Goal: Task Accomplishment & Management: Use online tool/utility

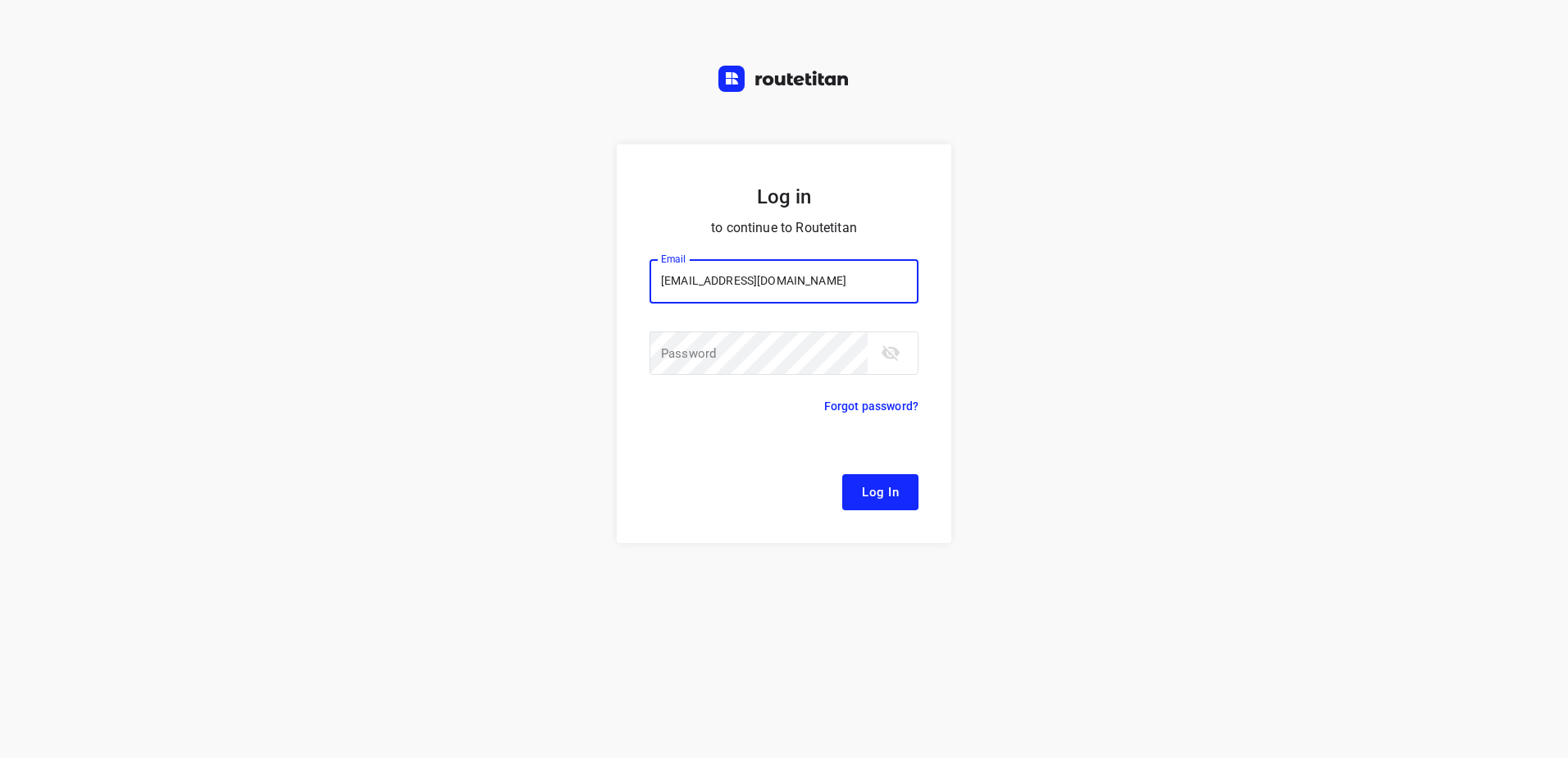
type input "remco@fruitopjewerk.nl"
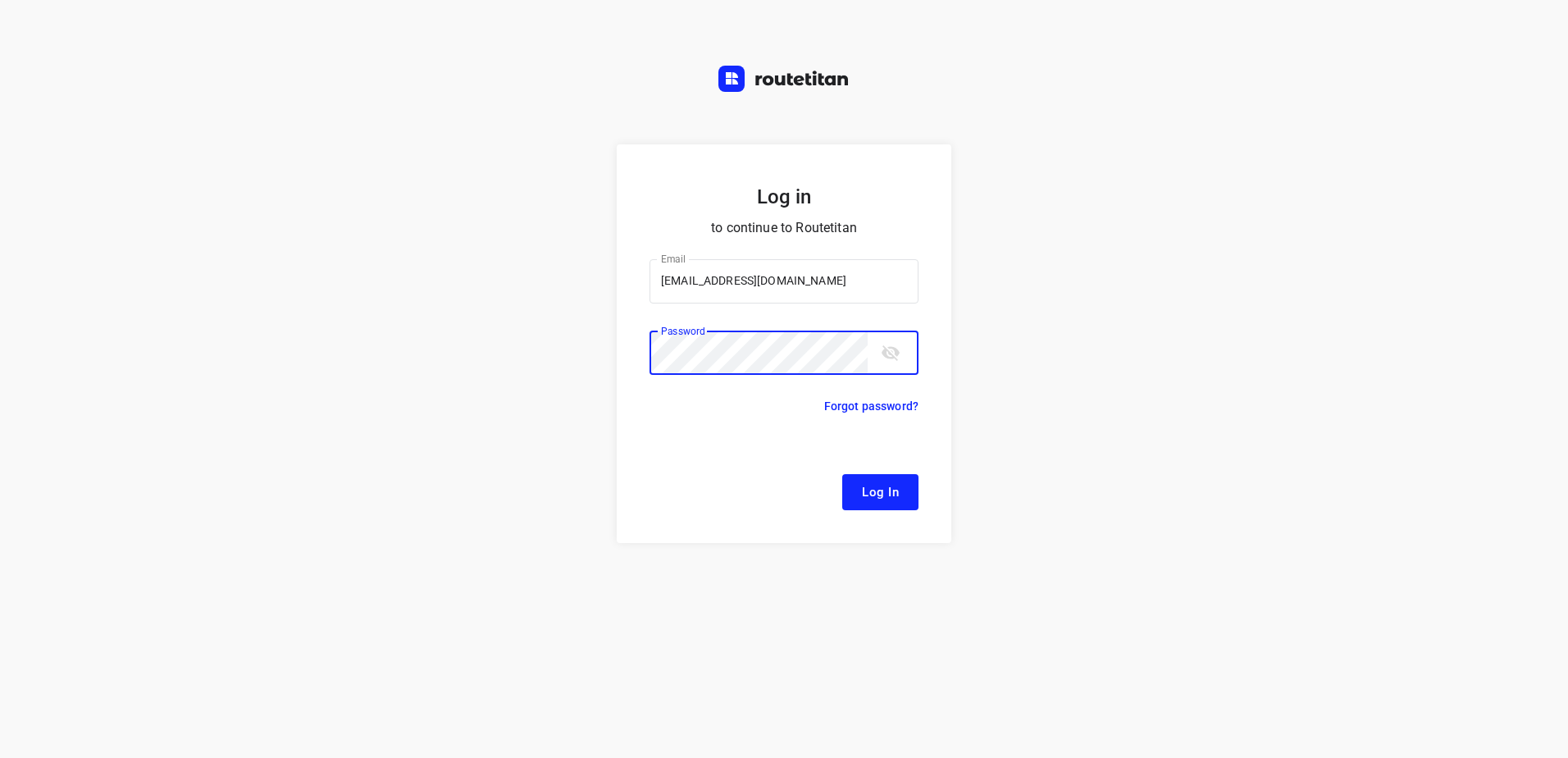
click at [842, 474] on button "Log In" at bounding box center [880, 492] width 77 height 36
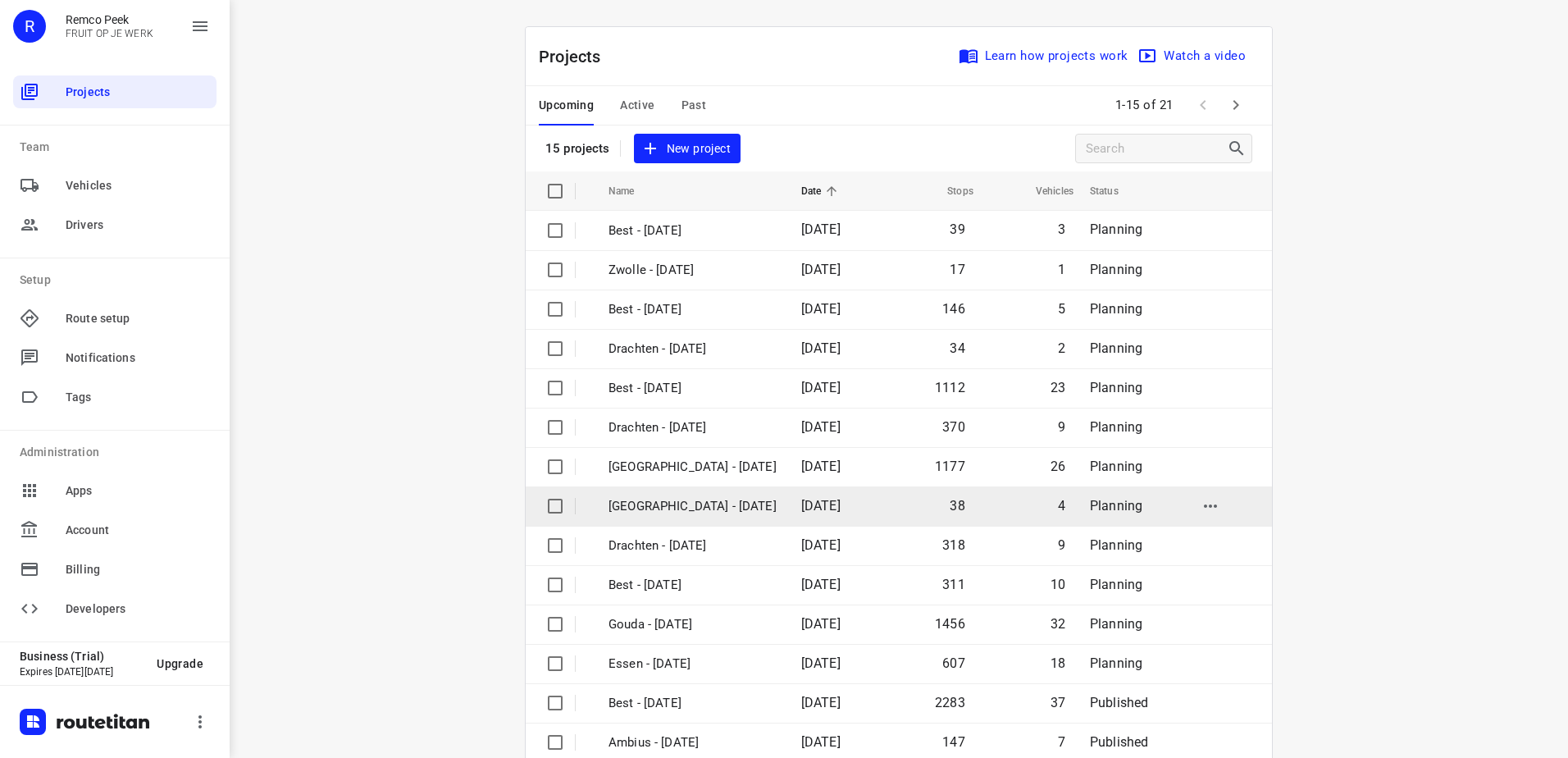
click at [788, 492] on td "[DATE]" at bounding box center [836, 506] width 95 height 40
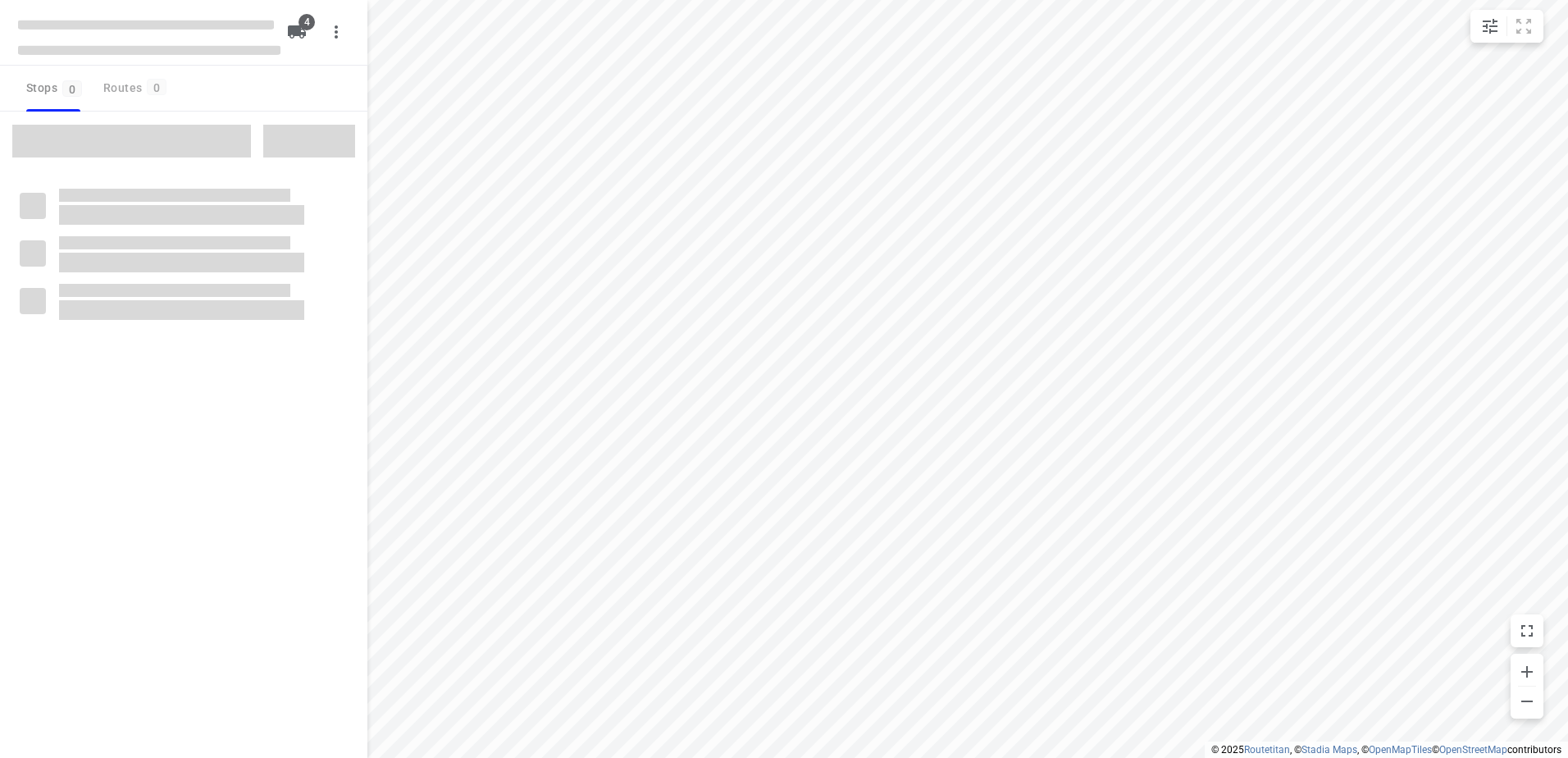
checkbox input "true"
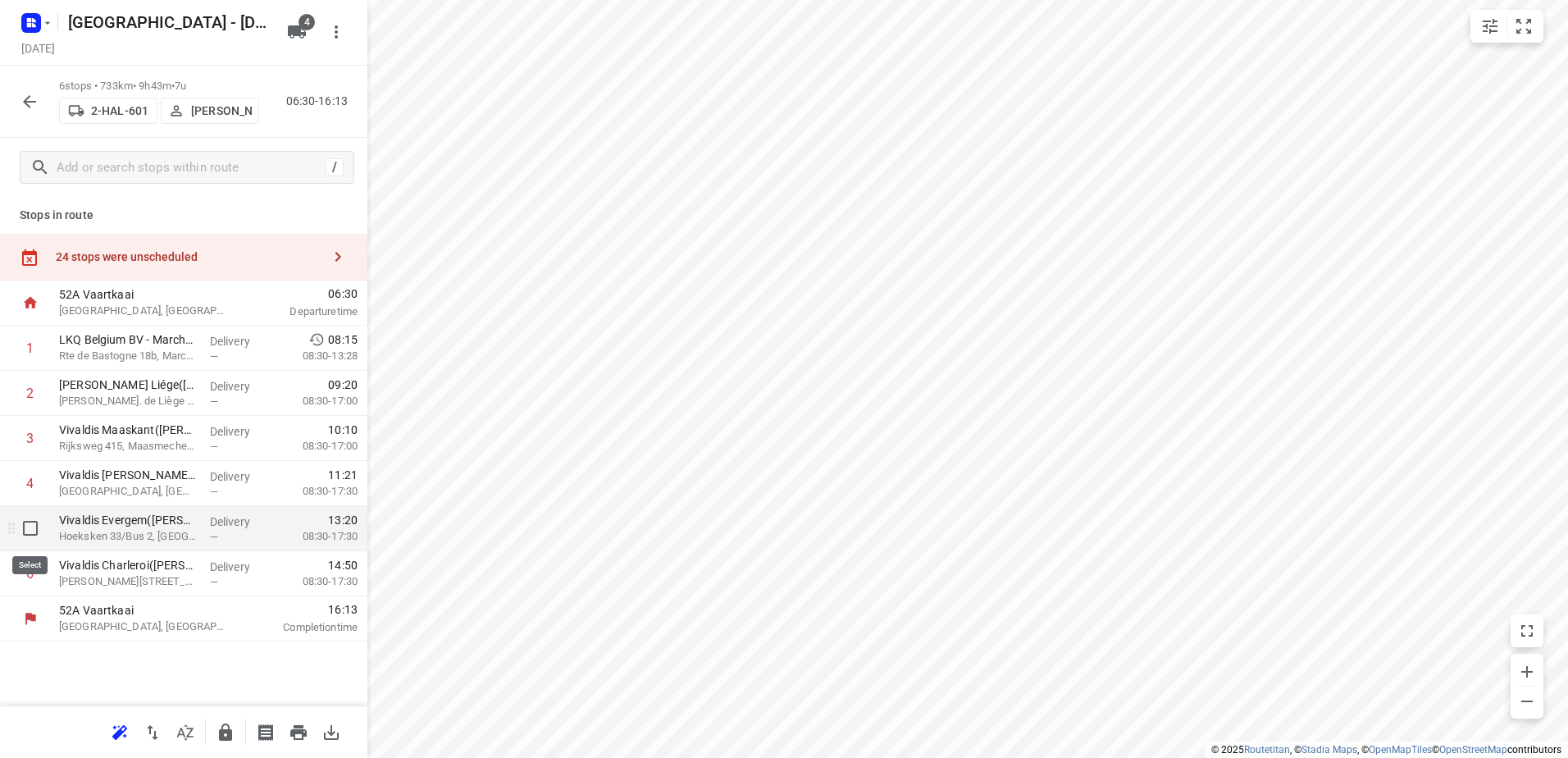
click at [40, 532] on input "checkbox" at bounding box center [30, 528] width 33 height 33
checkbox input "true"
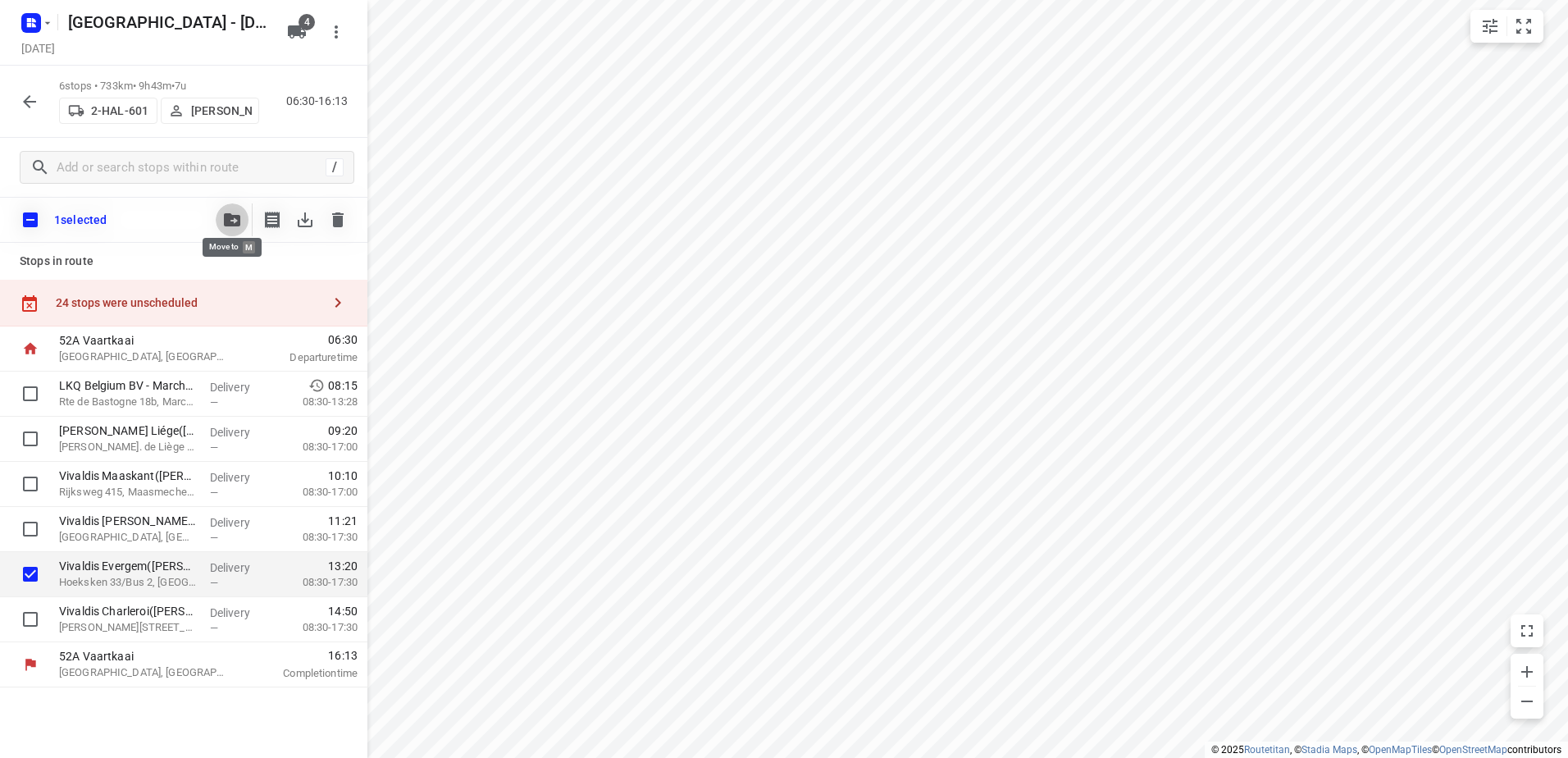
click at [229, 211] on button "button" at bounding box center [232, 220] width 33 height 33
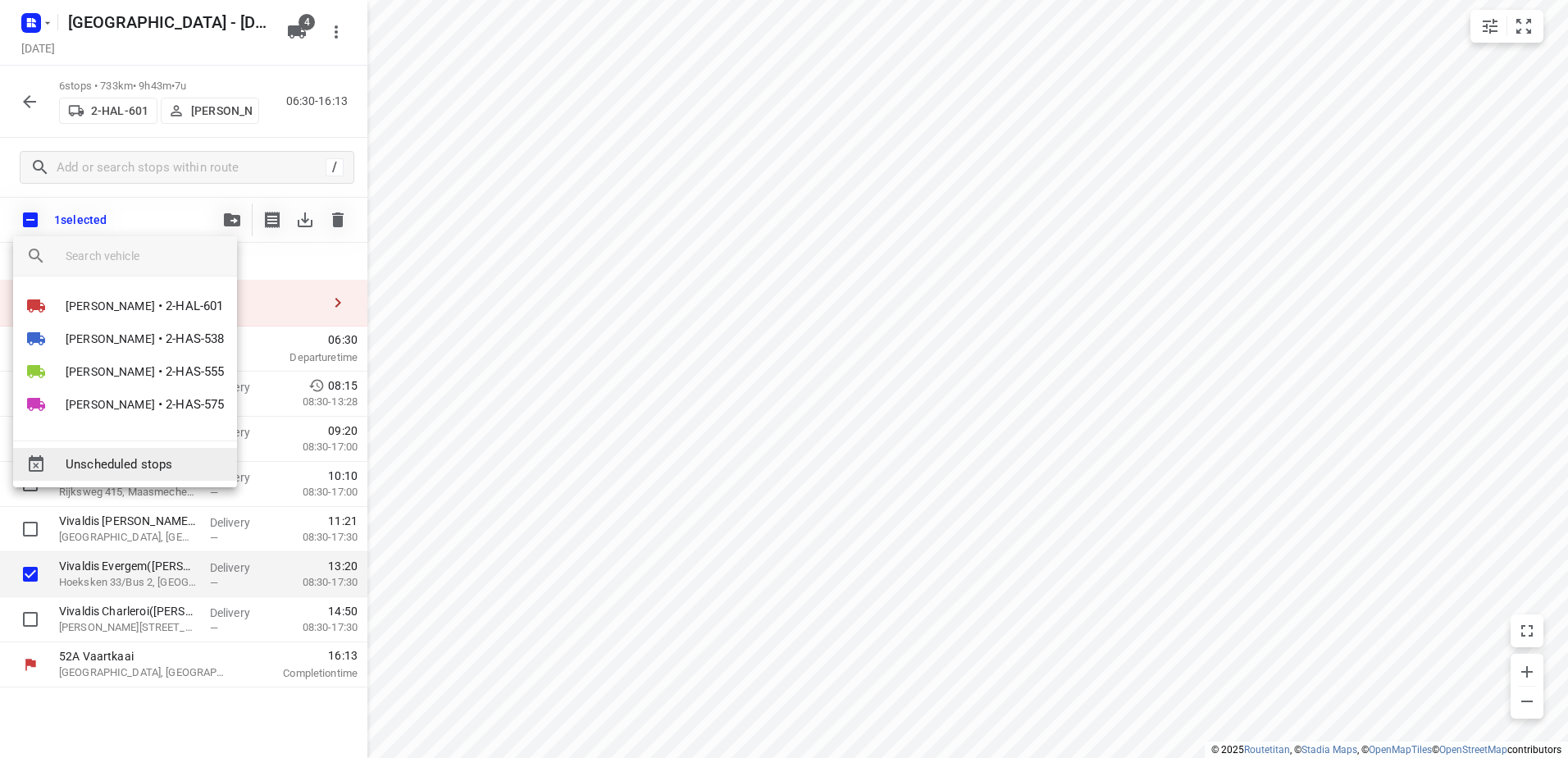
click at [167, 458] on span "Unscheduled stops" at bounding box center [144, 464] width 158 height 19
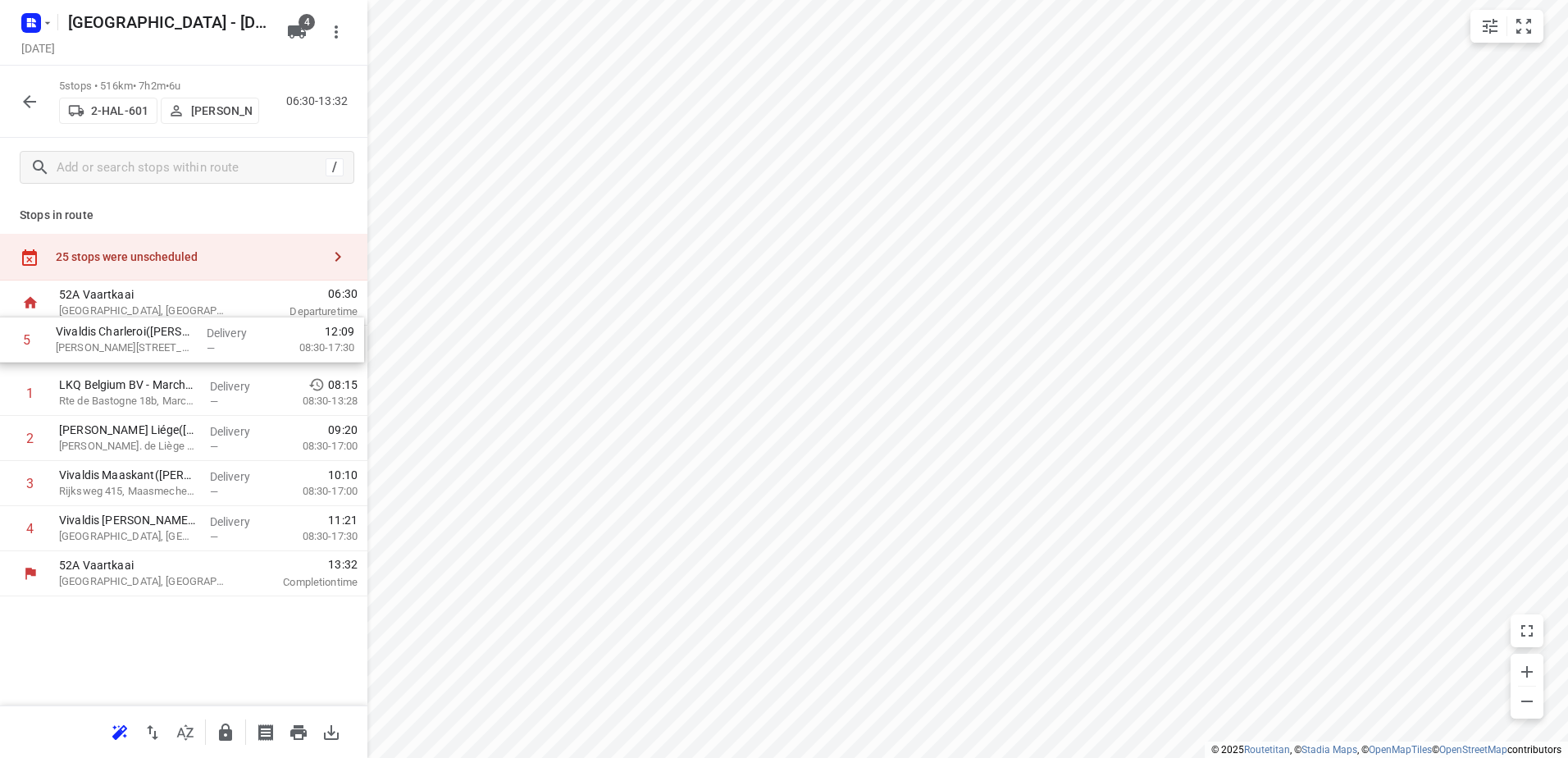
drag, startPoint x: 210, startPoint y: 527, endPoint x: 207, endPoint y: 326, distance: 201.0
click at [207, 326] on div "1 LKQ Belgium BV - Marche-en-Famenne(Sbaa Majid) Rte de Bastogne 18b, Marche-en…" at bounding box center [184, 439] width 368 height 226
drag, startPoint x: 217, startPoint y: 535, endPoint x: 209, endPoint y: 436, distance: 99.3
click at [209, 436] on div "1 Vivaldis Charleroi(Régis Birgel) Rue Santos-Dumont 3, Gosselies Delivery — 07…" at bounding box center [184, 439] width 368 height 226
click at [212, 258] on div "25 stops were unscheduled" at bounding box center [189, 257] width 265 height 13
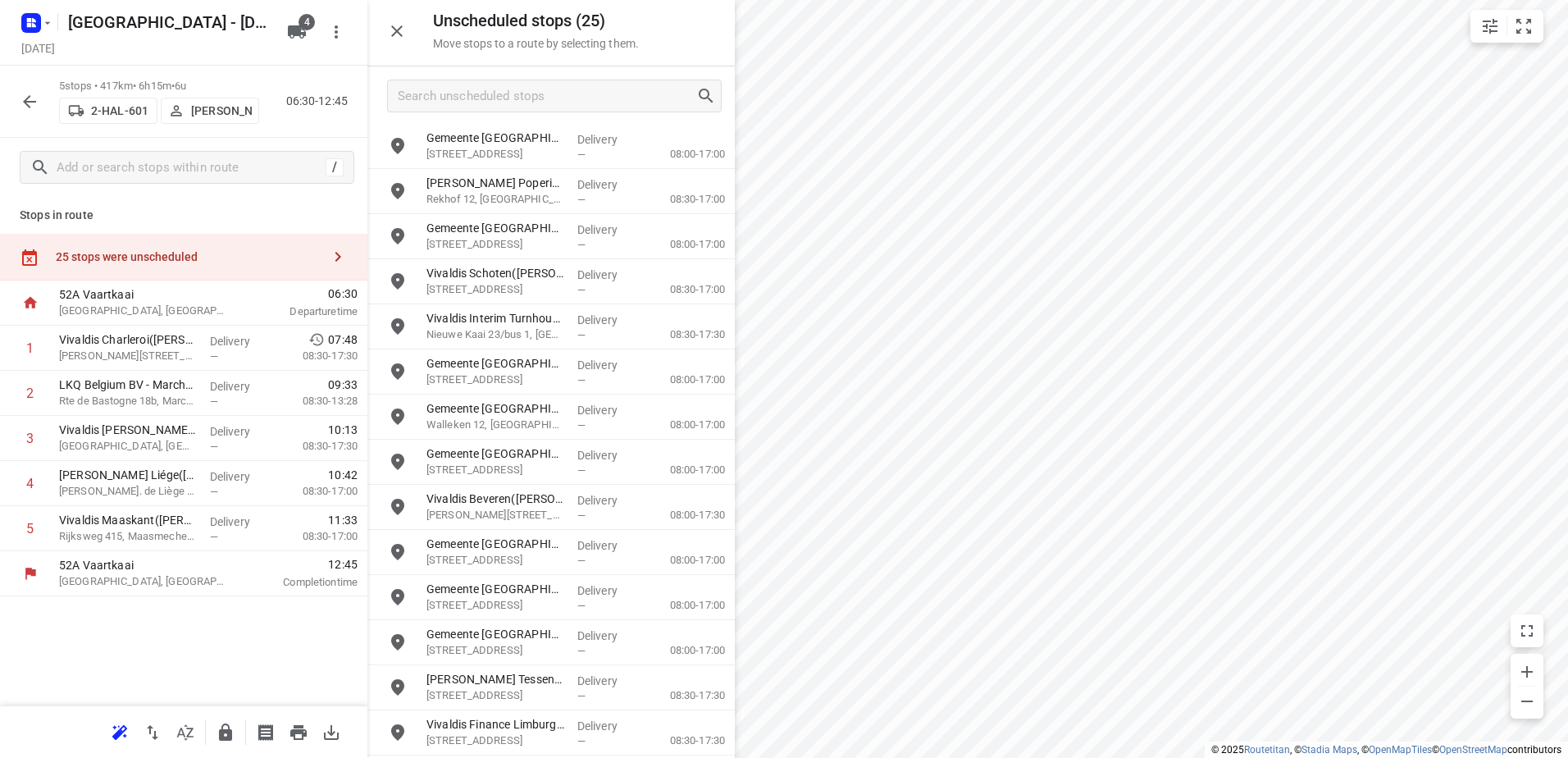
scroll to position [499, 0]
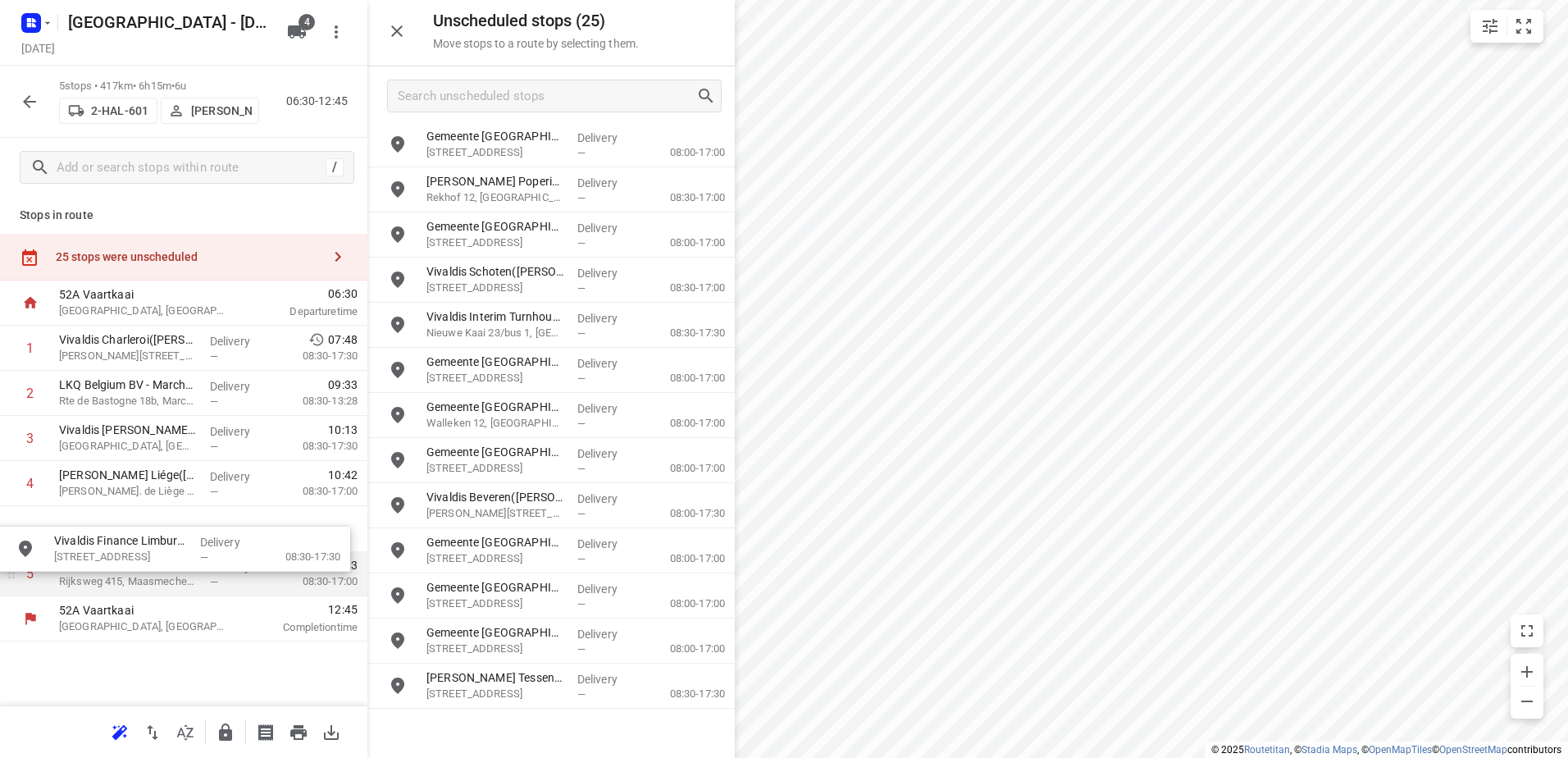
drag, startPoint x: 594, startPoint y: 713, endPoint x: 225, endPoint y: 545, distance: 405.4
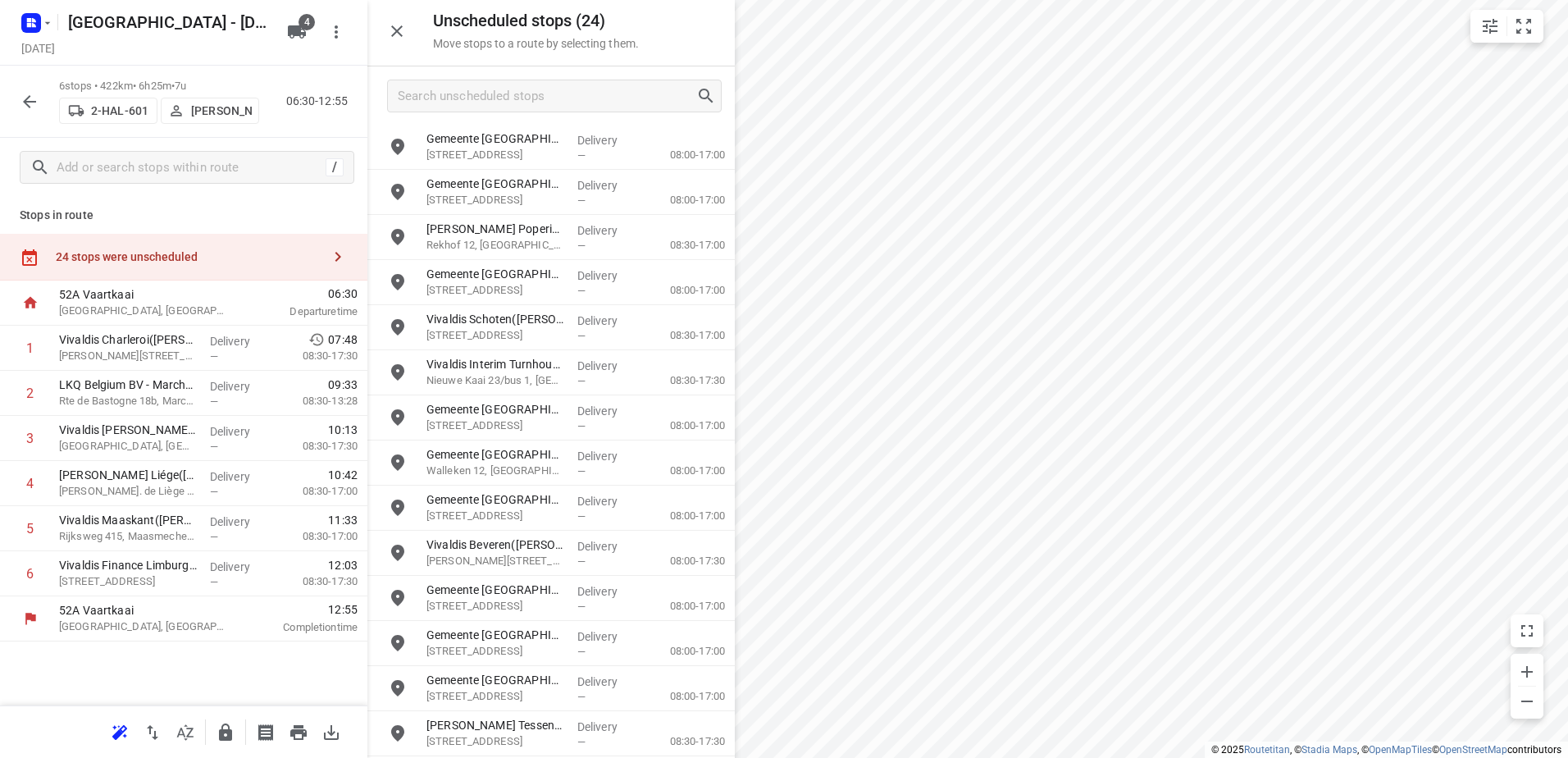
scroll to position [455, 0]
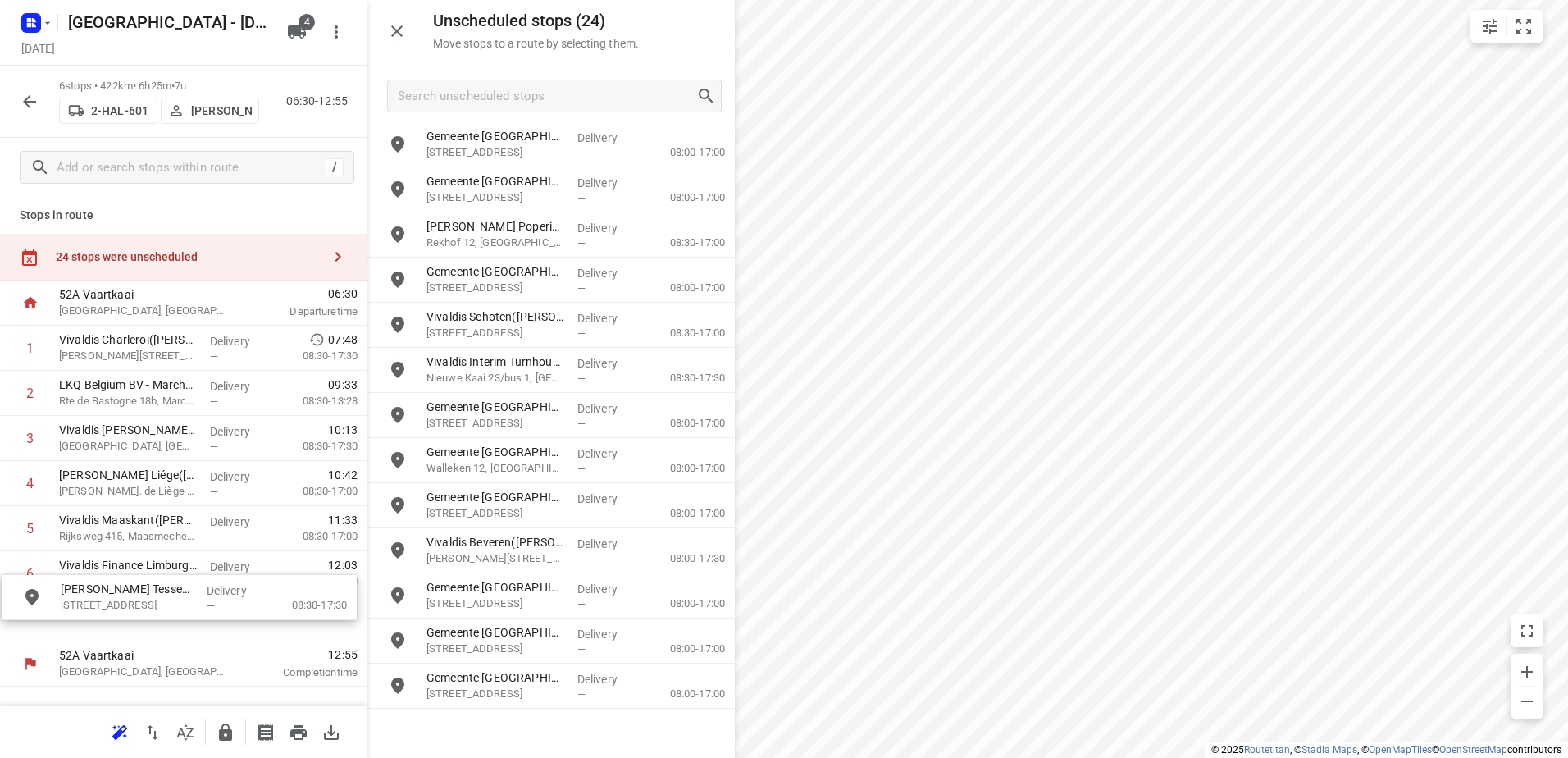
drag, startPoint x: 553, startPoint y: 717, endPoint x: 182, endPoint y: 586, distance: 393.4
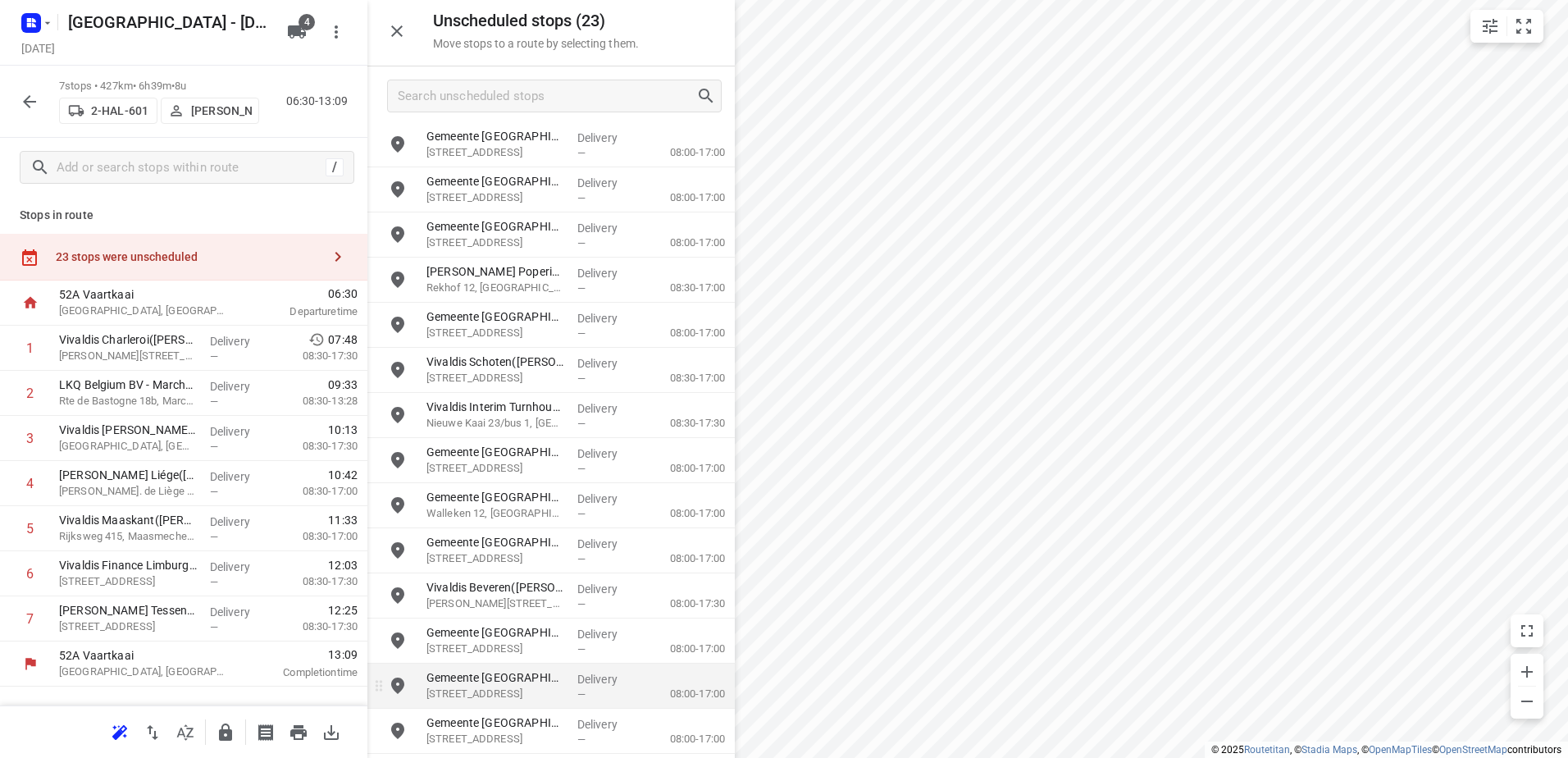
scroll to position [406, 0]
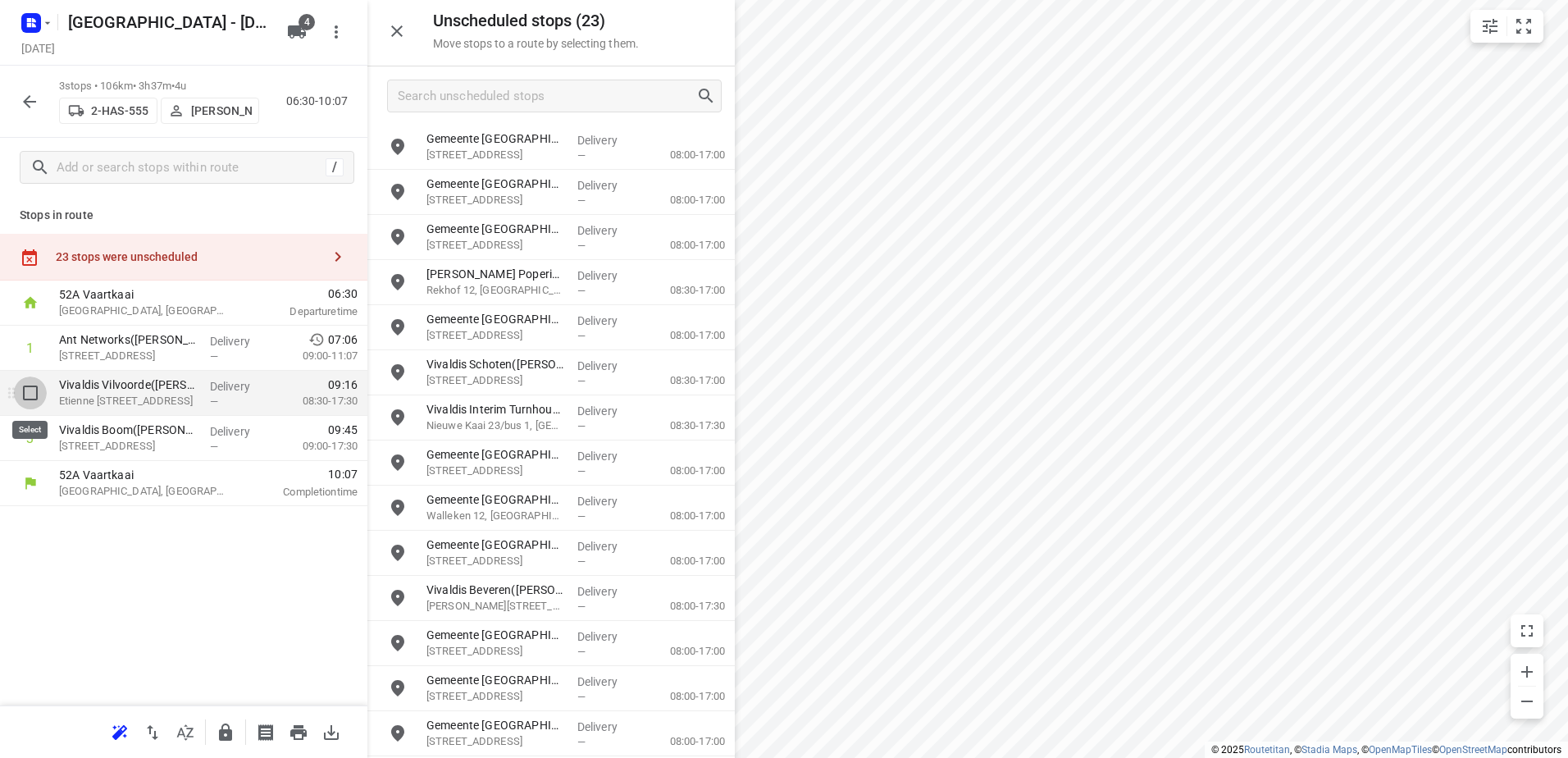
click at [31, 400] on input "checkbox" at bounding box center [30, 392] width 33 height 33
checkbox input "true"
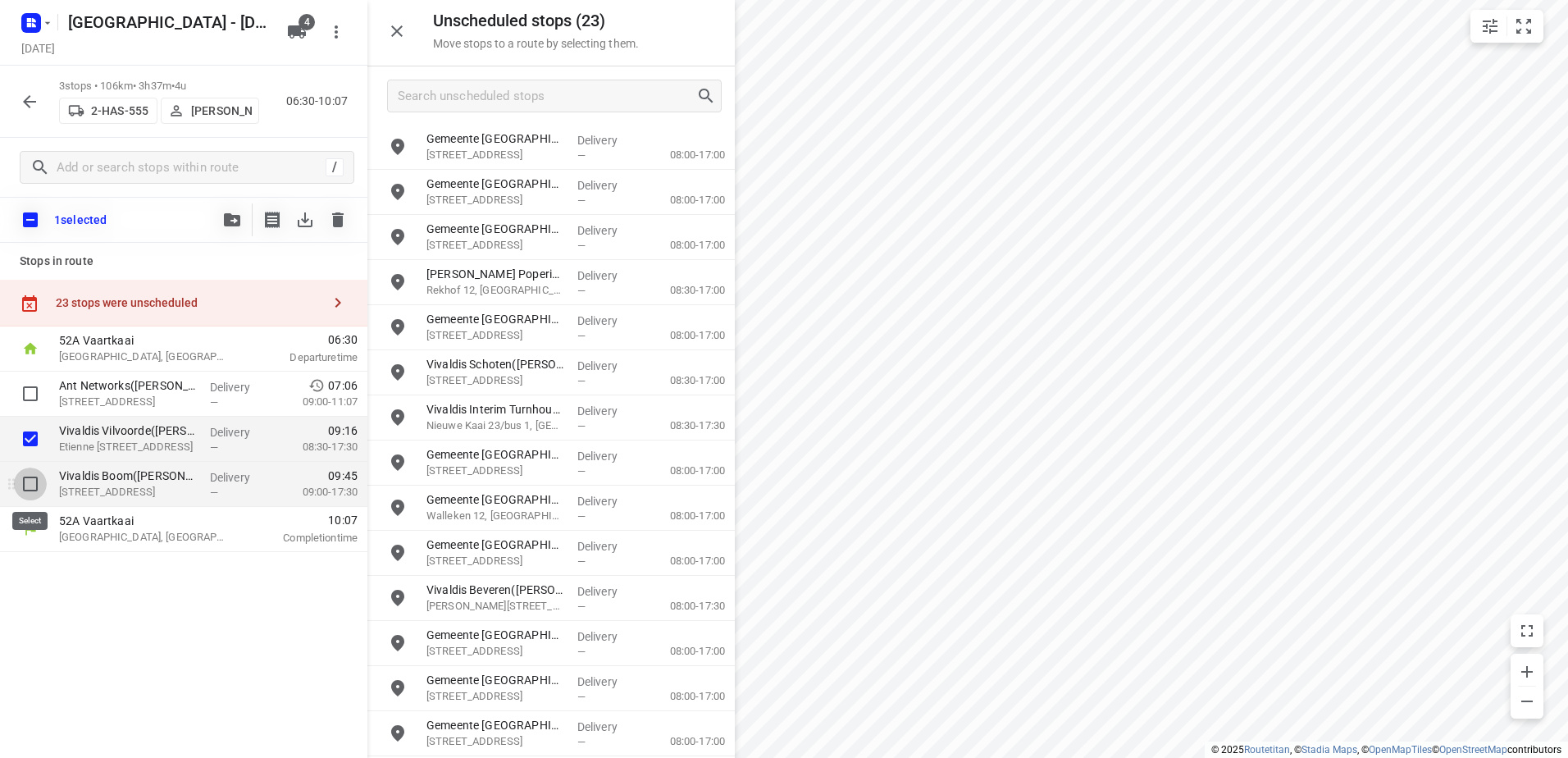
click at [26, 478] on input "checkbox" at bounding box center [30, 483] width 33 height 33
checkbox input "true"
click at [235, 208] on button "button" at bounding box center [232, 220] width 33 height 33
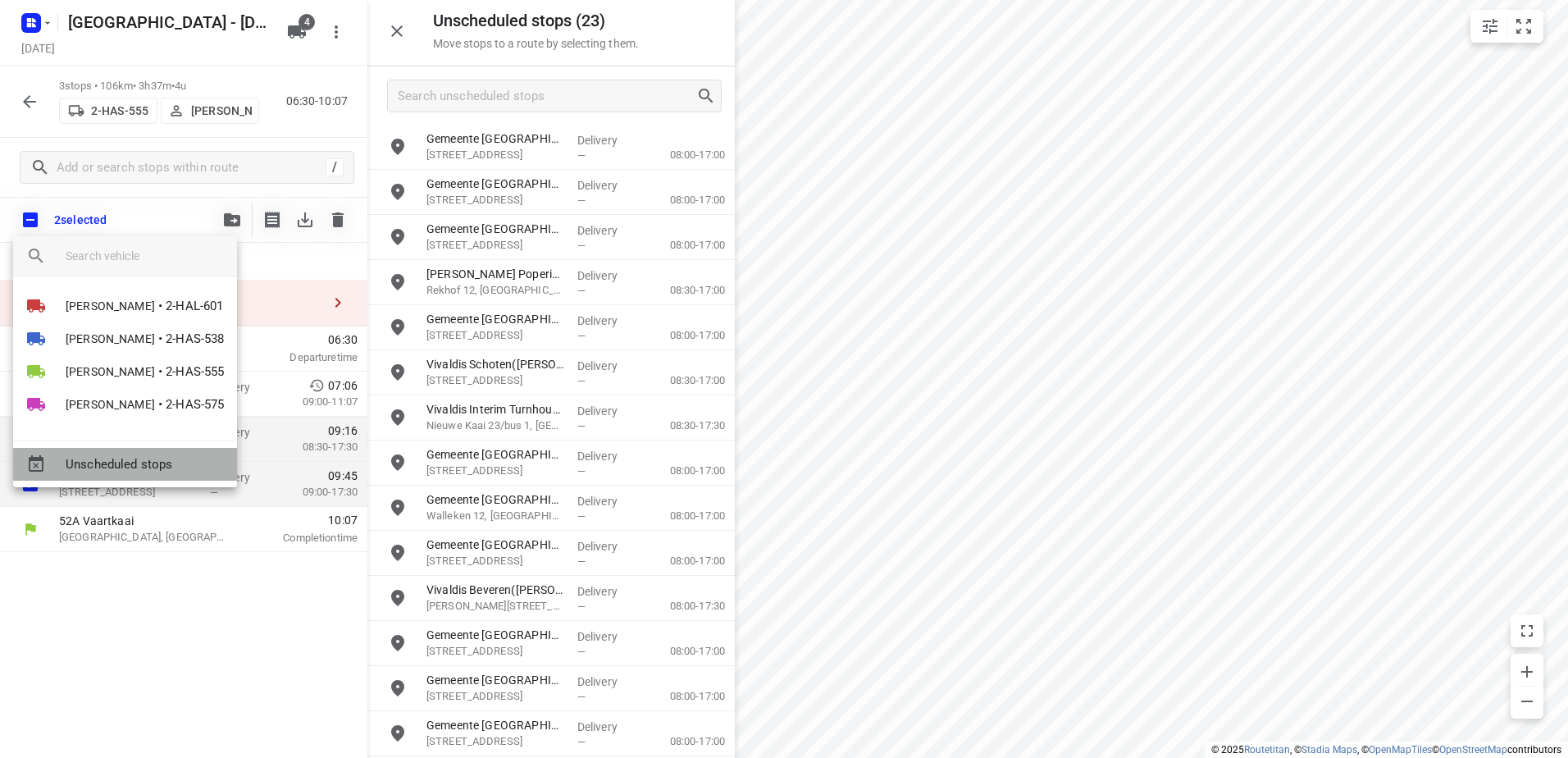
click at [133, 467] on span "Unscheduled stops" at bounding box center [144, 464] width 158 height 19
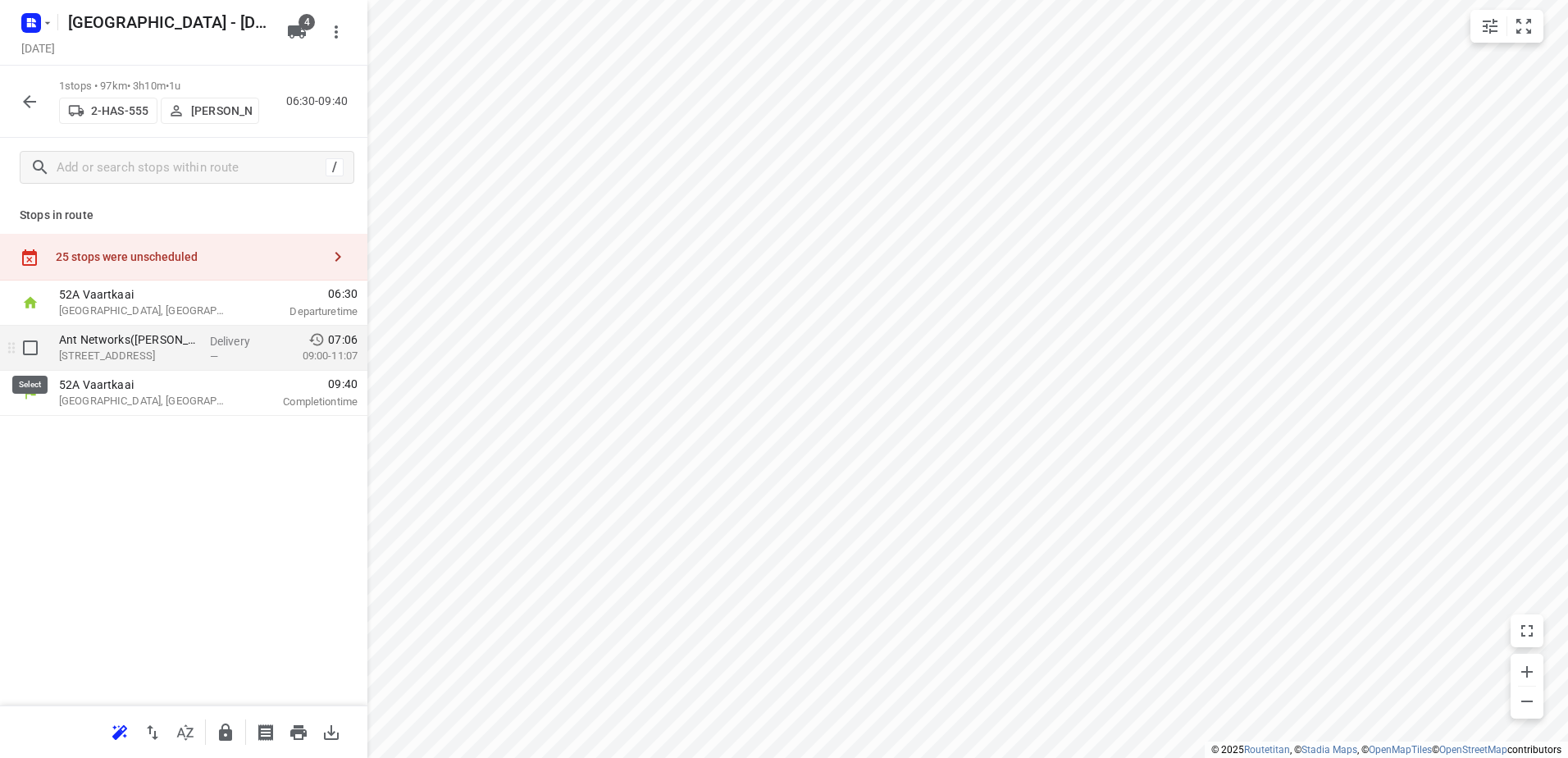
click at [38, 350] on input "checkbox" at bounding box center [30, 348] width 33 height 33
checkbox input "true"
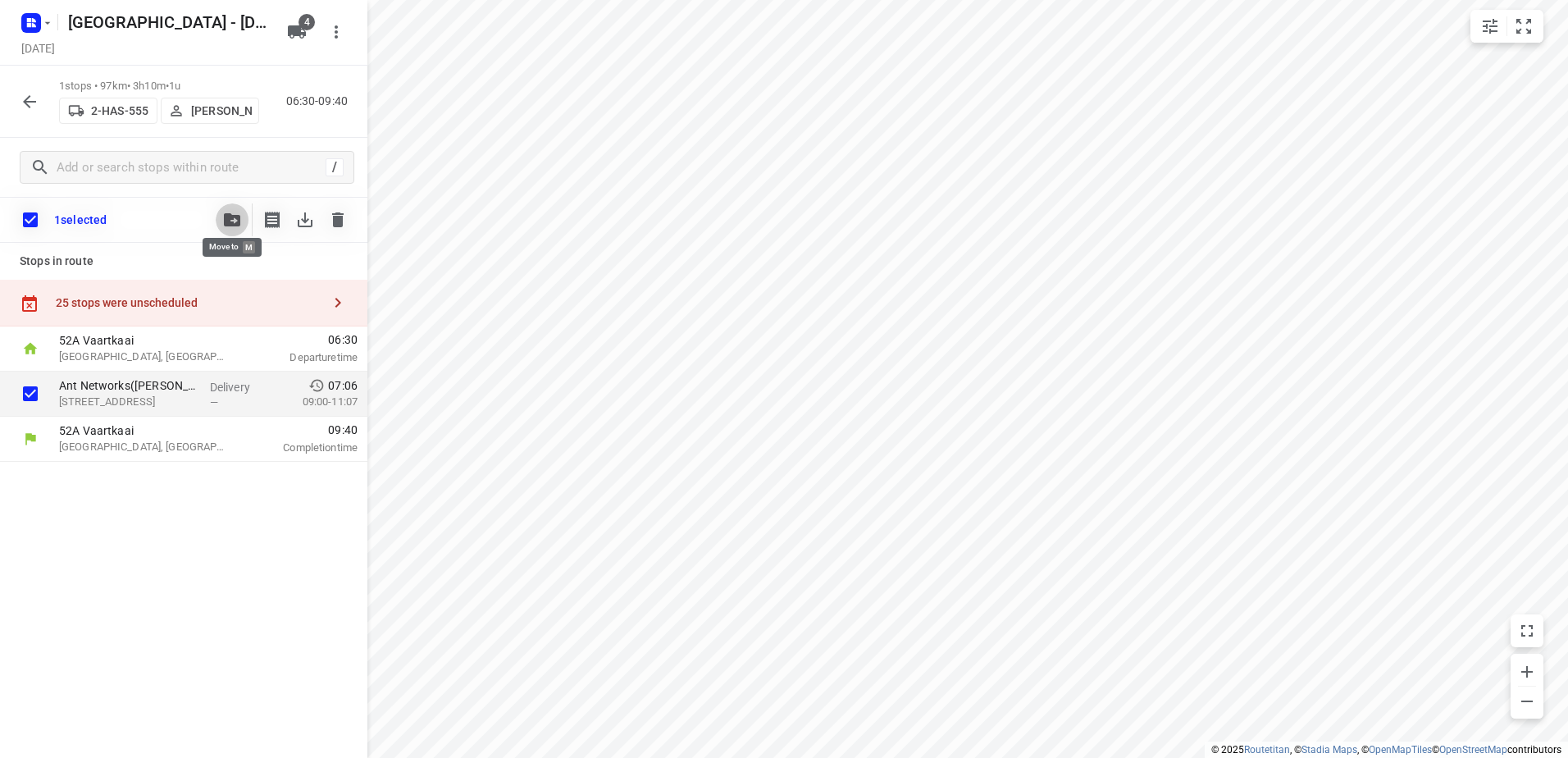
click at [223, 217] on span "button" at bounding box center [232, 220] width 20 height 13
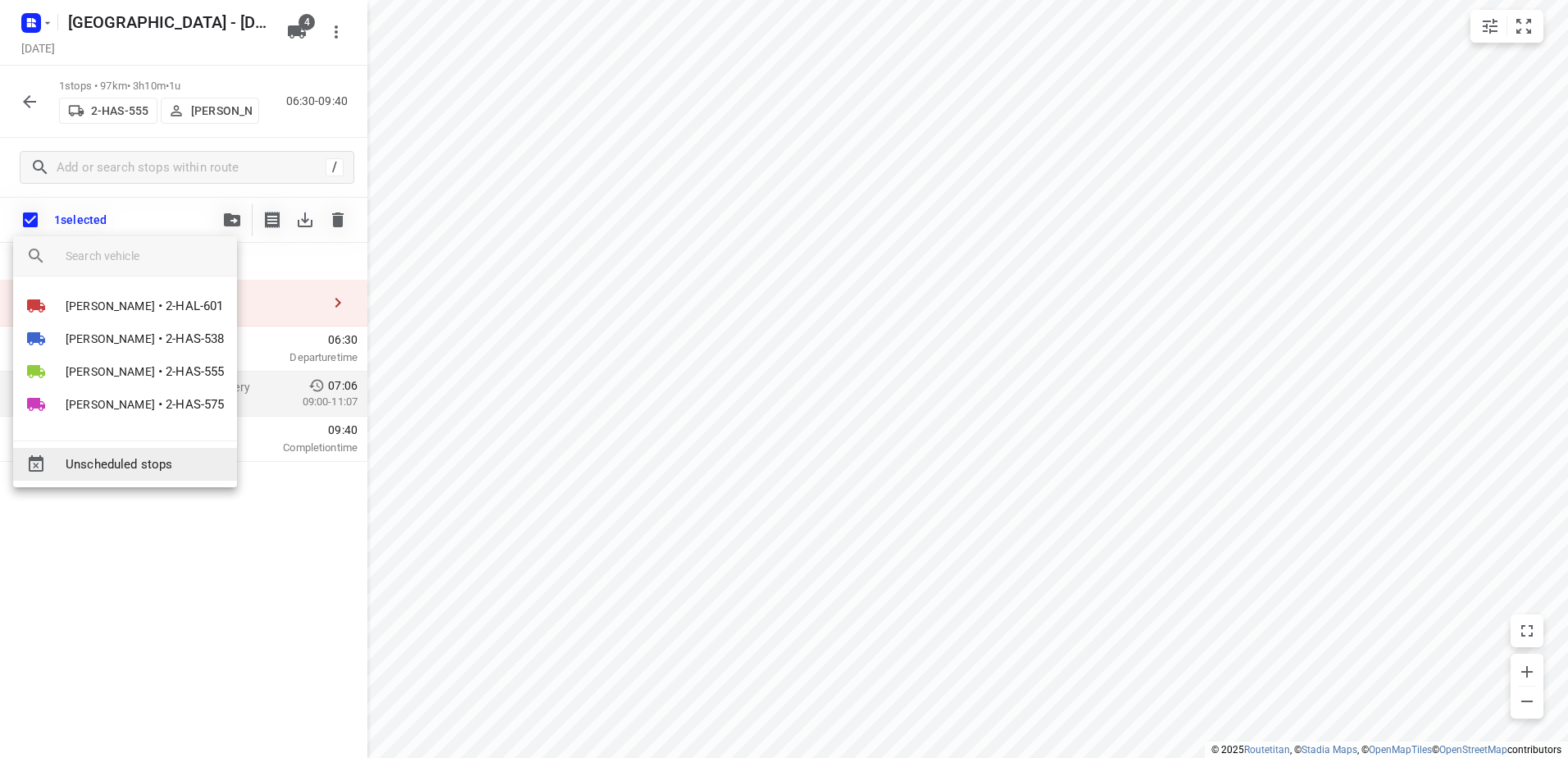
click at [158, 455] on span "Unscheduled stops" at bounding box center [144, 464] width 158 height 19
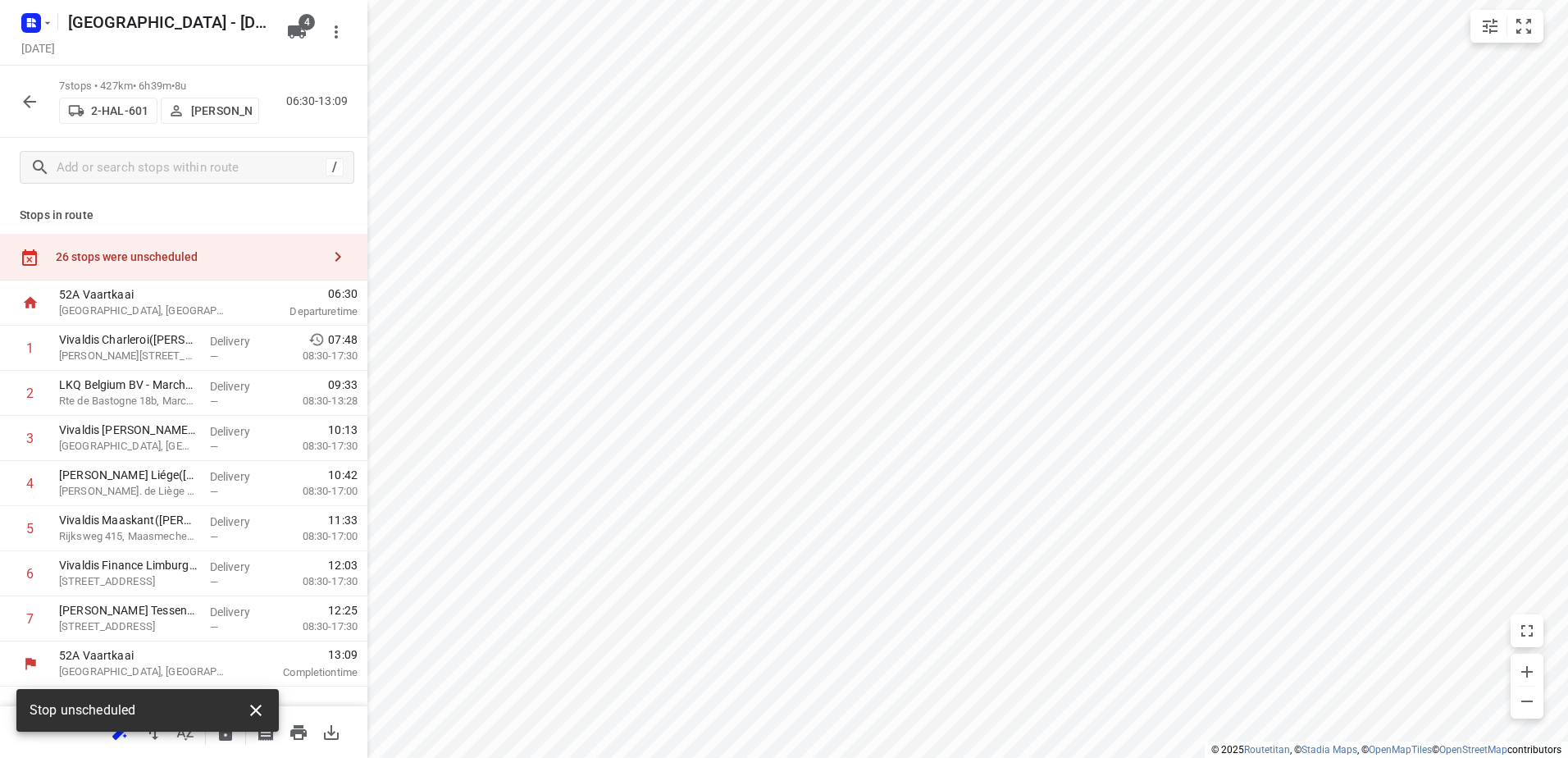
click at [260, 723] on button "button" at bounding box center [256, 710] width 33 height 33
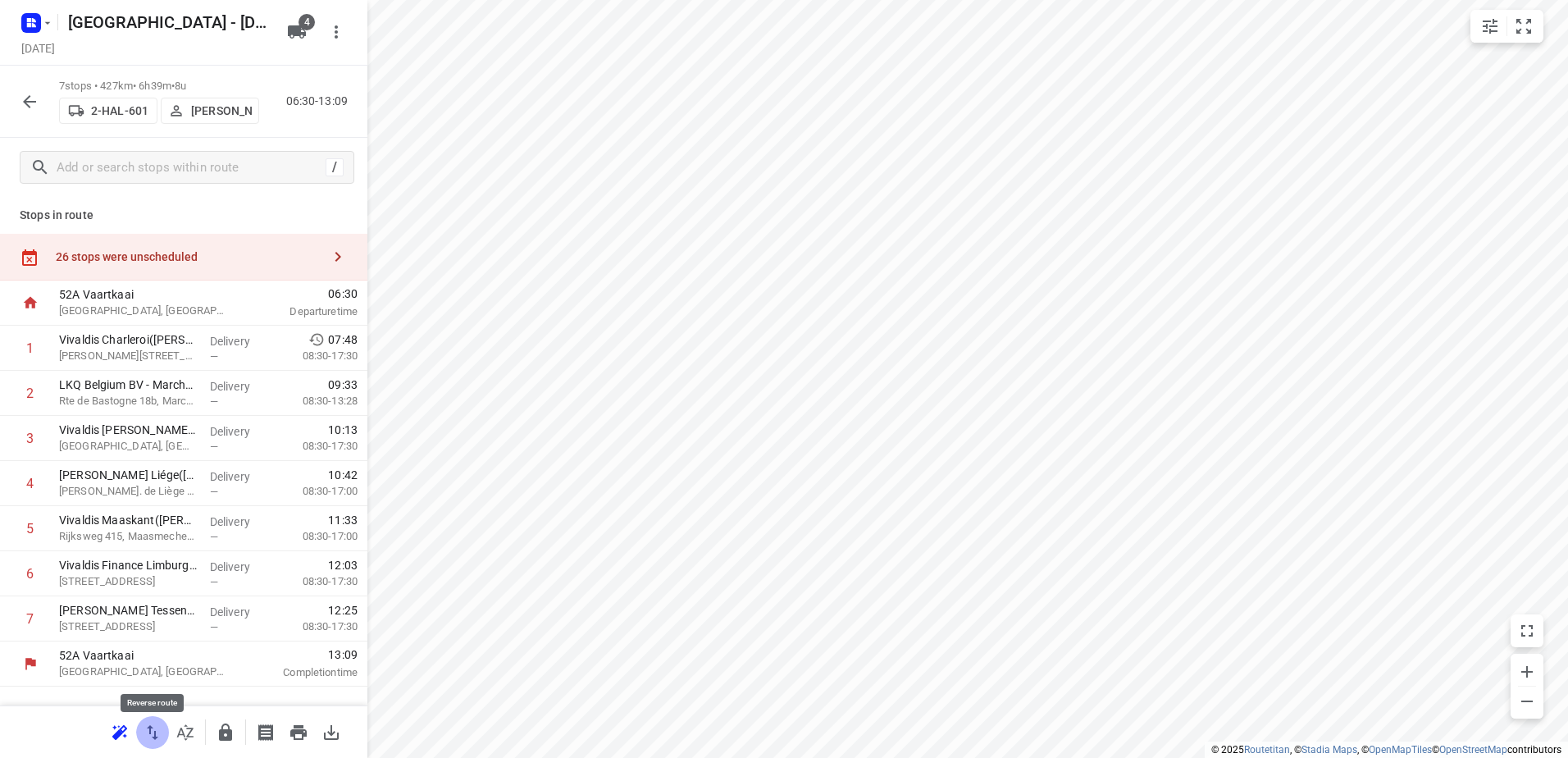
click at [154, 735] on icon "button" at bounding box center [153, 732] width 11 height 15
click at [158, 272] on div "26 stops were unscheduled" at bounding box center [184, 257] width 368 height 46
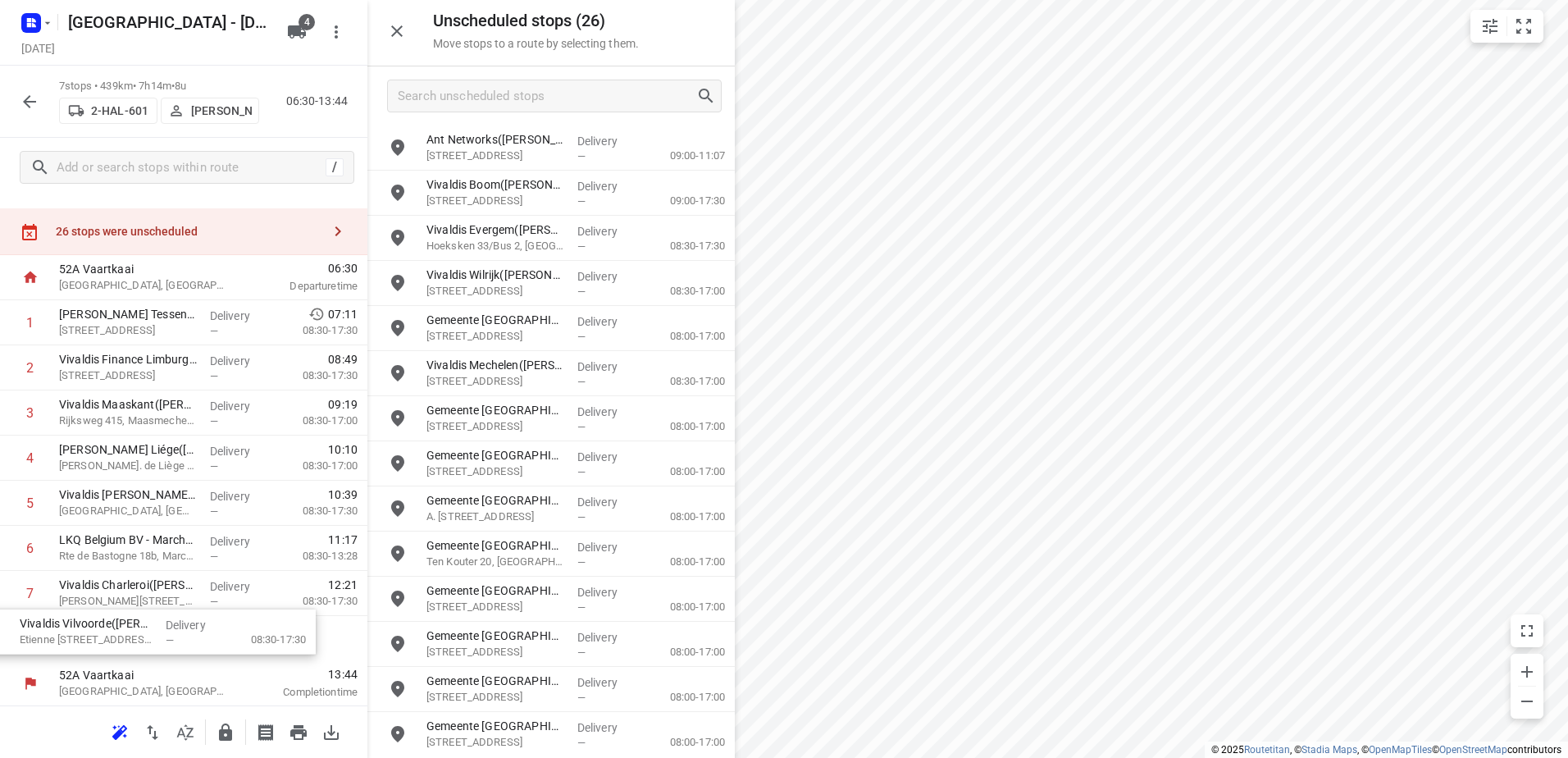
scroll to position [27, 0]
drag, startPoint x: 670, startPoint y: 195, endPoint x: 256, endPoint y: 634, distance: 603.4
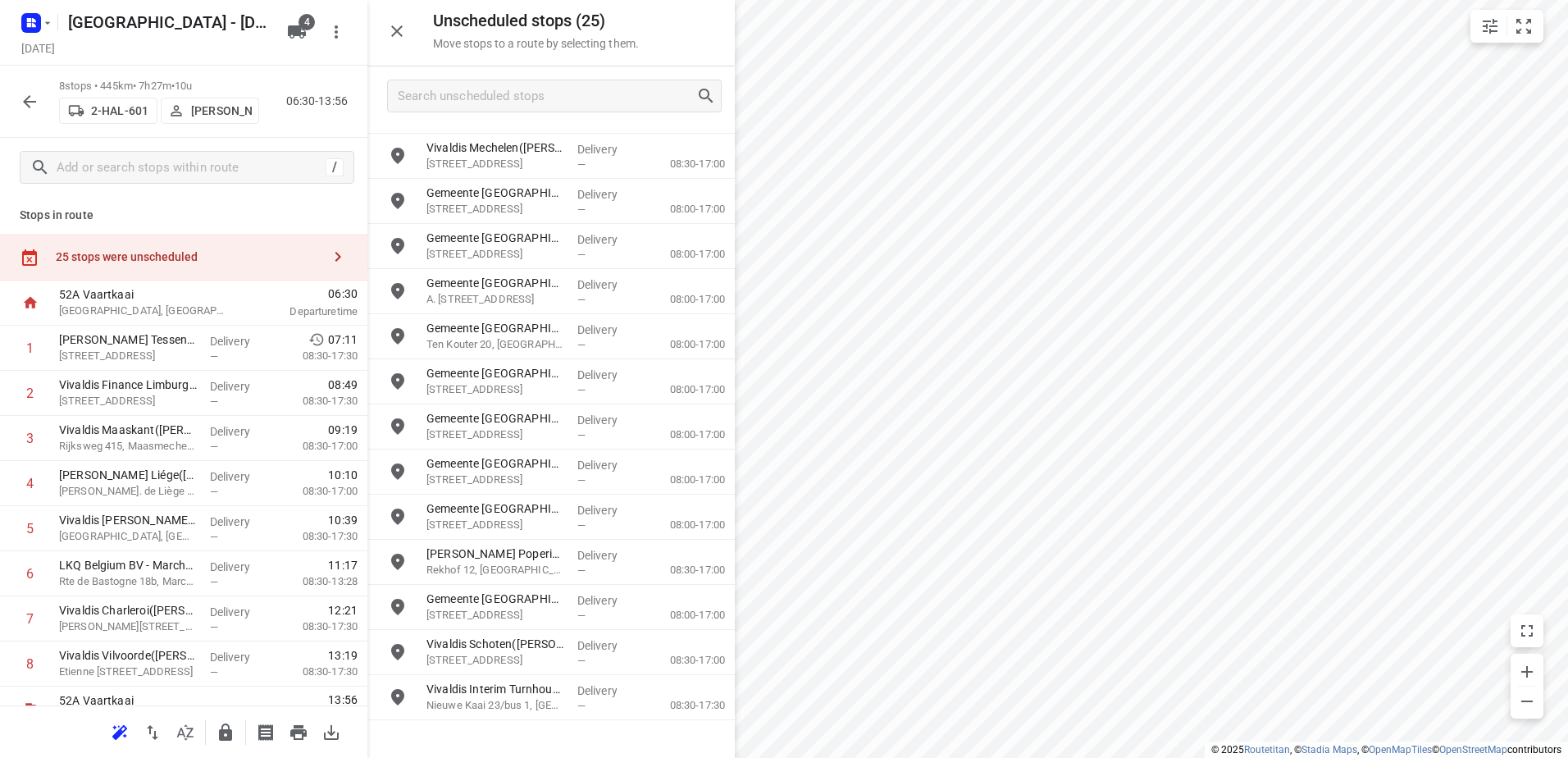
scroll to position [0, 0]
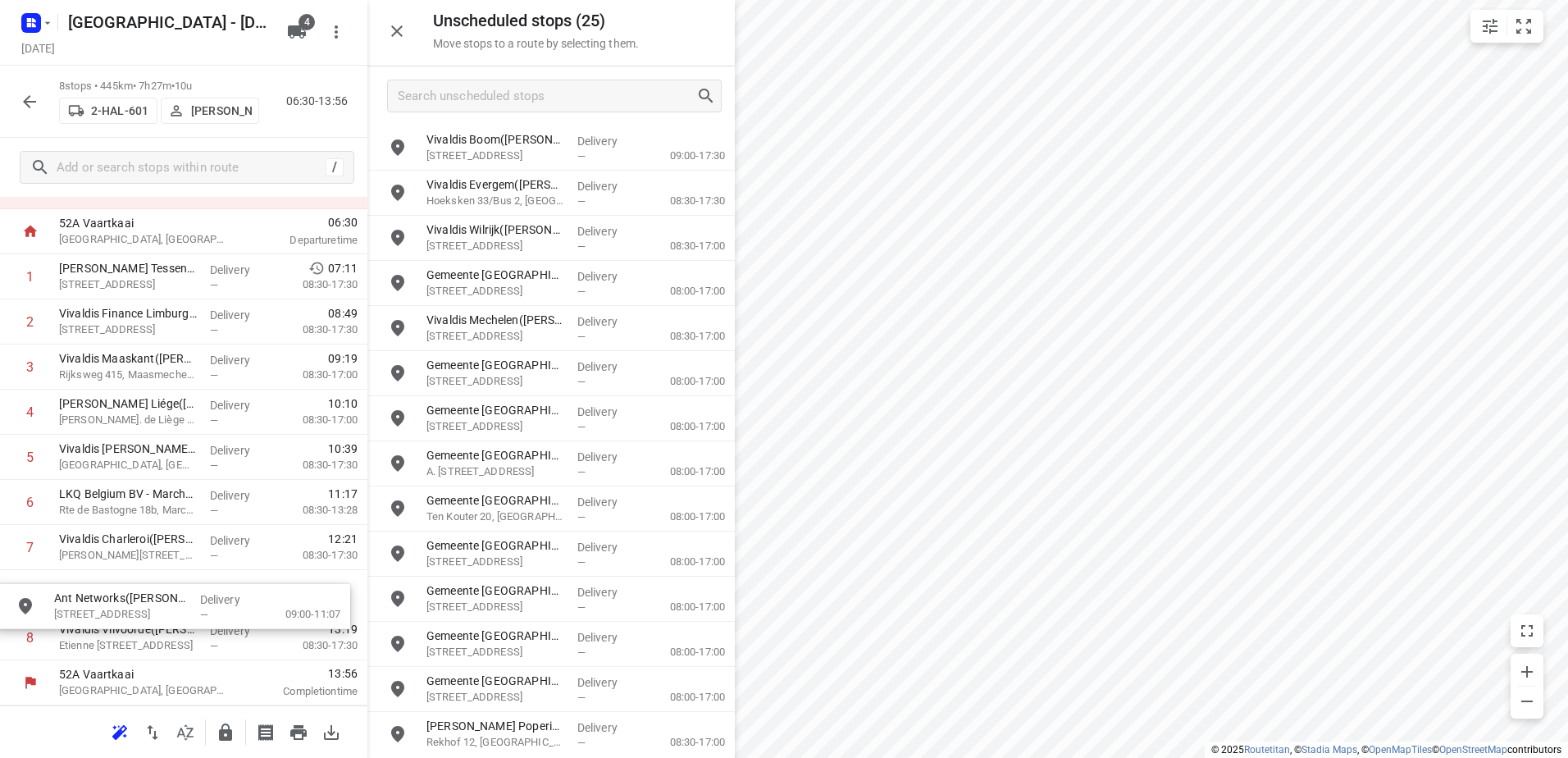
drag, startPoint x: 590, startPoint y: 155, endPoint x: 210, endPoint y: 617, distance: 598.2
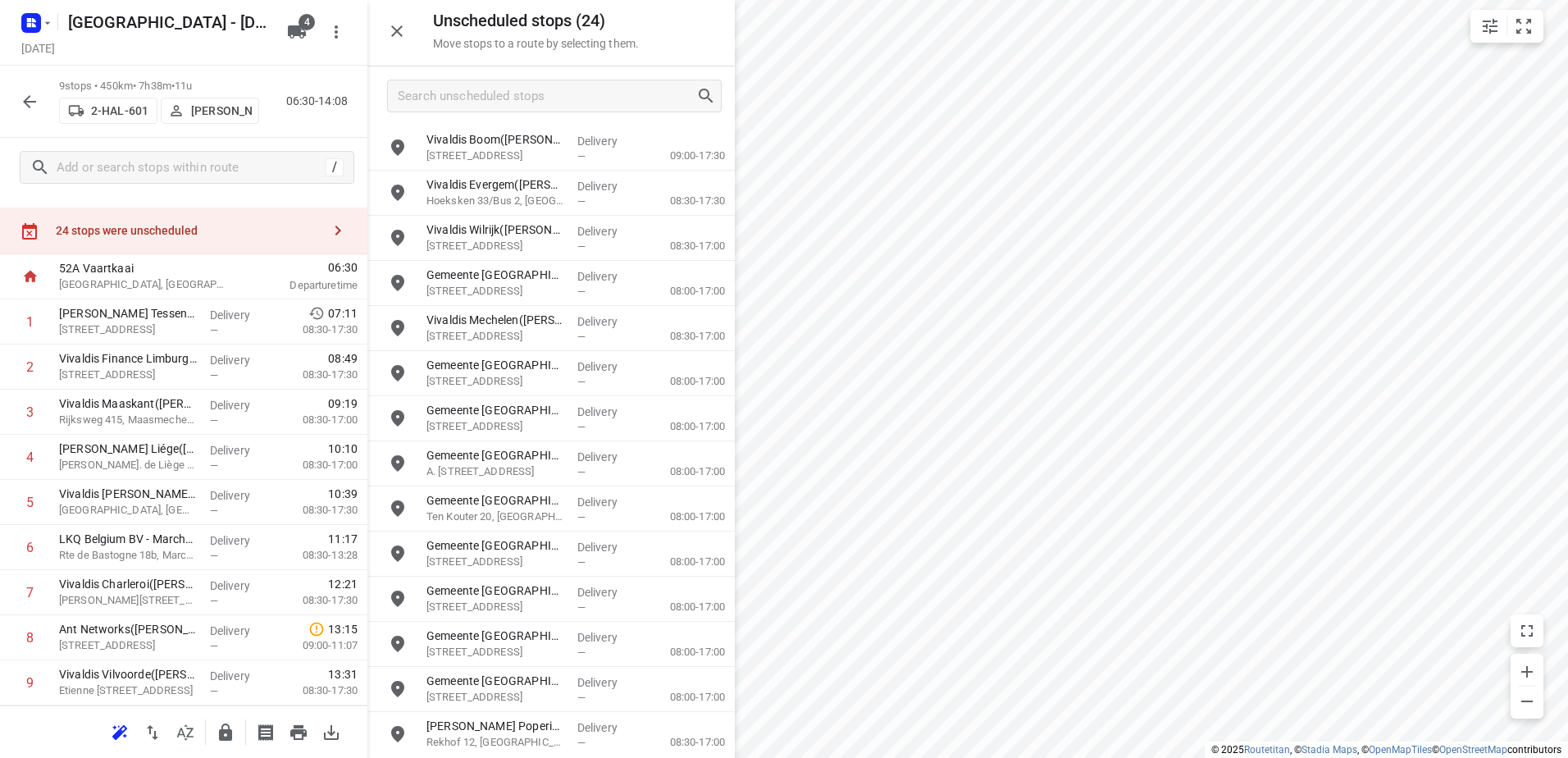
scroll to position [71, 0]
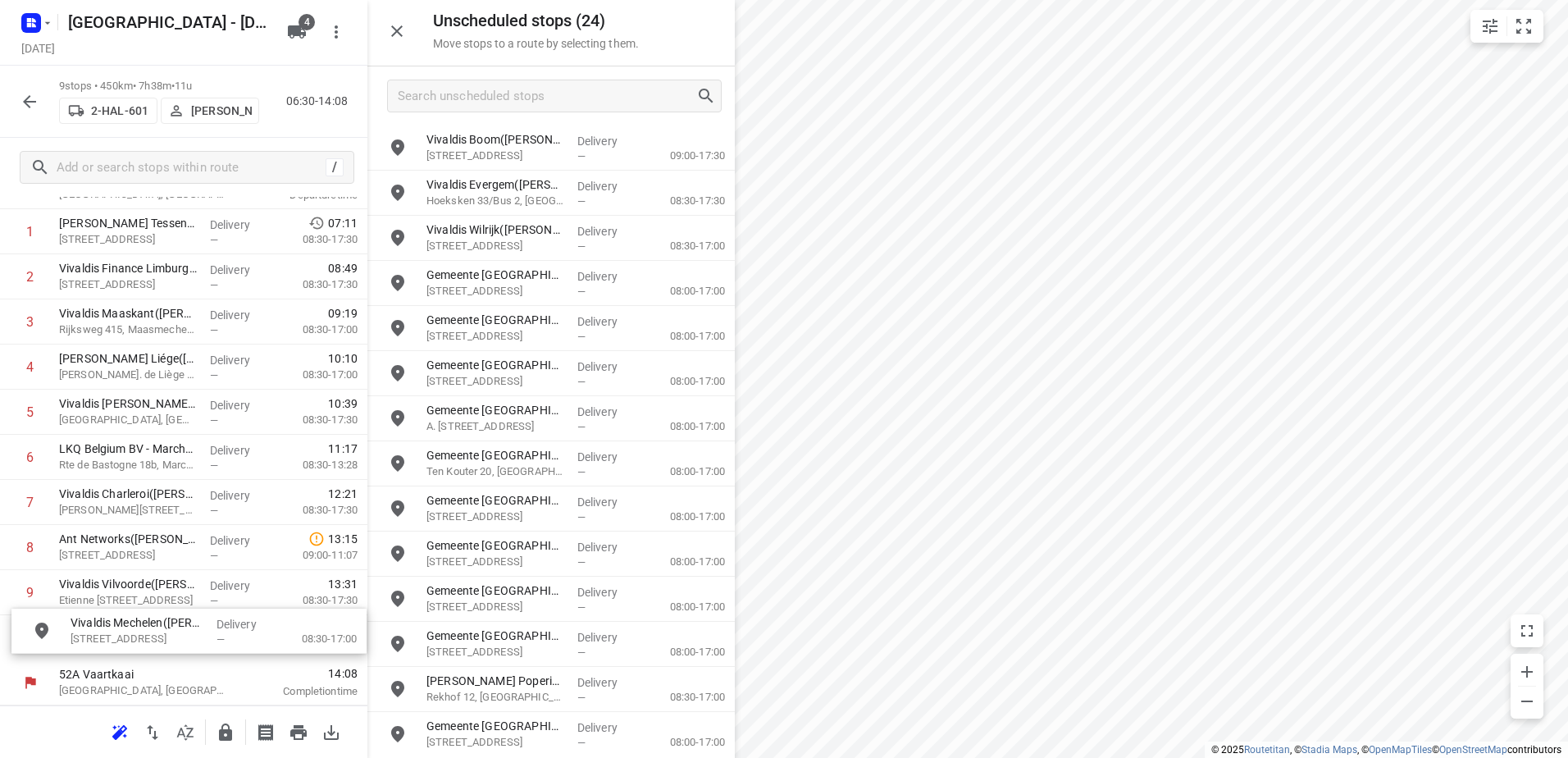
drag, startPoint x: 538, startPoint y: 333, endPoint x: 165, endPoint y: 640, distance: 483.1
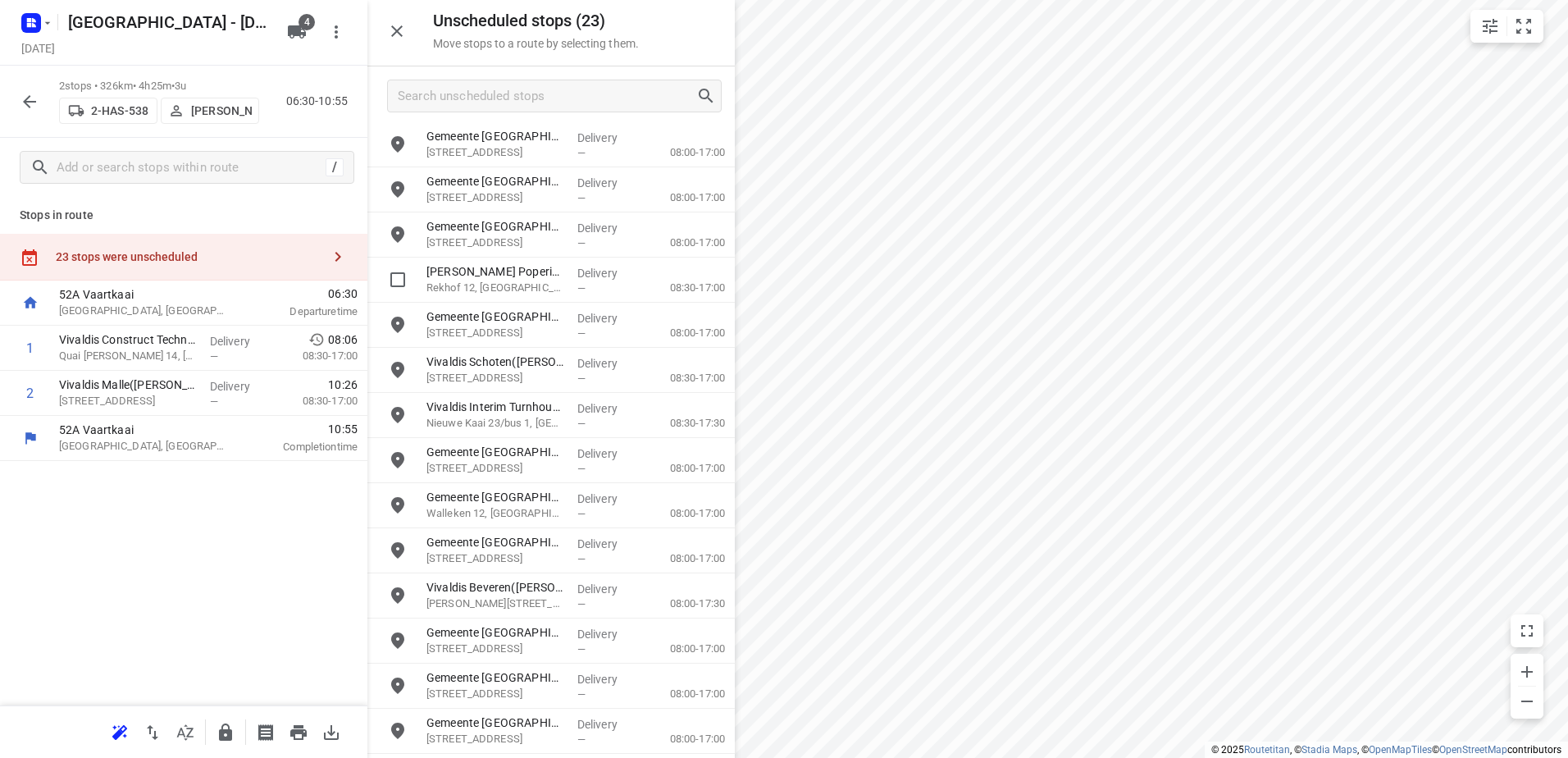
scroll to position [408, 0]
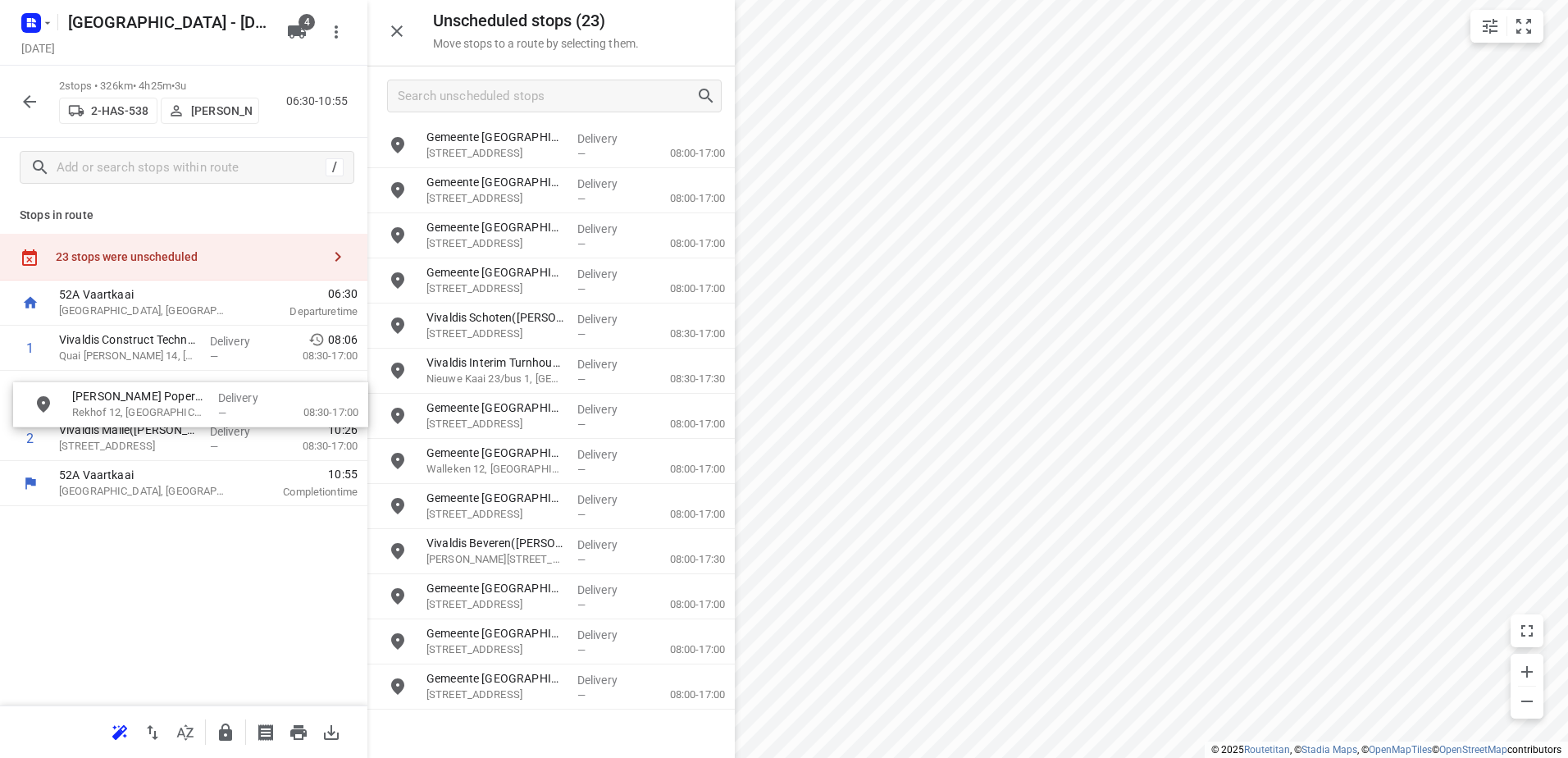
drag, startPoint x: 608, startPoint y: 271, endPoint x: 245, endPoint y: 400, distance: 385.2
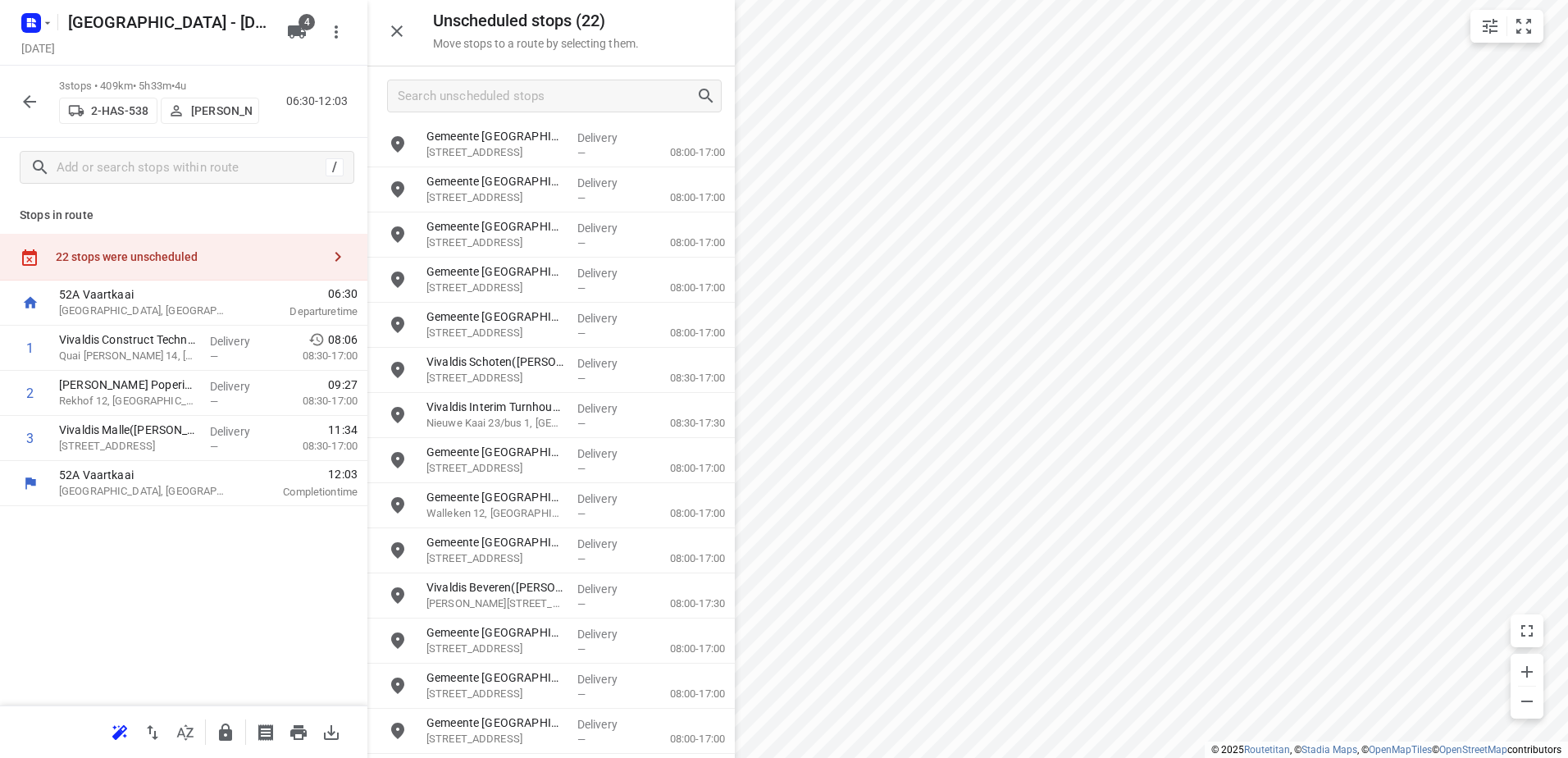
scroll to position [362, 0]
click at [25, 438] on input "checkbox" at bounding box center [30, 438] width 33 height 33
checkbox input "true"
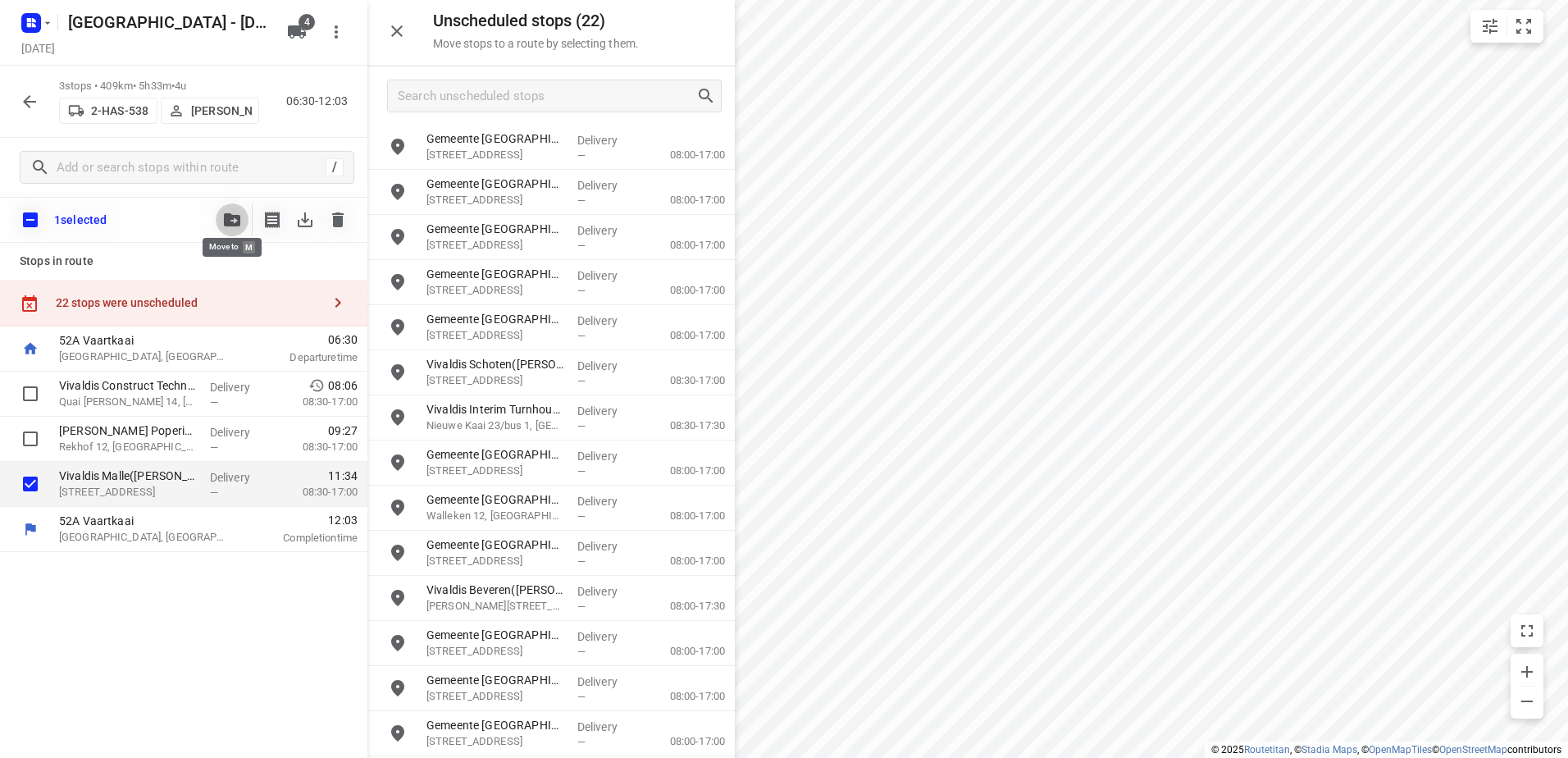
click at [221, 220] on button "button" at bounding box center [232, 220] width 33 height 33
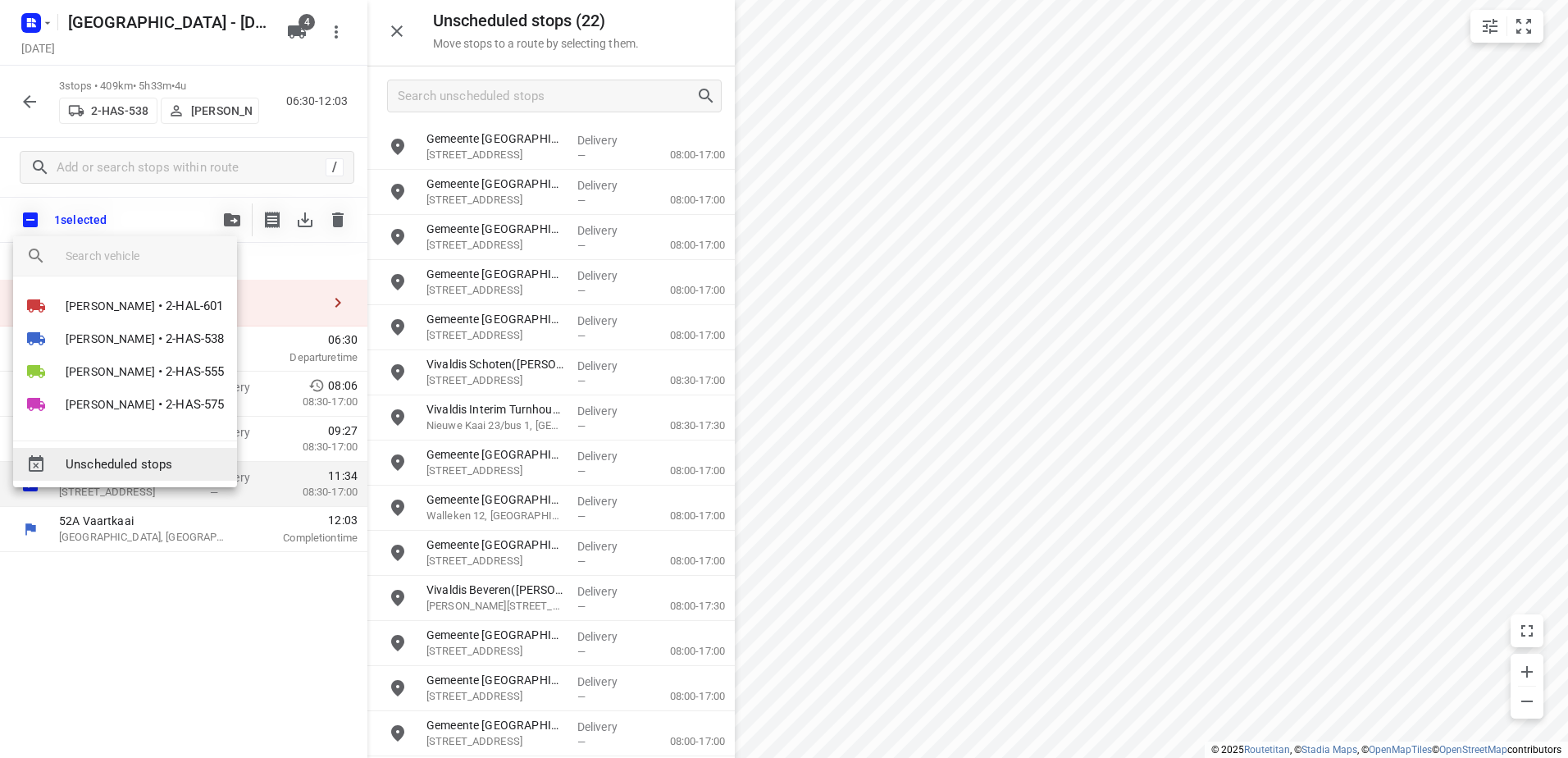
click at [171, 461] on span "Unscheduled stops" at bounding box center [144, 464] width 158 height 19
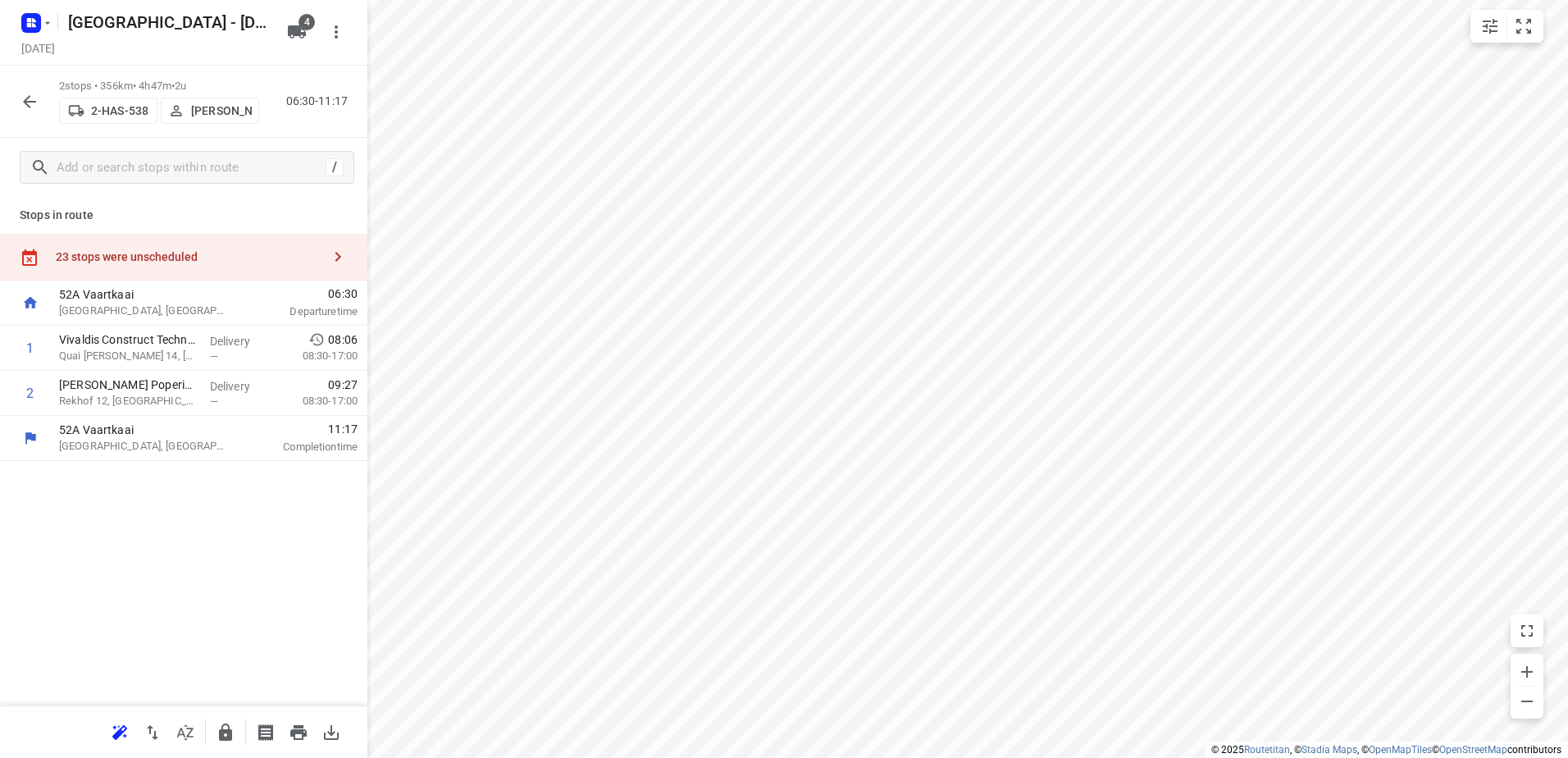
click at [280, 227] on div "Stops in route 23 stops were unscheduled 52A Vaartkaai Antwerpen, Belgium 06:30…" at bounding box center [184, 451] width 368 height 509
click at [270, 243] on div "23 stops were unscheduled" at bounding box center [184, 257] width 368 height 46
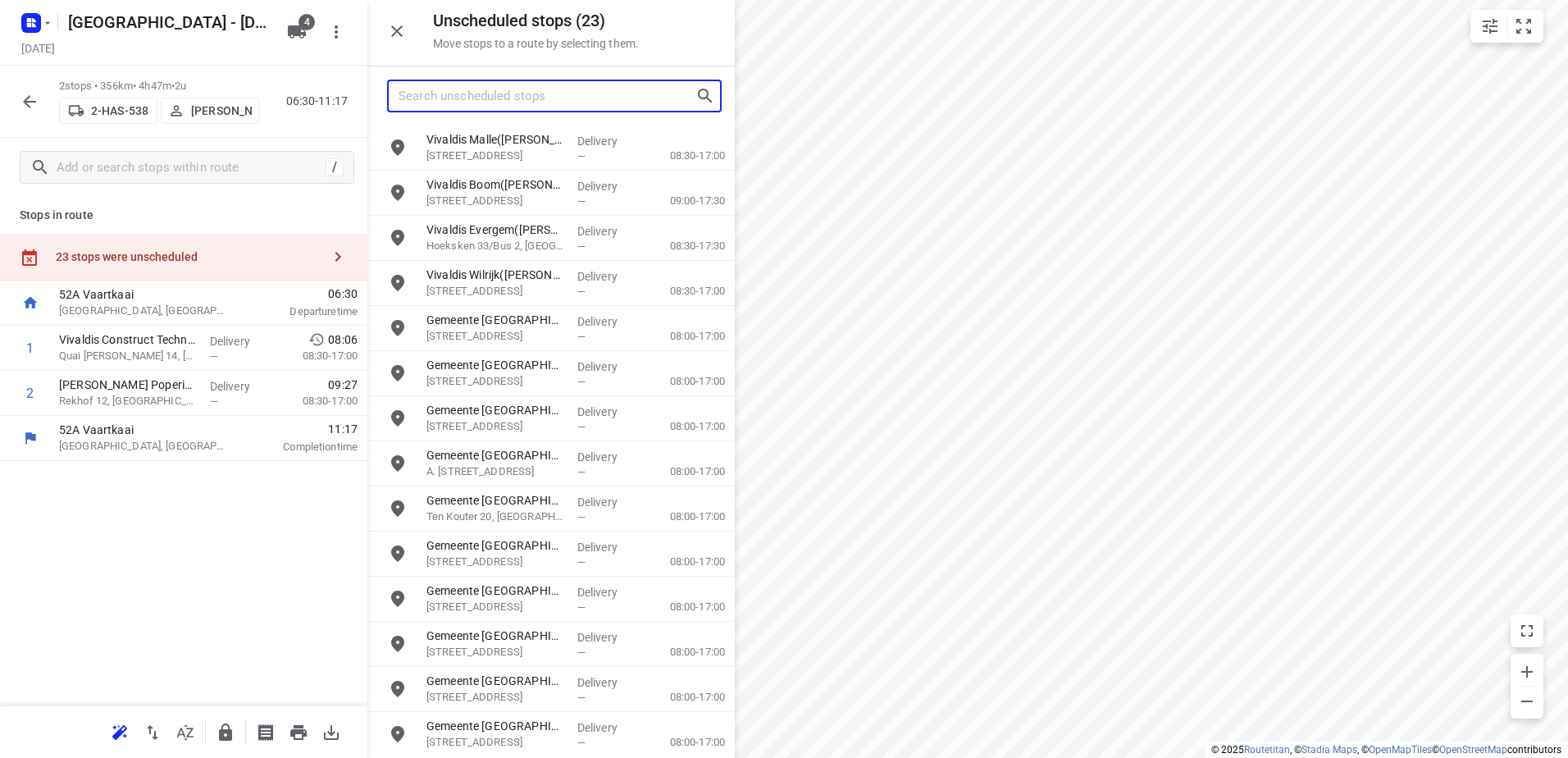
click at [567, 106] on input "Search unscheduled stops" at bounding box center [547, 96] width 297 height 26
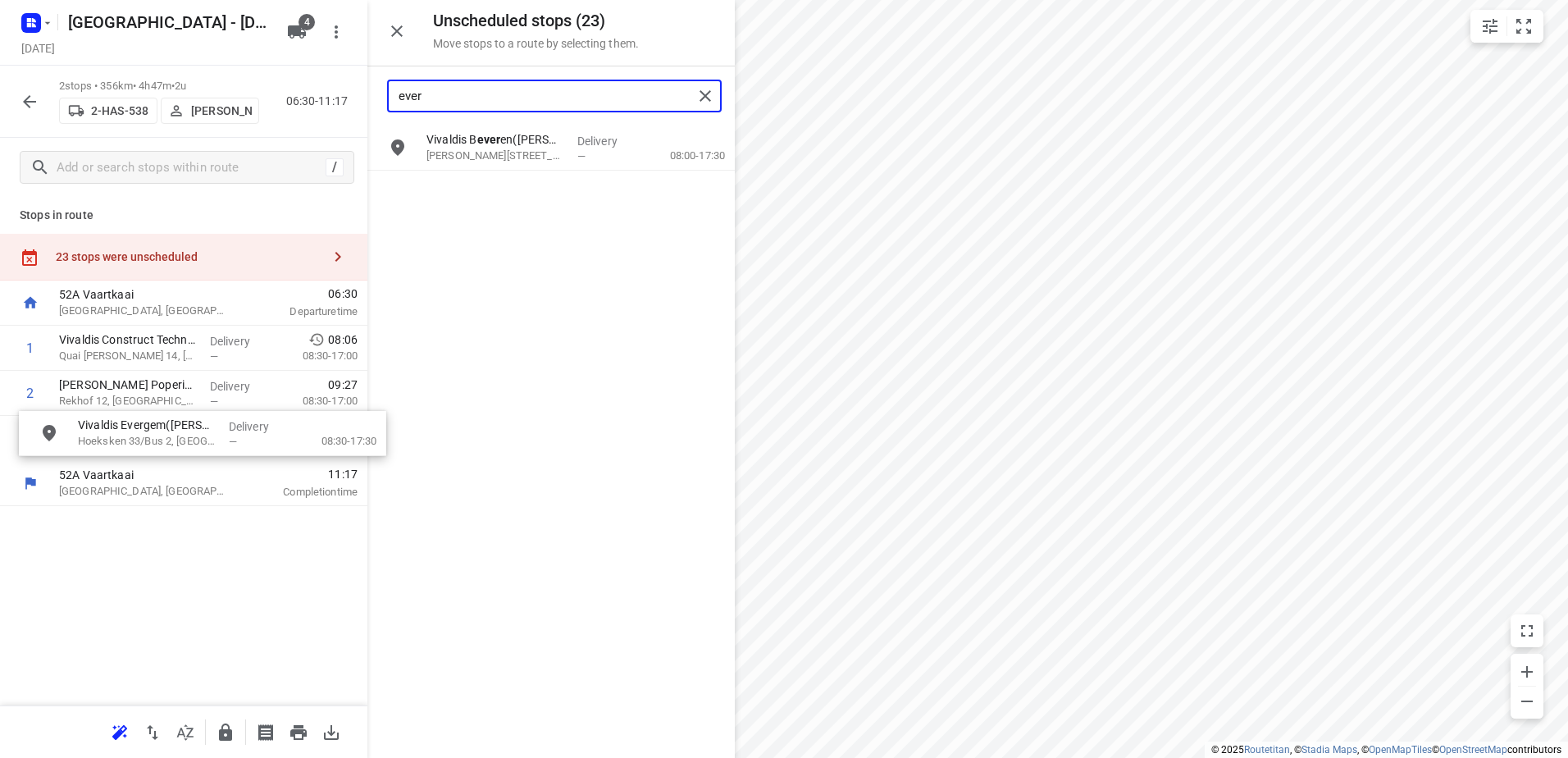
drag, startPoint x: 562, startPoint y: 139, endPoint x: 197, endPoint y: 430, distance: 466.8
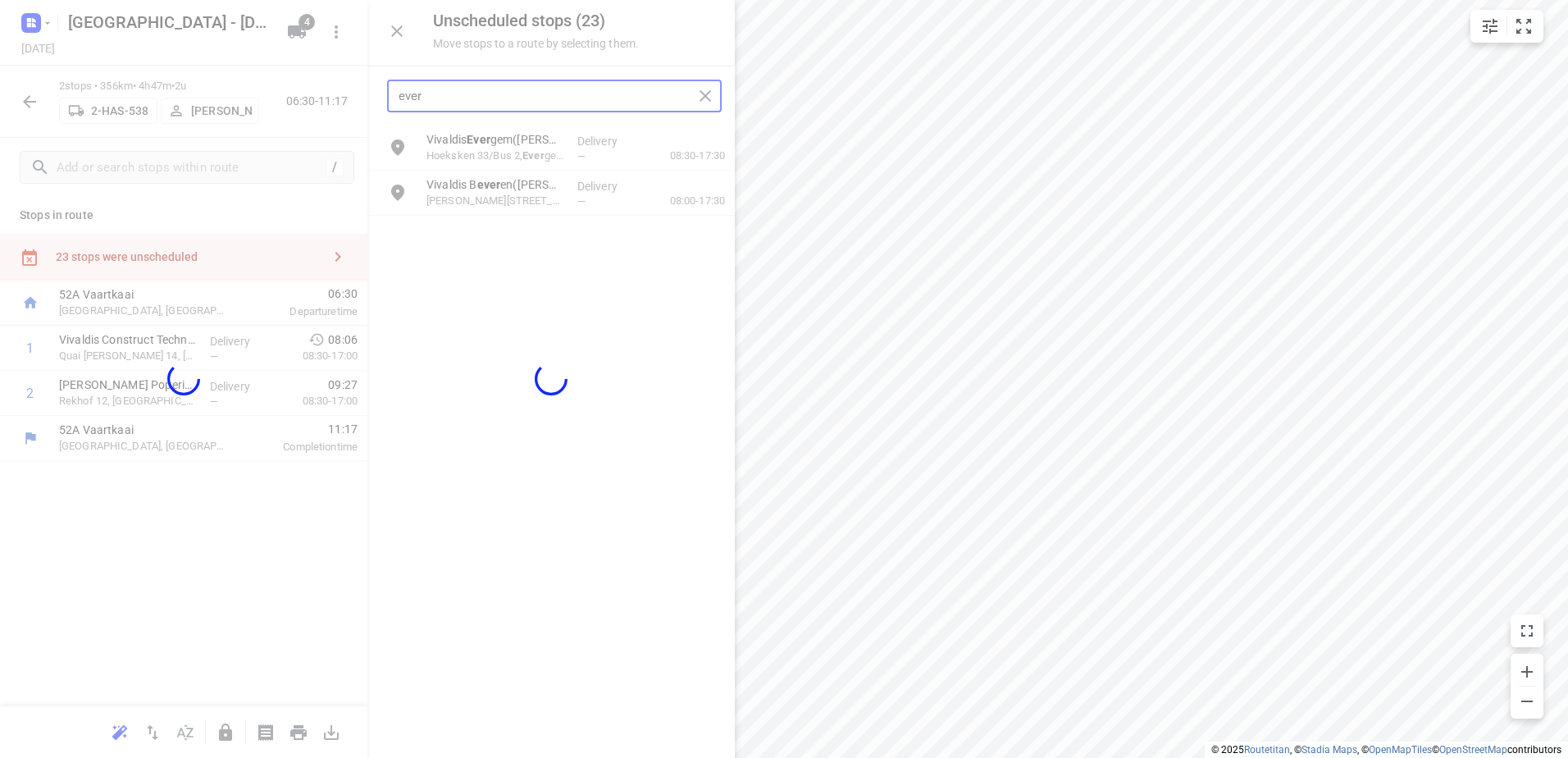
type input "ever"
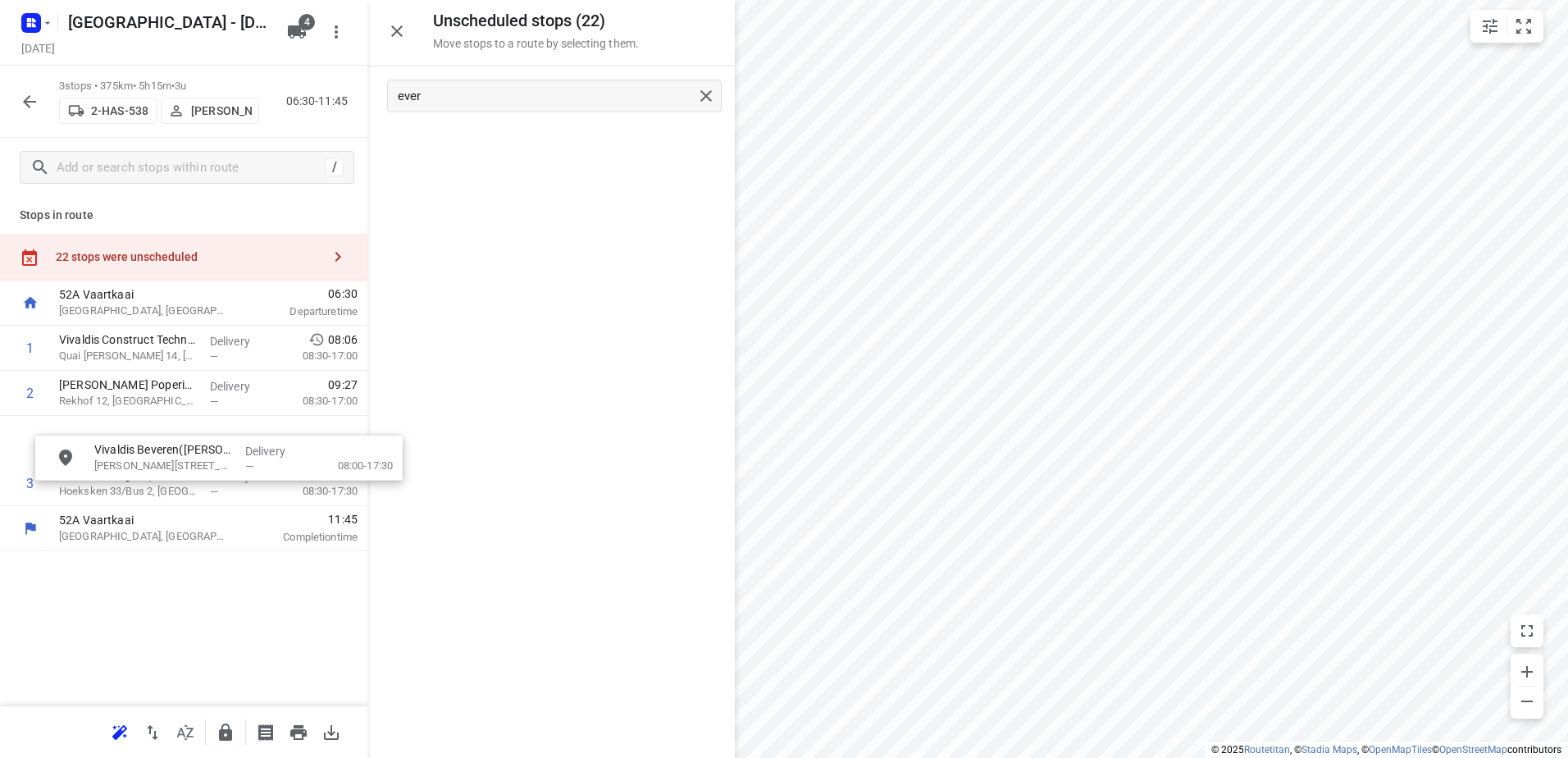
drag, startPoint x: 620, startPoint y: 160, endPoint x: 266, endPoint y: 498, distance: 489.4
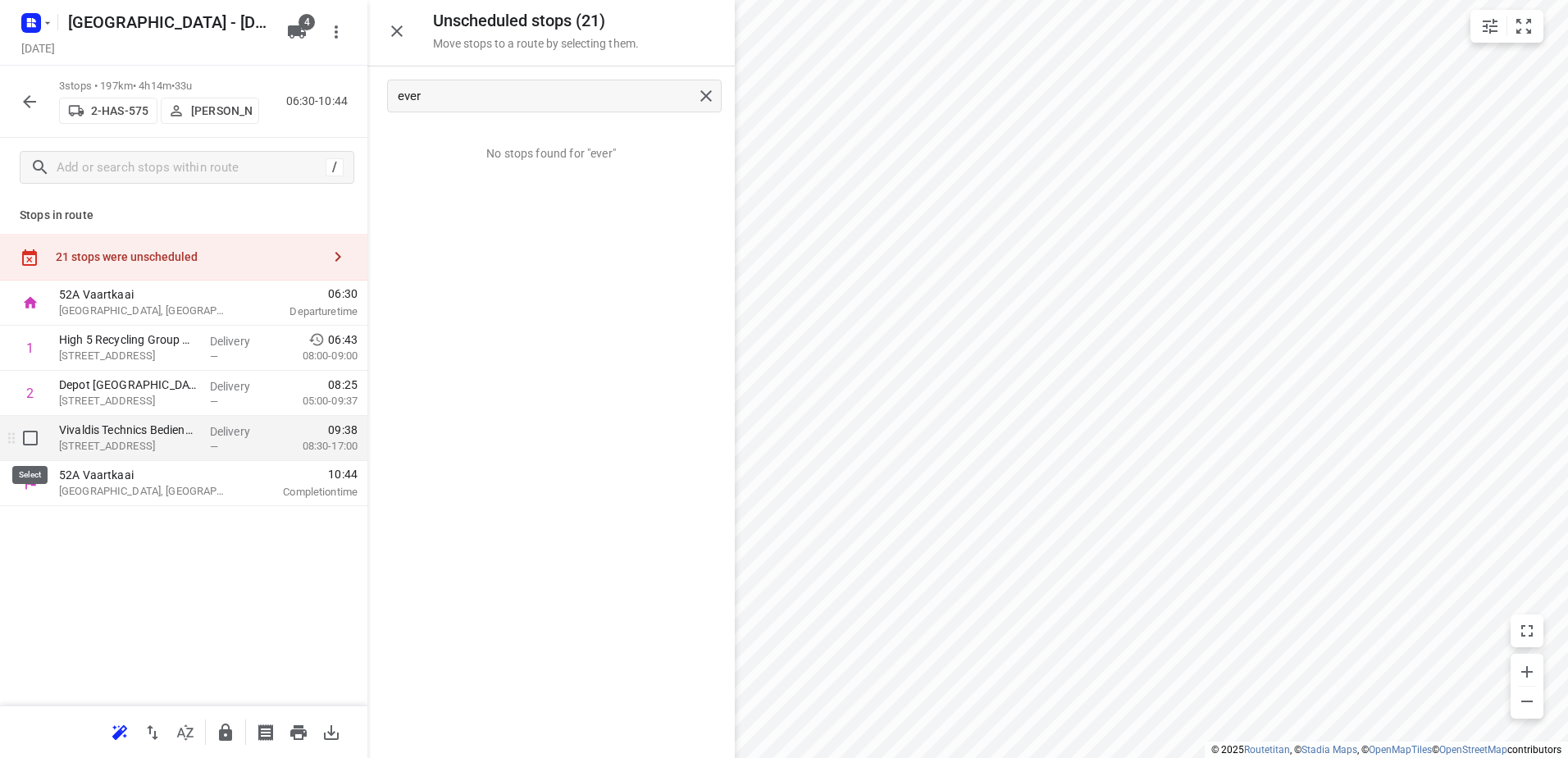
click at [33, 439] on input "checkbox" at bounding box center [30, 438] width 33 height 33
checkbox input "true"
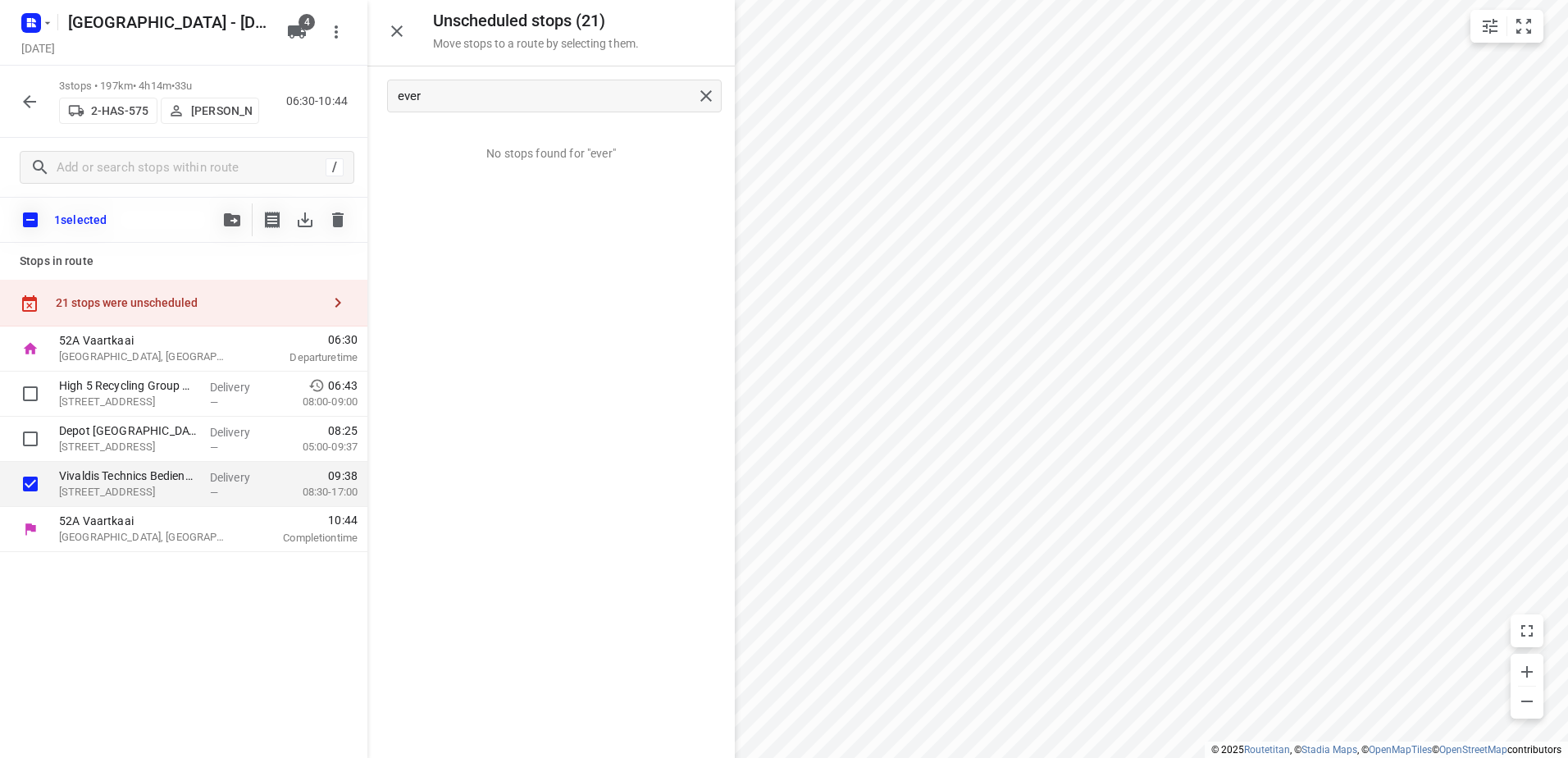
click at [236, 228] on button "button" at bounding box center [232, 220] width 33 height 33
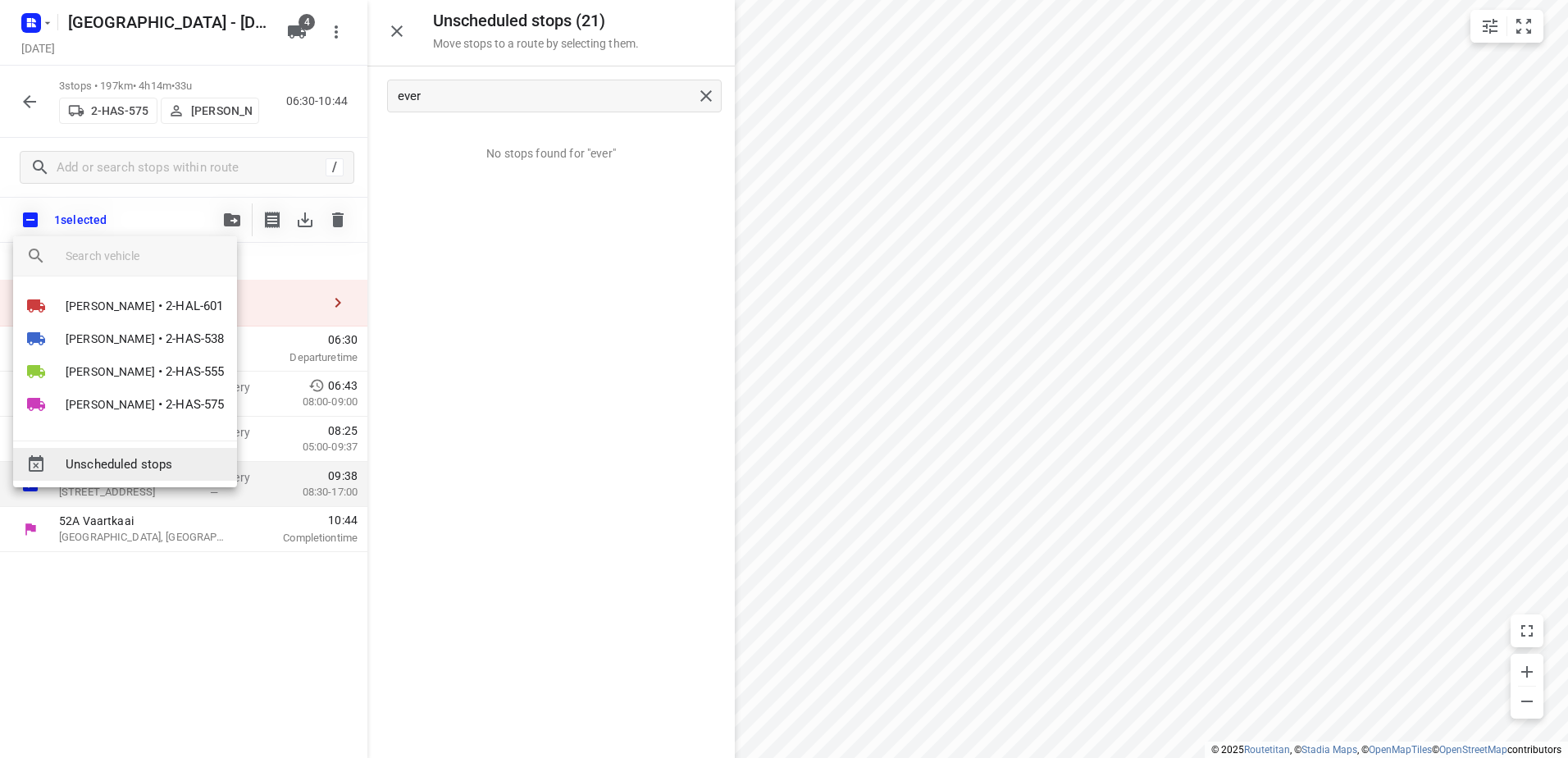
click at [208, 455] on span "Unscheduled stops" at bounding box center [144, 464] width 158 height 19
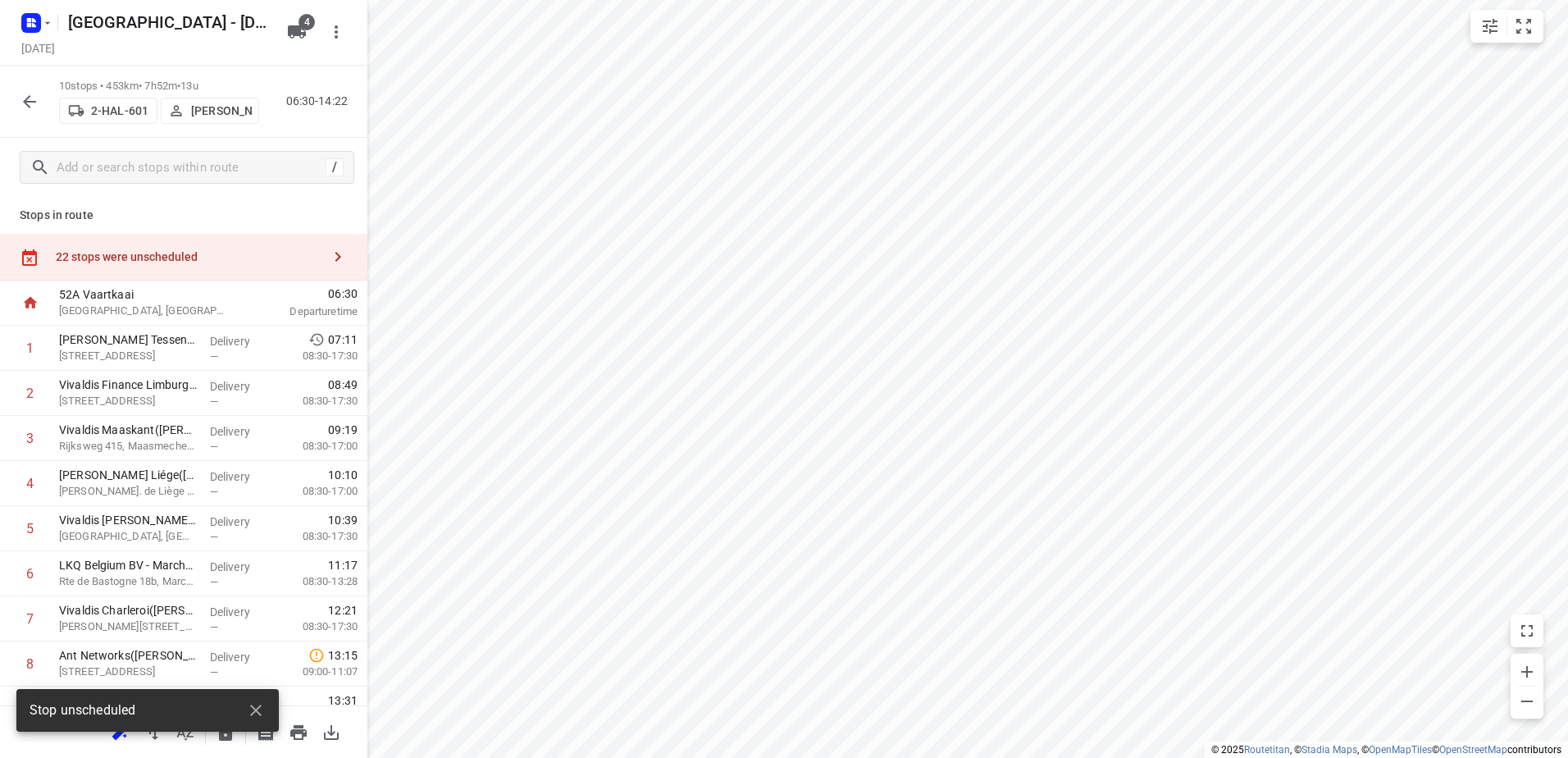
drag, startPoint x: 225, startPoint y: 247, endPoint x: 287, endPoint y: 239, distance: 62.5
click at [225, 247] on div "22 stops were unscheduled" at bounding box center [184, 257] width 368 height 46
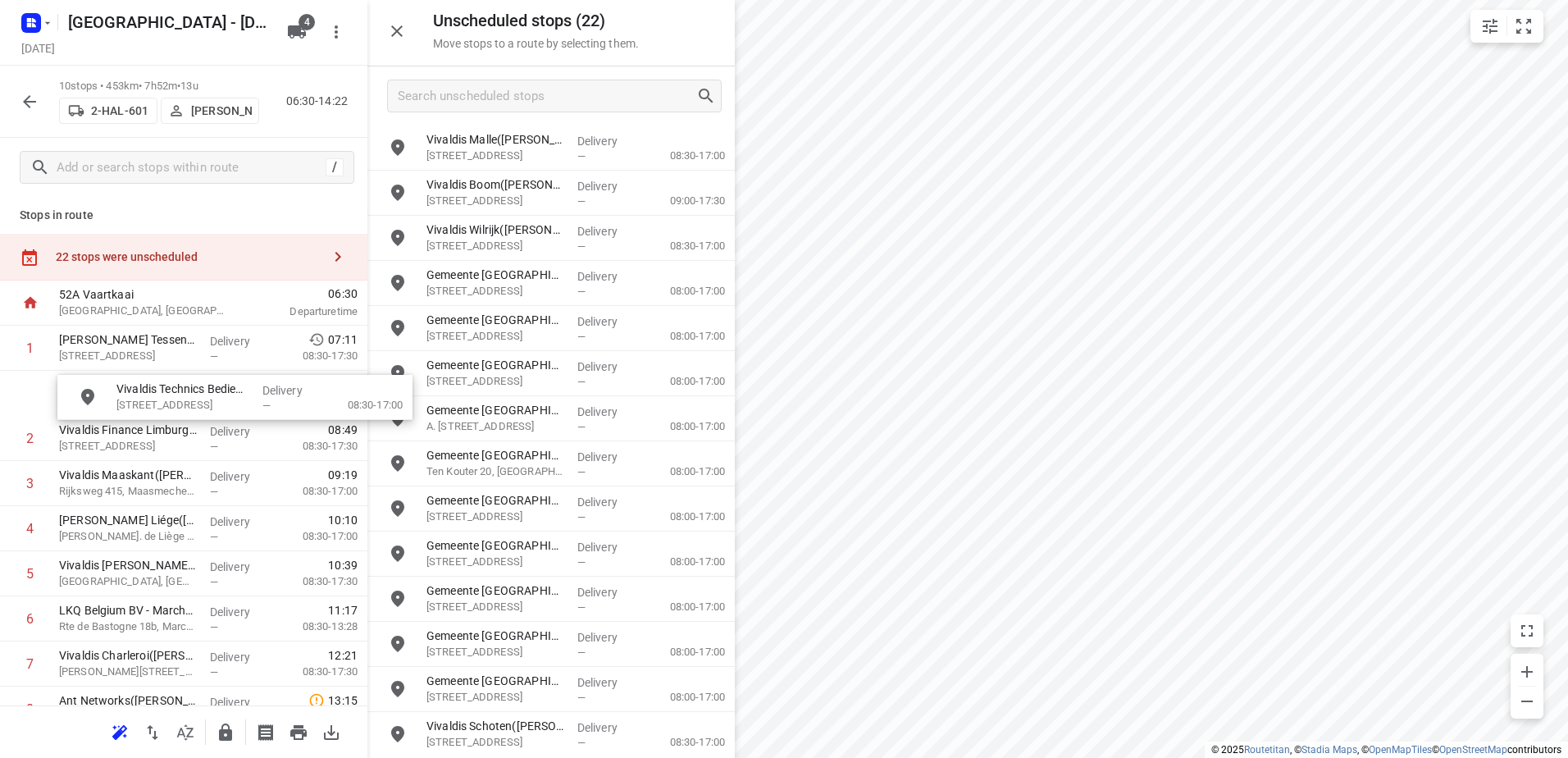
drag, startPoint x: 553, startPoint y: 170, endPoint x: 192, endPoint y: 467, distance: 467.5
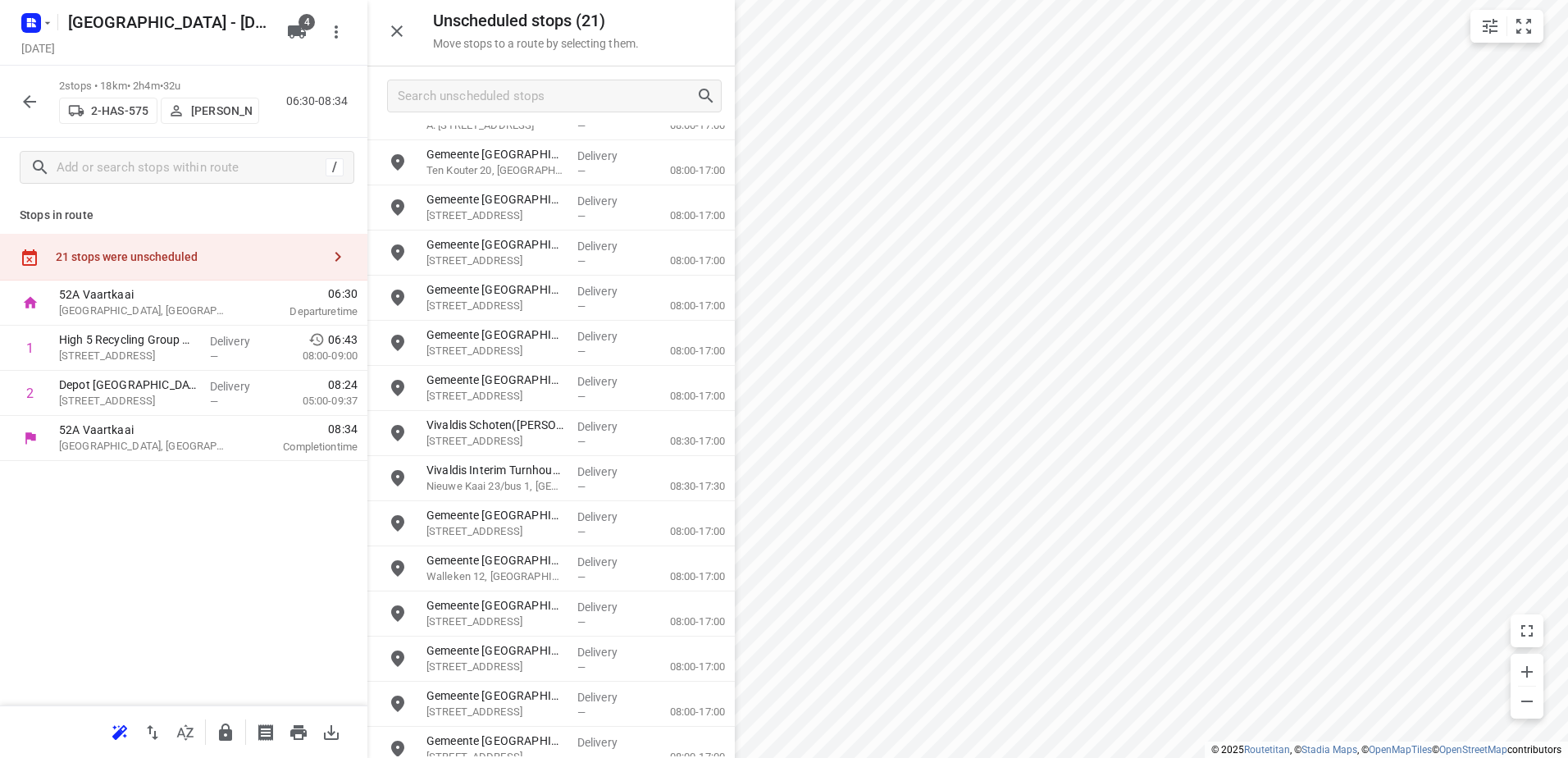
scroll to position [319, 0]
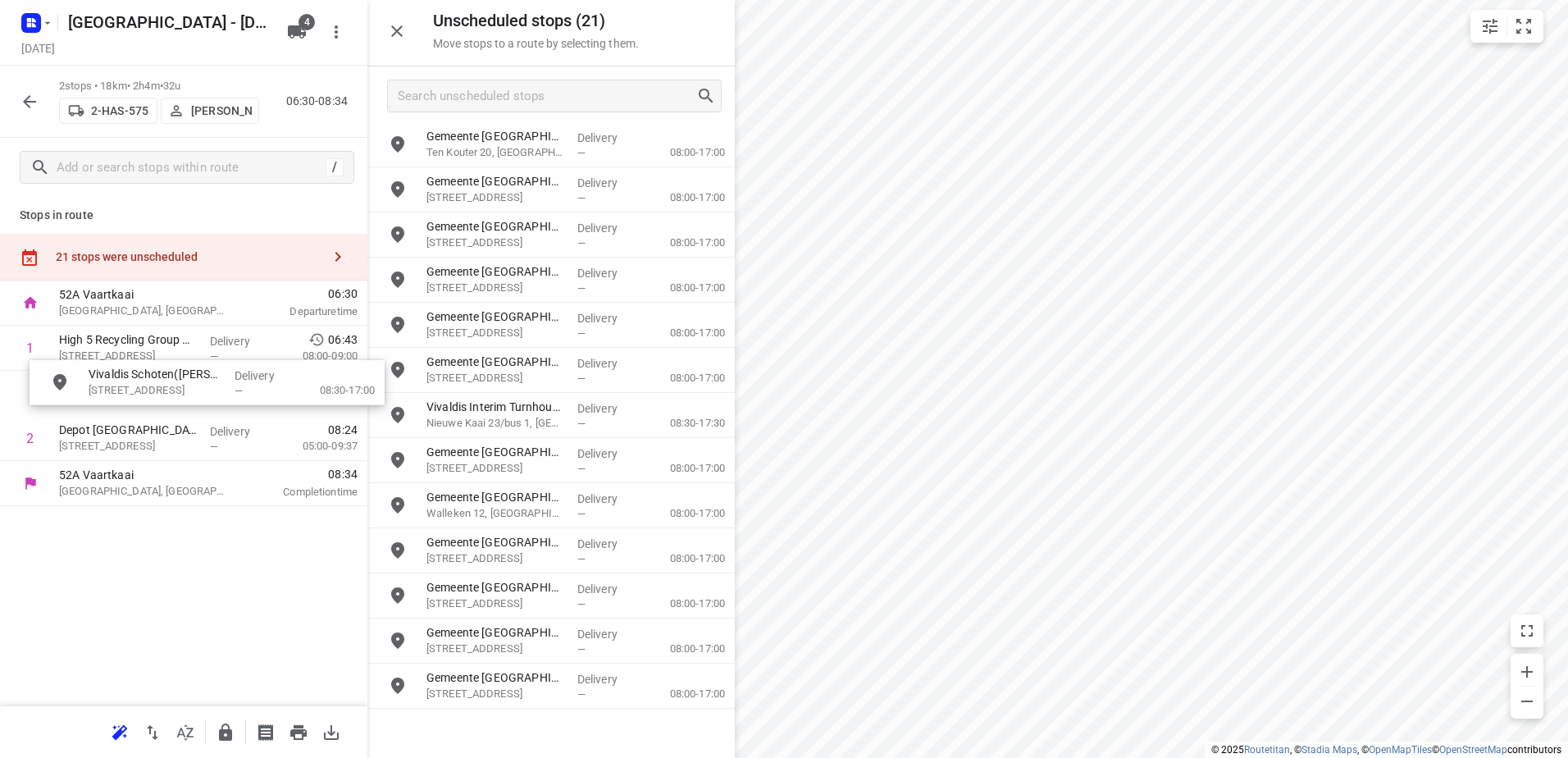
drag, startPoint x: 570, startPoint y: 424, endPoint x: 216, endPoint y: 392, distance: 355.4
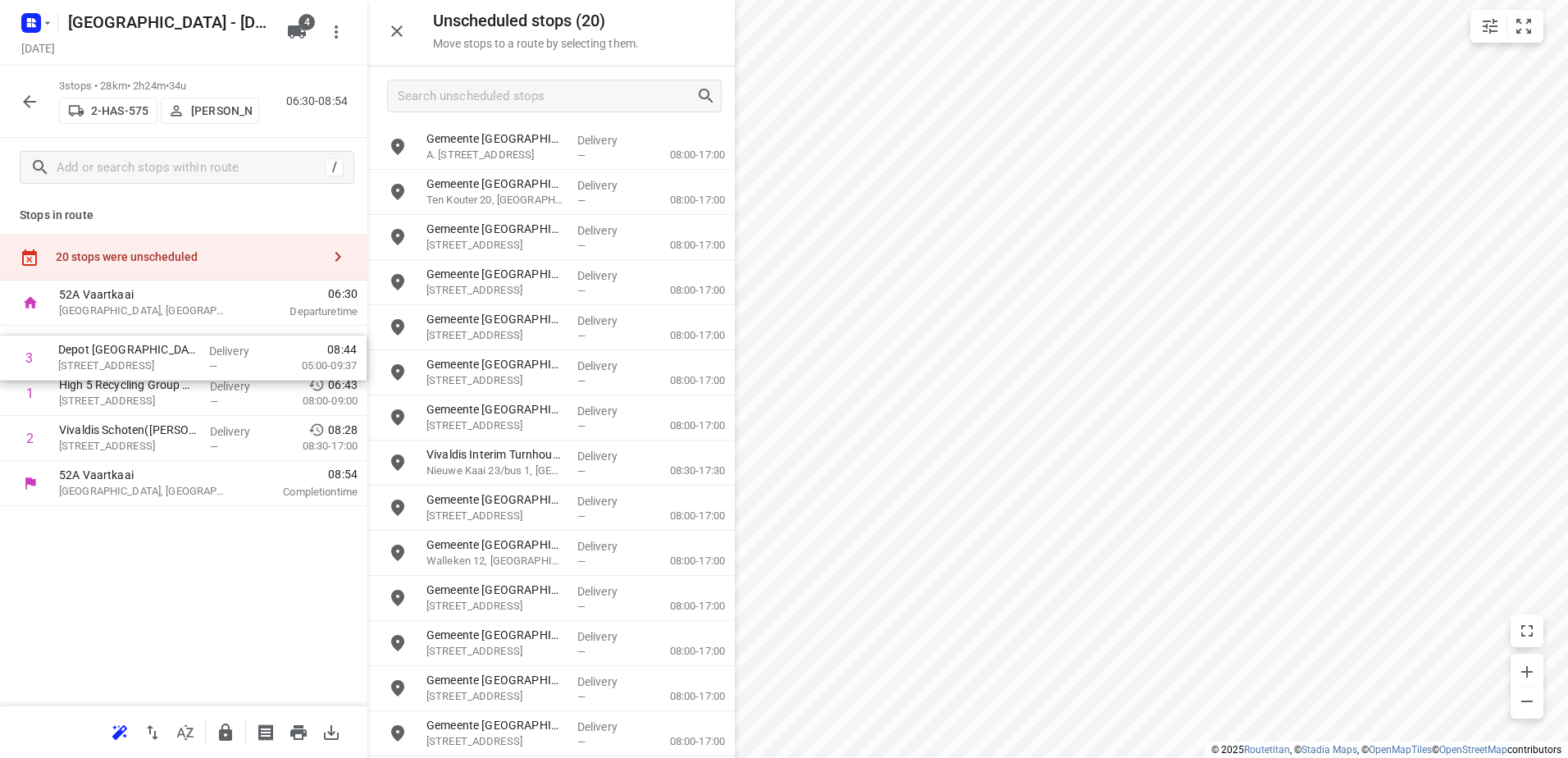
drag, startPoint x: 76, startPoint y: 452, endPoint x: 75, endPoint y: 364, distance: 88.0
click at [75, 364] on div "1 High 5 Recycling Group NV(Emilie Huybrechts) Haminastraat 25, Antwerpen Deliv…" at bounding box center [184, 393] width 368 height 135
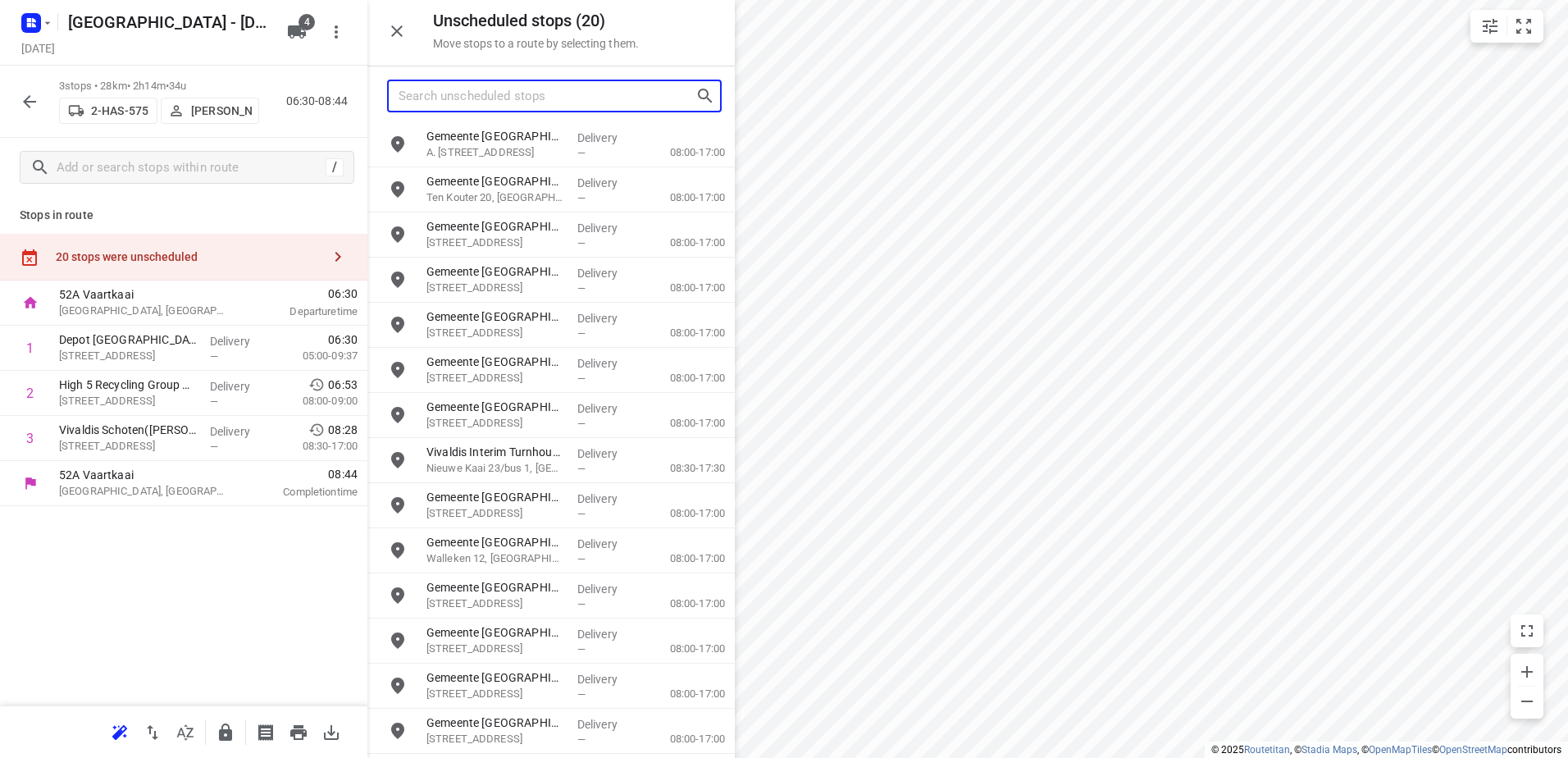
click at [587, 106] on input "Search unscheduled stops" at bounding box center [547, 96] width 297 height 26
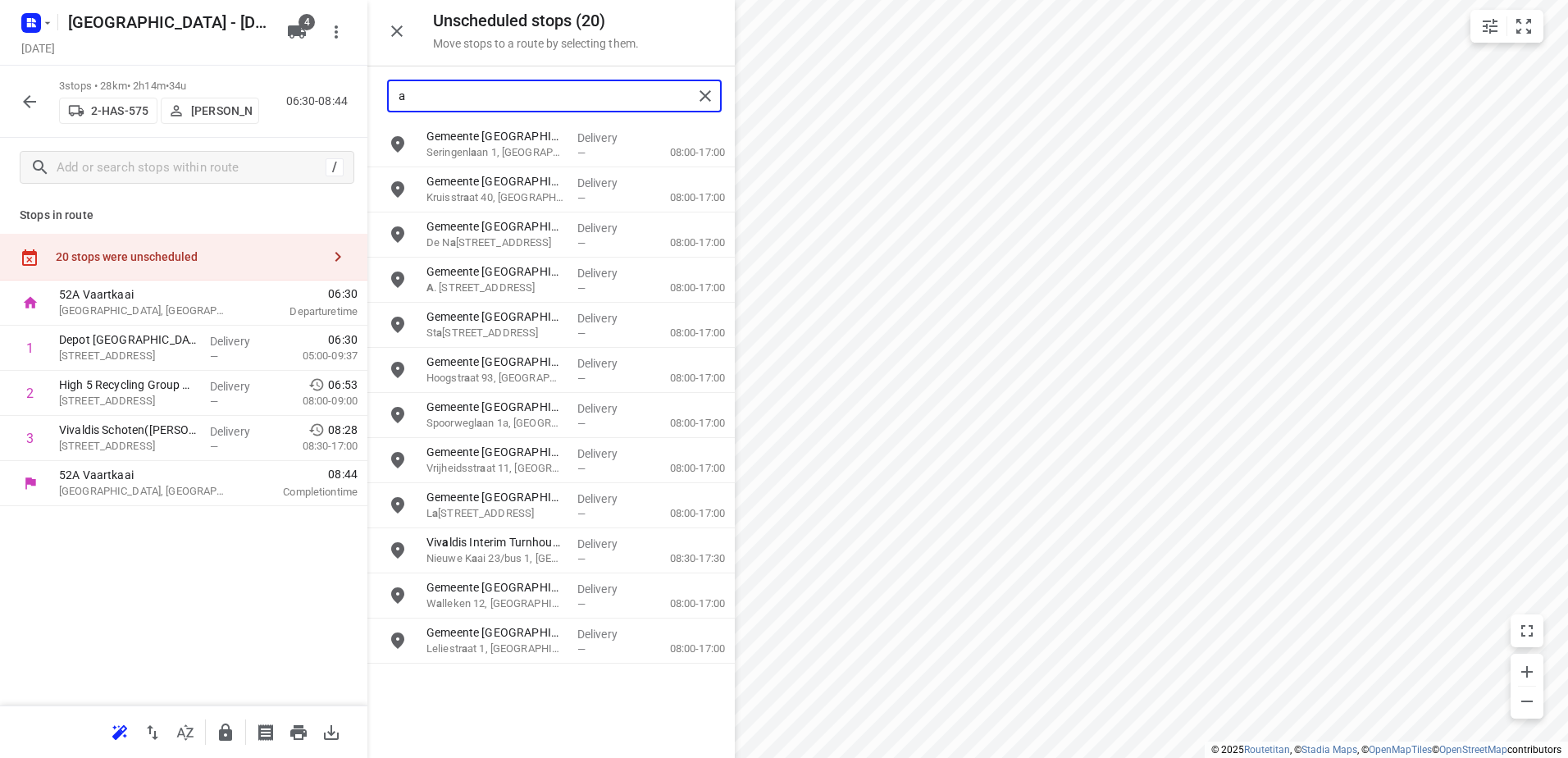
scroll to position [0, 0]
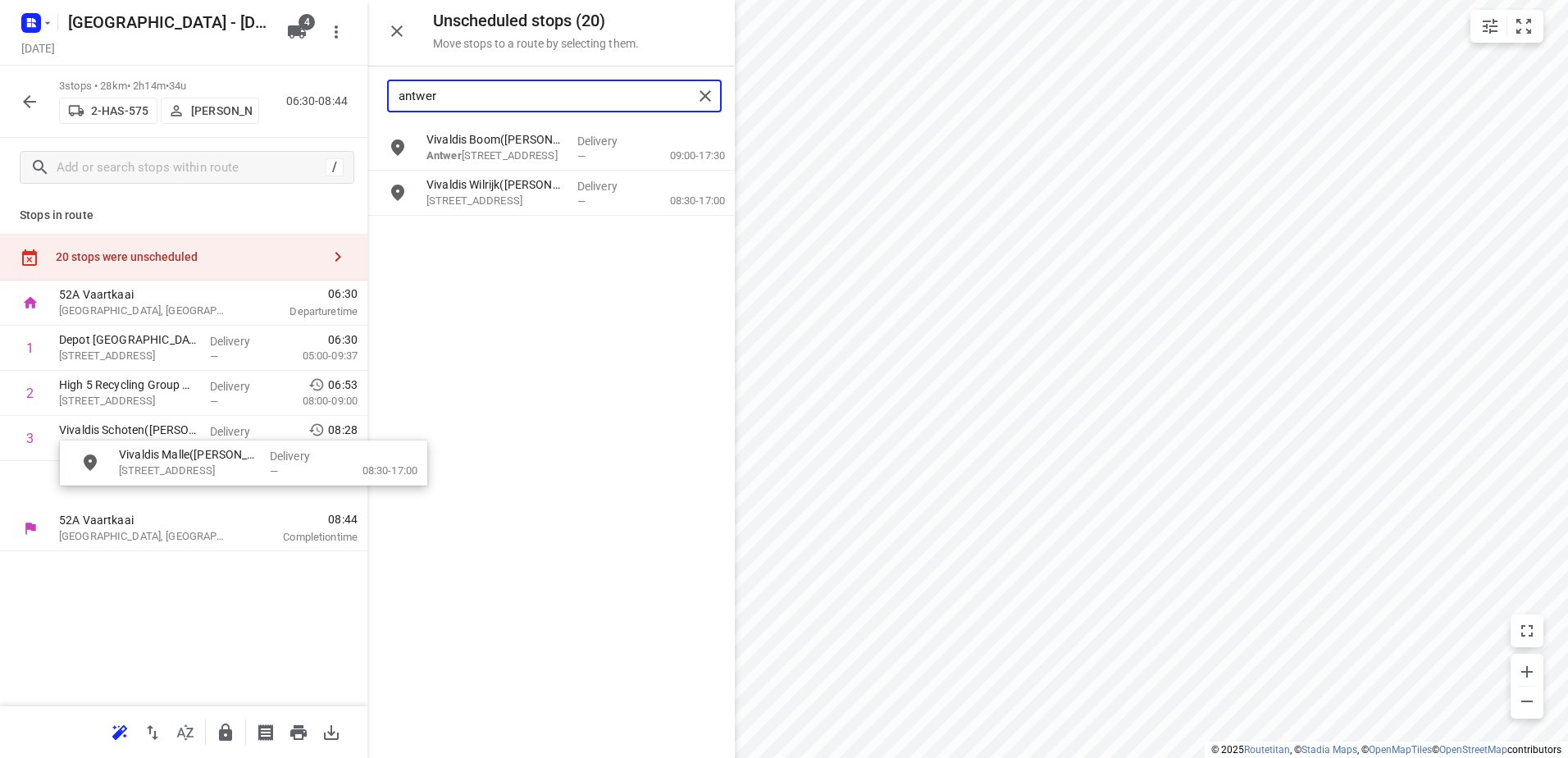
drag, startPoint x: 543, startPoint y: 157, endPoint x: 235, endPoint y: 473, distance: 441.3
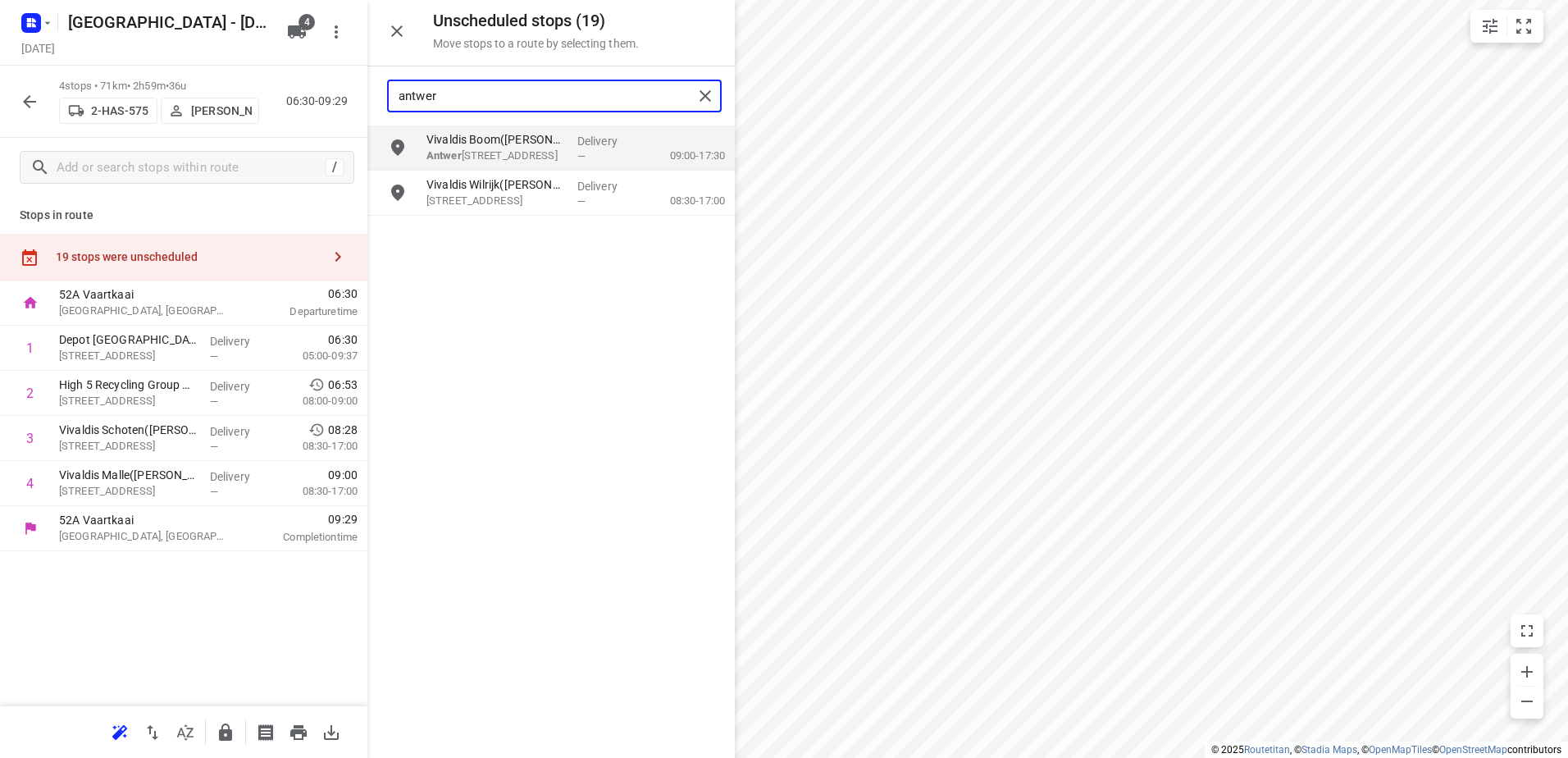
drag, startPoint x: 557, startPoint y: 107, endPoint x: 547, endPoint y: 107, distance: 10.0
click at [547, 107] on input "antwer" at bounding box center [546, 96] width 295 height 26
drag, startPoint x: 554, startPoint y: 99, endPoint x: 278, endPoint y: 120, distance: 276.8
click at [278, 120] on div "Unscheduled stops ( 19 ) Move stops to a route by selecting them. antwer Vivald…" at bounding box center [184, 379] width 368 height 758
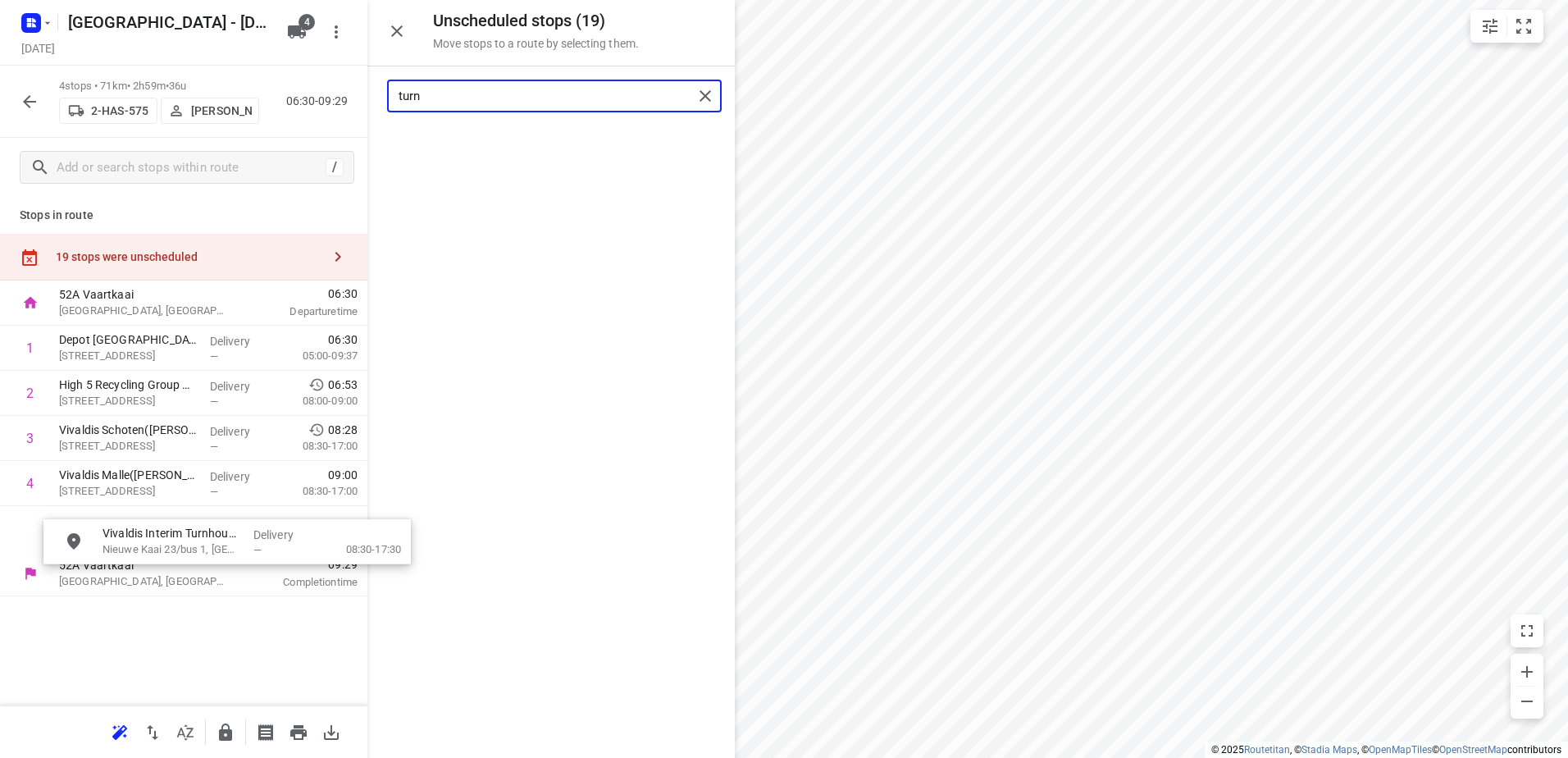
drag, startPoint x: 530, startPoint y: 134, endPoint x: 202, endPoint y: 525, distance: 510.4
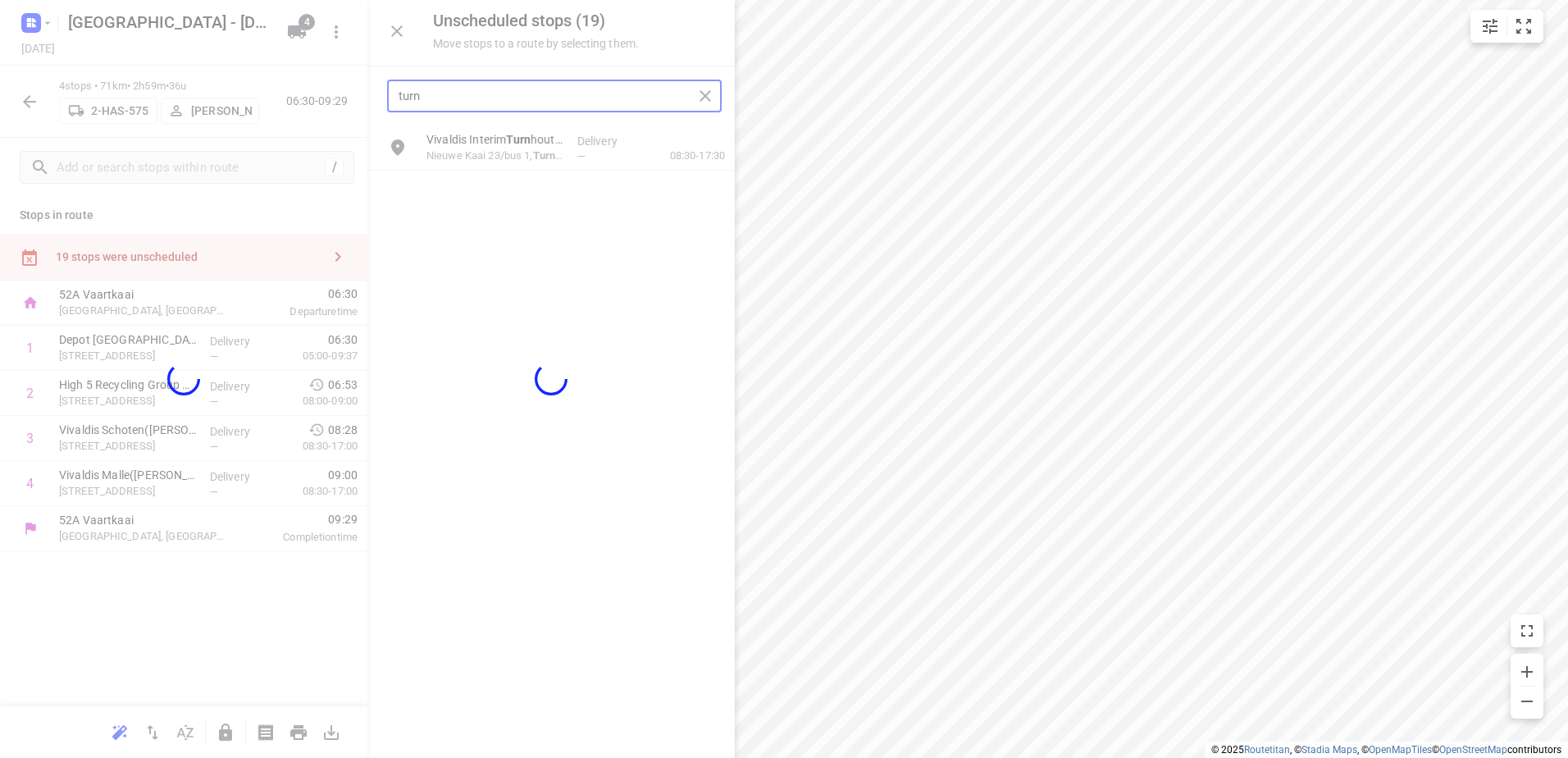
type input "turn"
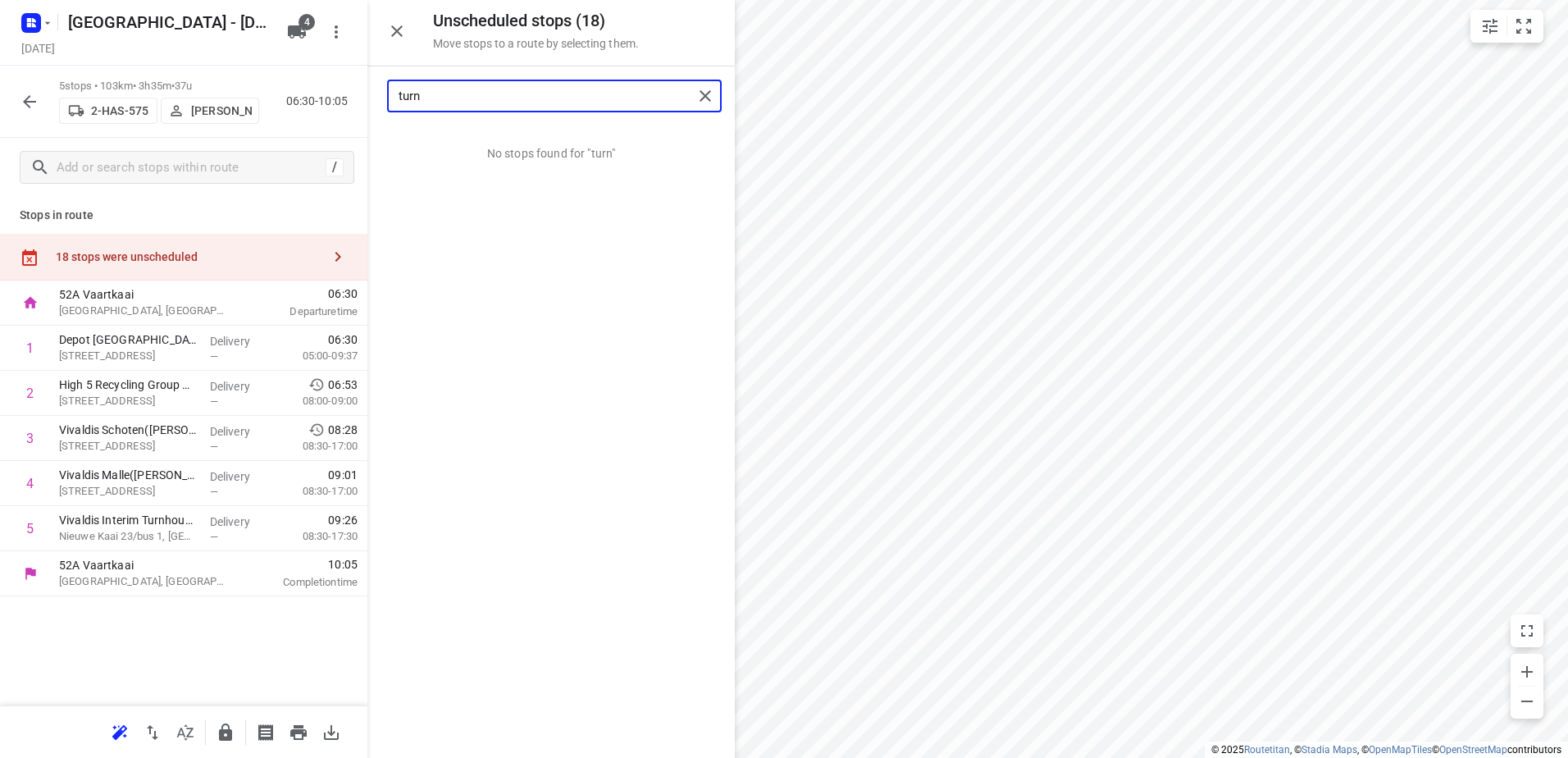
click at [695, 100] on div "turn" at bounding box center [554, 96] width 334 height 33
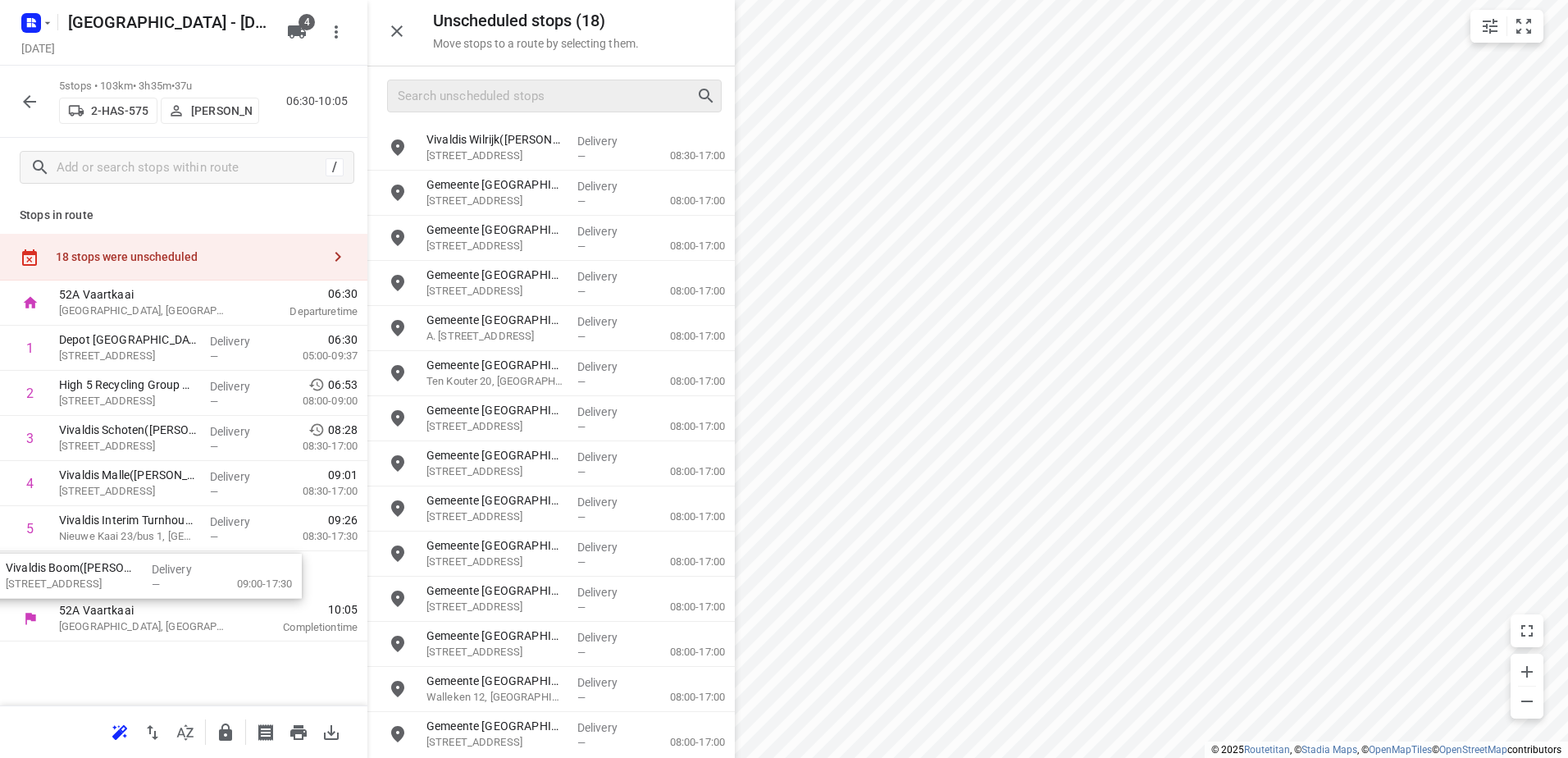
drag, startPoint x: 624, startPoint y: 166, endPoint x: 232, endPoint y: 587, distance: 575.2
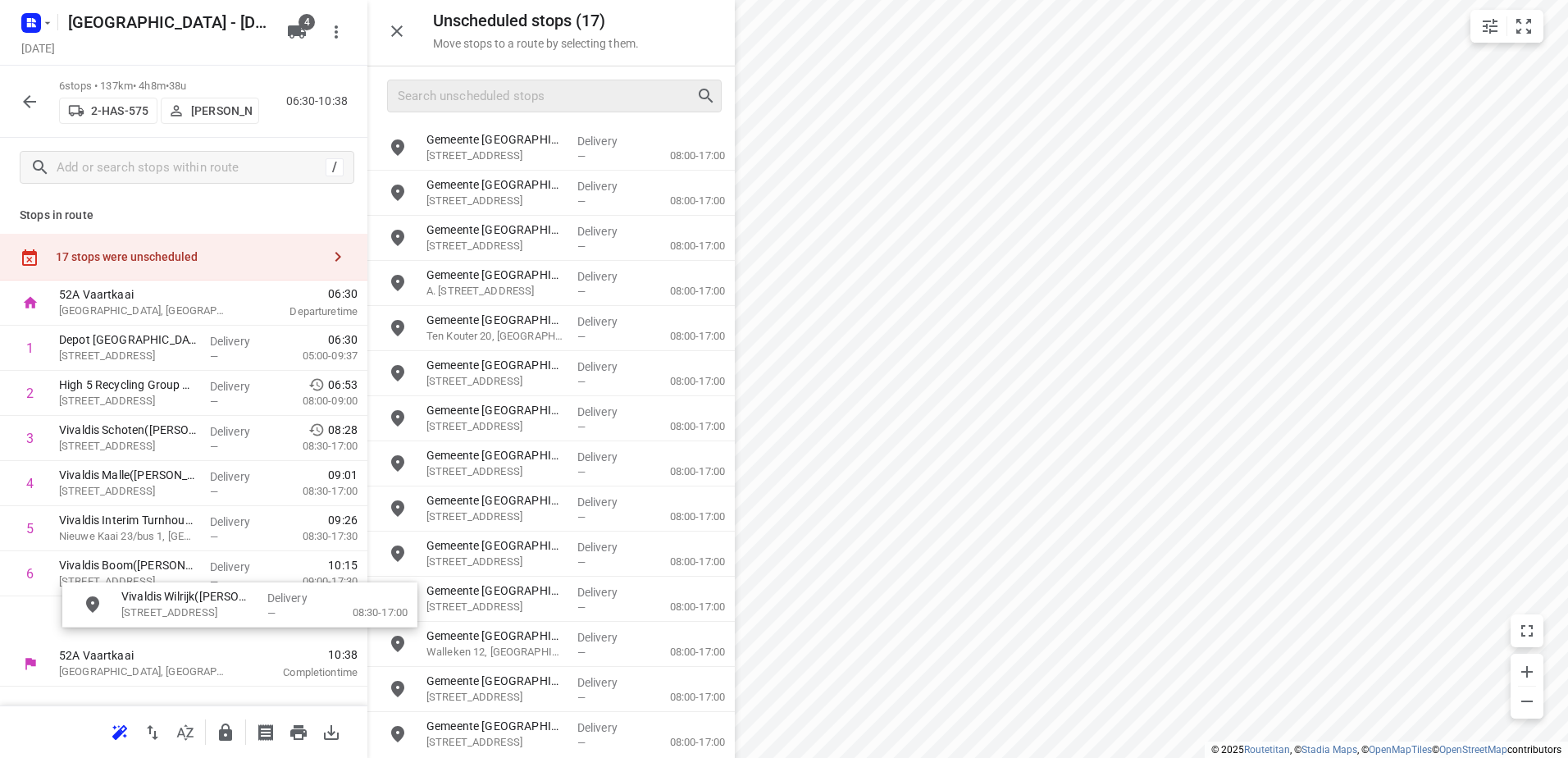
drag, startPoint x: 550, startPoint y: 144, endPoint x: 185, endPoint y: 640, distance: 615.8
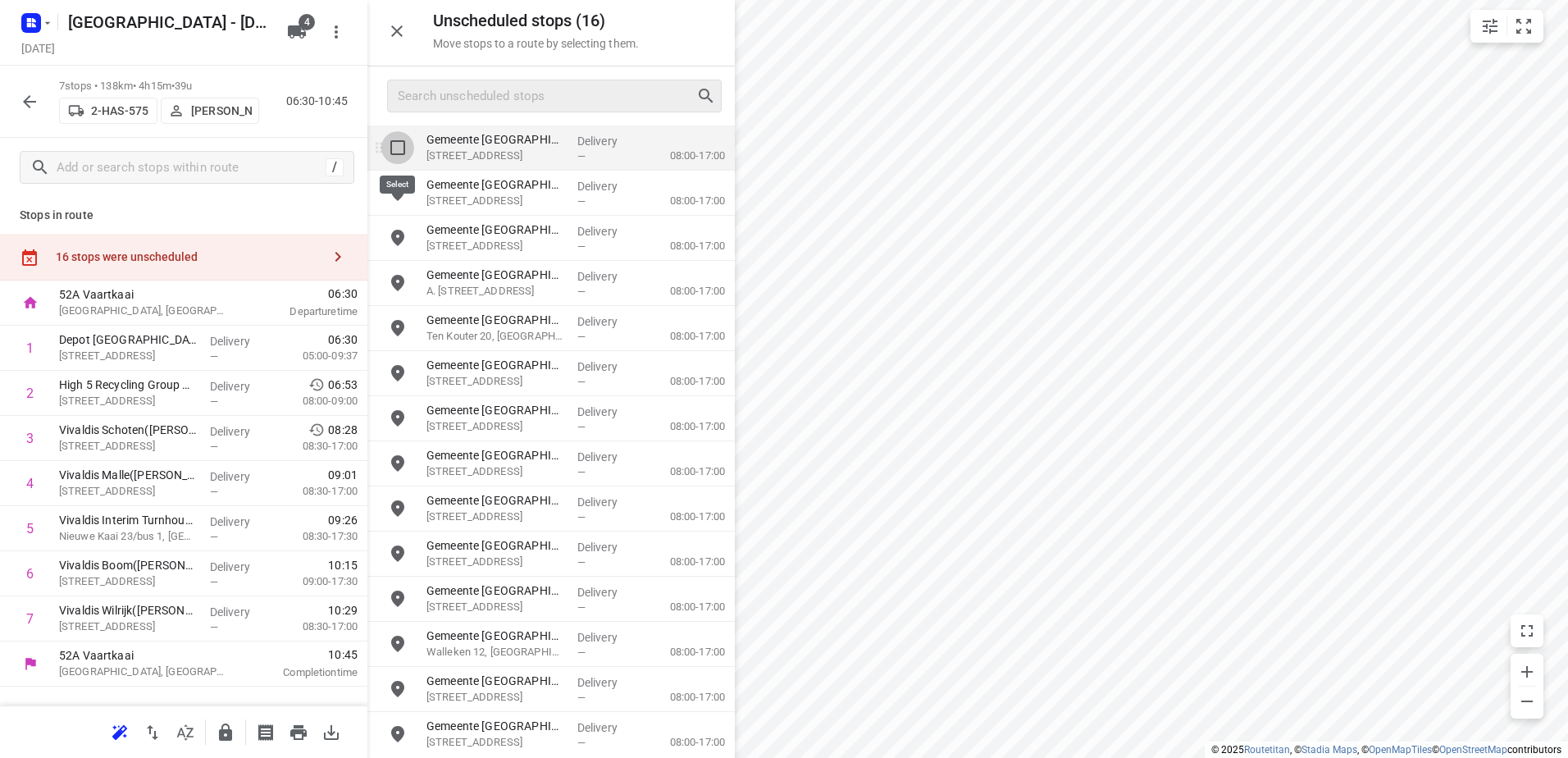
click at [406, 153] on input "grid" at bounding box center [398, 148] width 33 height 33
checkbox input "true"
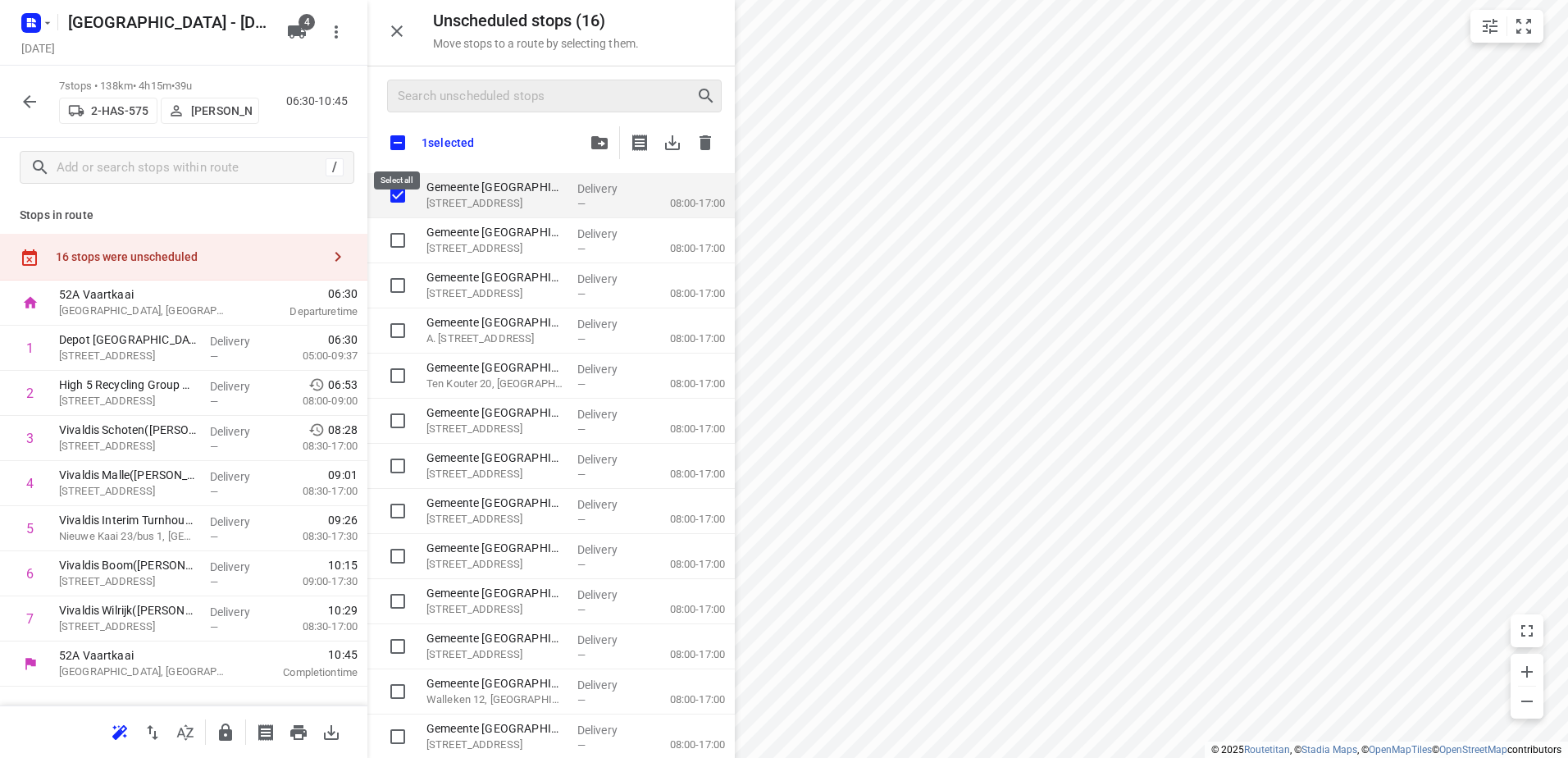
click at [401, 143] on input "checkbox" at bounding box center [398, 142] width 34 height 34
checkbox input "true"
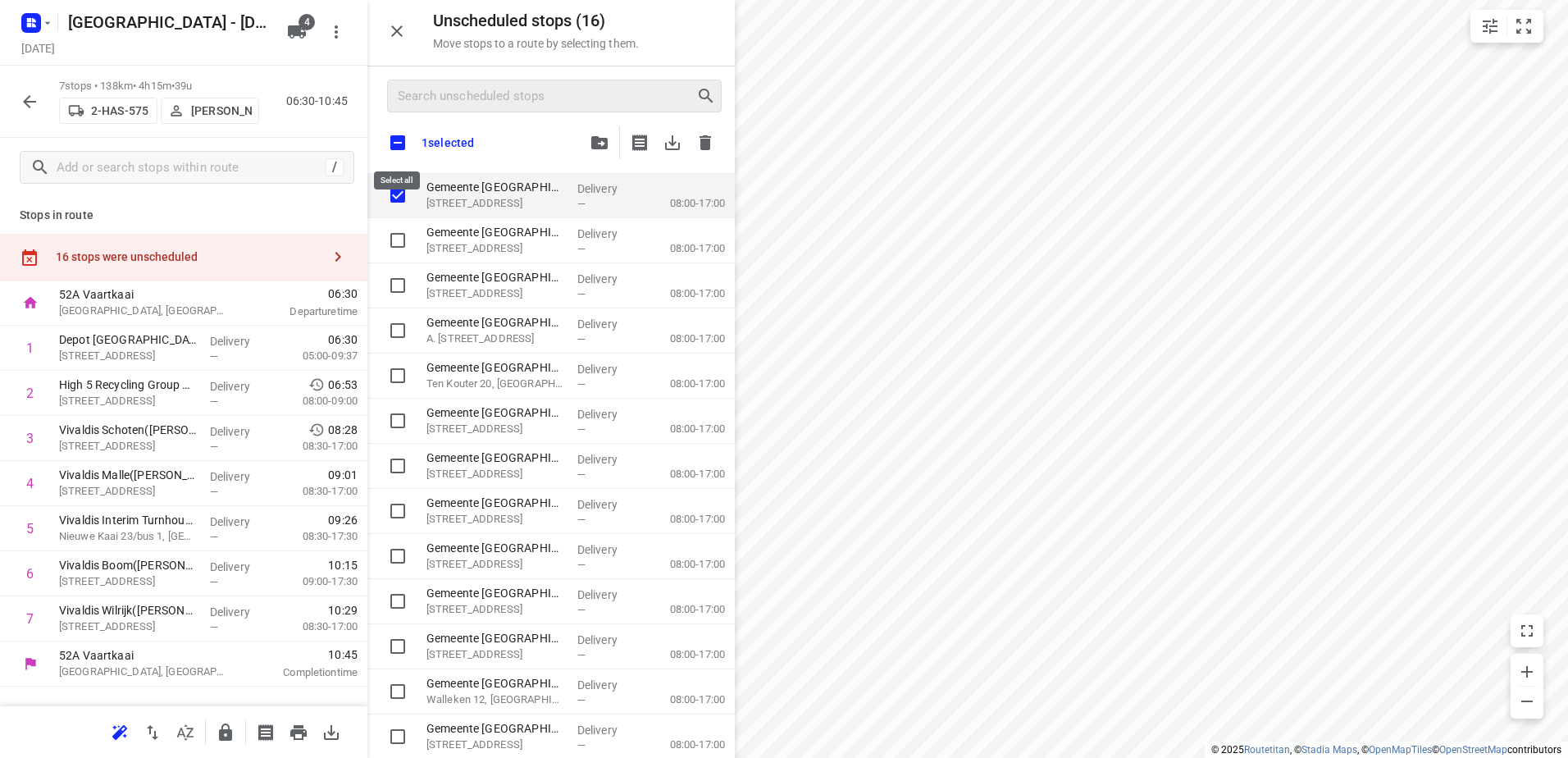
checkbox input "true"
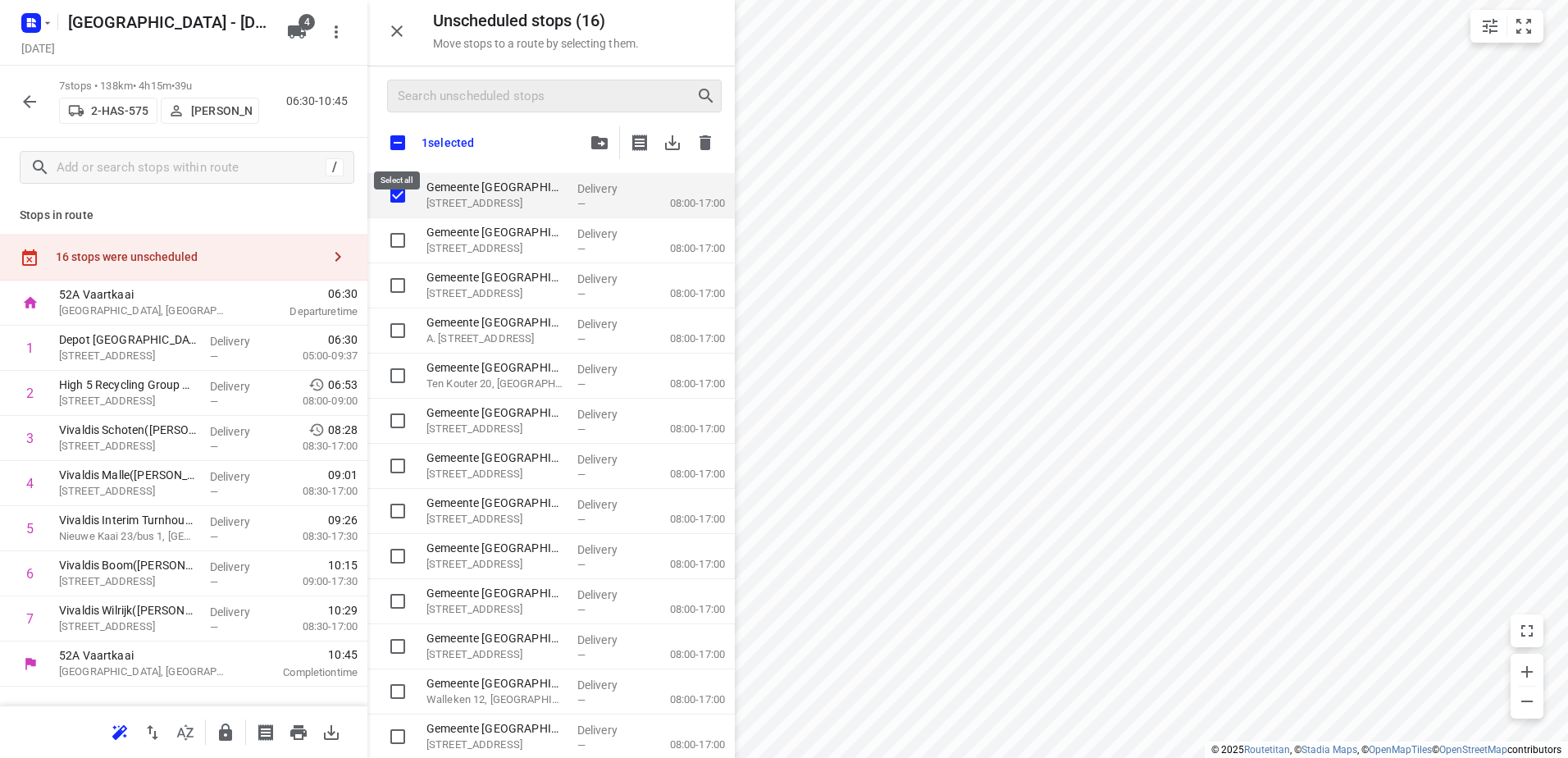
checkbox input "true"
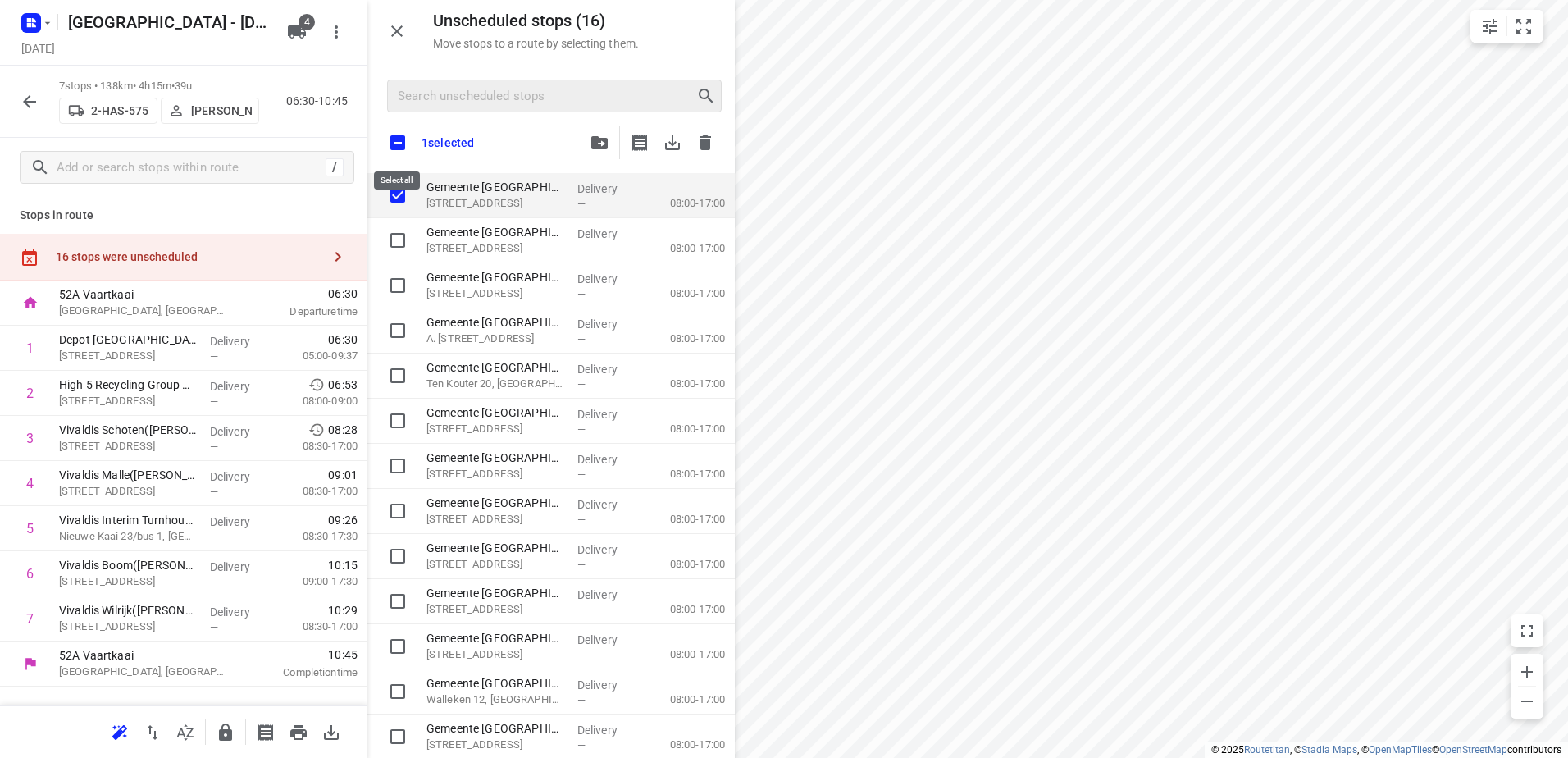
checkbox input "true"
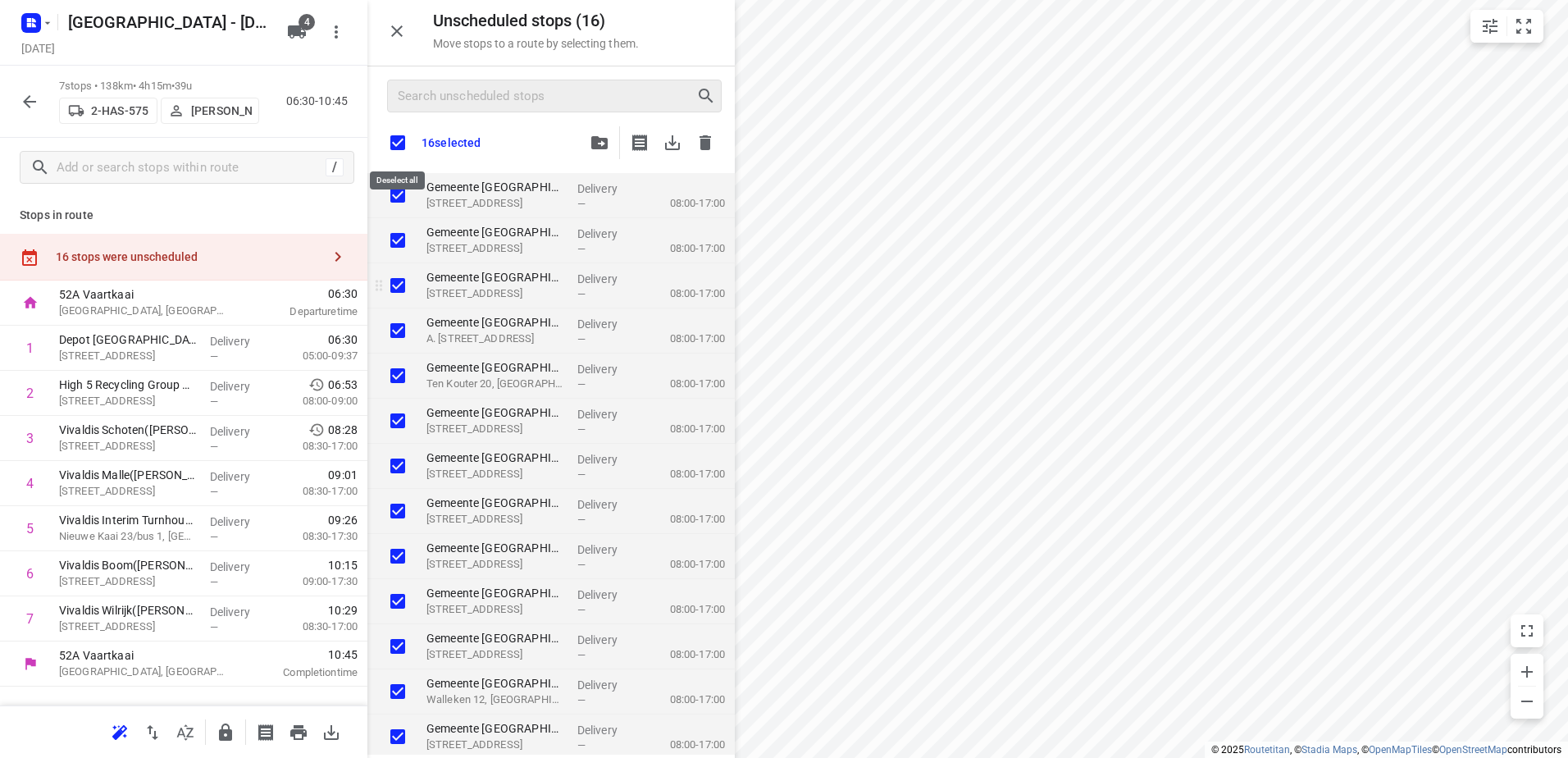
checkbox input "true"
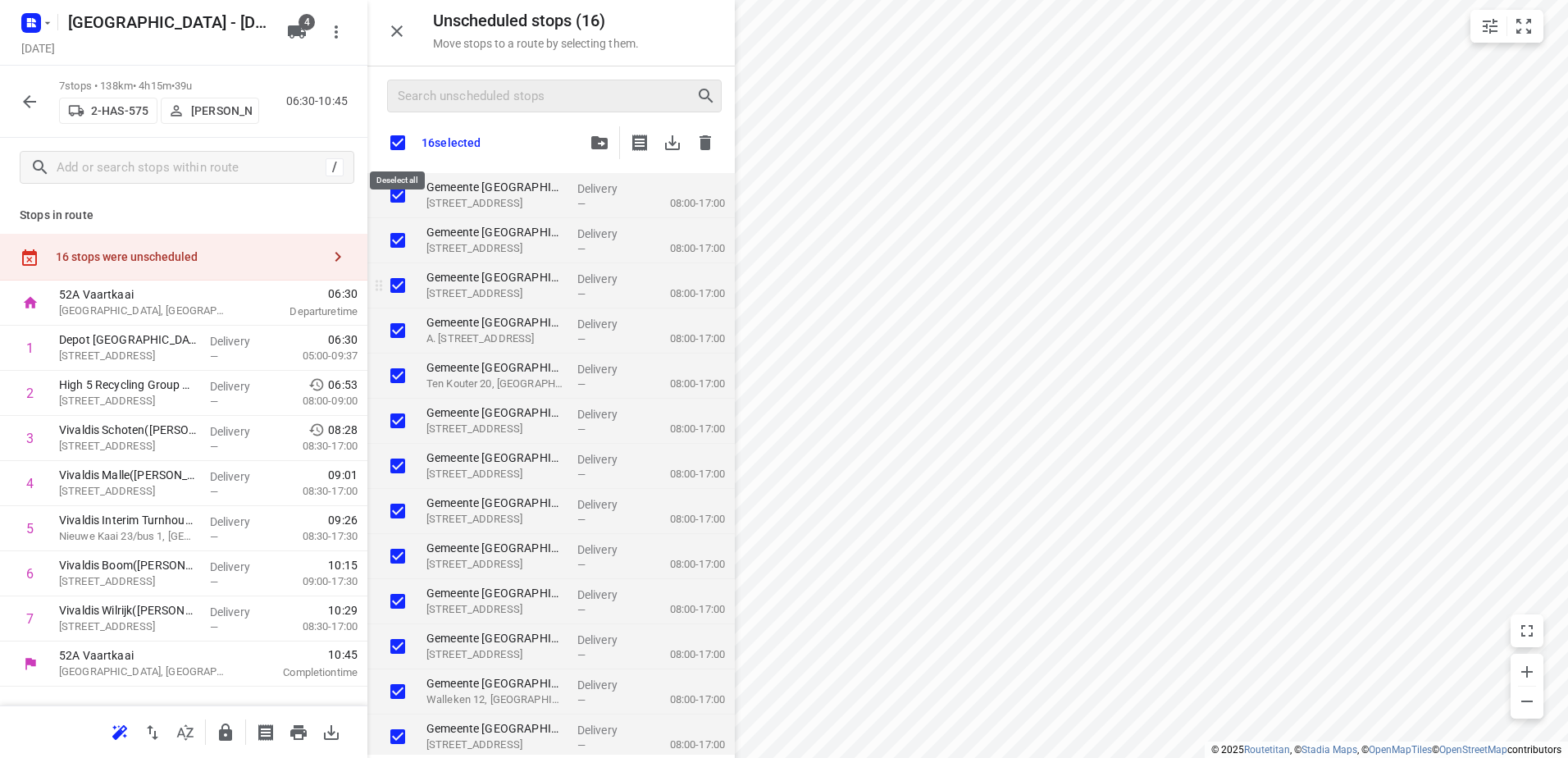
checkbox input "true"
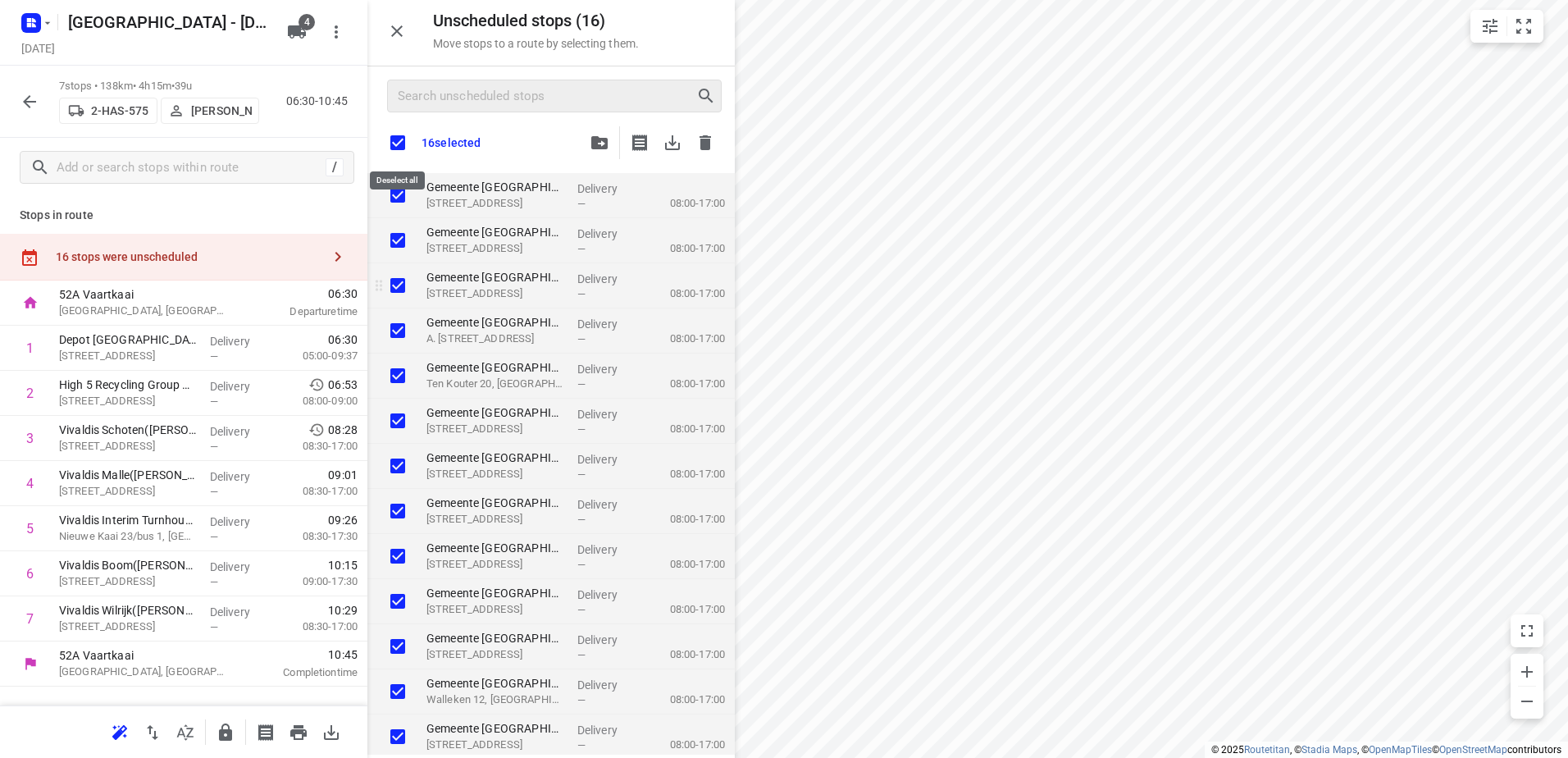
checkbox input "true"
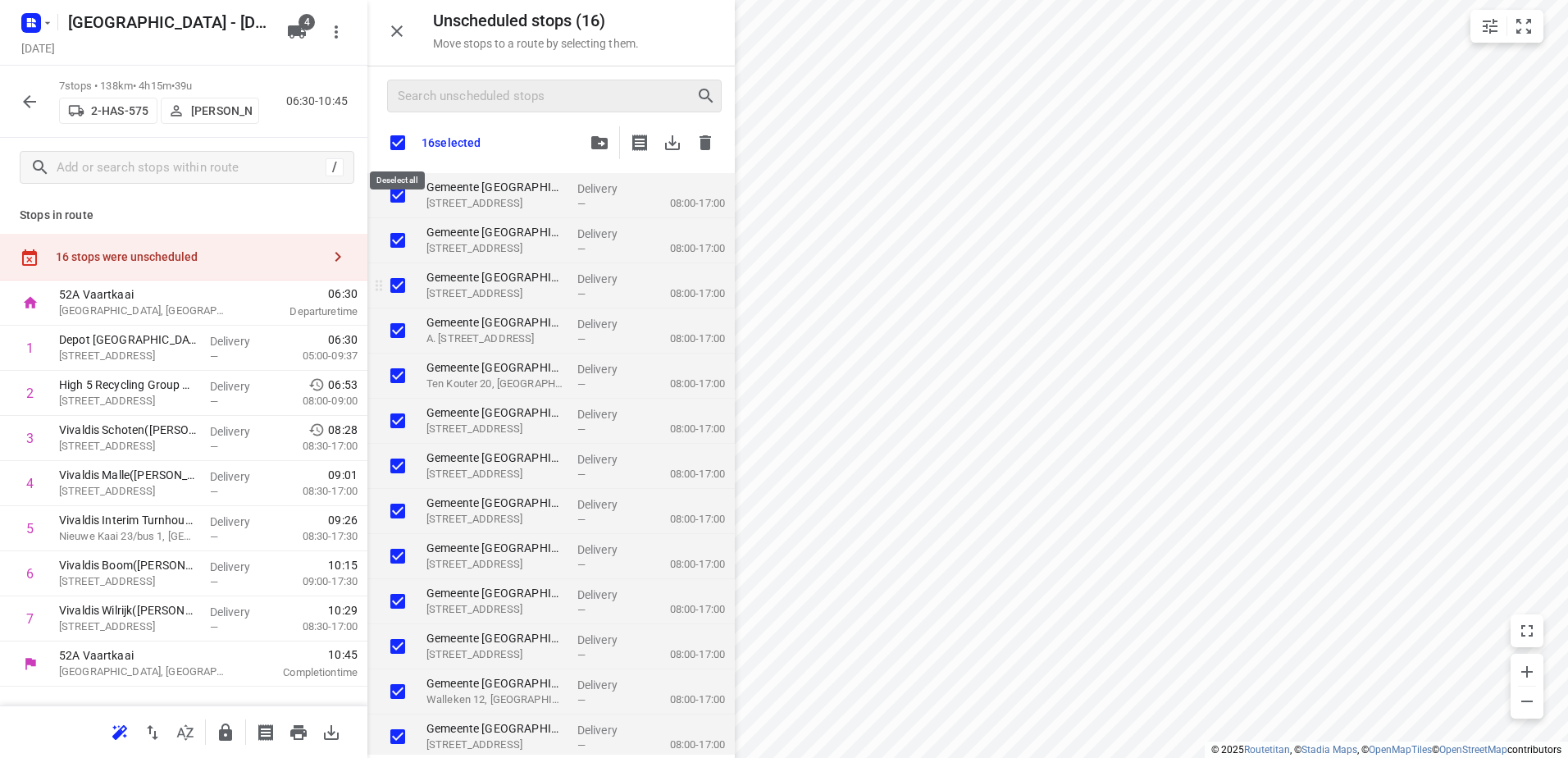
checkbox input "true"
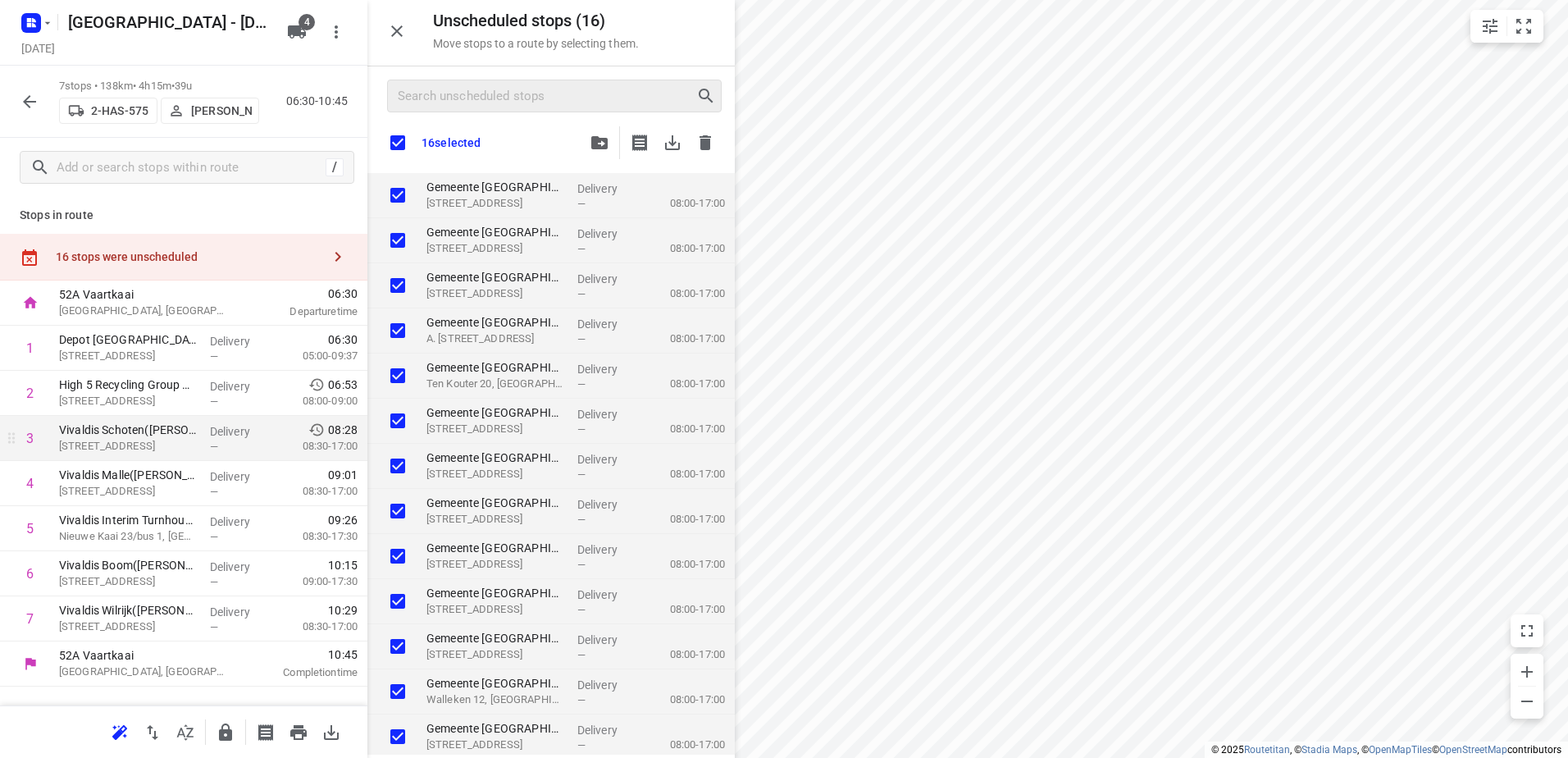
checkbox input "true"
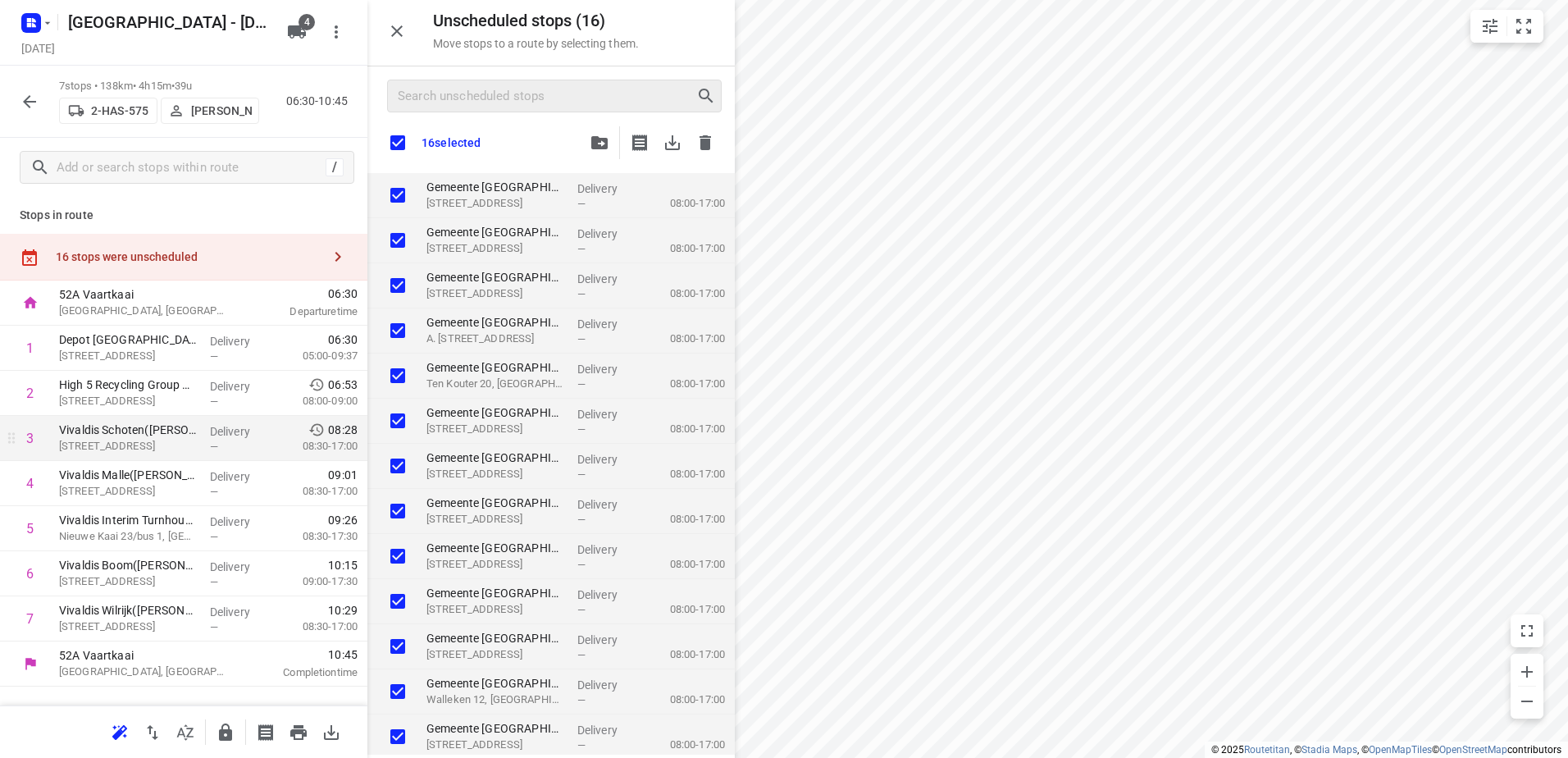
checkbox input "true"
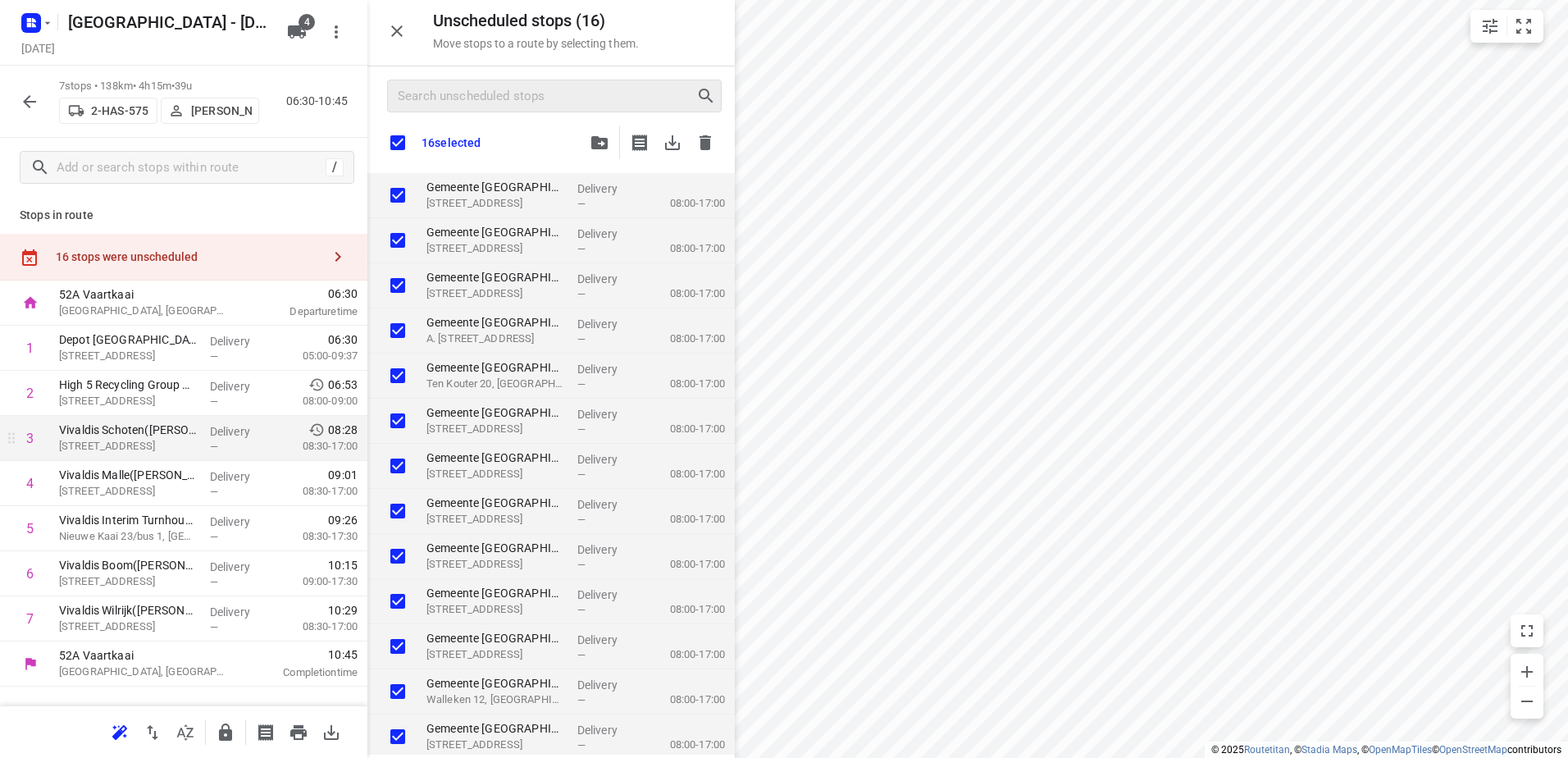
checkbox input "true"
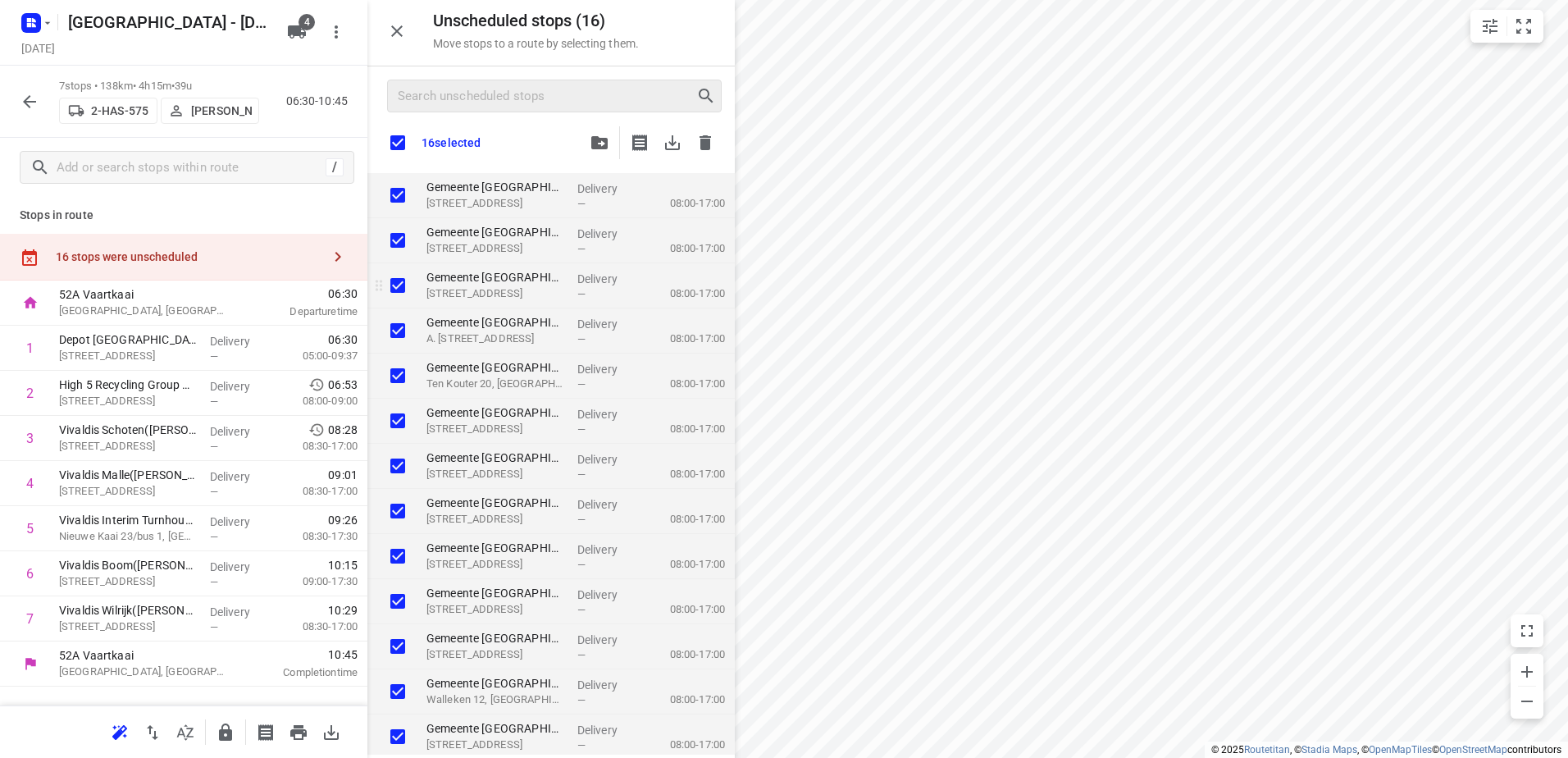
checkbox input "true"
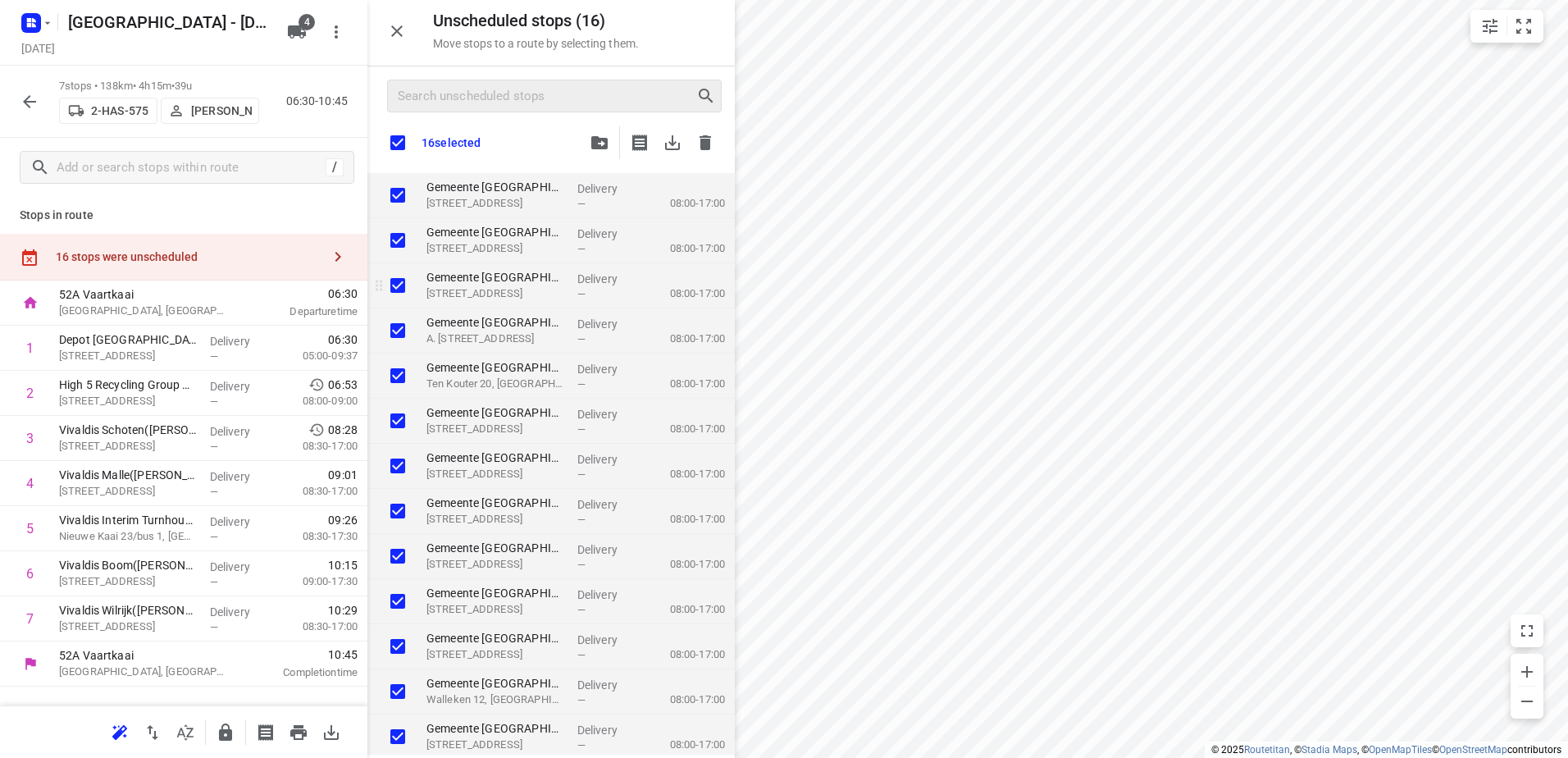
checkbox input "true"
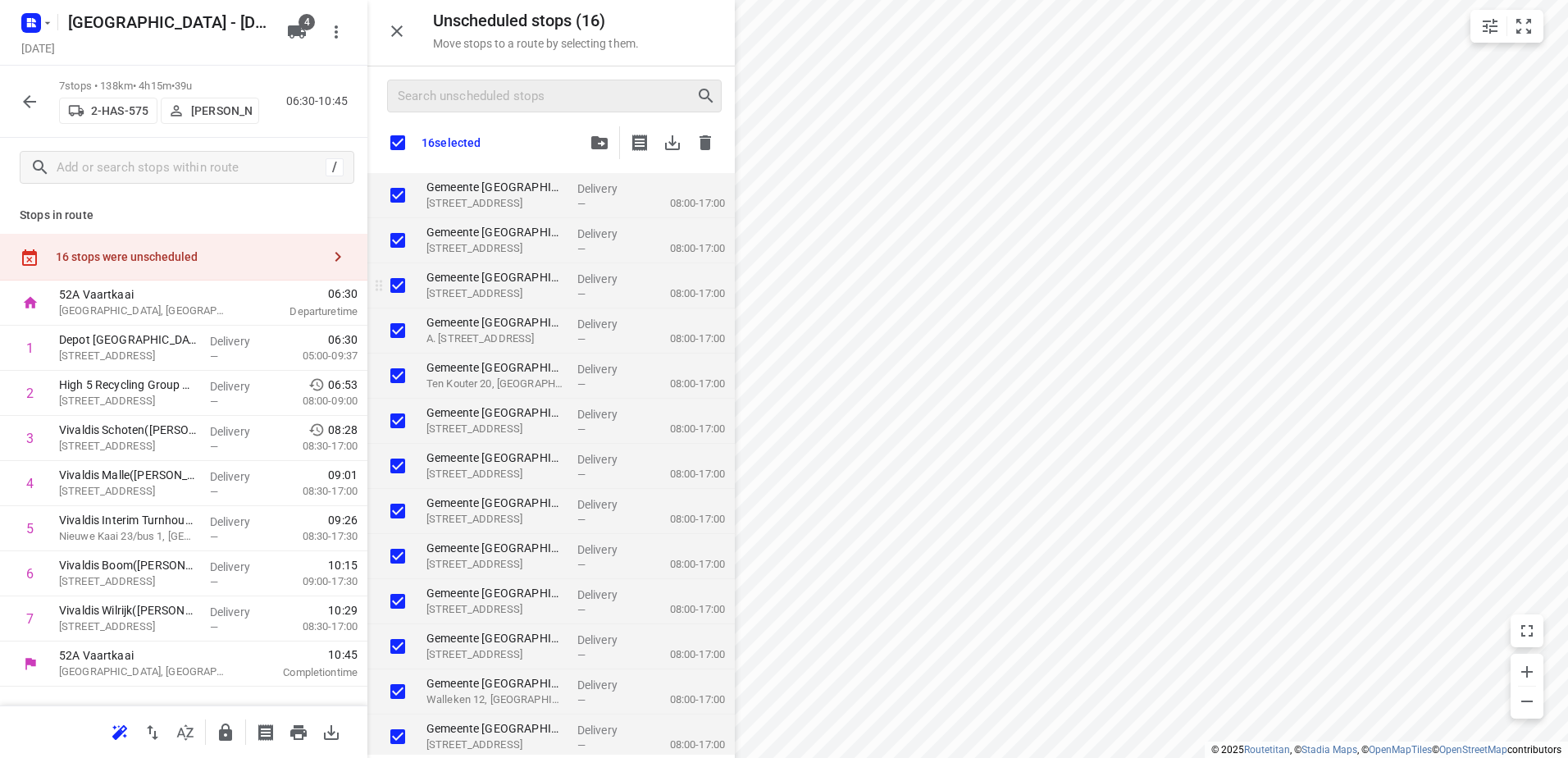
checkbox input "true"
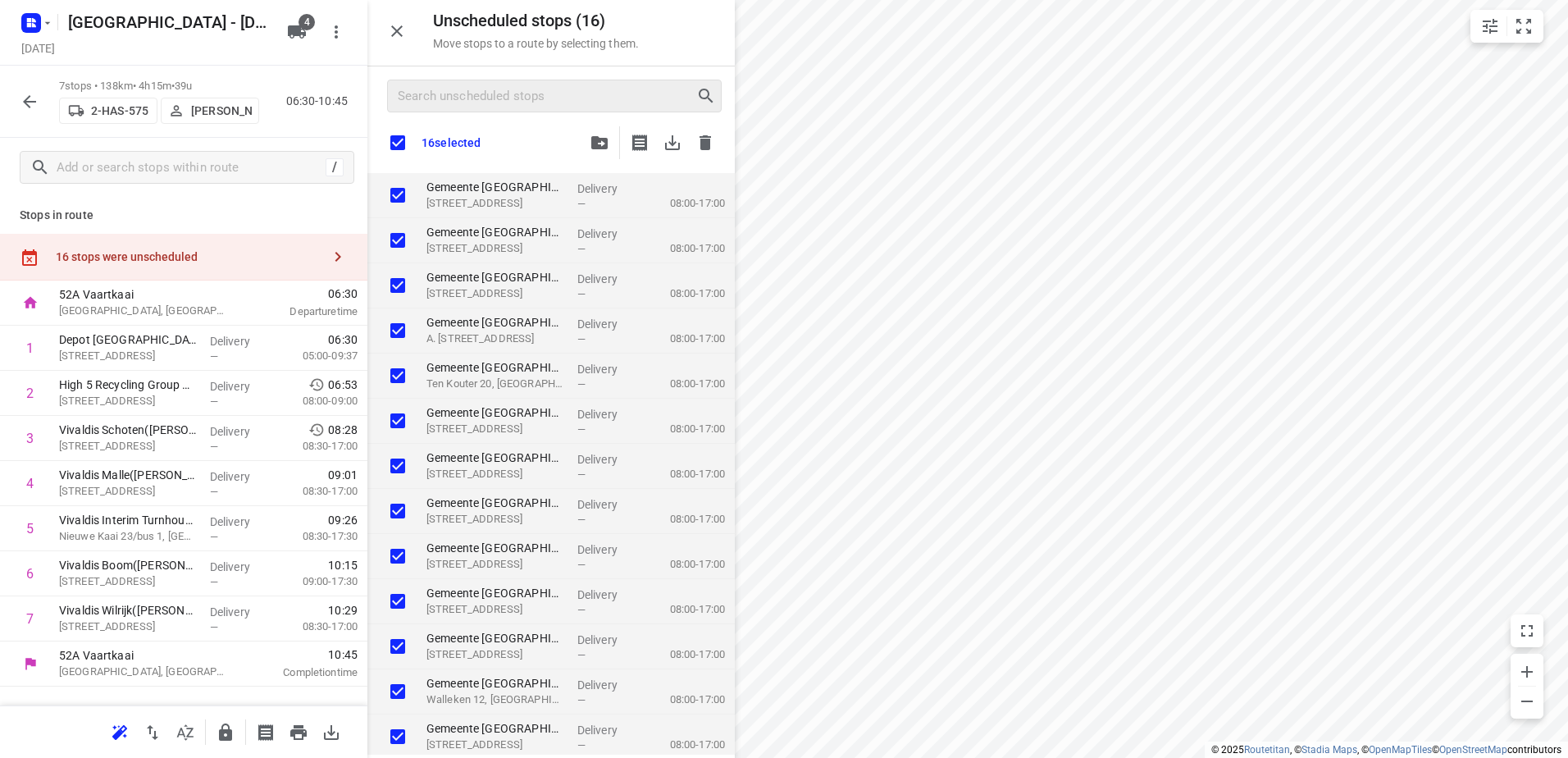
checkbox input "true"
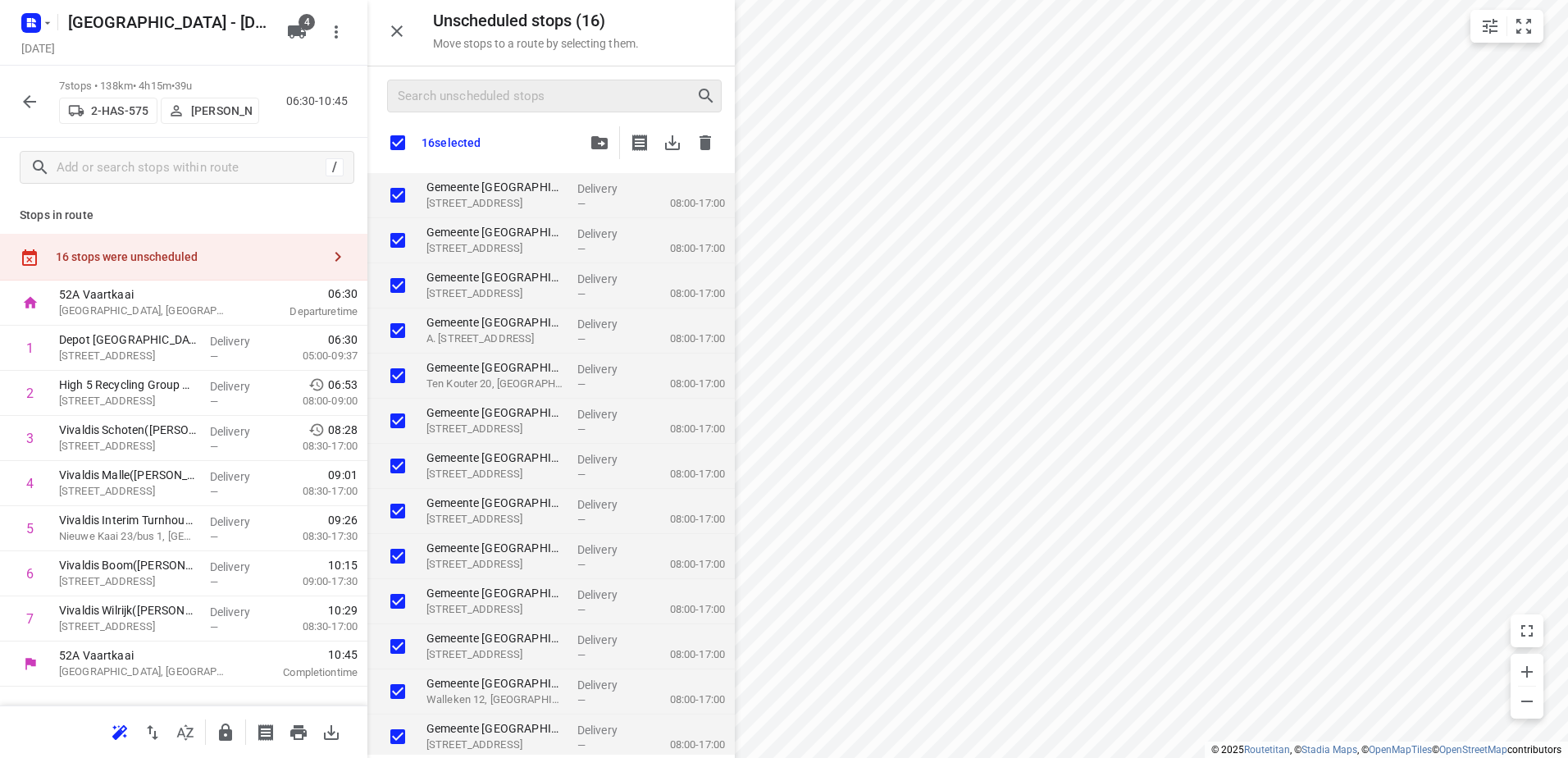
checkbox input "true"
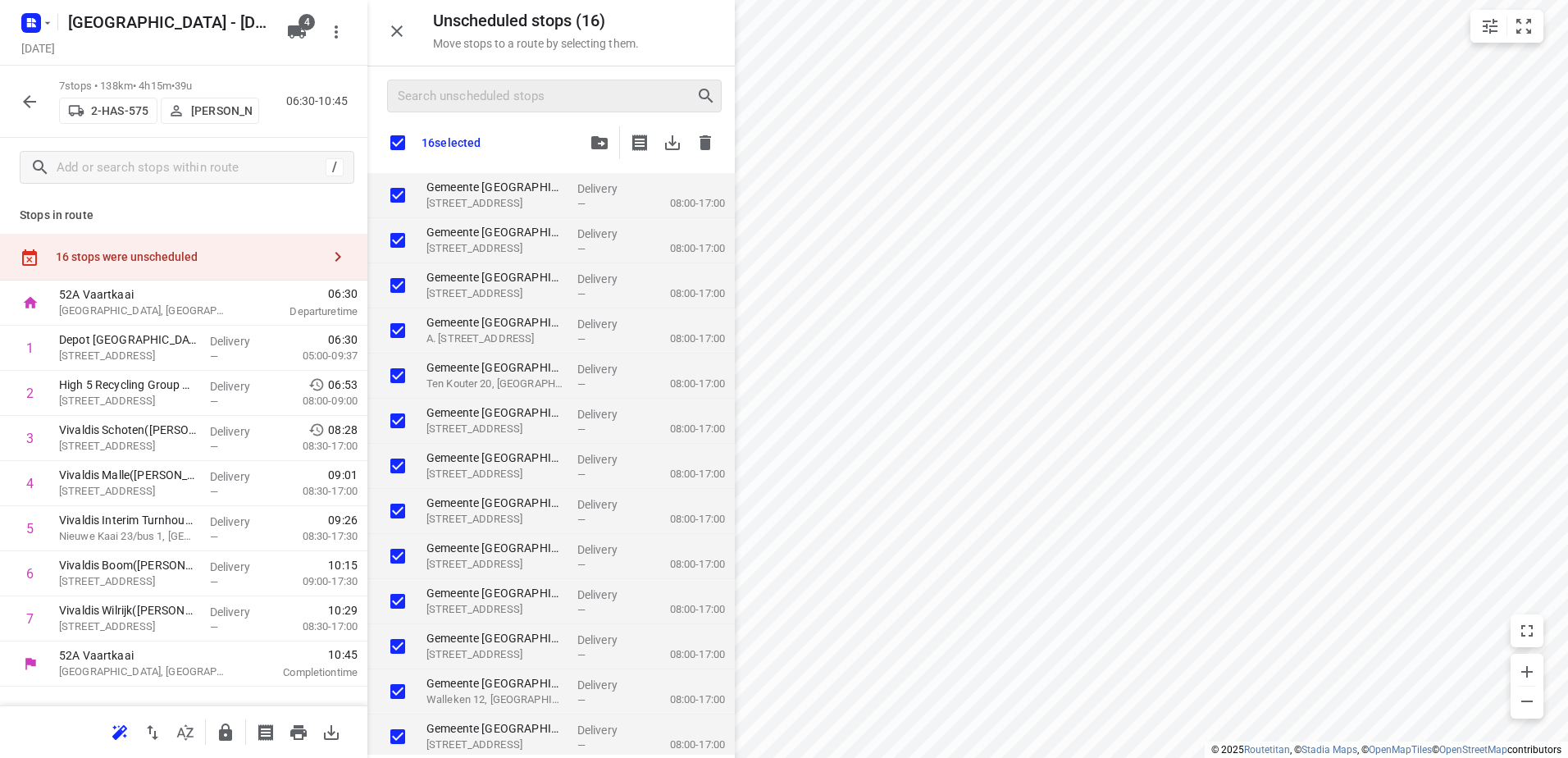
checkbox input "true"
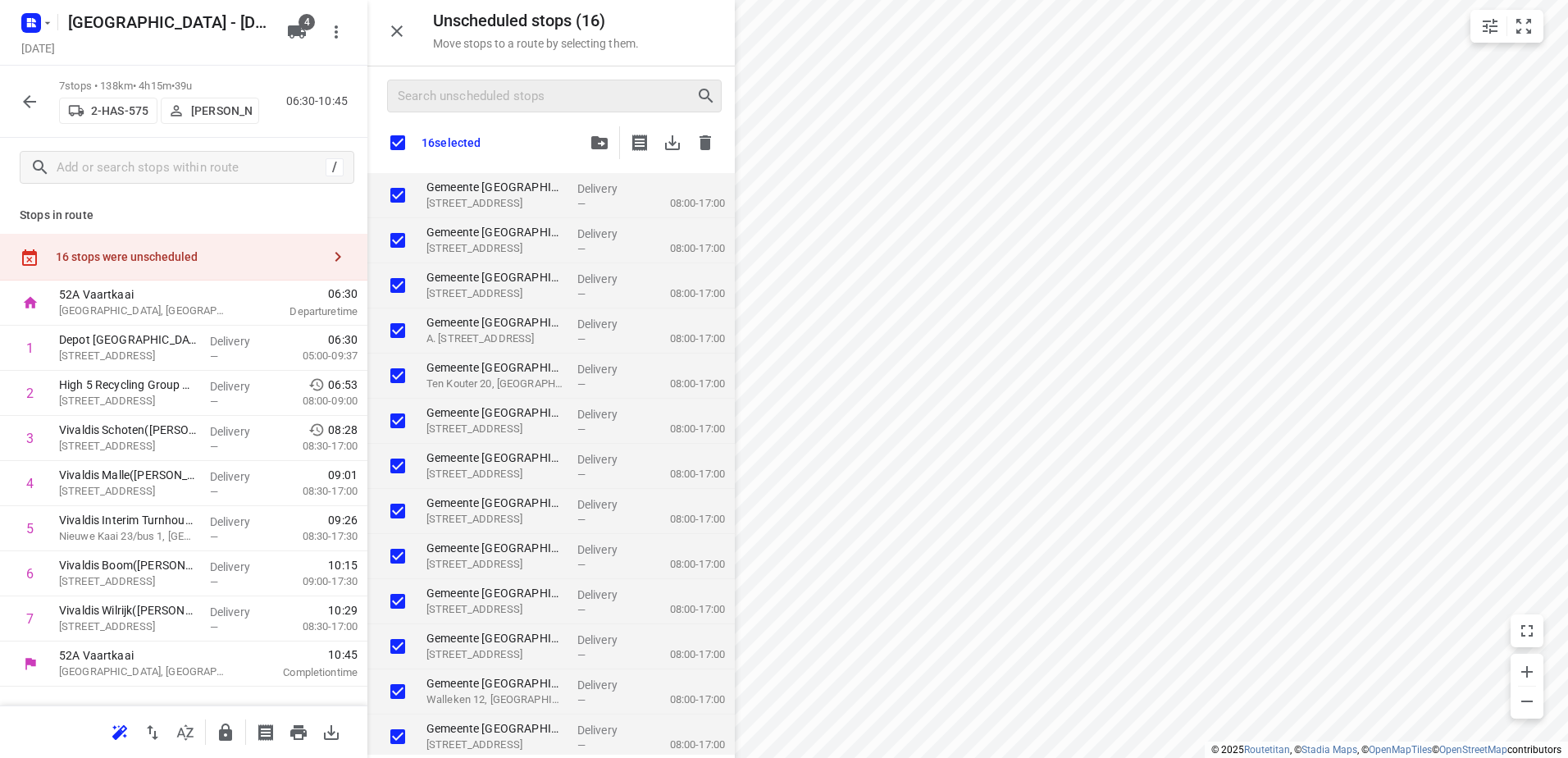
checkbox input "true"
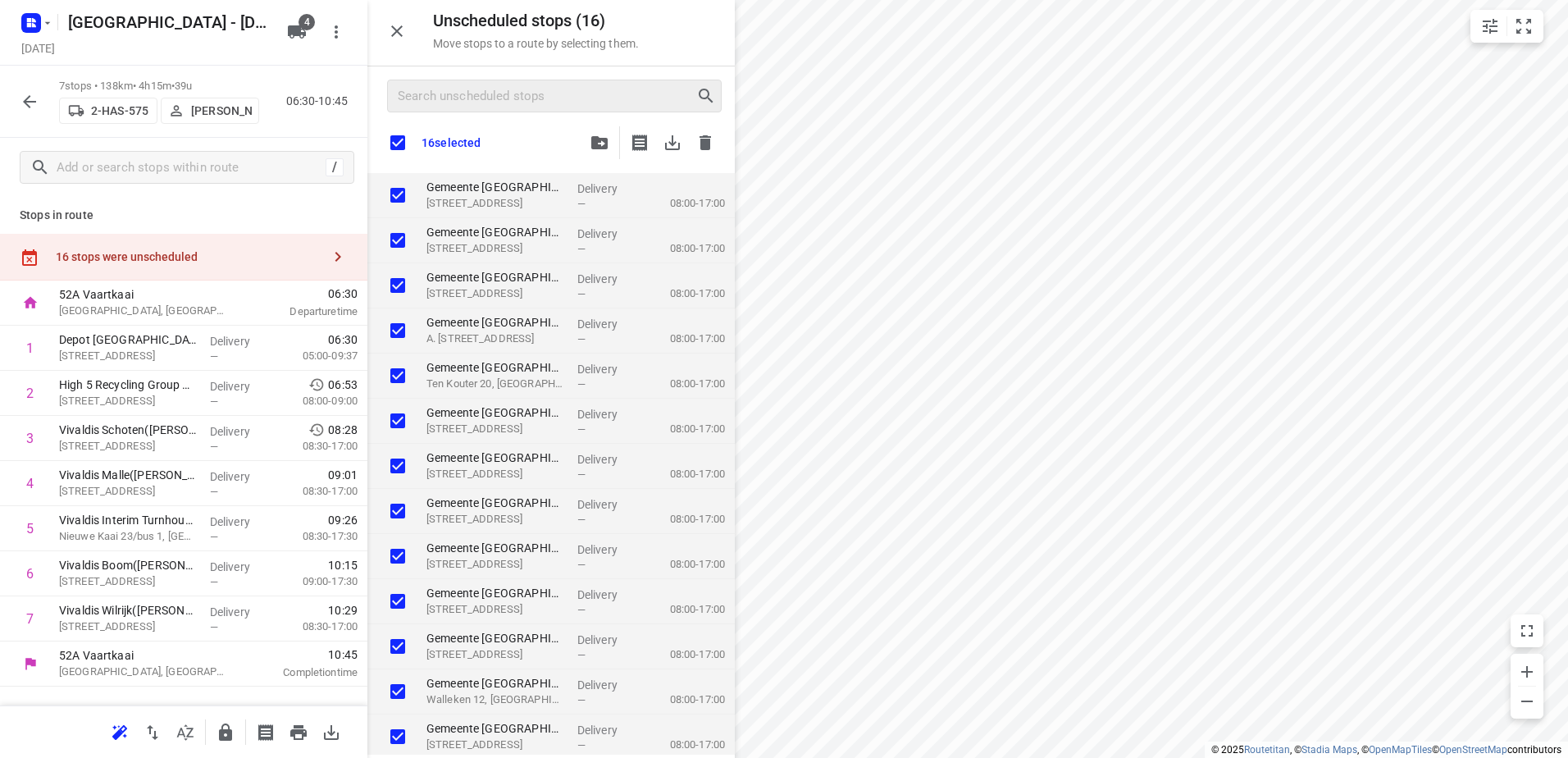
checkbox input "true"
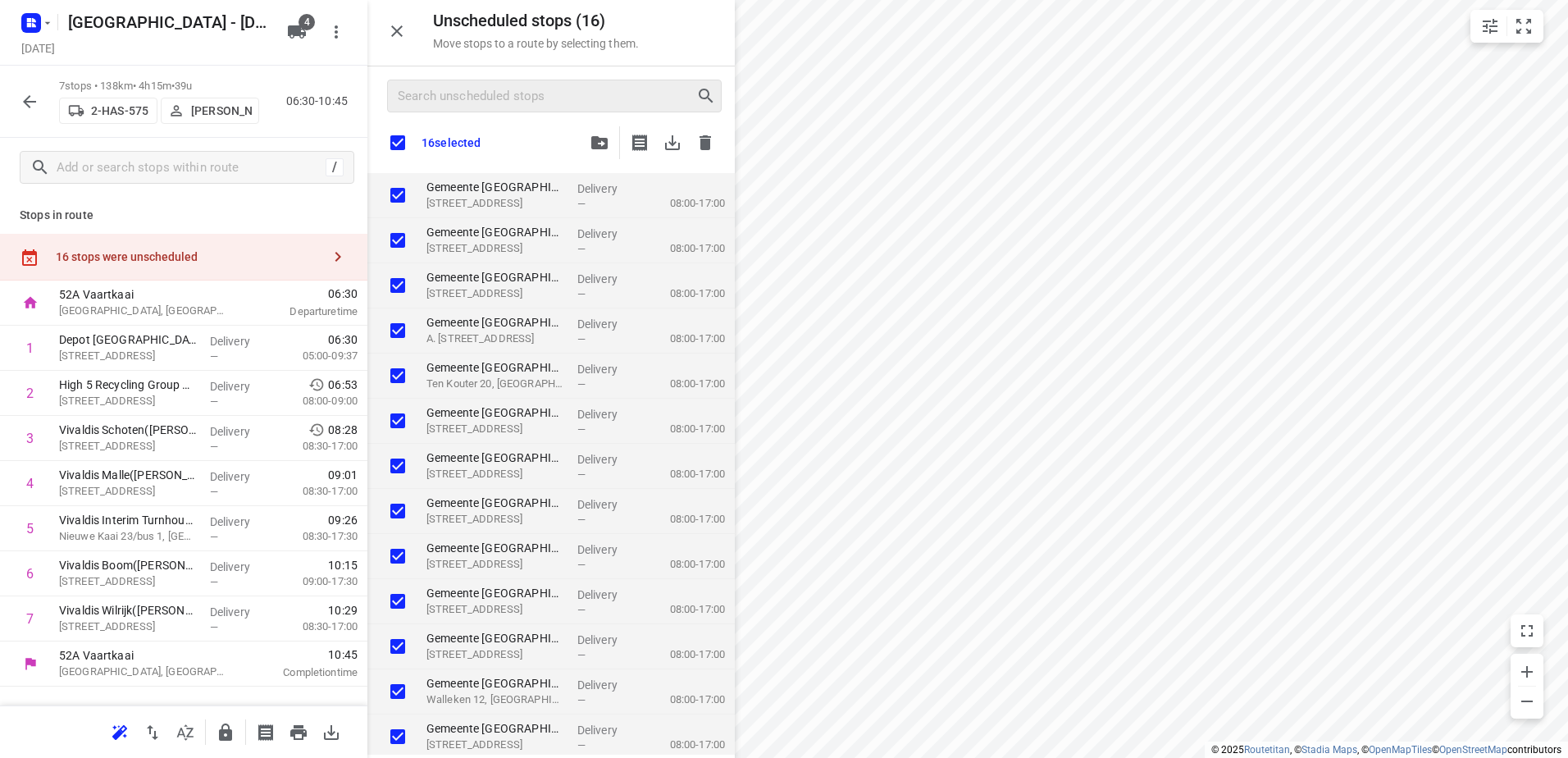
checkbox input "true"
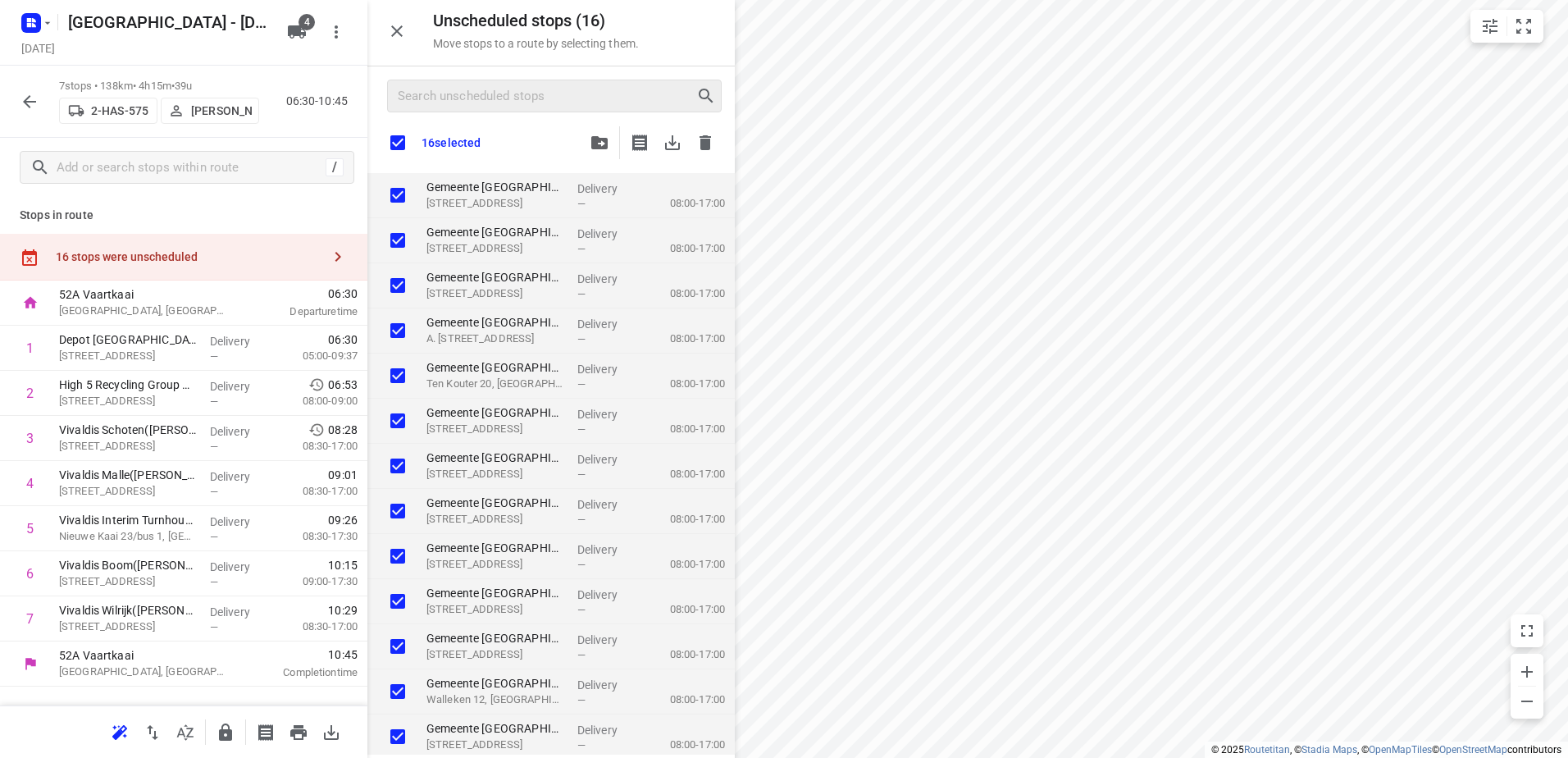
checkbox input "true"
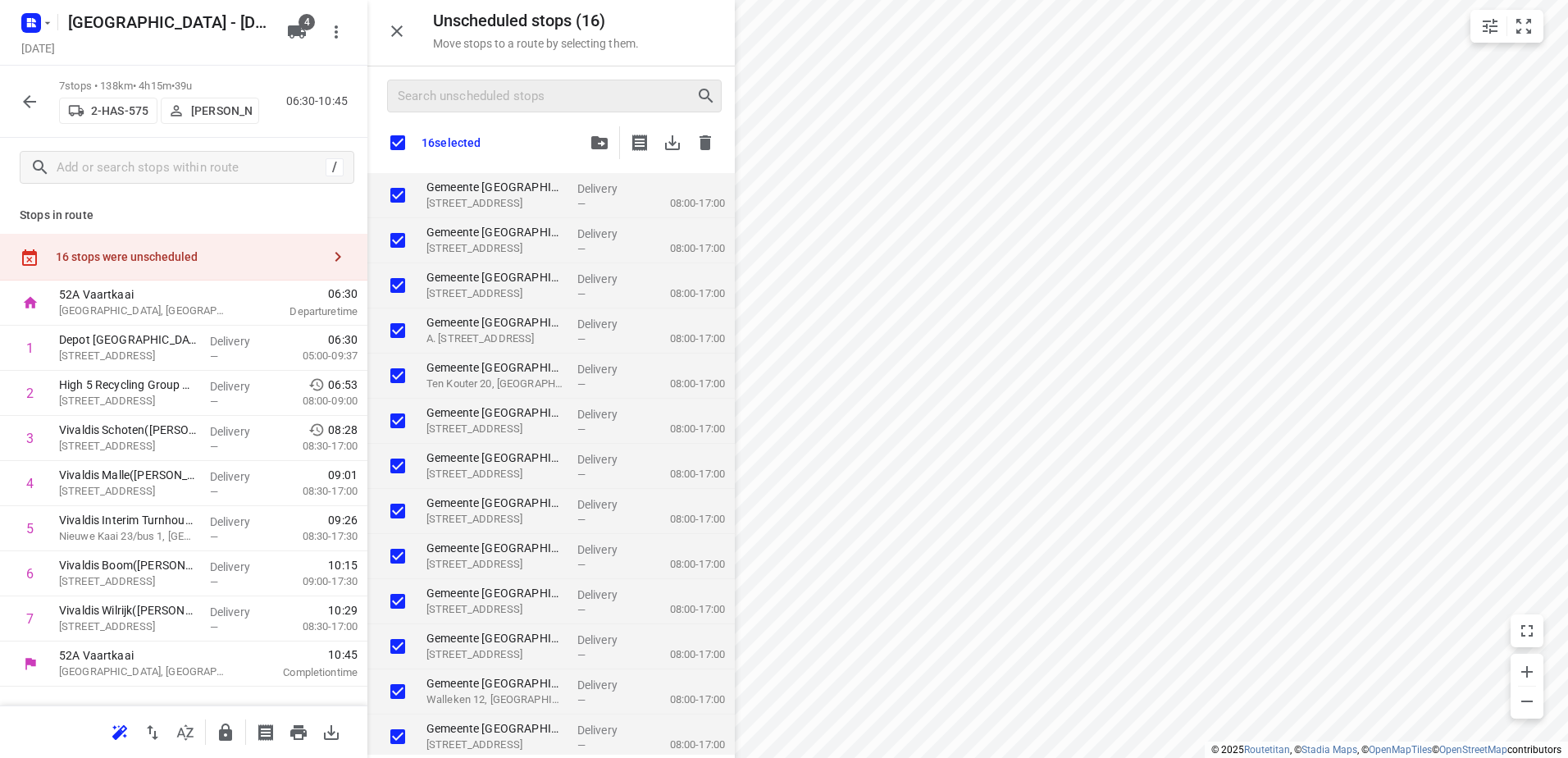
checkbox input "true"
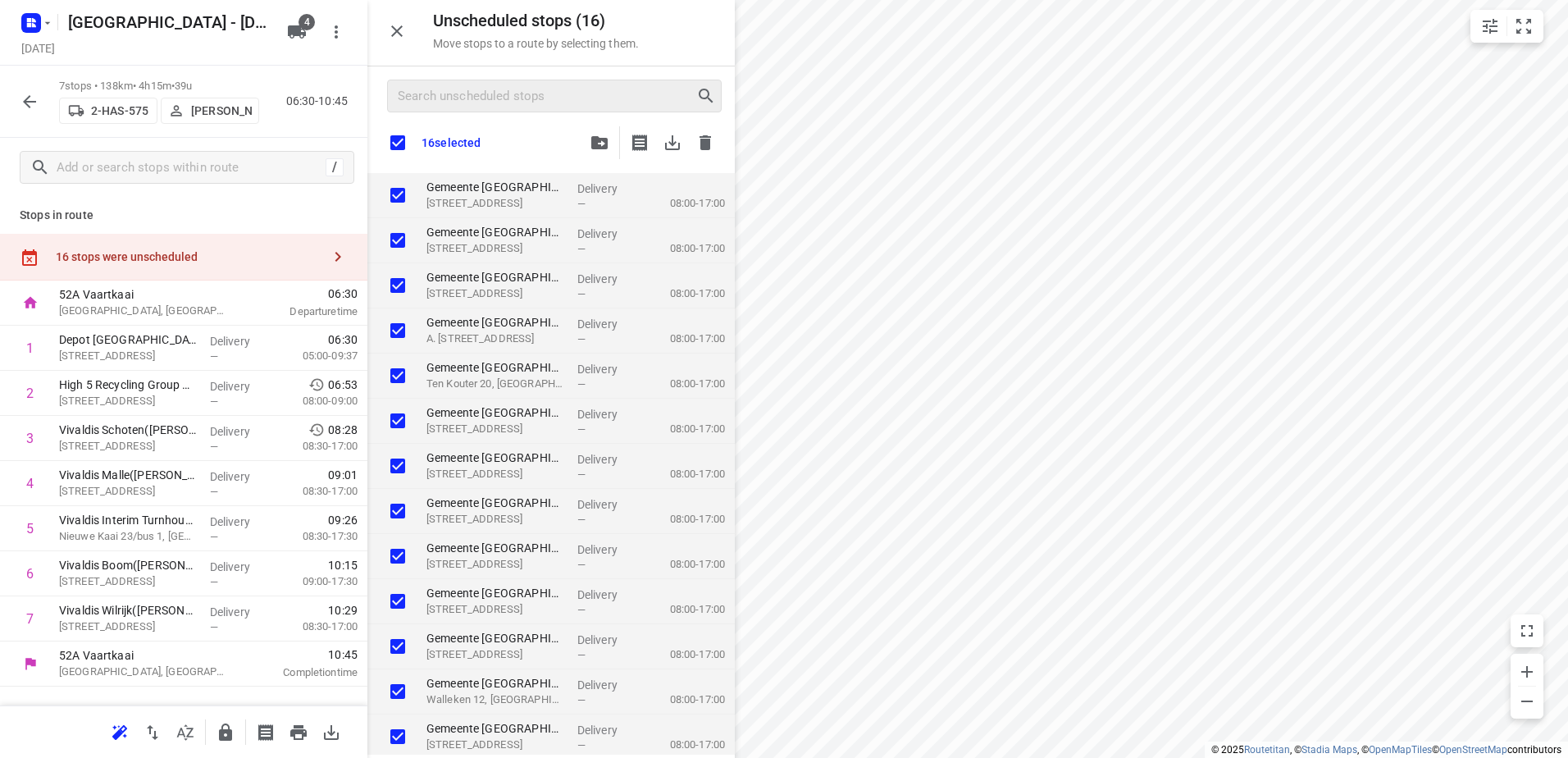
checkbox input "true"
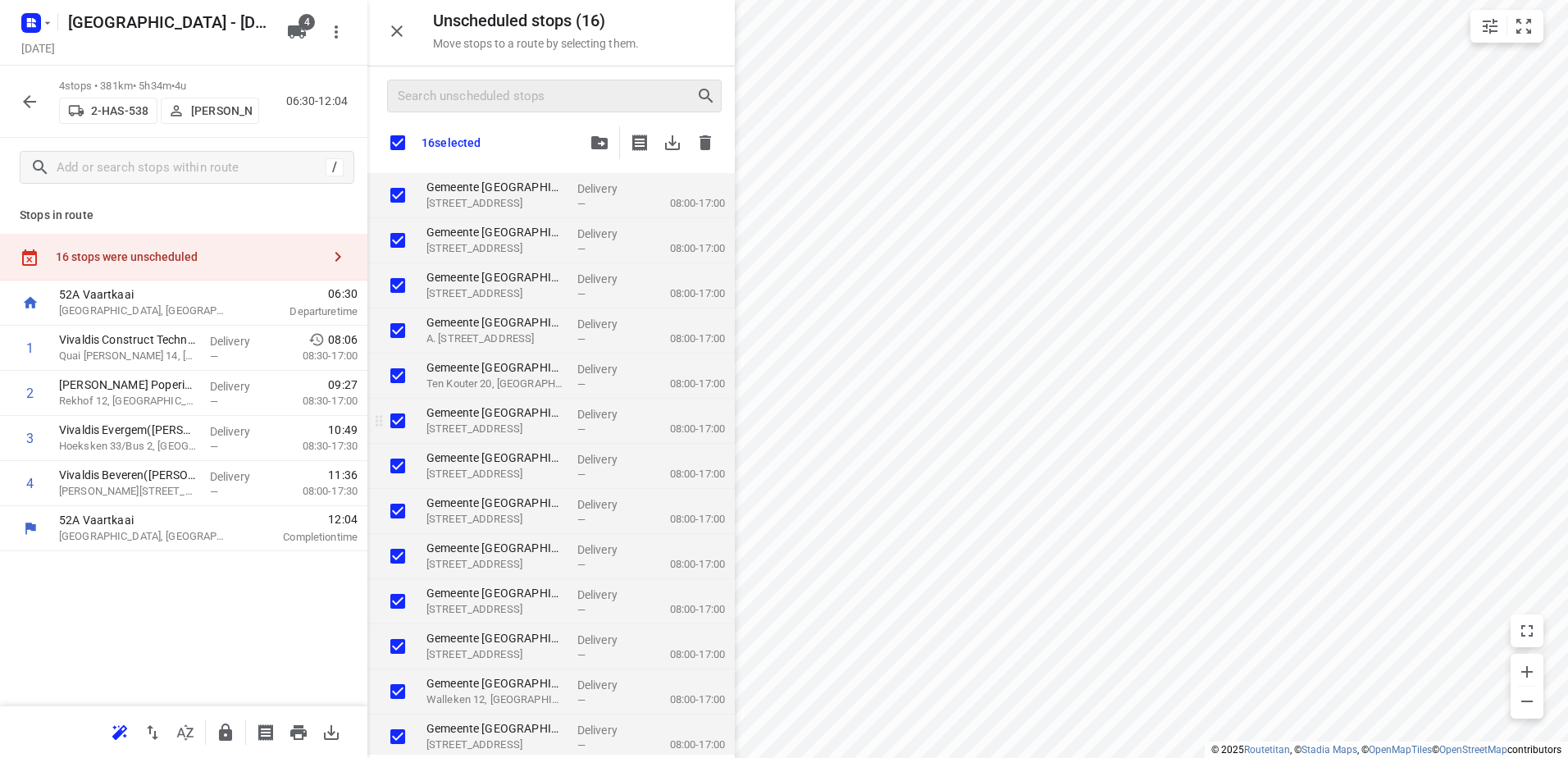
checkbox input "true"
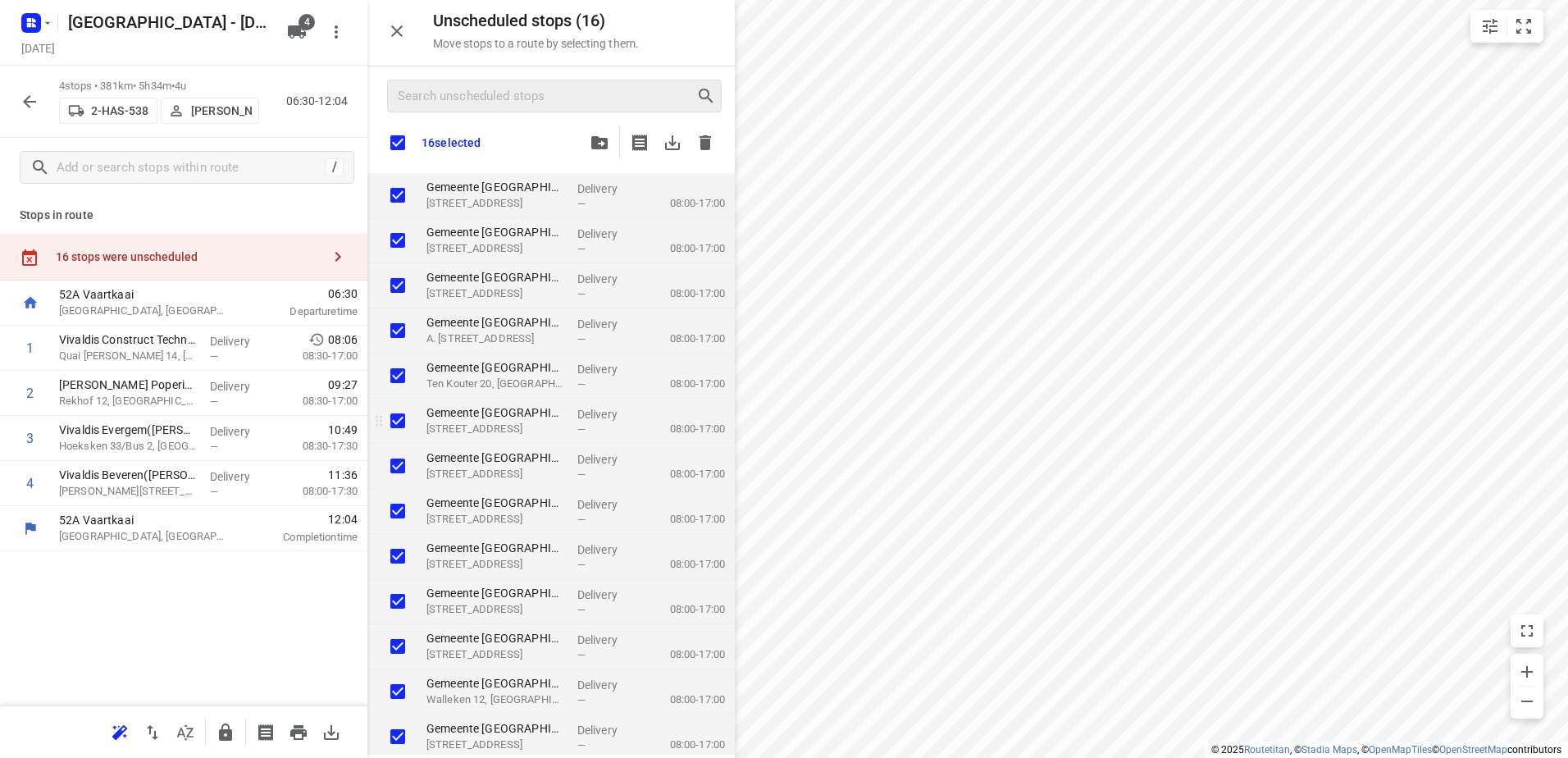
checkbox input "true"
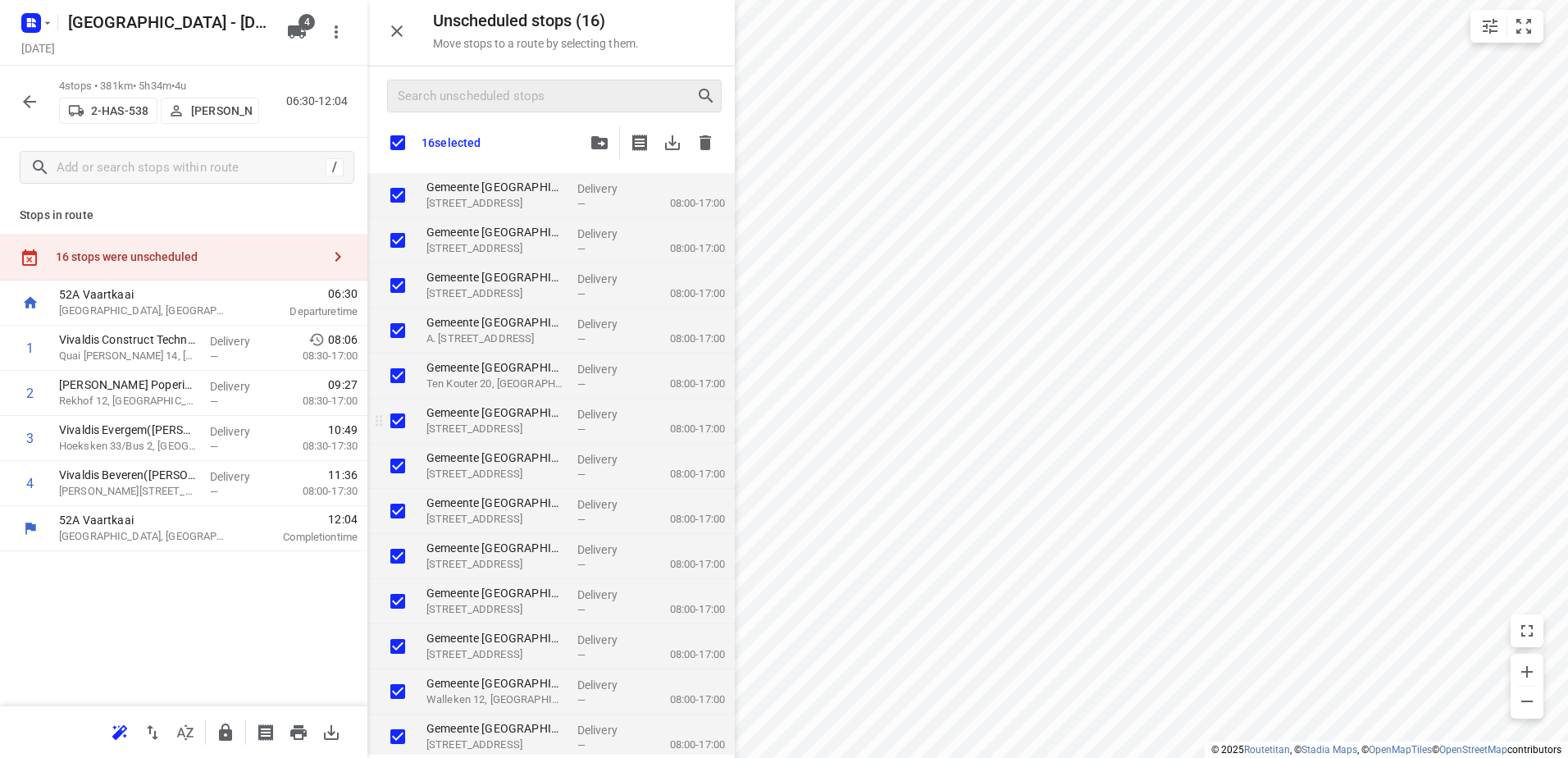
checkbox input "true"
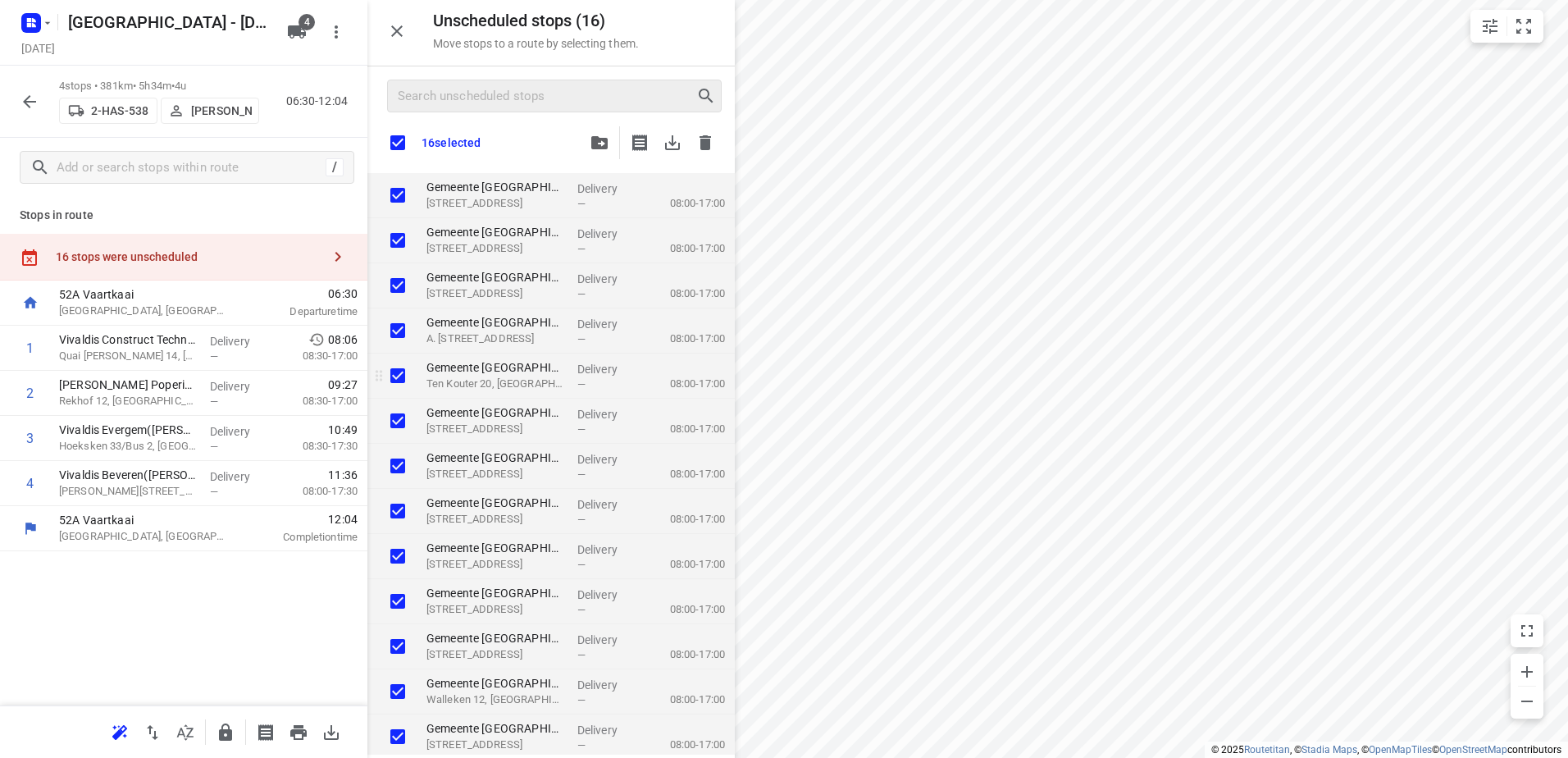
checkbox input "true"
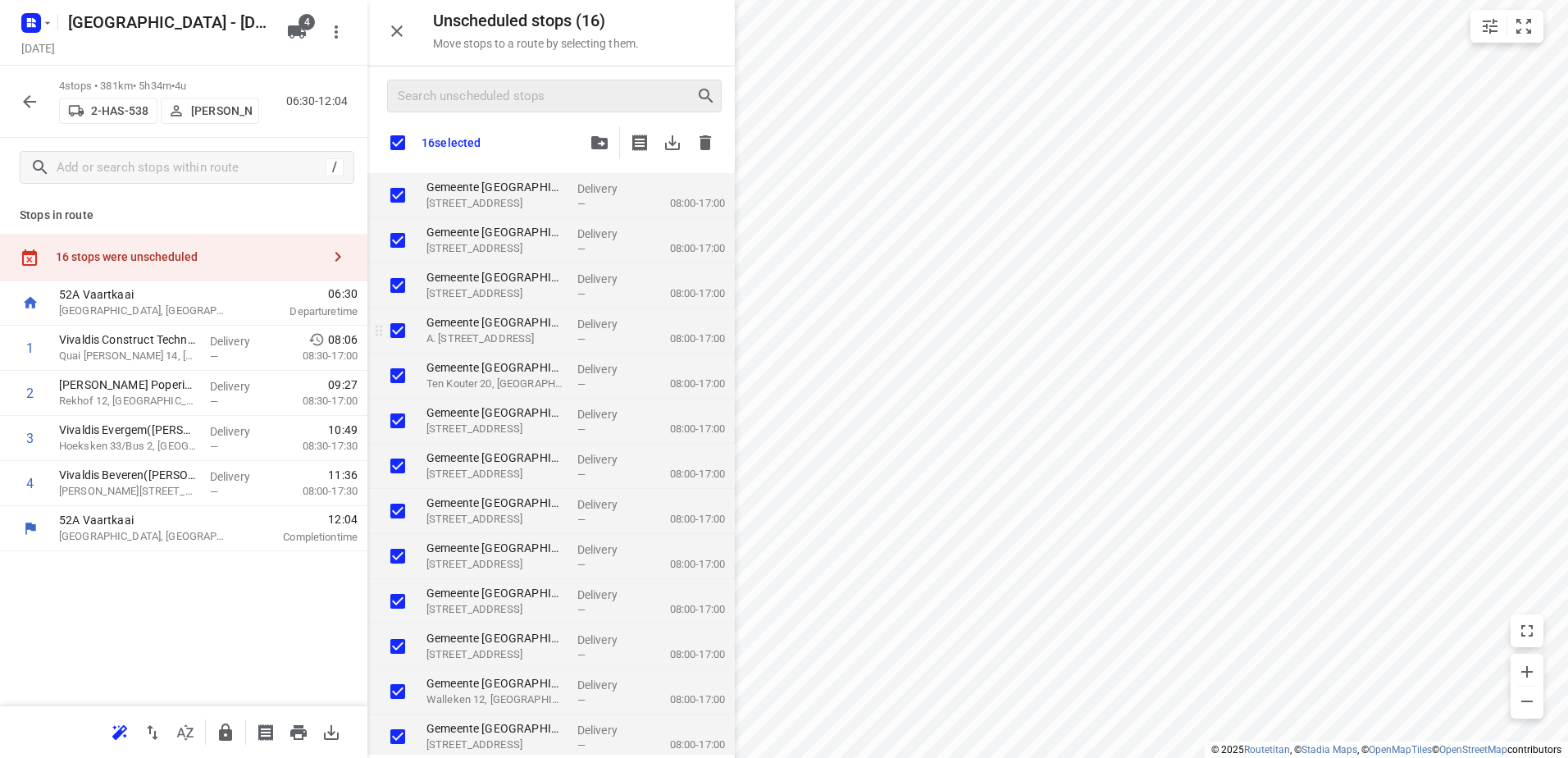
checkbox input "true"
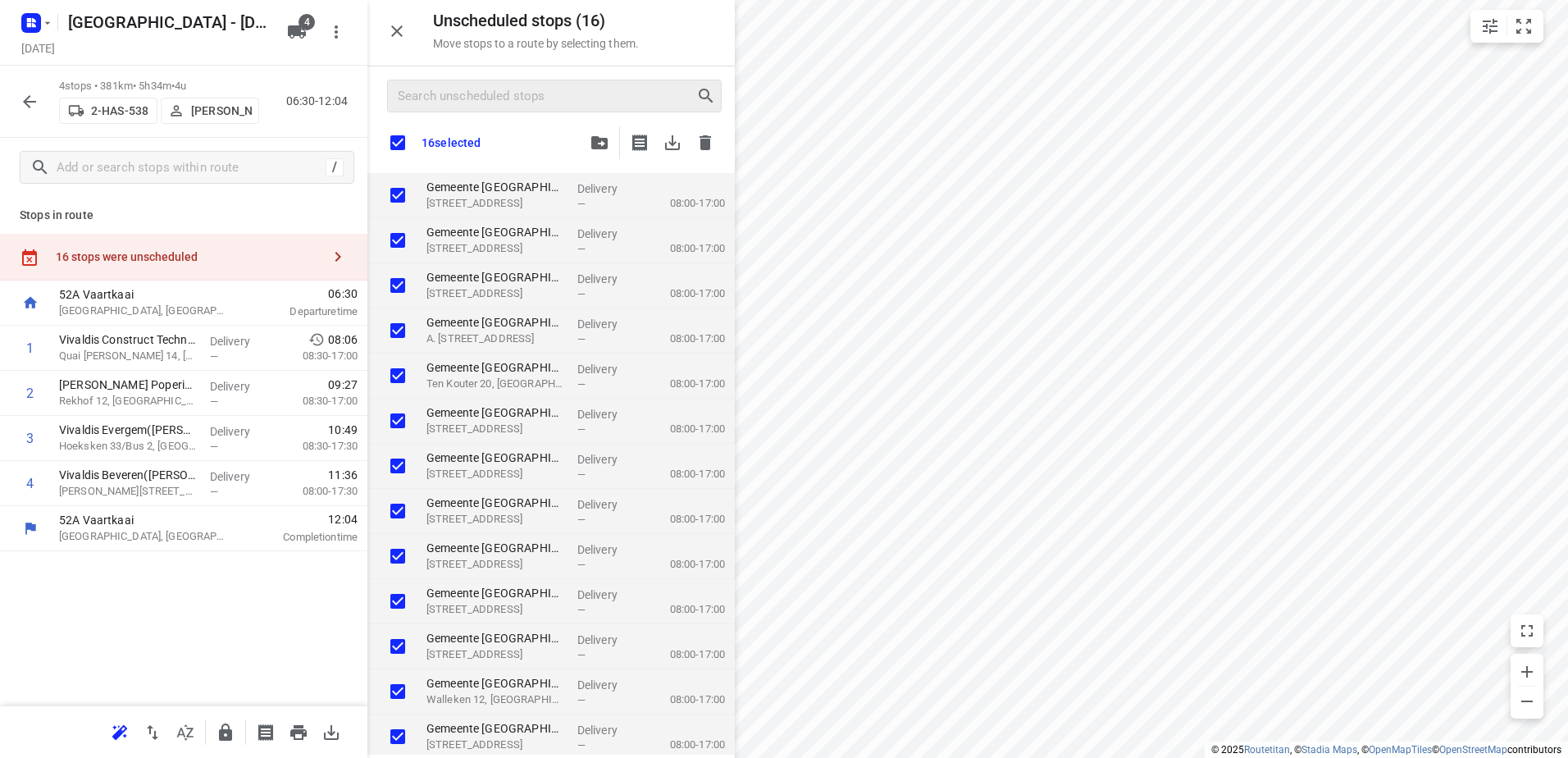
checkbox input "true"
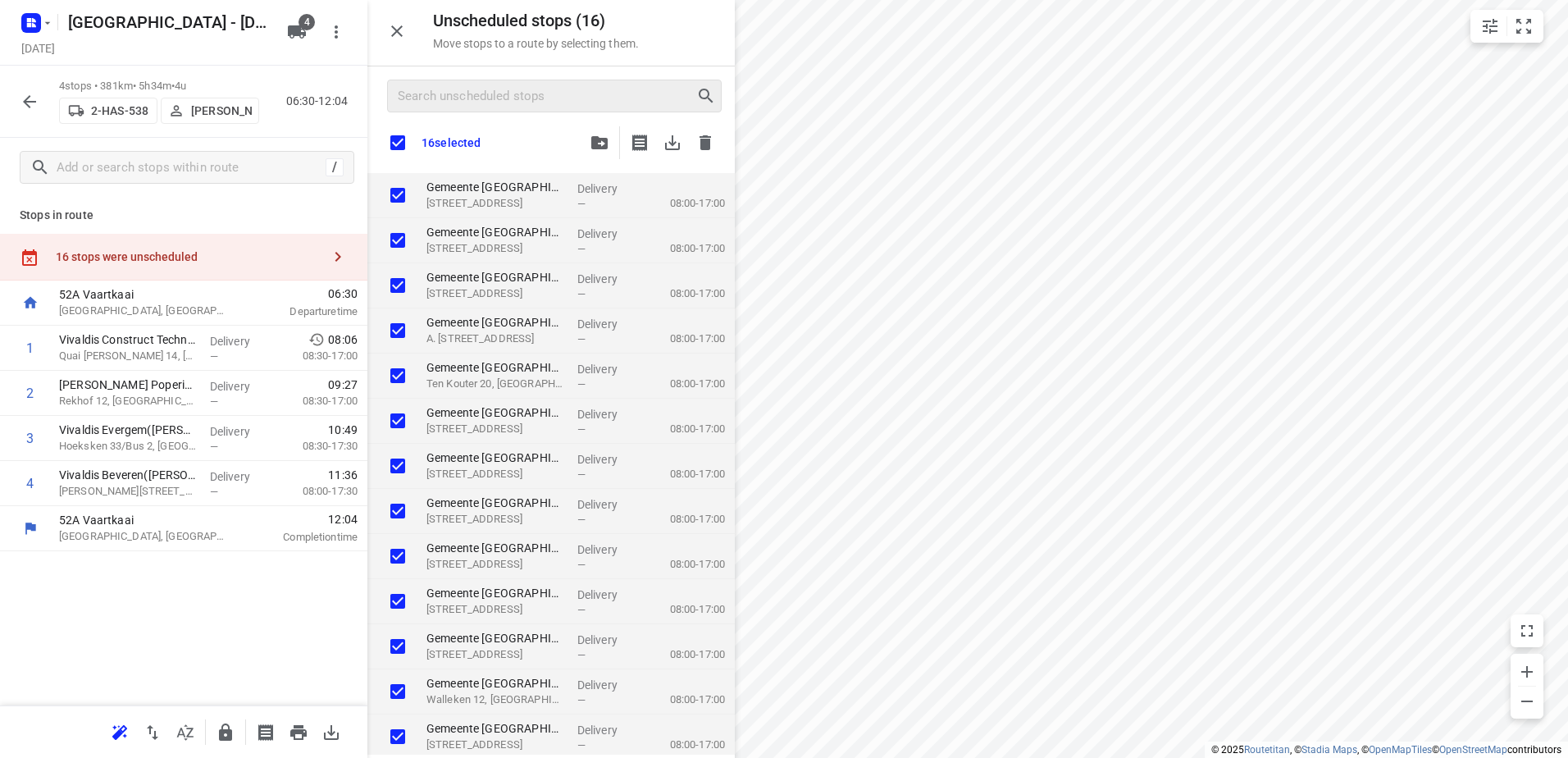
checkbox input "true"
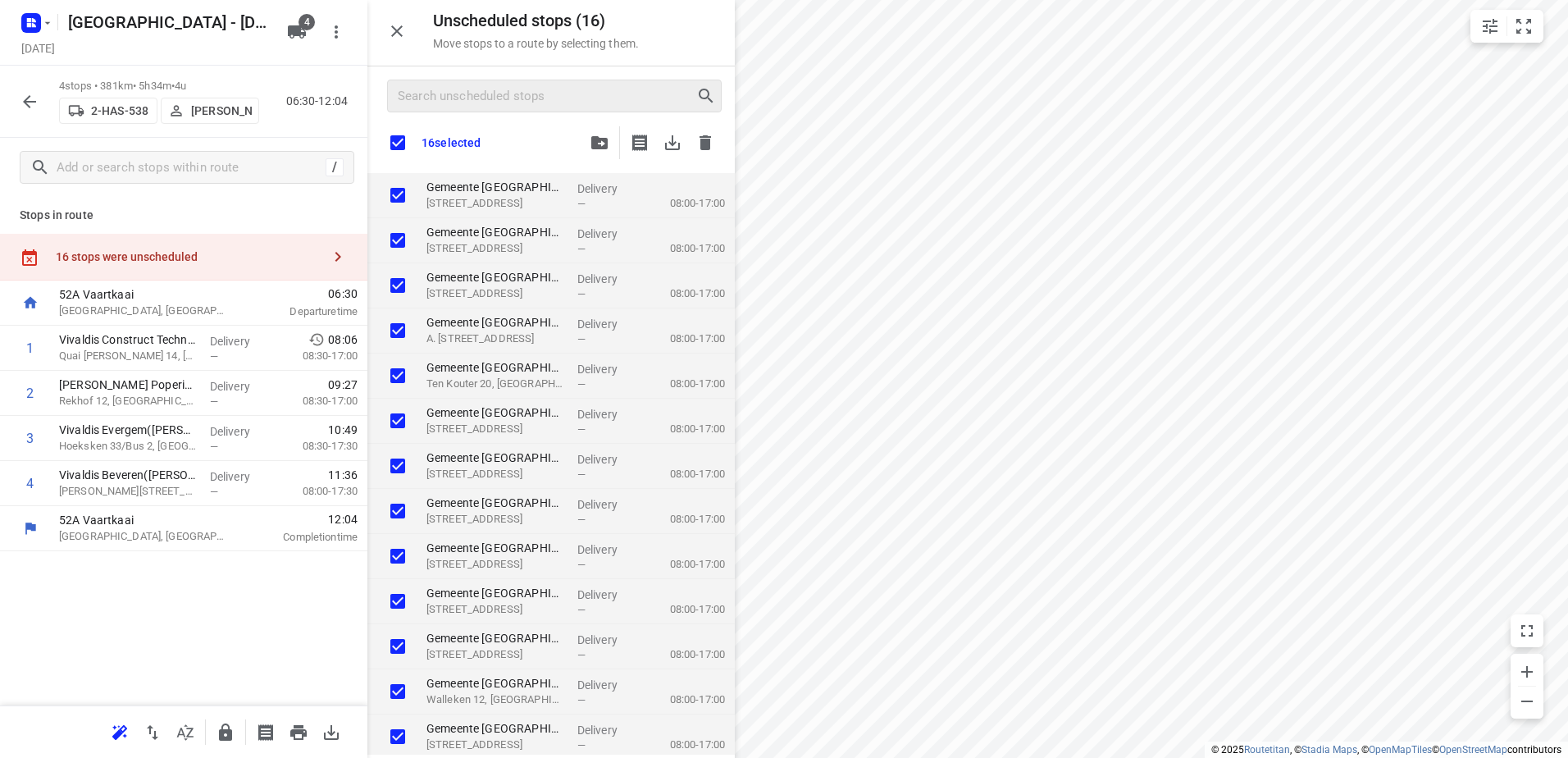
checkbox input "true"
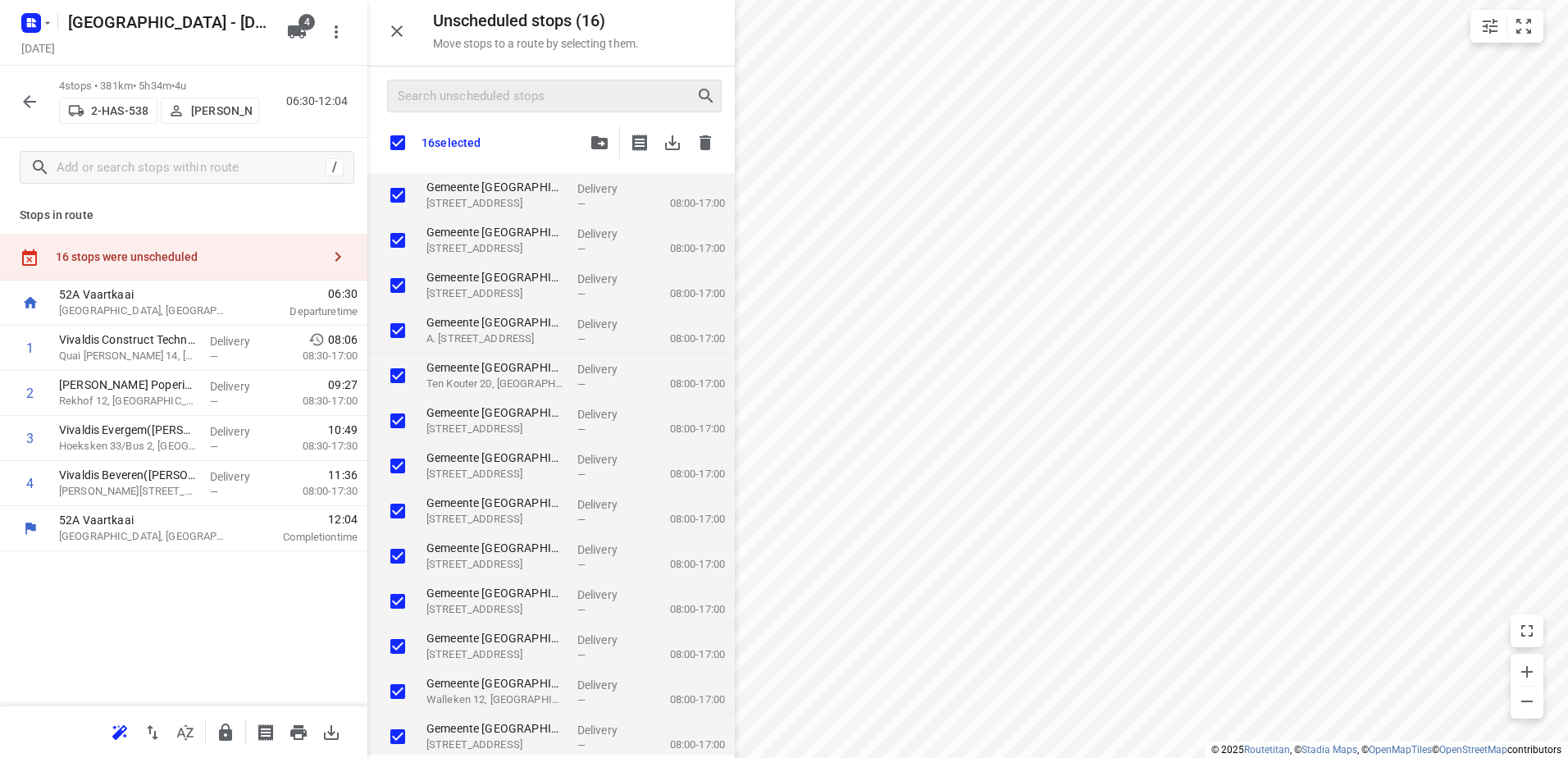
checkbox input "true"
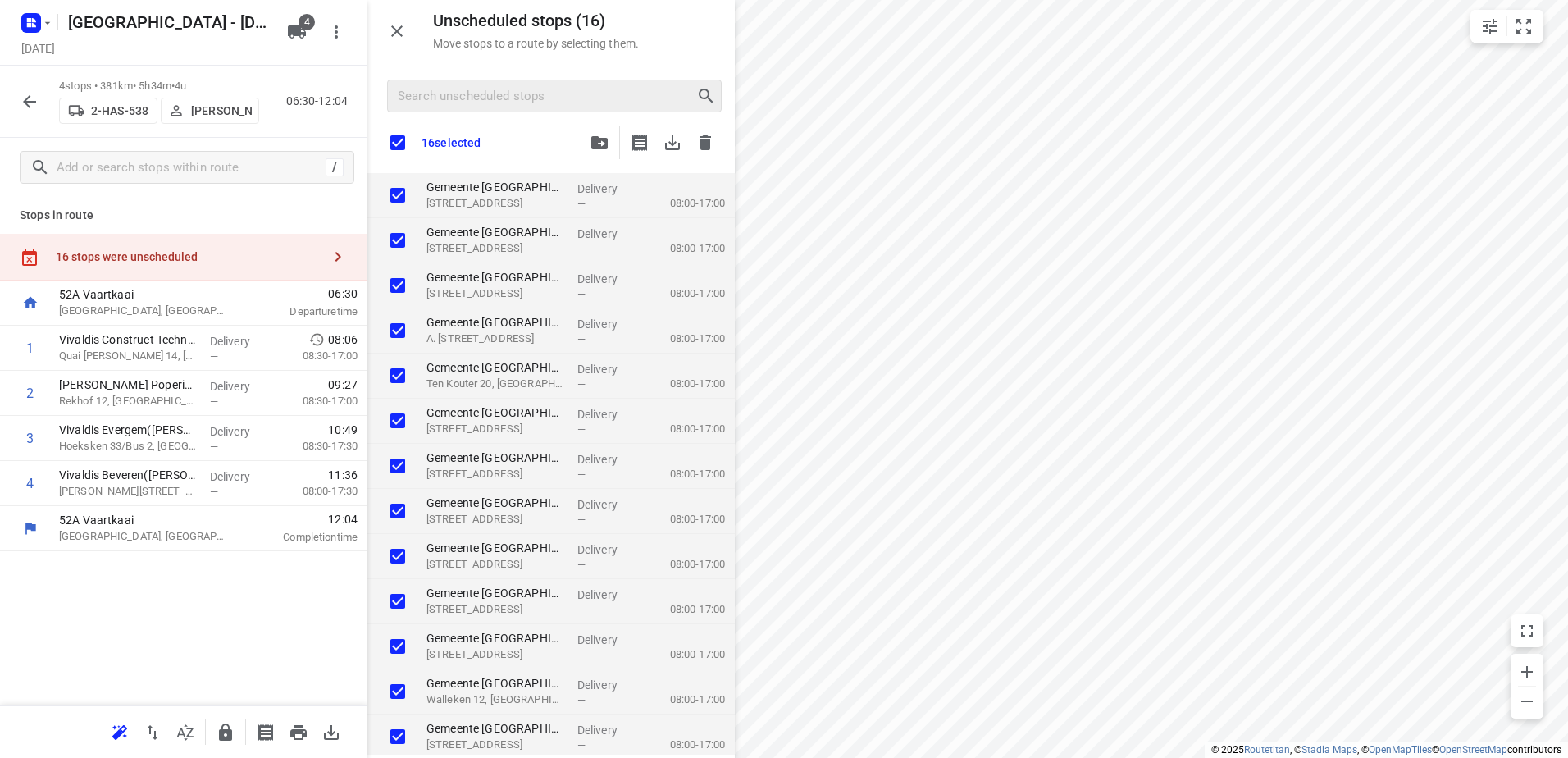
checkbox input "true"
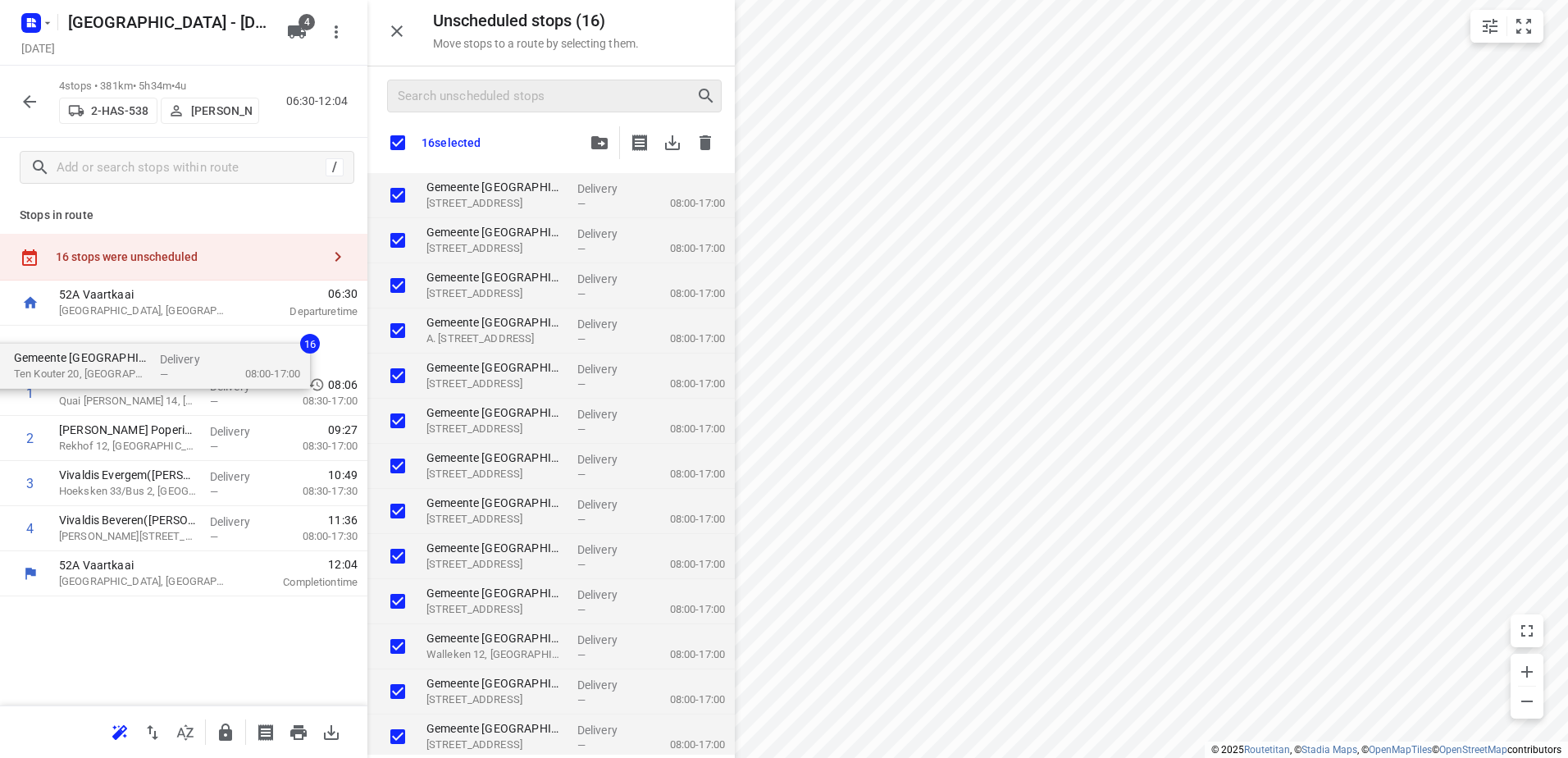
drag, startPoint x: 270, startPoint y: 453, endPoint x: 168, endPoint y: 339, distance: 153.0
checkbox input "true"
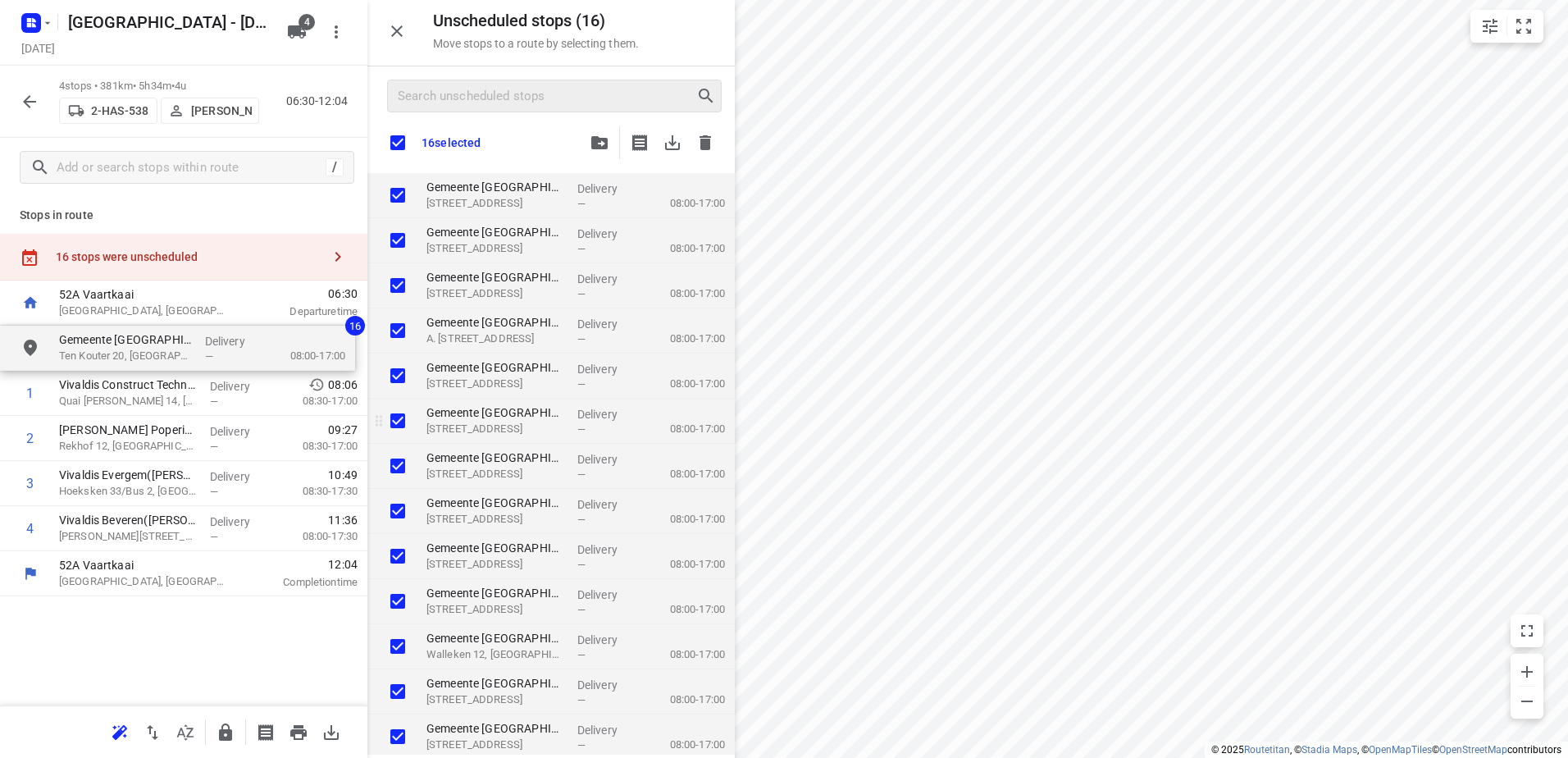
checkbox input "true"
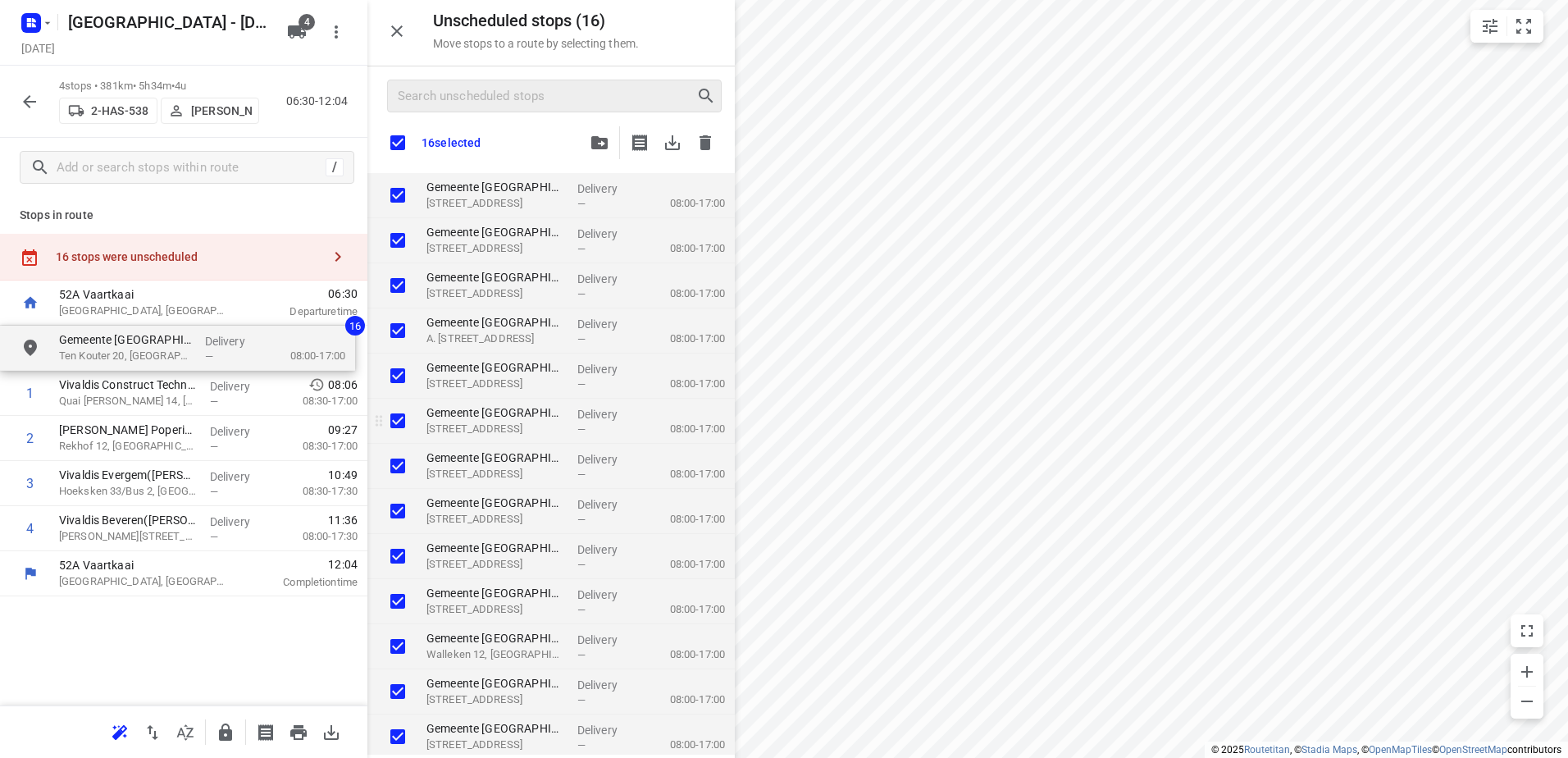
checkbox input "true"
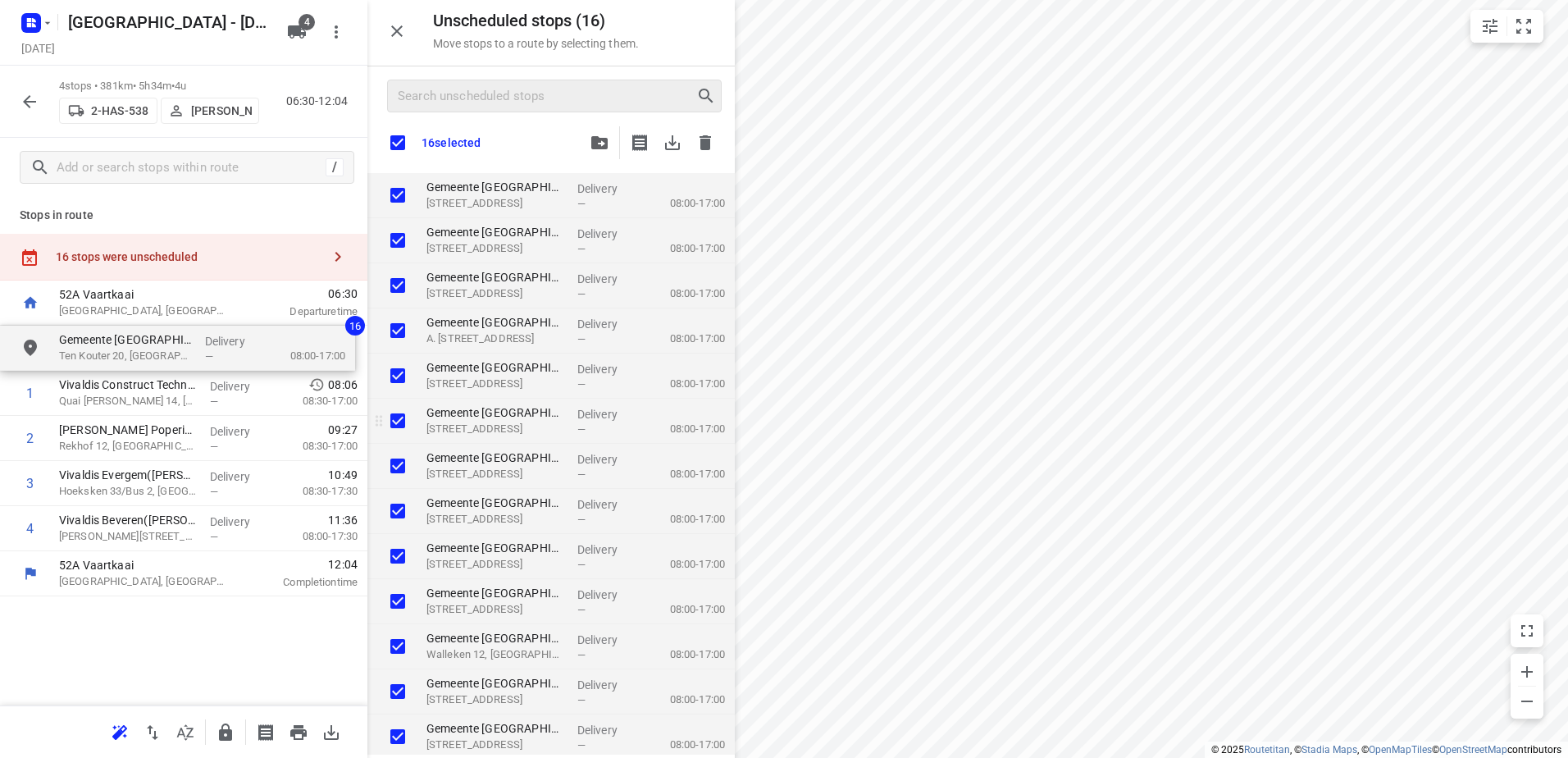
checkbox input "true"
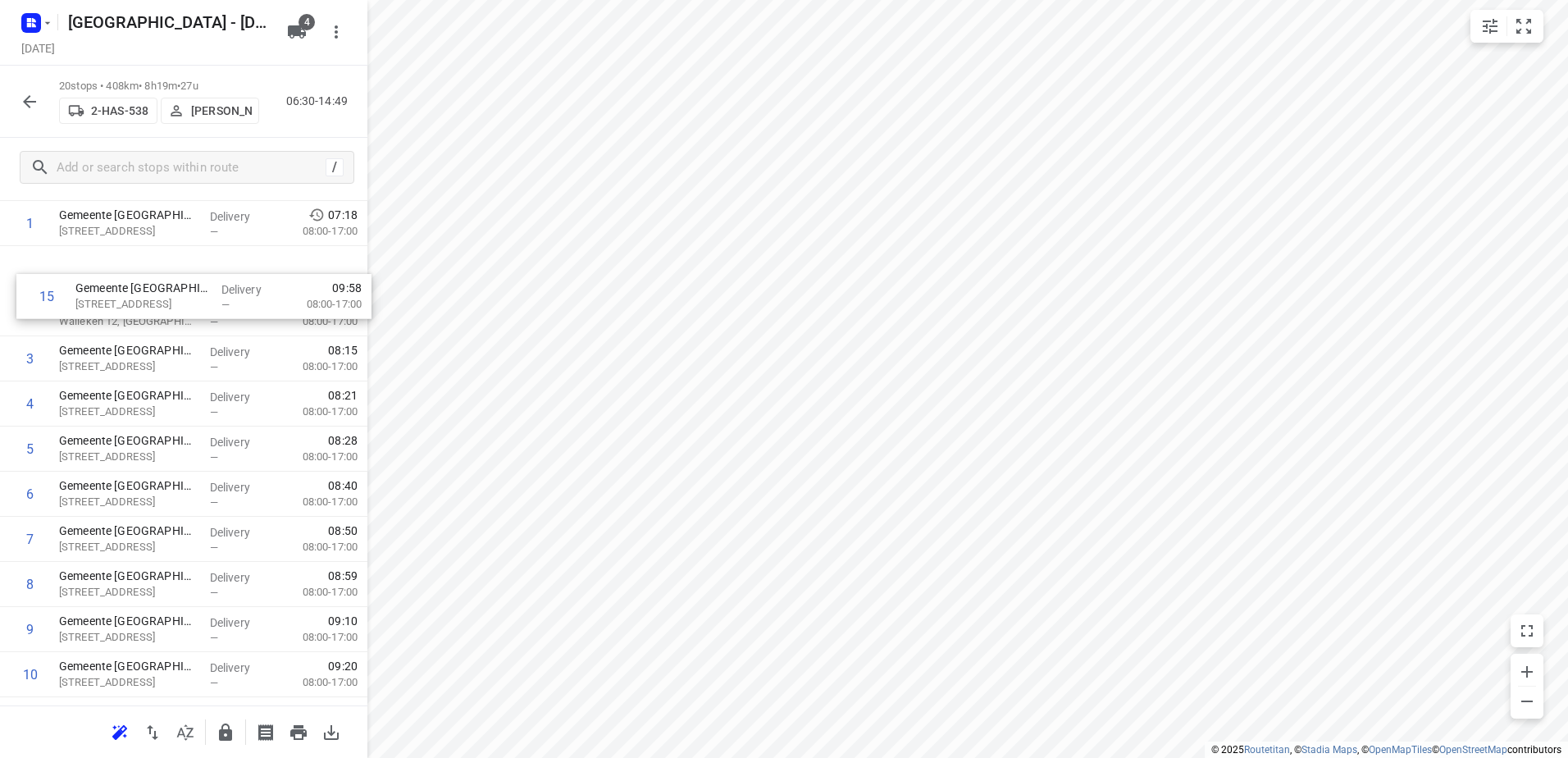
scroll to position [51, 0]
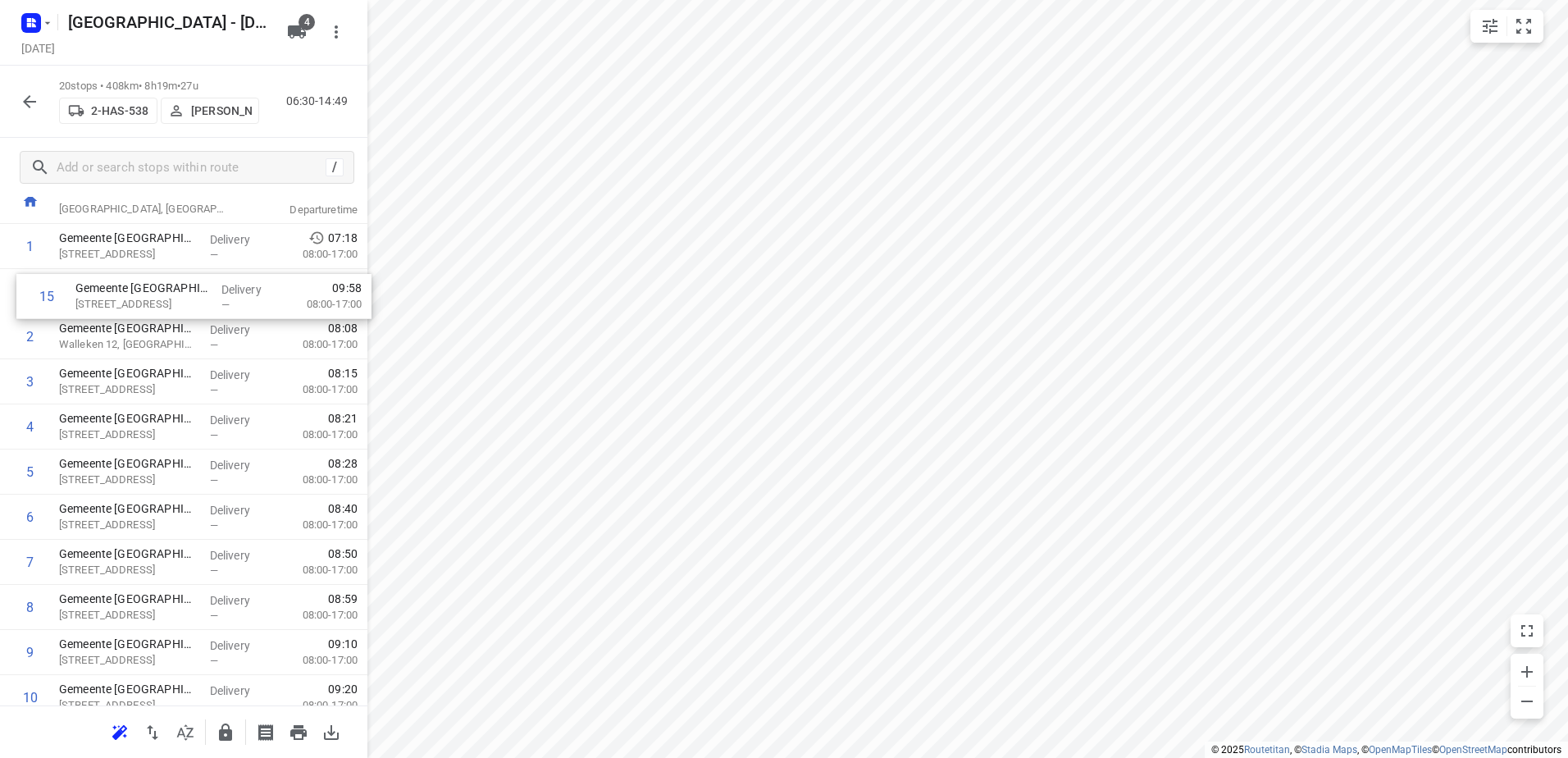
drag, startPoint x: 254, startPoint y: 597, endPoint x: 271, endPoint y: 272, distance: 325.4
click at [271, 272] on div "1 Gemeente Denderleeuw - Kikkerland(Emily Holbrecht) De Nayerstraat 11A, Dender…" at bounding box center [184, 675] width 368 height 902
drag, startPoint x: 196, startPoint y: 662, endPoint x: 205, endPoint y: 328, distance: 334.1
click at [205, 328] on div "1 Gemeente Denderleeuw - Kikkerland(Emily Holbrecht) De Nayerstraat 11A, Dender…" at bounding box center [184, 674] width 368 height 902
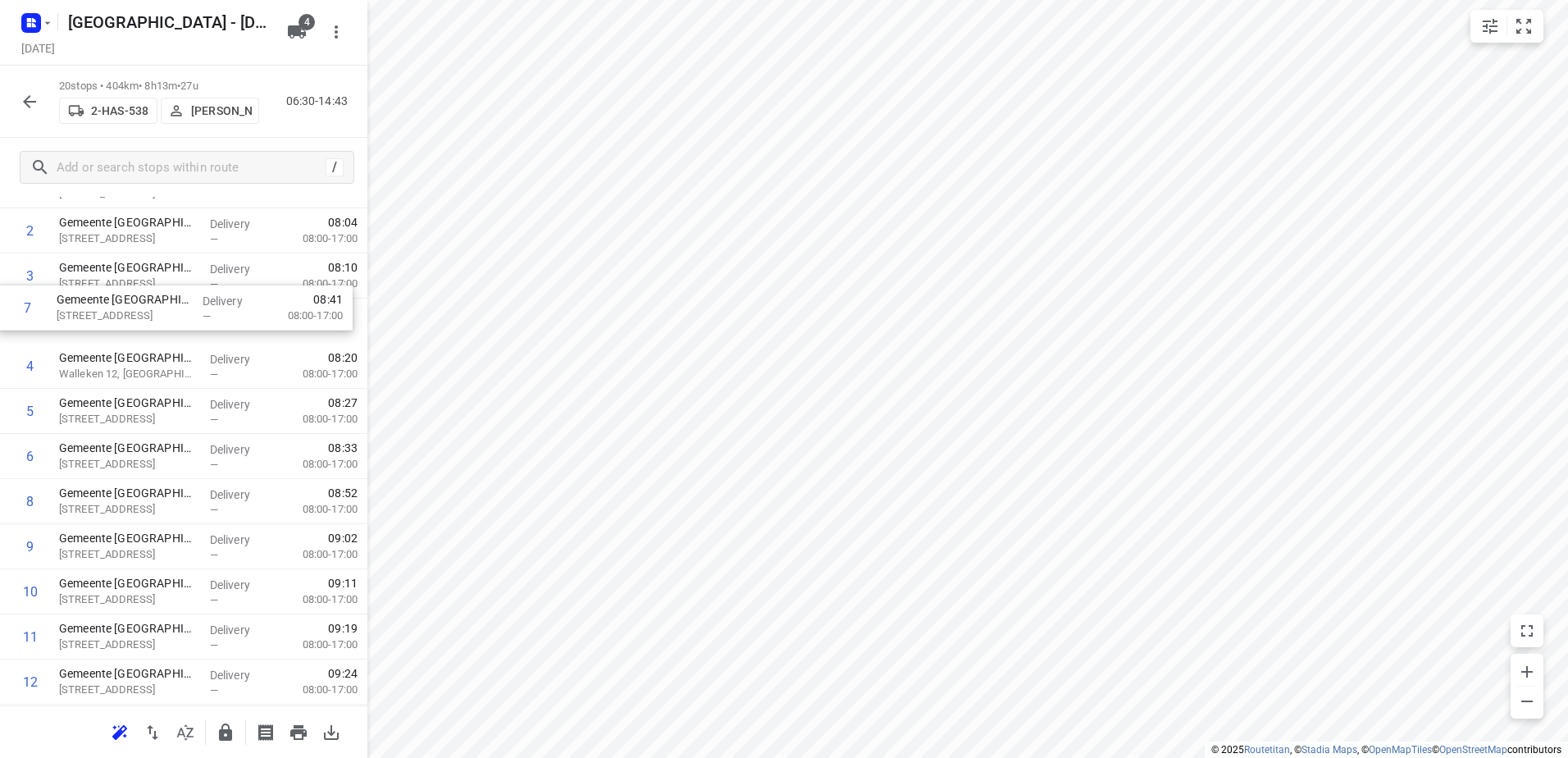
scroll to position [106, 0]
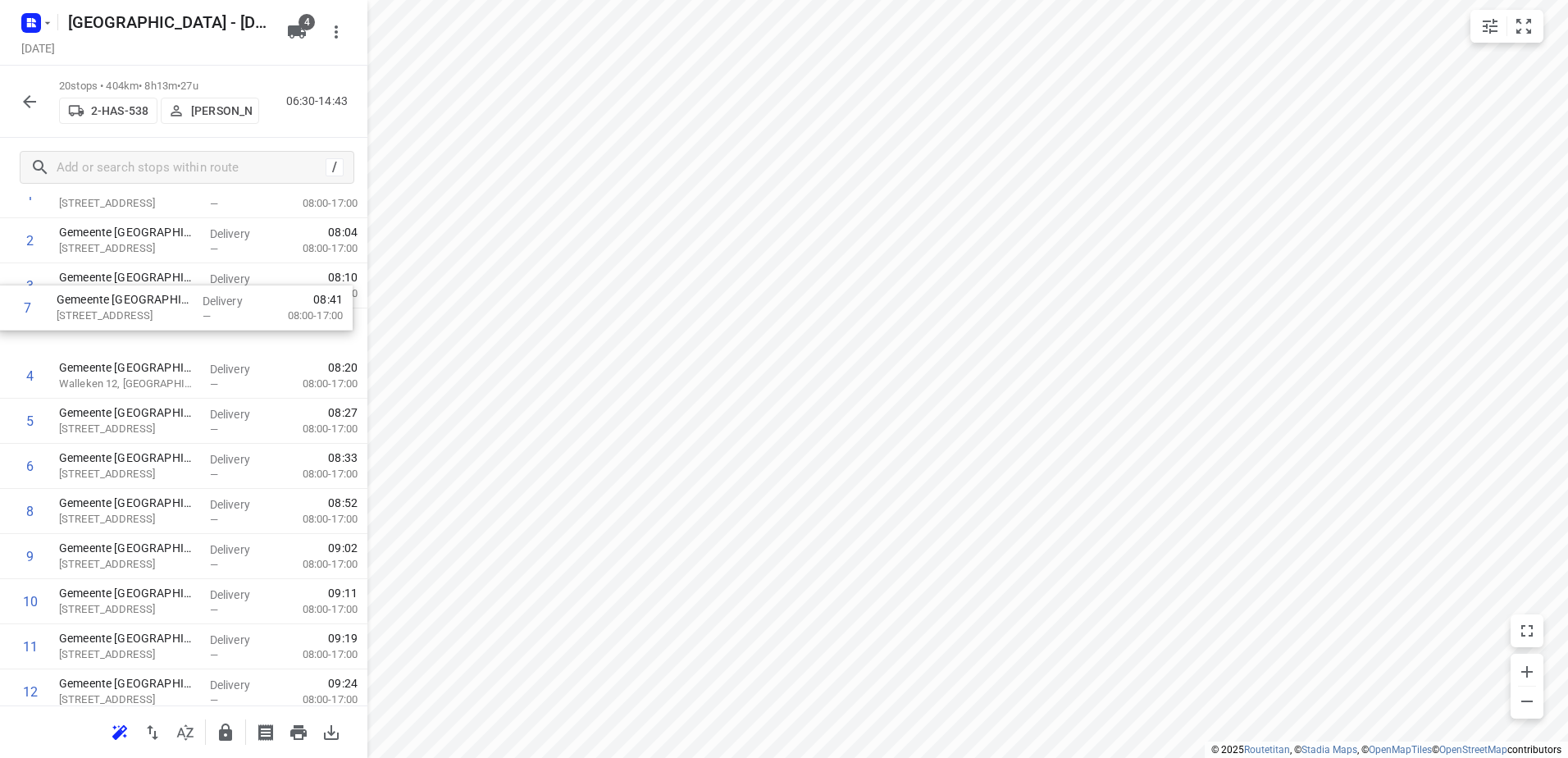
drag, startPoint x: 253, startPoint y: 344, endPoint x: 251, endPoint y: 313, distance: 31.1
click at [251, 313] on div "1 Gemeente Denderleeuw - Kikkerland(Emily Holbrecht) De Nayerstraat 11A, Dender…" at bounding box center [184, 624] width 368 height 902
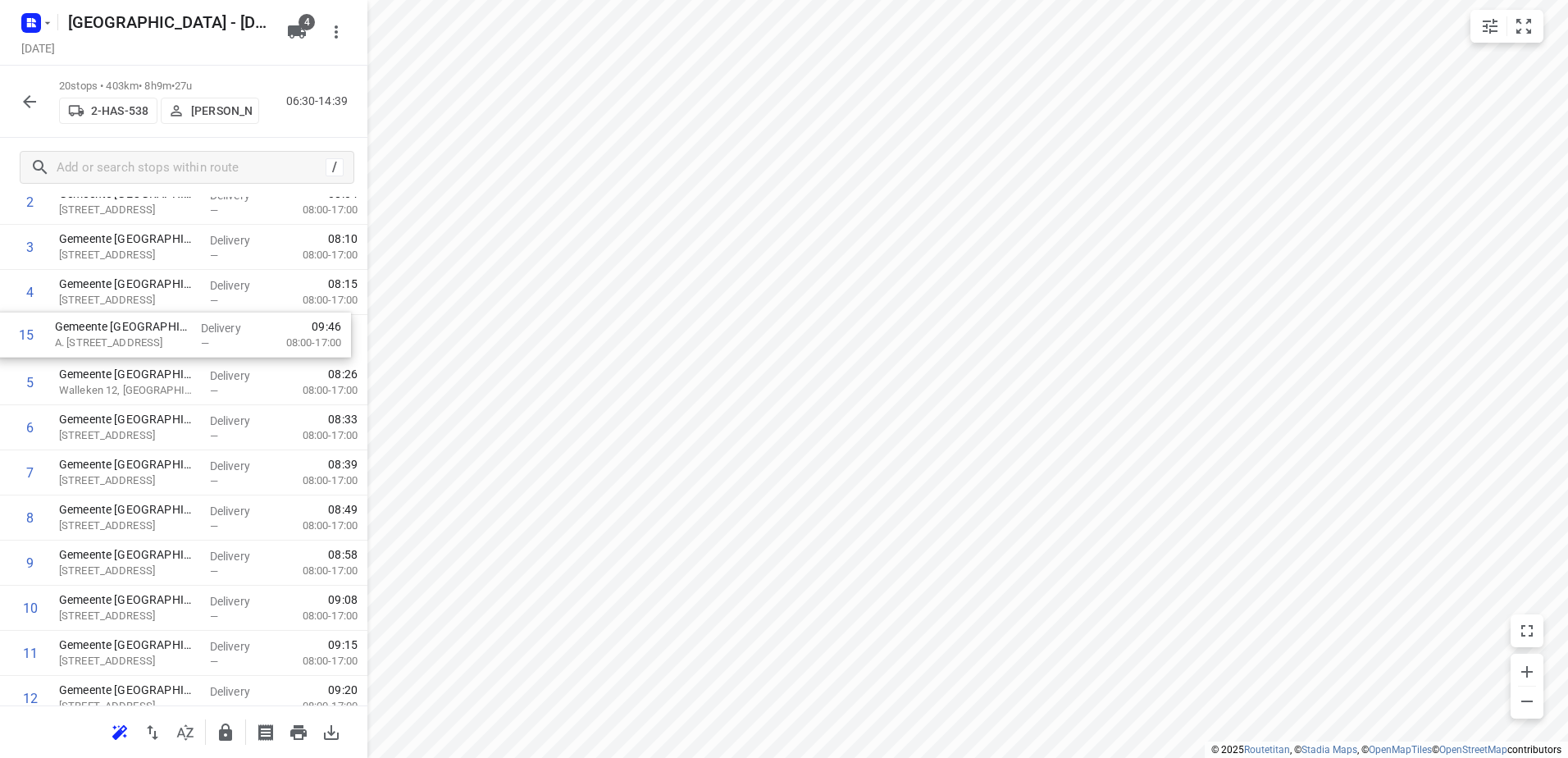
drag, startPoint x: 258, startPoint y: 595, endPoint x: 249, endPoint y: 333, distance: 262.2
click at [249, 333] on div "1 Gemeente Denderleeuw - Kikkerland(Emily Holbrecht) De Nayerstraat 11A, Dender…" at bounding box center [184, 586] width 368 height 902
drag, startPoint x: 261, startPoint y: 553, endPoint x: 262, endPoint y: 355, distance: 198.0
click at [262, 355] on div "1 Gemeente Denderleeuw - Kikkerland(Emily Holbrecht) De Nayerstraat 11A, Dender…" at bounding box center [184, 586] width 368 height 902
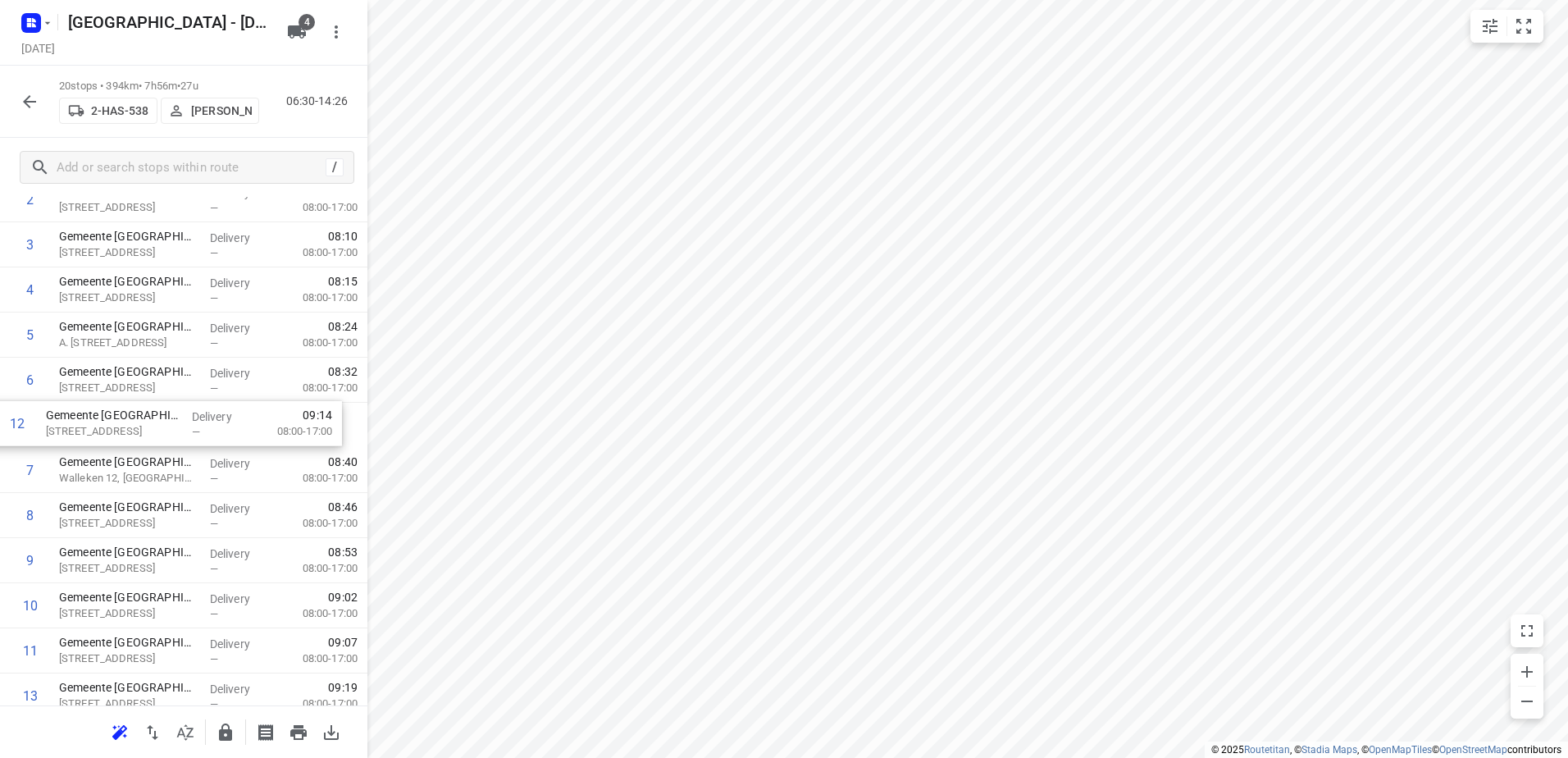
drag, startPoint x: 286, startPoint y: 661, endPoint x: 273, endPoint y: 424, distance: 237.4
click at [273, 424] on div "1 Gemeente Denderleeuw - Kikkerland(Emily Holbrecht) De Nayerstraat 11A, Dender…" at bounding box center [184, 583] width 368 height 902
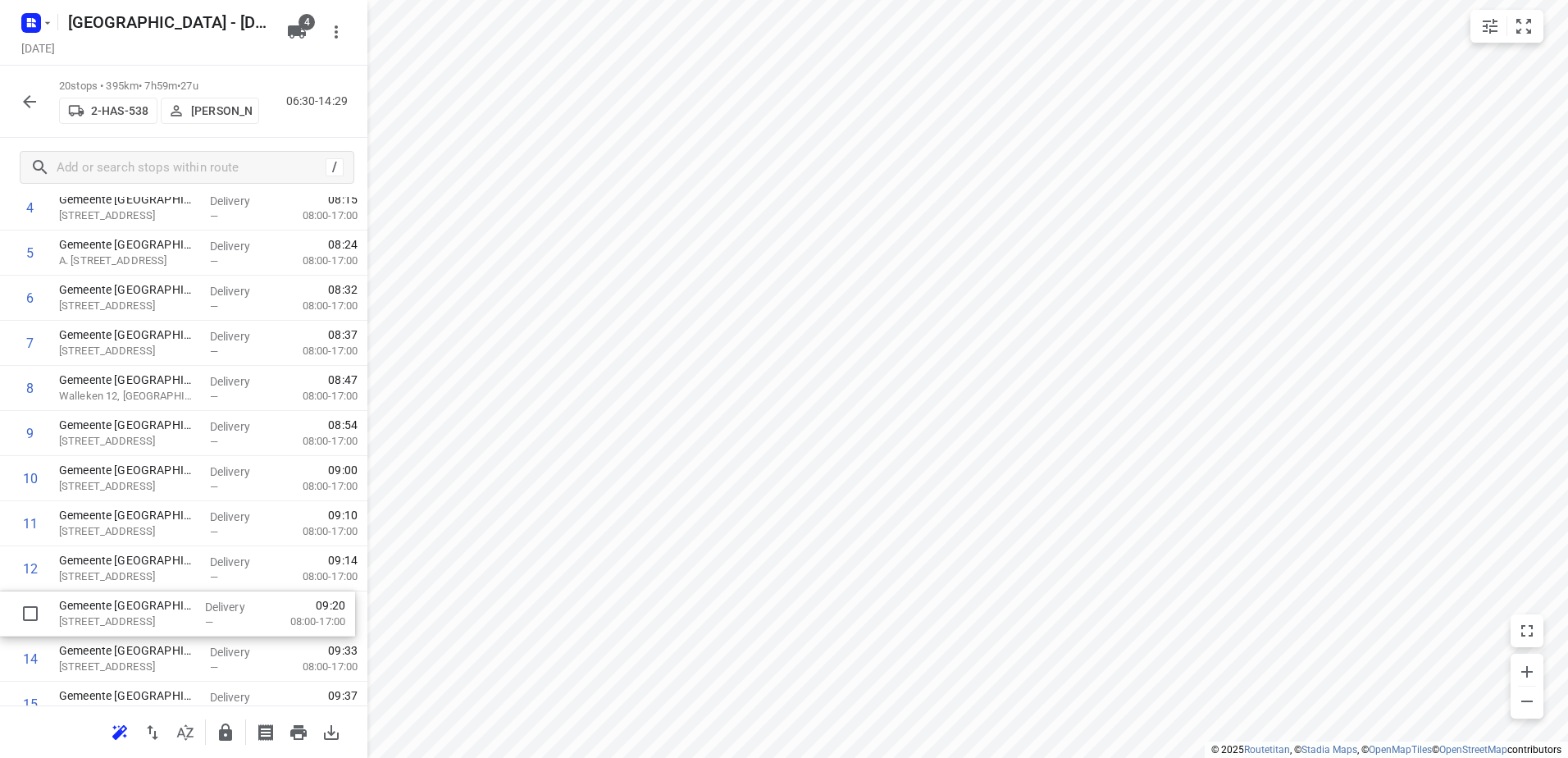
scroll to position [229, 0]
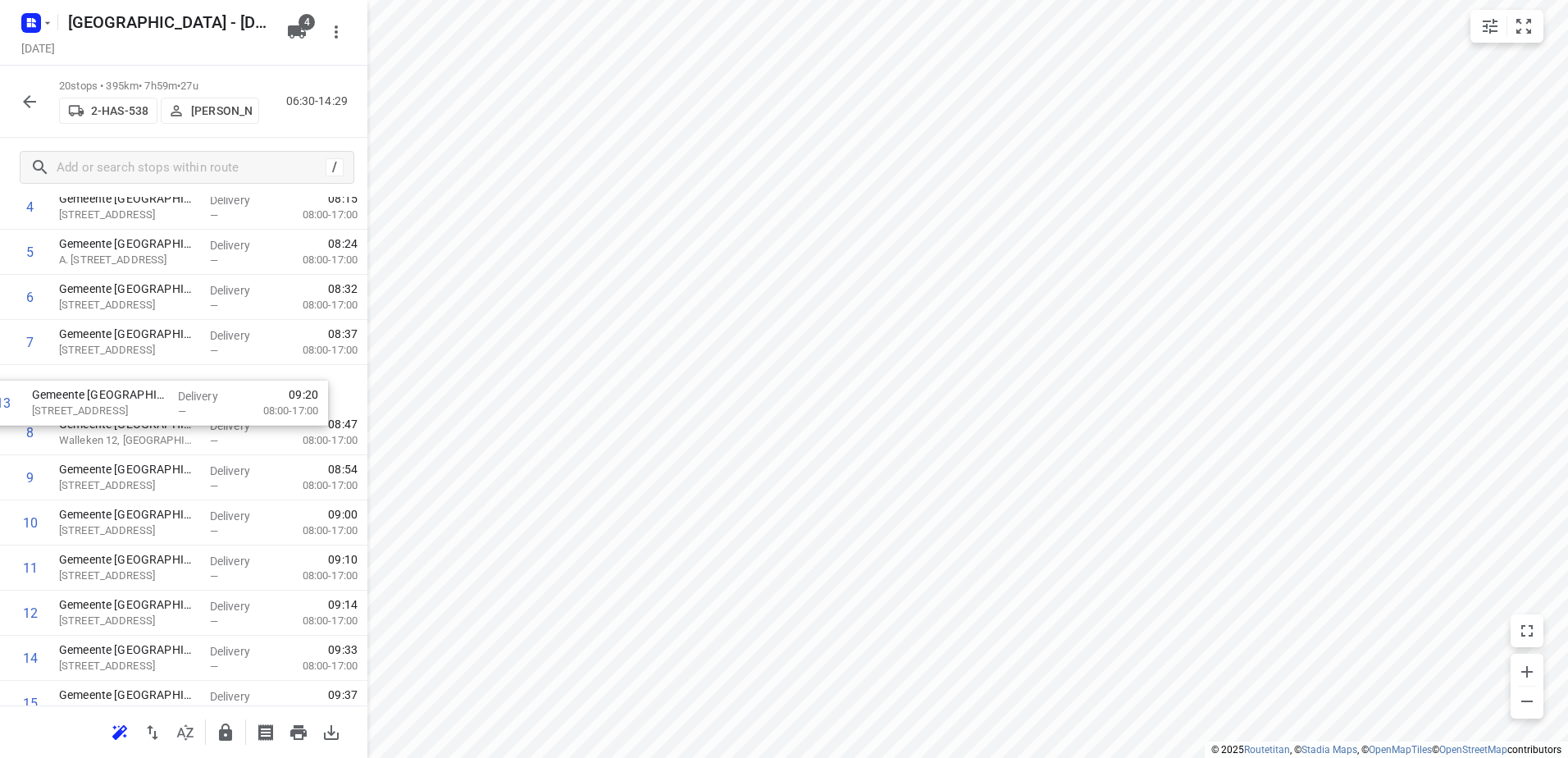
drag, startPoint x: 214, startPoint y: 602, endPoint x: 187, endPoint y: 387, distance: 216.7
click at [187, 387] on div "1 Gemeente Denderleeuw - Kikkerland(Emily Holbrecht) De Nayerstraat 11A, Dender…" at bounding box center [184, 500] width 368 height 902
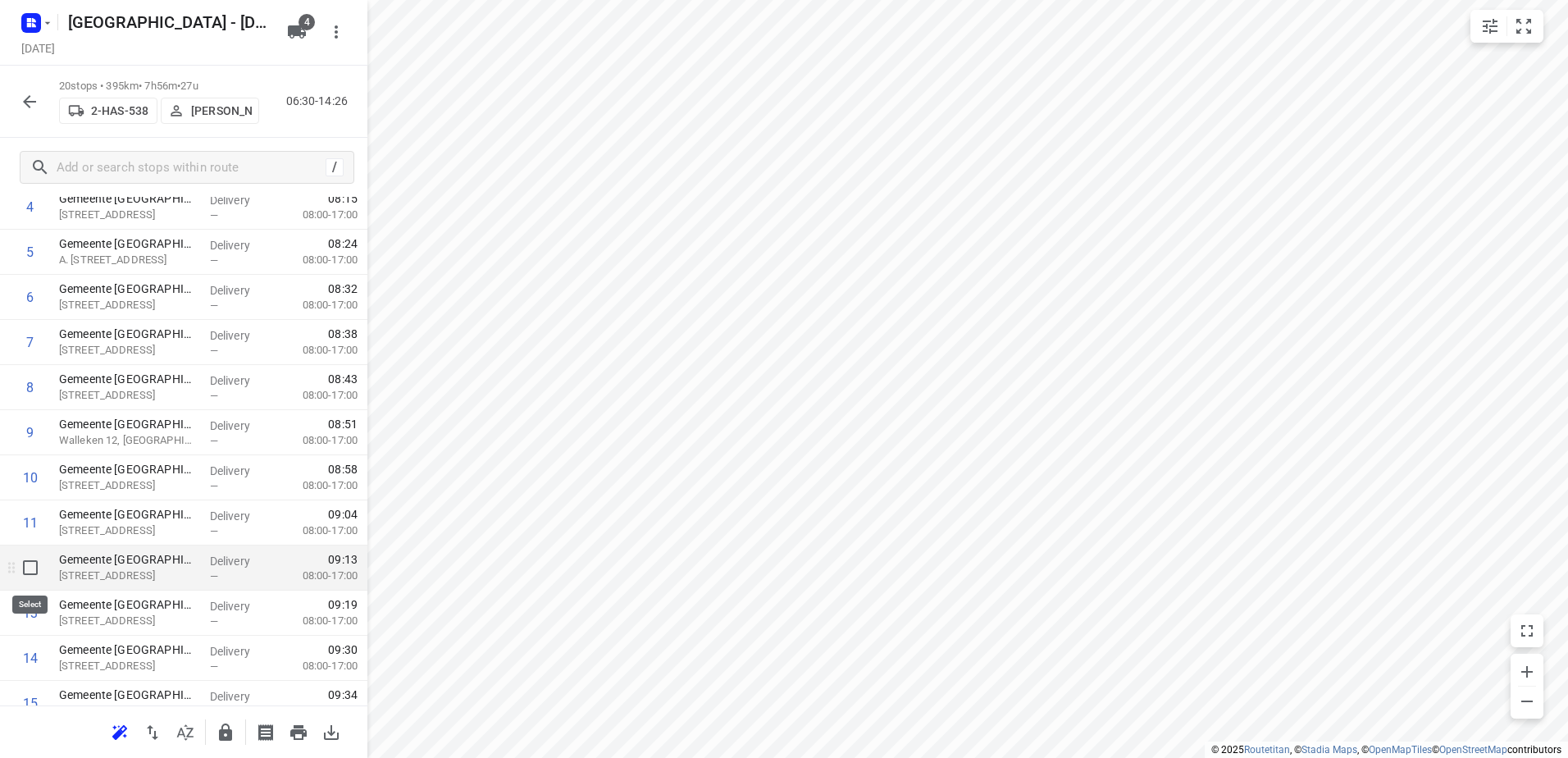
click at [38, 563] on input "checkbox" at bounding box center [30, 568] width 33 height 33
checkbox input "true"
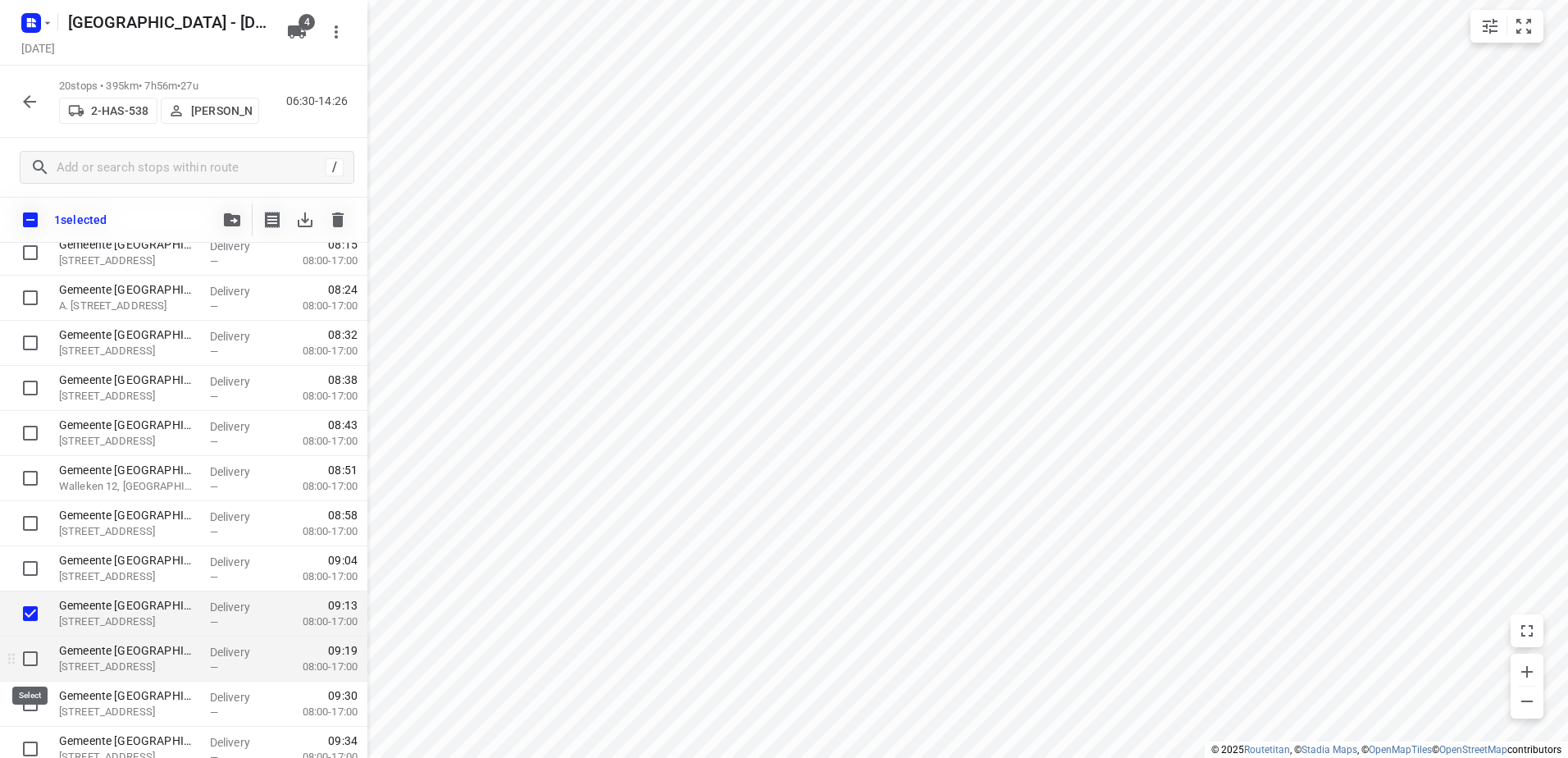
click at [29, 645] on input "checkbox" at bounding box center [30, 659] width 33 height 33
checkbox input "true"
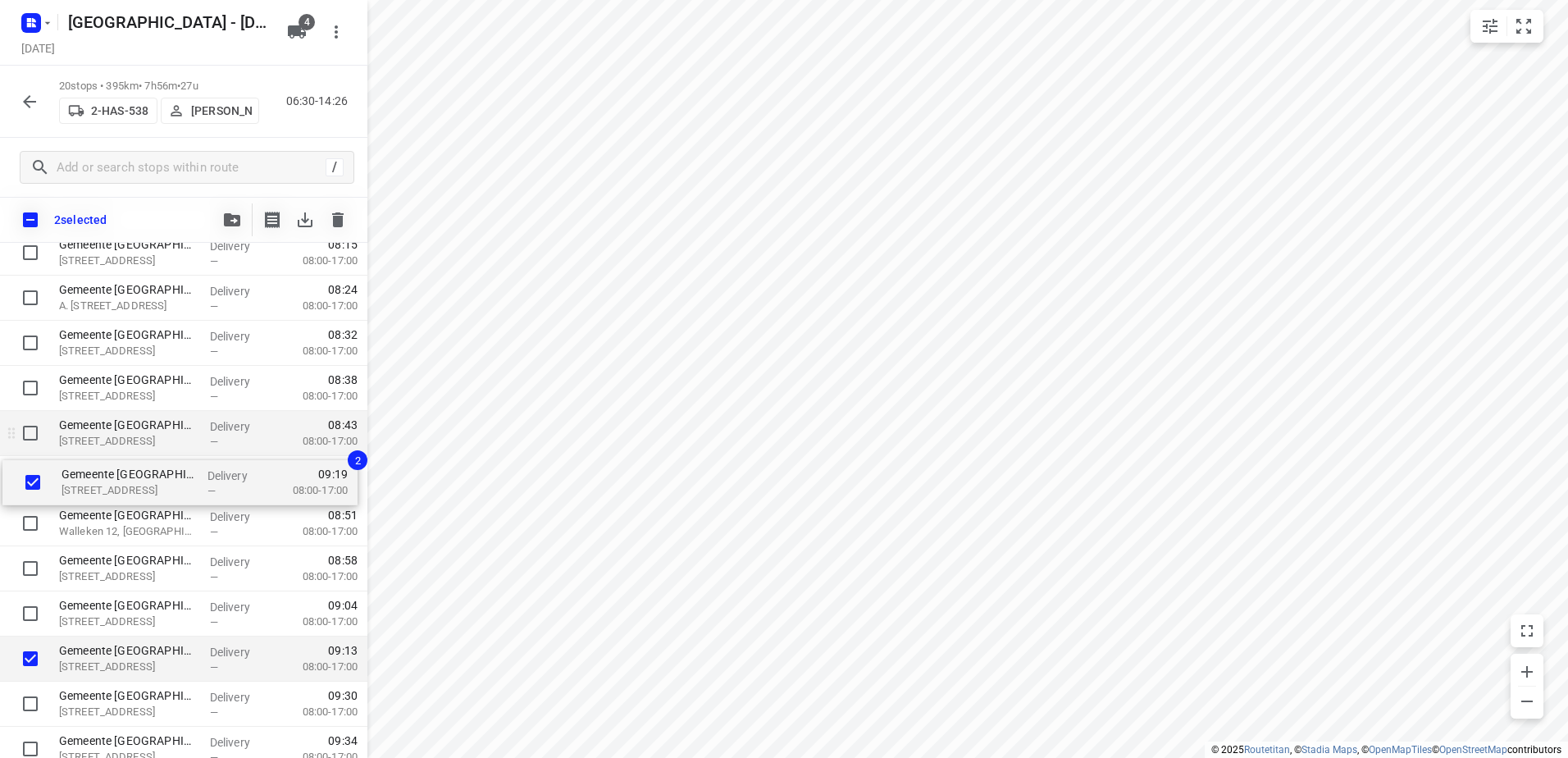
drag, startPoint x: 142, startPoint y: 641, endPoint x: 140, endPoint y: 447, distance: 194.0
click at [144, 445] on div "Gemeente Denderleeuw - Kikkerland(Emily Holbrecht) De Nayerstraat 11A, Denderle…" at bounding box center [184, 546] width 368 height 902
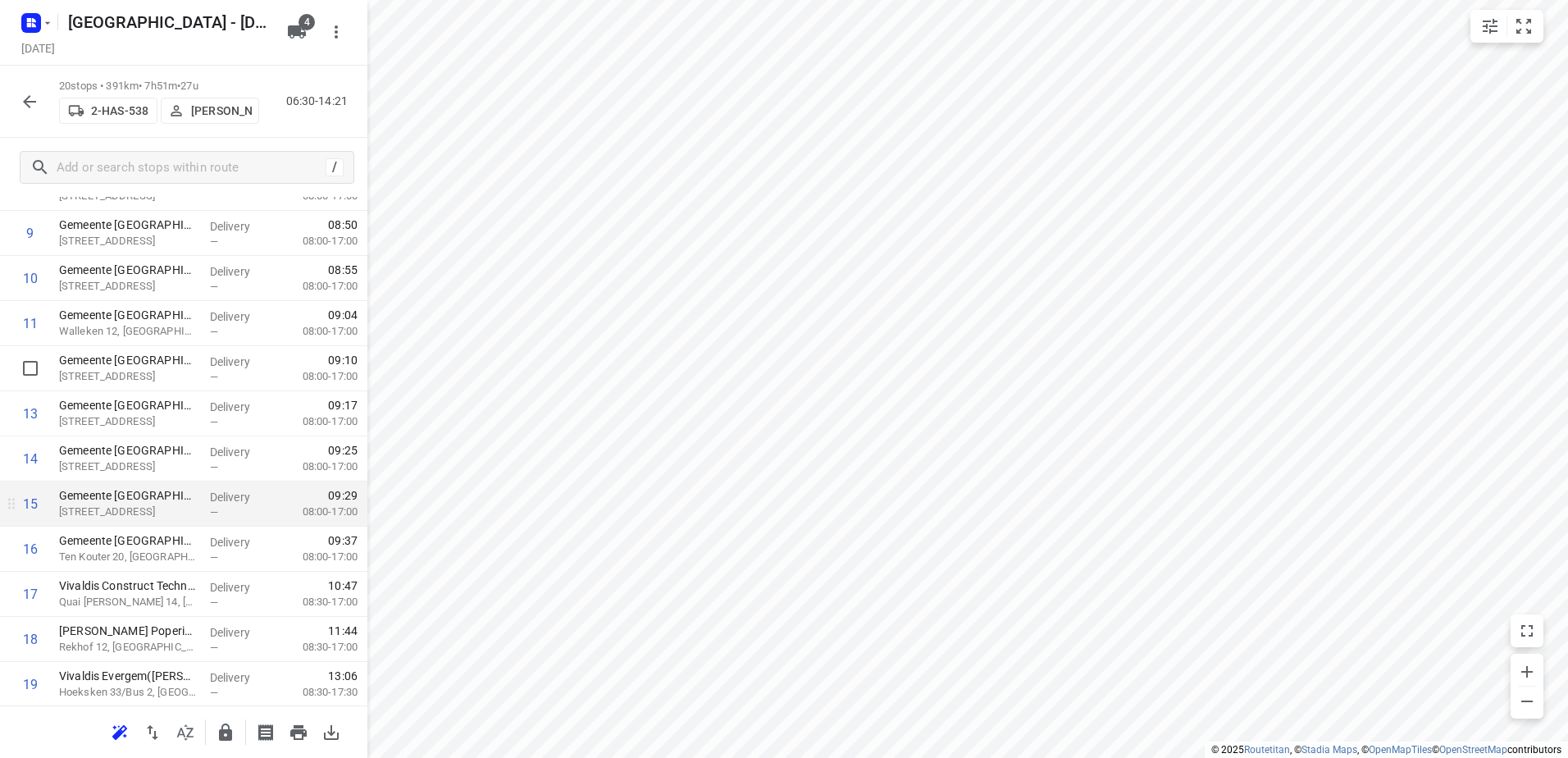
scroll to position [476, 0]
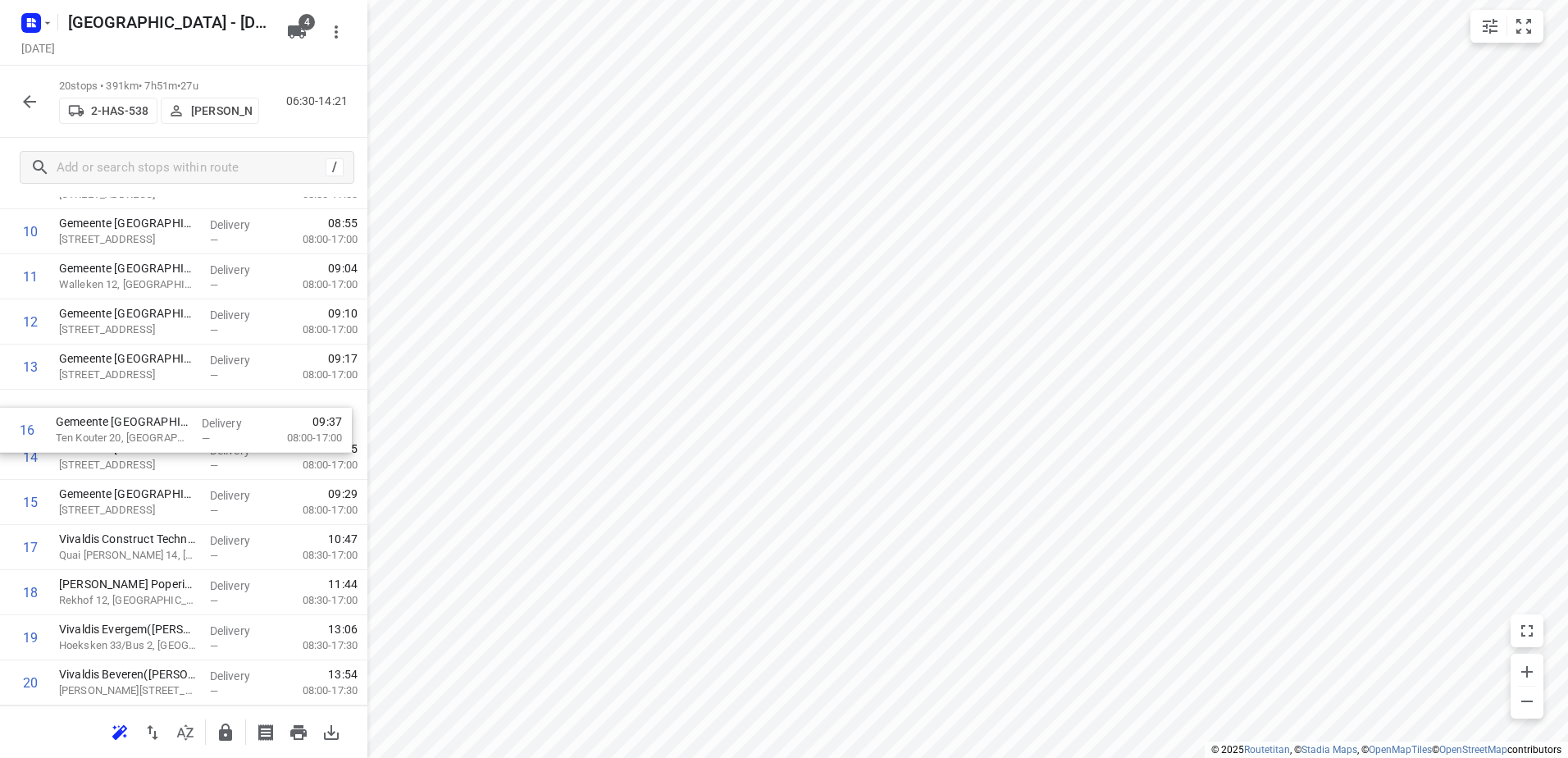
drag, startPoint x: 258, startPoint y: 521, endPoint x: 253, endPoint y: 429, distance: 92.1
click at [253, 430] on div "1 Gemeente Denderleeuw - Kikkerland(Emily Holbrecht) De Nayerstraat 11A, Dender…" at bounding box center [184, 254] width 368 height 902
click at [34, 410] on input "checkbox" at bounding box center [30, 411] width 33 height 33
checkbox input "true"
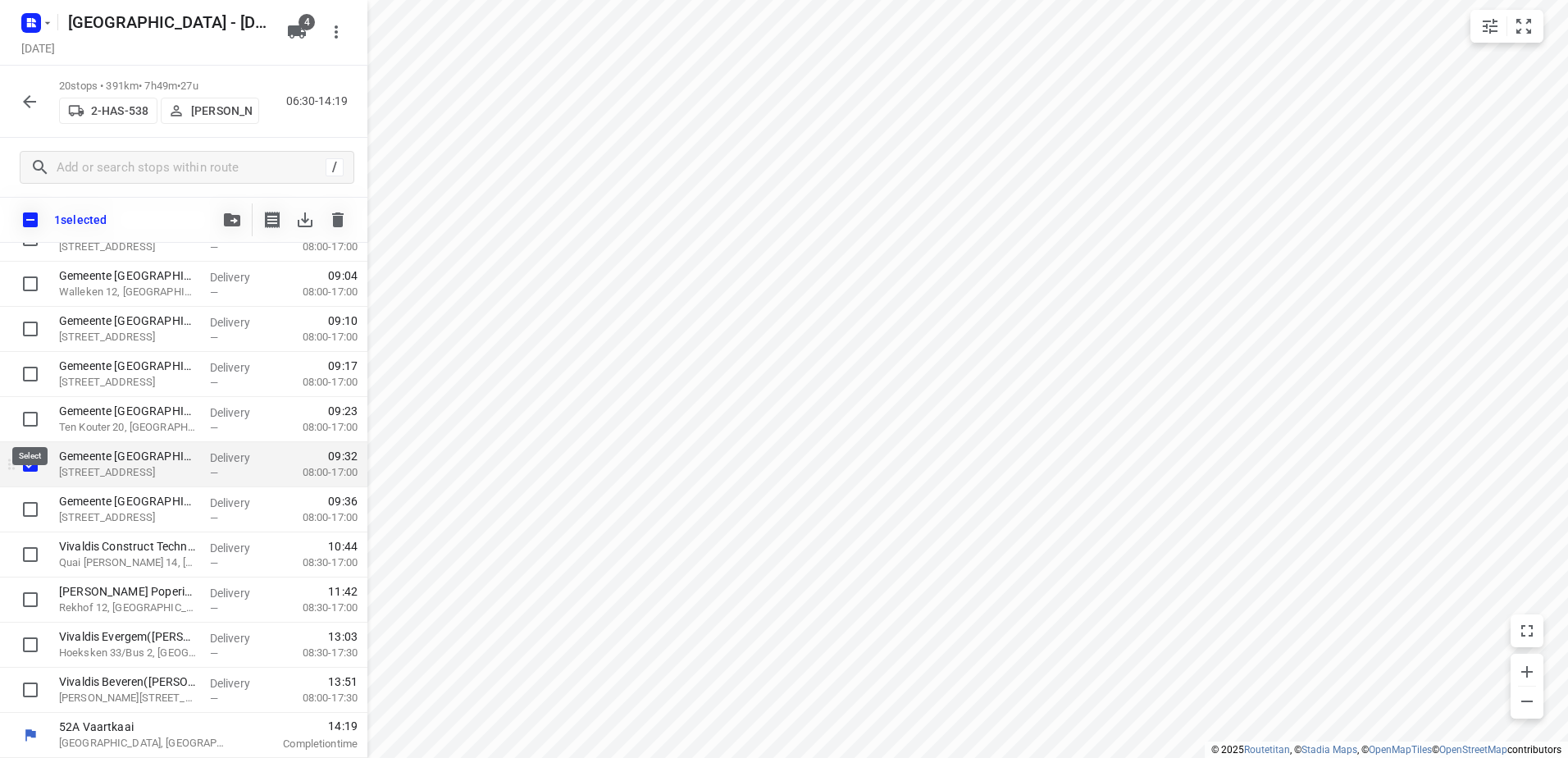
scroll to position [514, 0]
click at [32, 509] on input "checkbox" at bounding box center [30, 509] width 33 height 33
checkbox input "true"
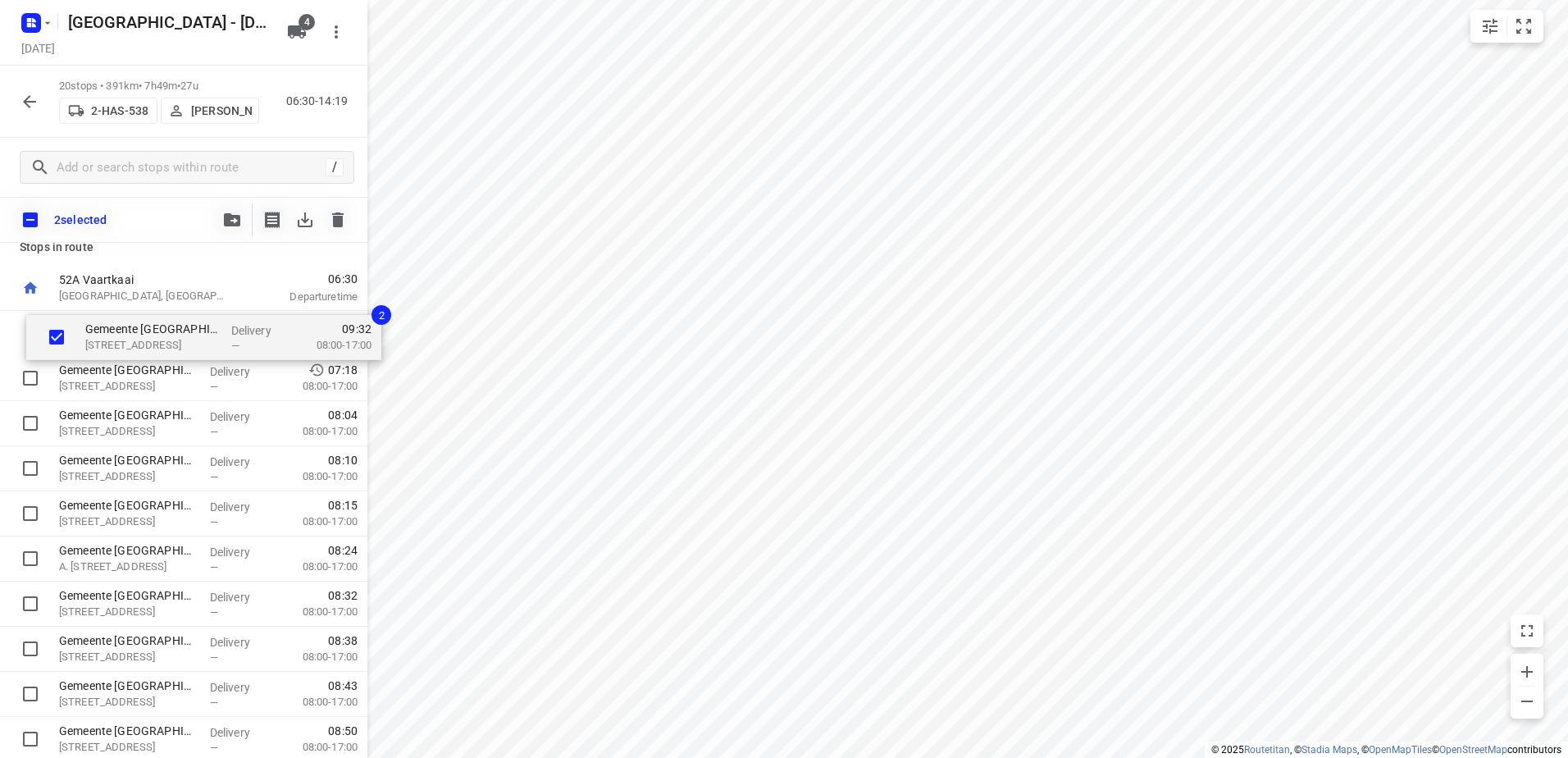
scroll to position [0, 0]
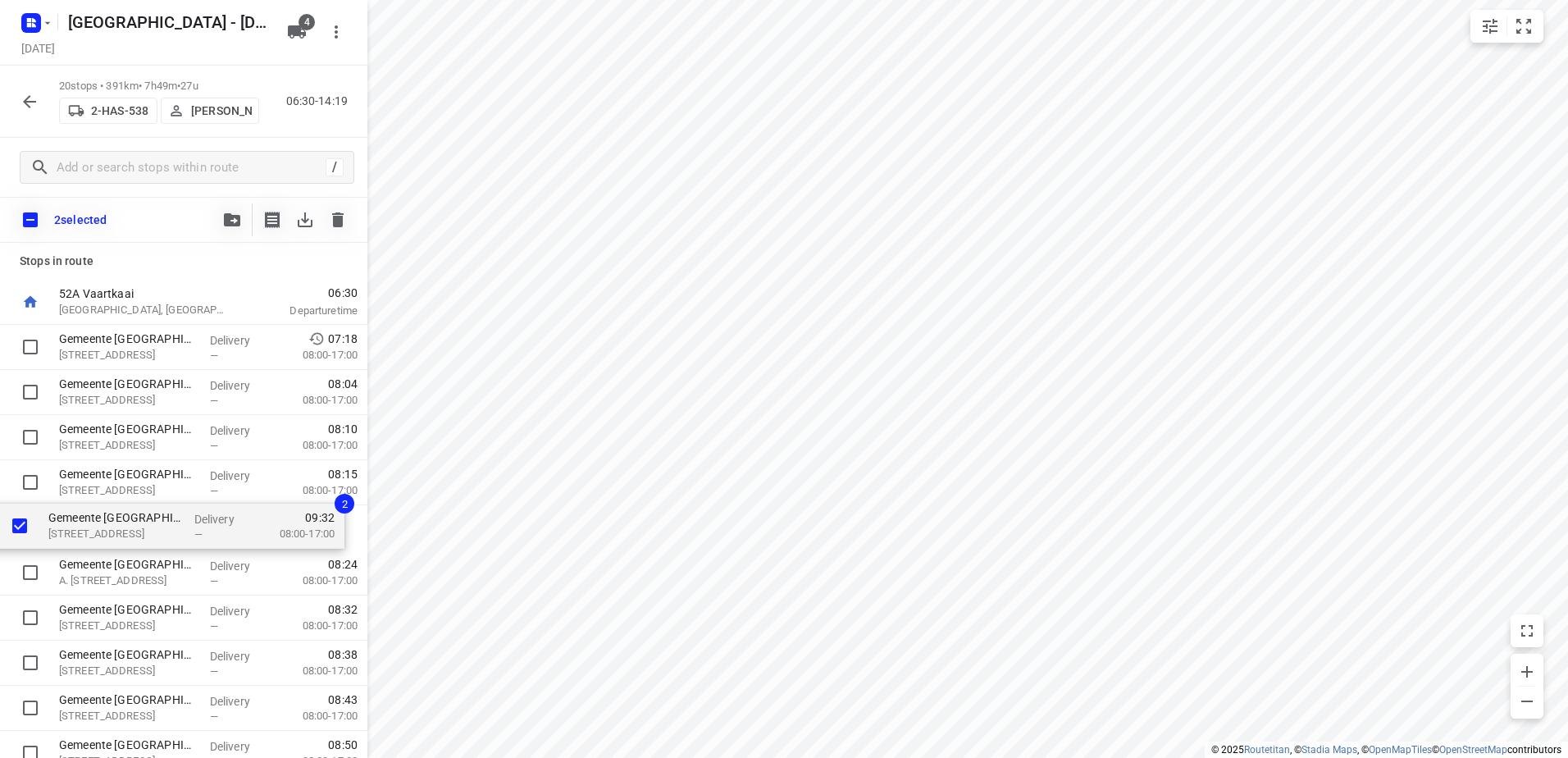
drag, startPoint x: 138, startPoint y: 411, endPoint x: 117, endPoint y: 526, distance: 116.9
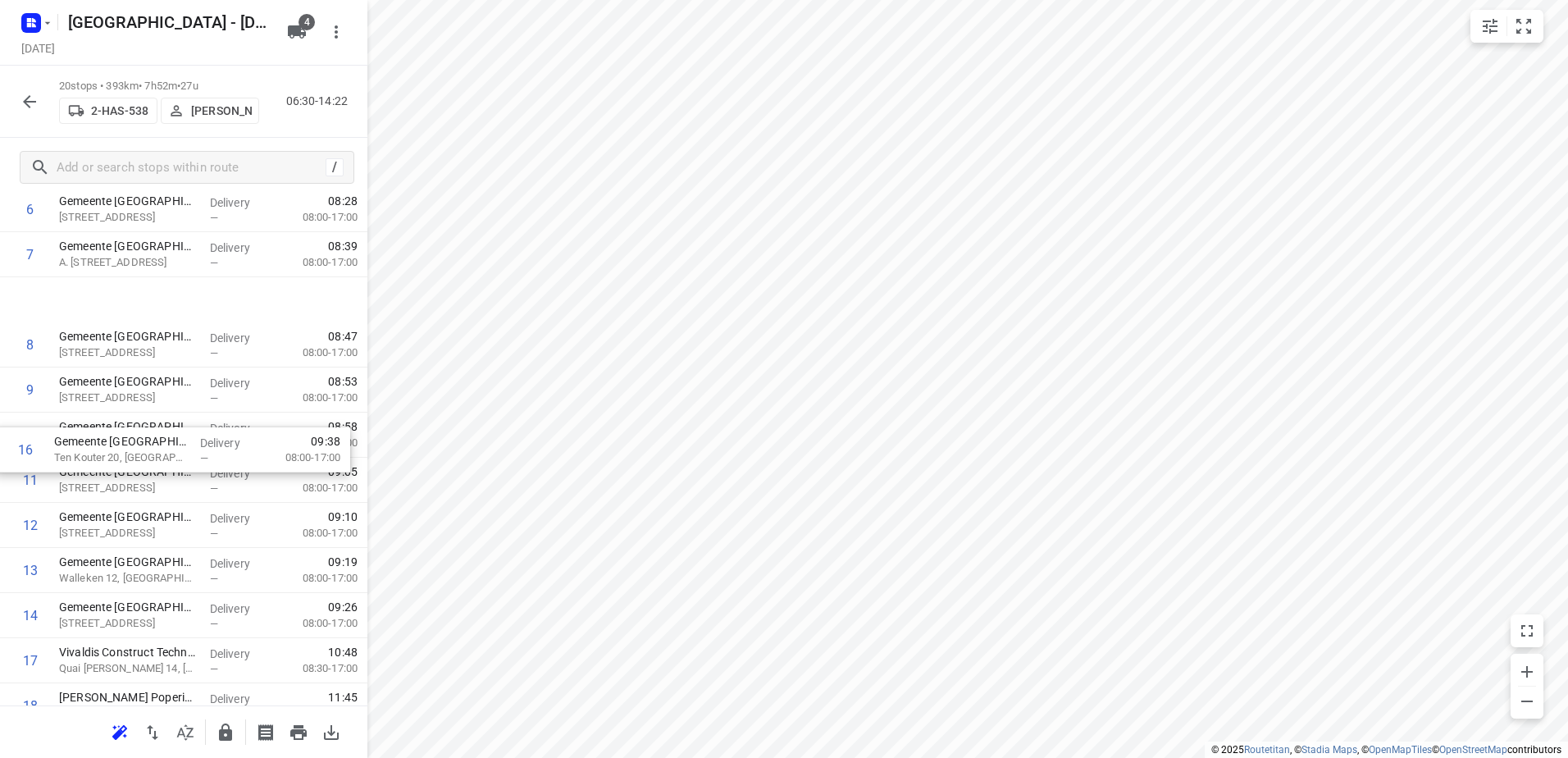
scroll to position [164, 0]
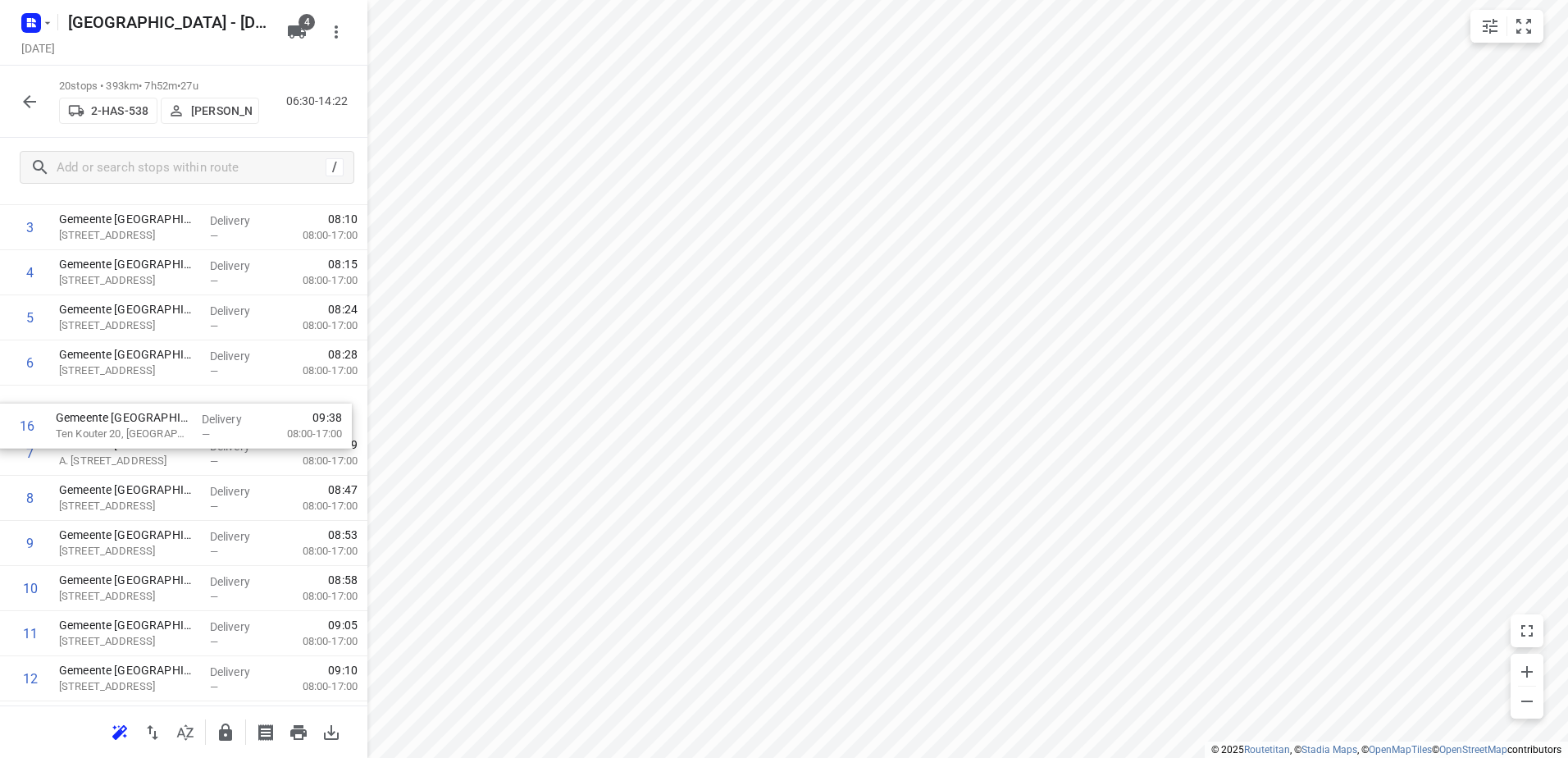
drag, startPoint x: 172, startPoint y: 570, endPoint x: 169, endPoint y: 415, distance: 155.0
click at [169, 416] on div "1 Gemeente Denderleeuw - Kikkerland(Emily Holbrecht) De Nayerstraat 11A, Dender…" at bounding box center [184, 566] width 368 height 902
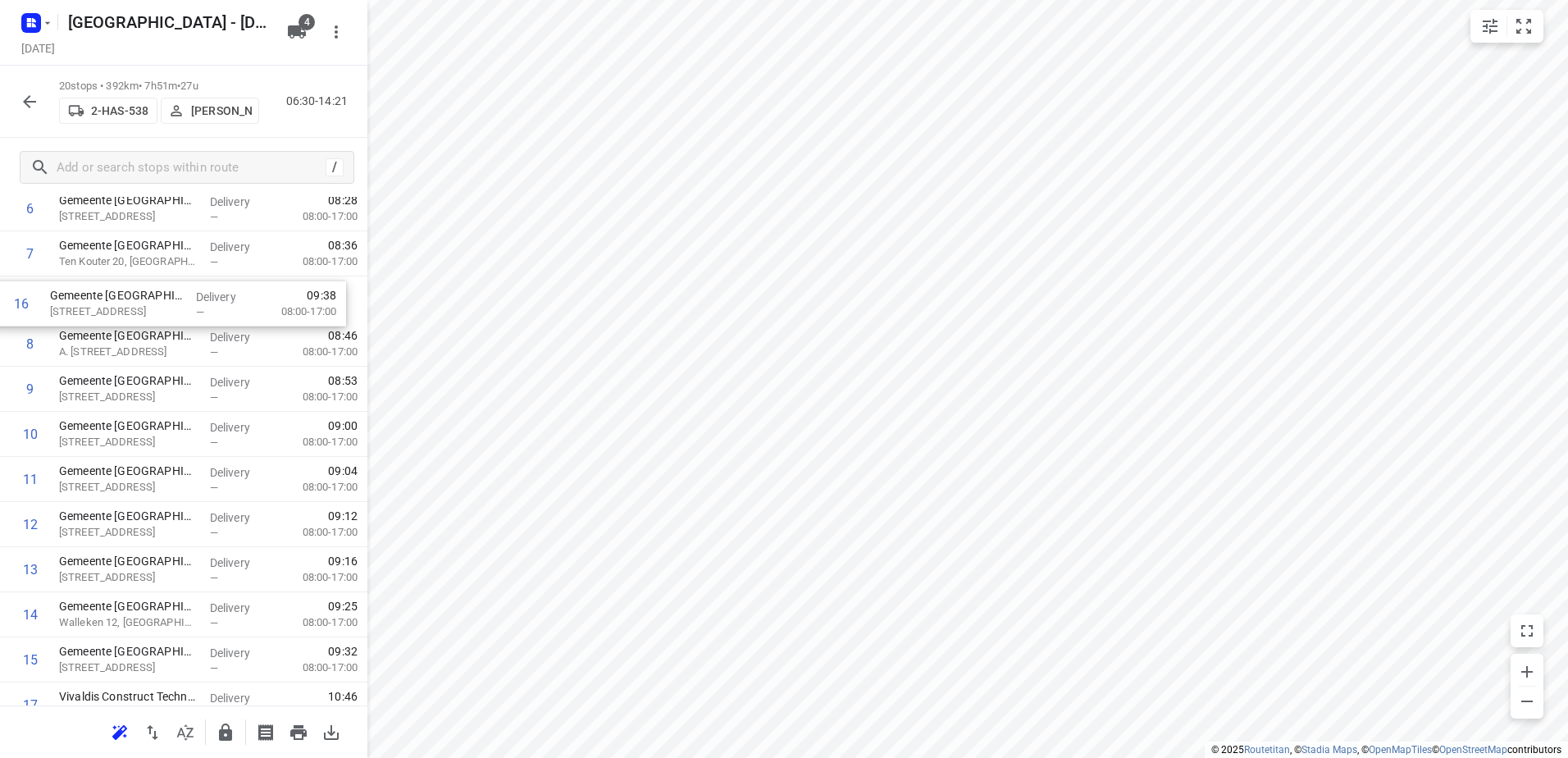
drag, startPoint x: 186, startPoint y: 646, endPoint x: 172, endPoint y: 293, distance: 353.3
click at [175, 292] on div "1 Gemeente Denderleeuw - Kikkerland(Emily Holbrecht) De Nayerstraat 11A, Dender…" at bounding box center [184, 411] width 368 height 902
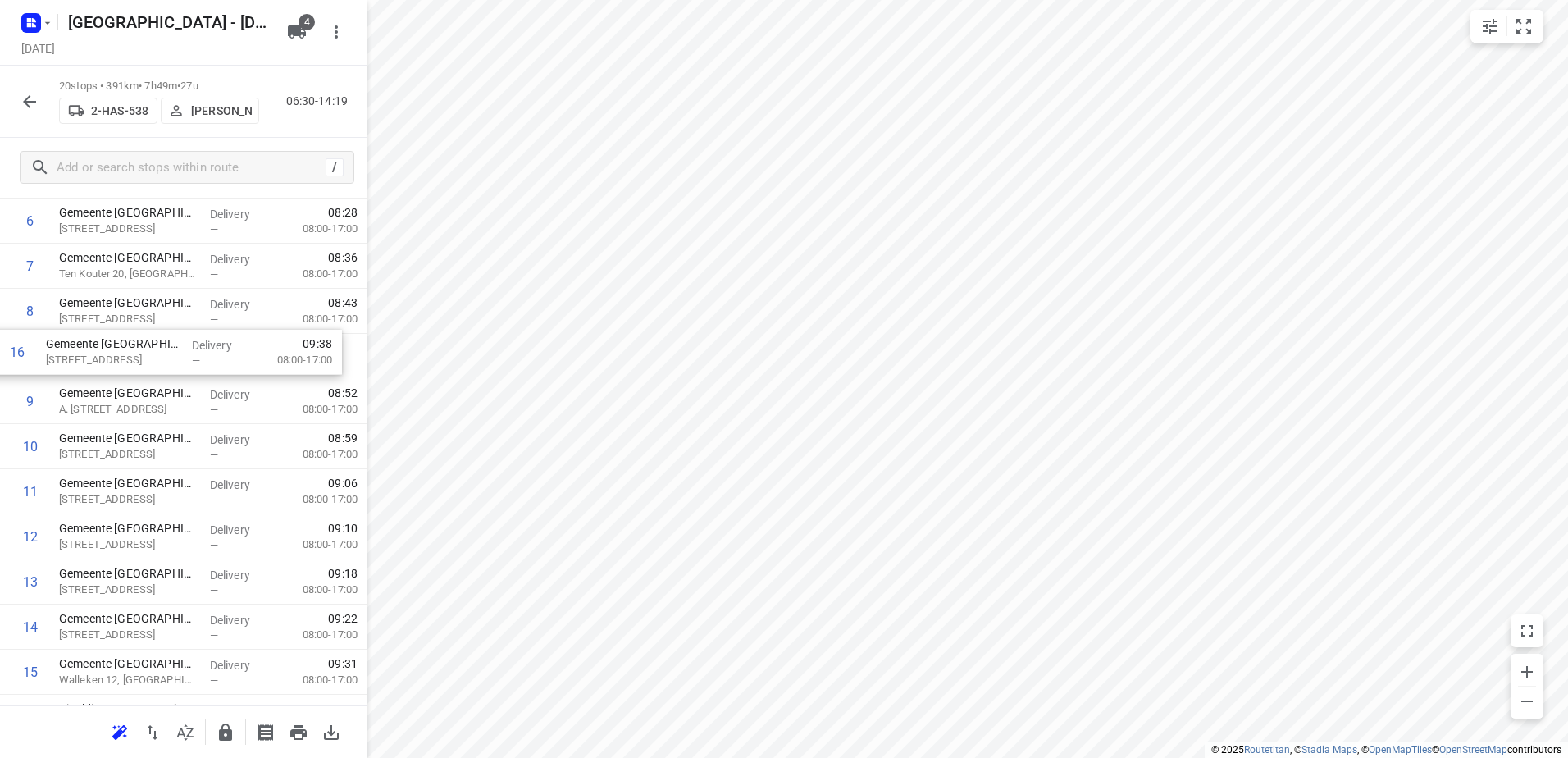
drag, startPoint x: 173, startPoint y: 415, endPoint x: 173, endPoint y: 357, distance: 58.0
click at [173, 357] on div "1 Gemeente Denderleeuw - Kikkerland(Emily Holbrecht) De Nayerstraat 11A, Dender…" at bounding box center [184, 424] width 368 height 902
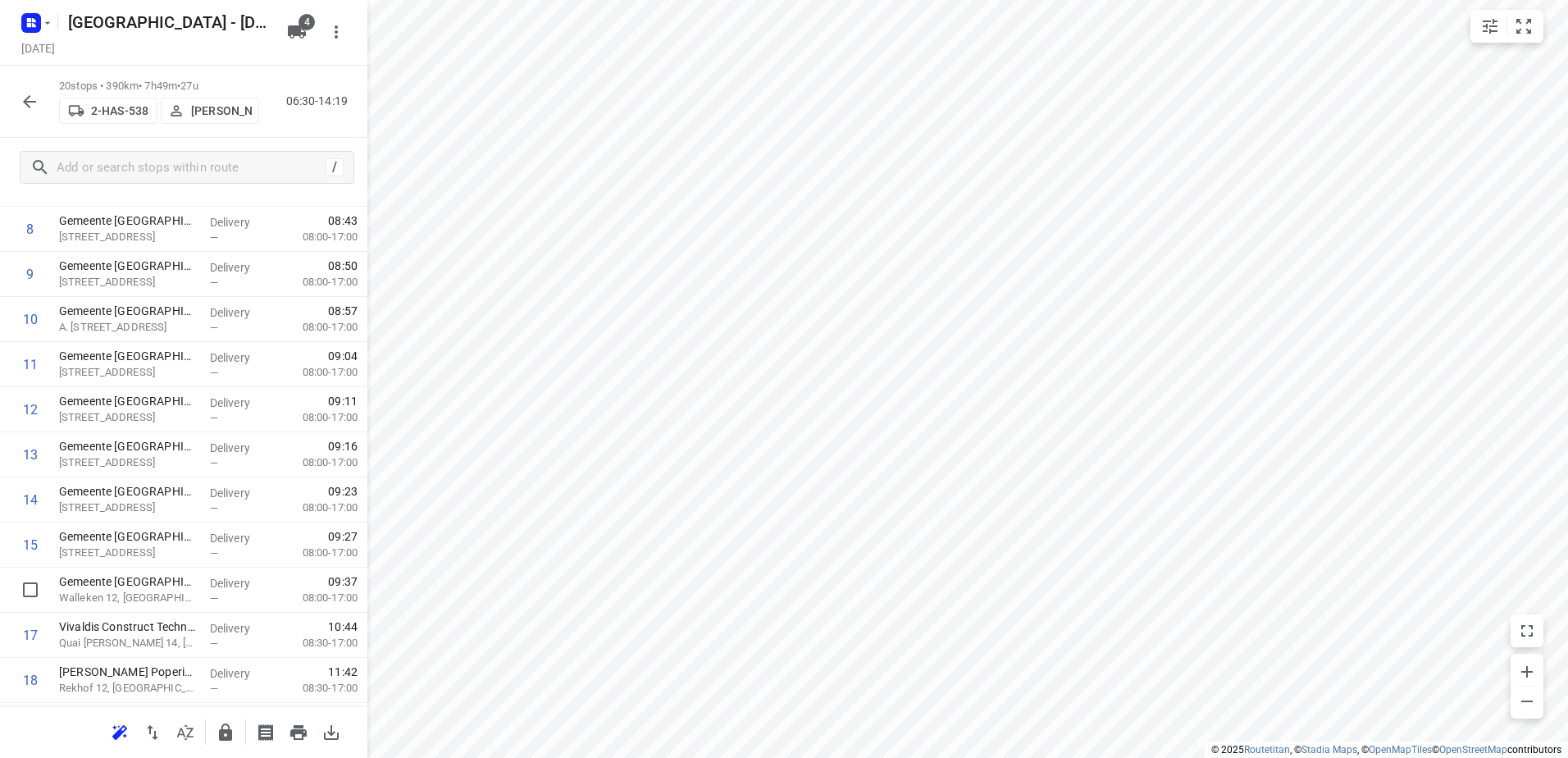
scroll to position [388, 0]
drag, startPoint x: 164, startPoint y: 603, endPoint x: 152, endPoint y: 334, distance: 269.3
click at [152, 334] on div "1 Gemeente Denderleeuw - Kikkerland(Emily Holbrecht) De Nayerstraat 11A, Dender…" at bounding box center [184, 341] width 368 height 902
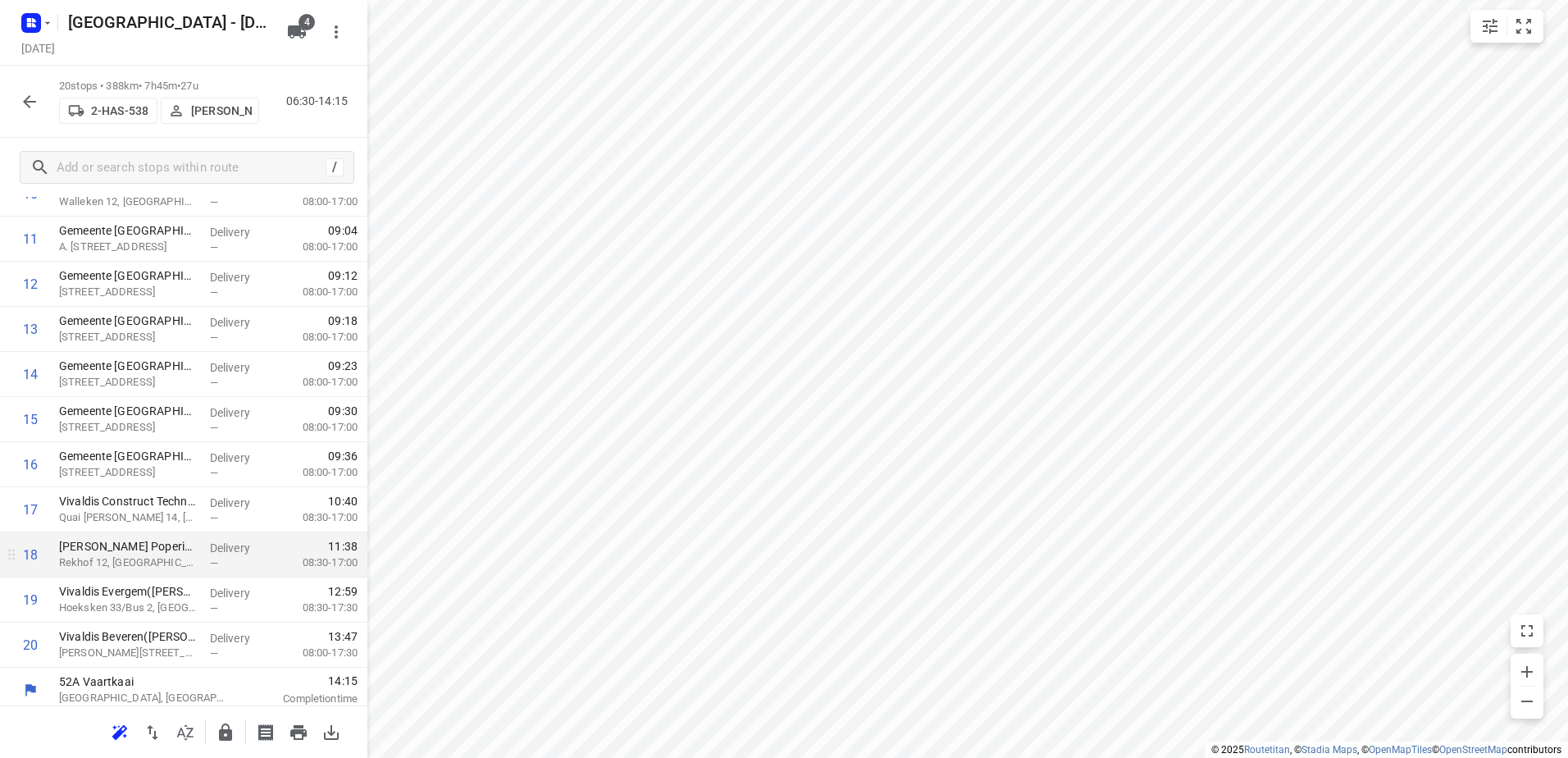
scroll to position [521, 0]
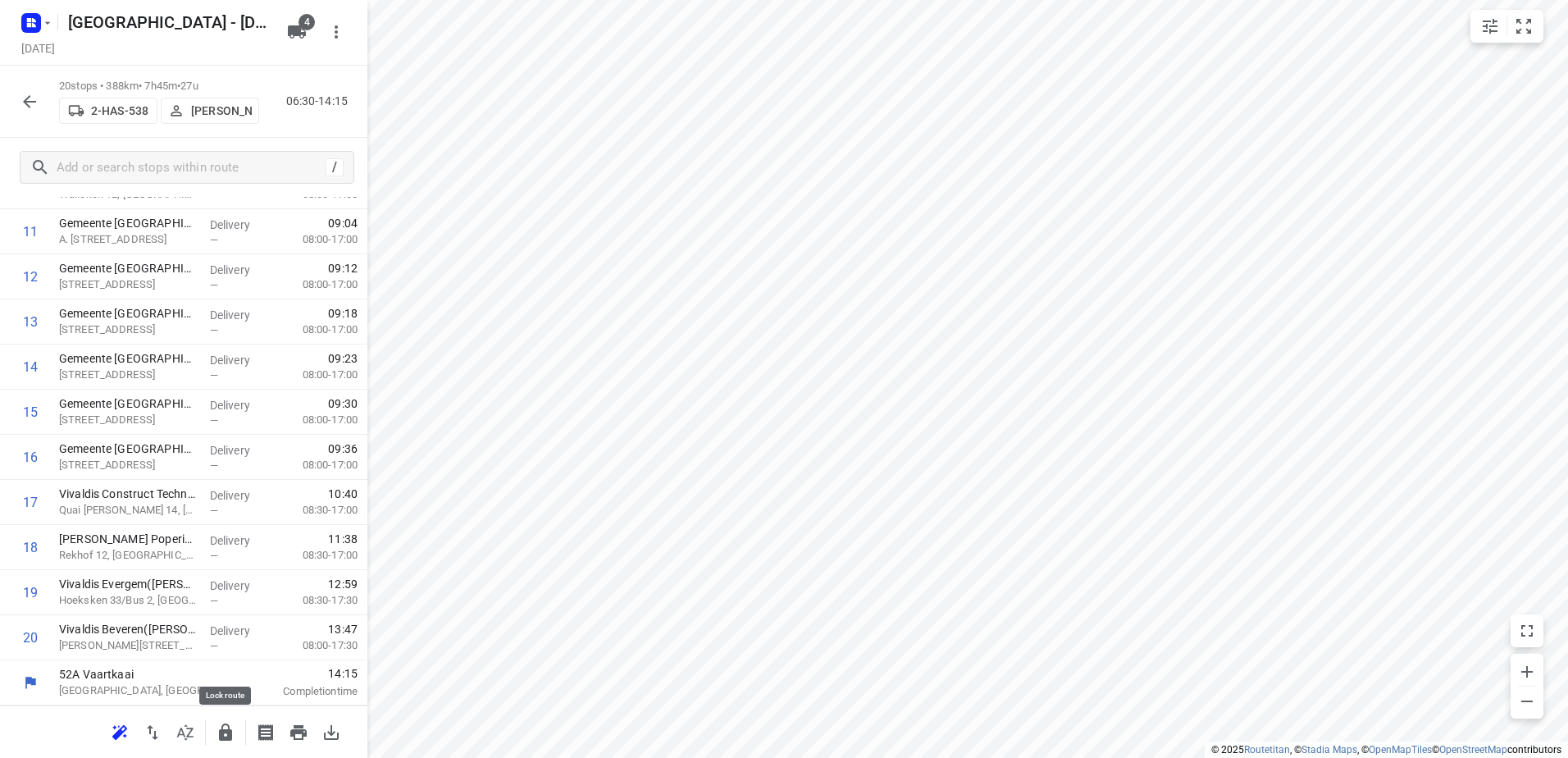
click at [231, 718] on button "button" at bounding box center [225, 732] width 33 height 33
click at [35, 99] on icon "button" at bounding box center [29, 101] width 20 height 20
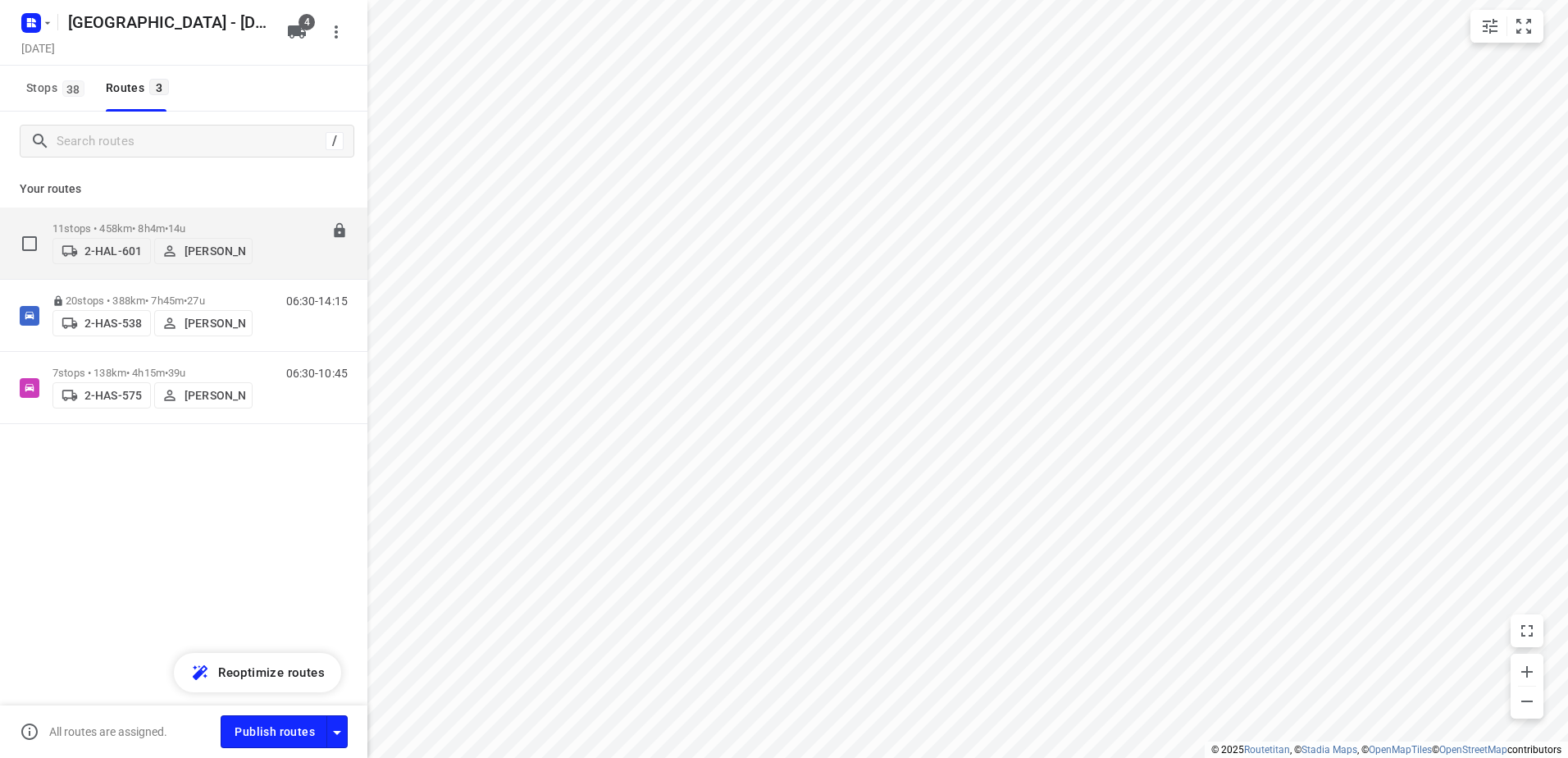
click at [114, 214] on div "11 stops • 458km • 8h4m • 14u 2-HAL-601 Bart Denbeir" at bounding box center [152, 243] width 200 height 58
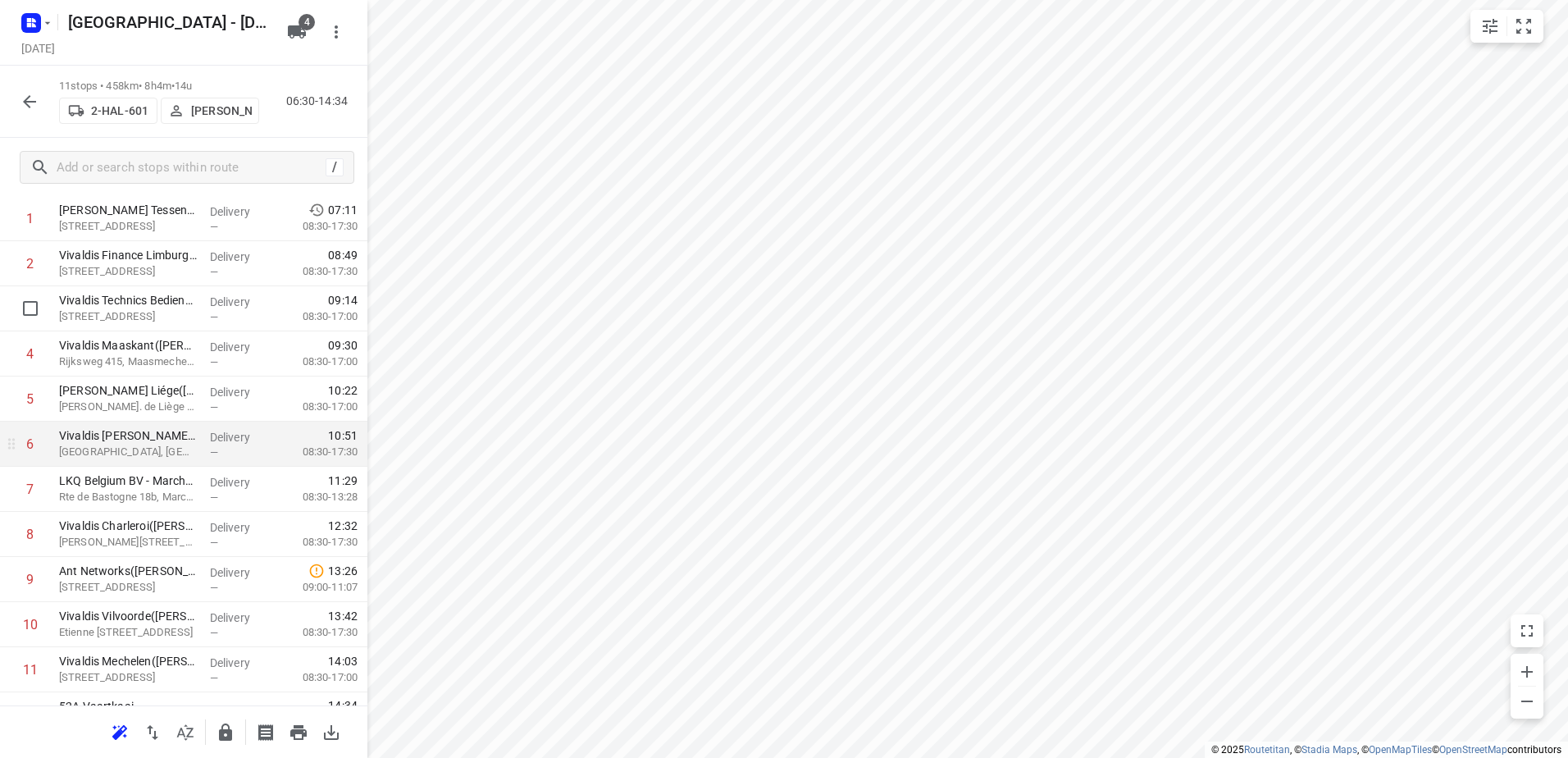
scroll to position [115, 0]
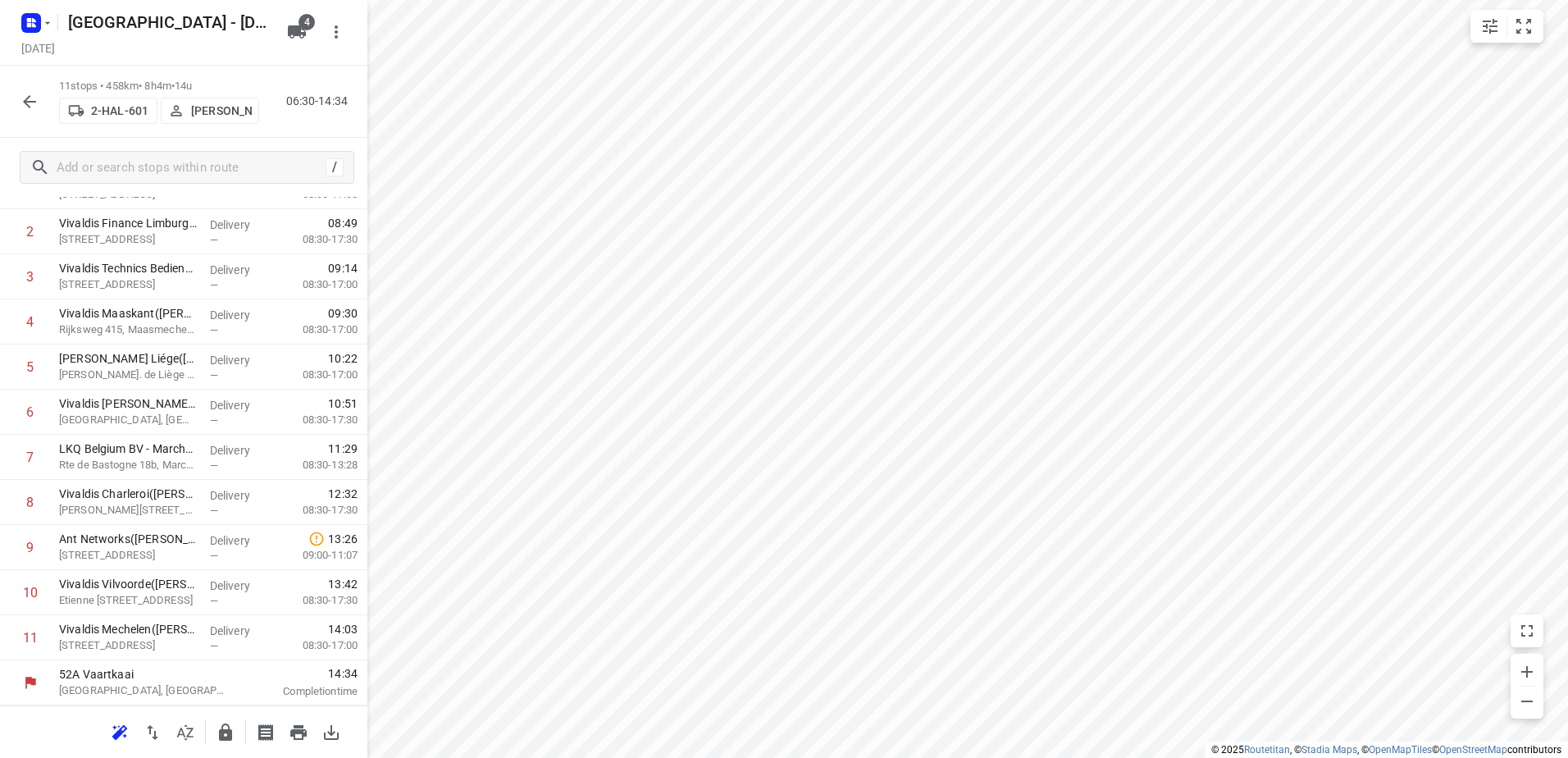
click at [221, 736] on icon "button" at bounding box center [225, 731] width 13 height 17
click at [33, 100] on icon "button" at bounding box center [29, 101] width 20 height 20
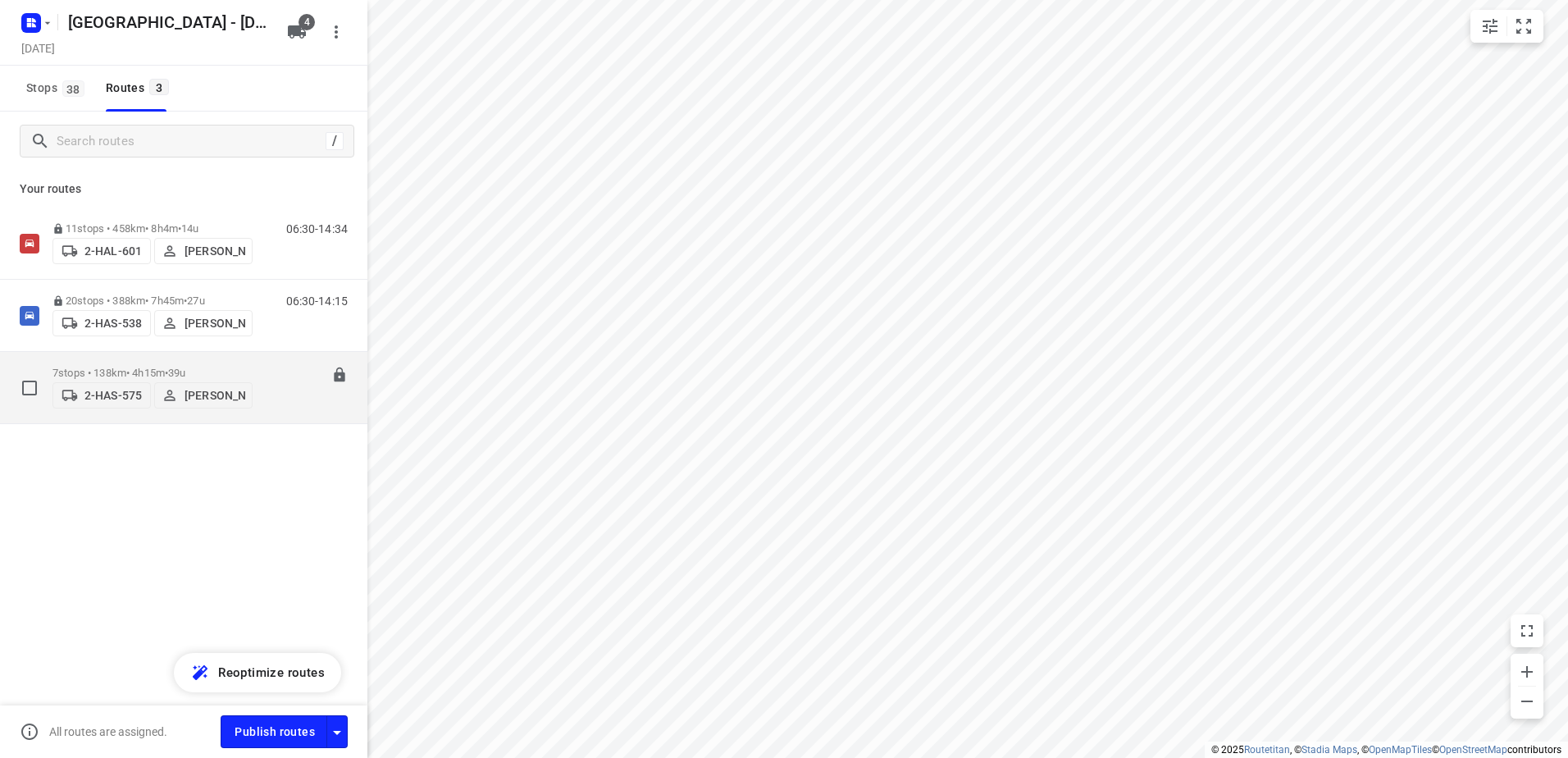
click at [121, 359] on div "7 stops • 138km • 4h15m • 39u 2-HAS-575 Warren Blust" at bounding box center [152, 387] width 200 height 58
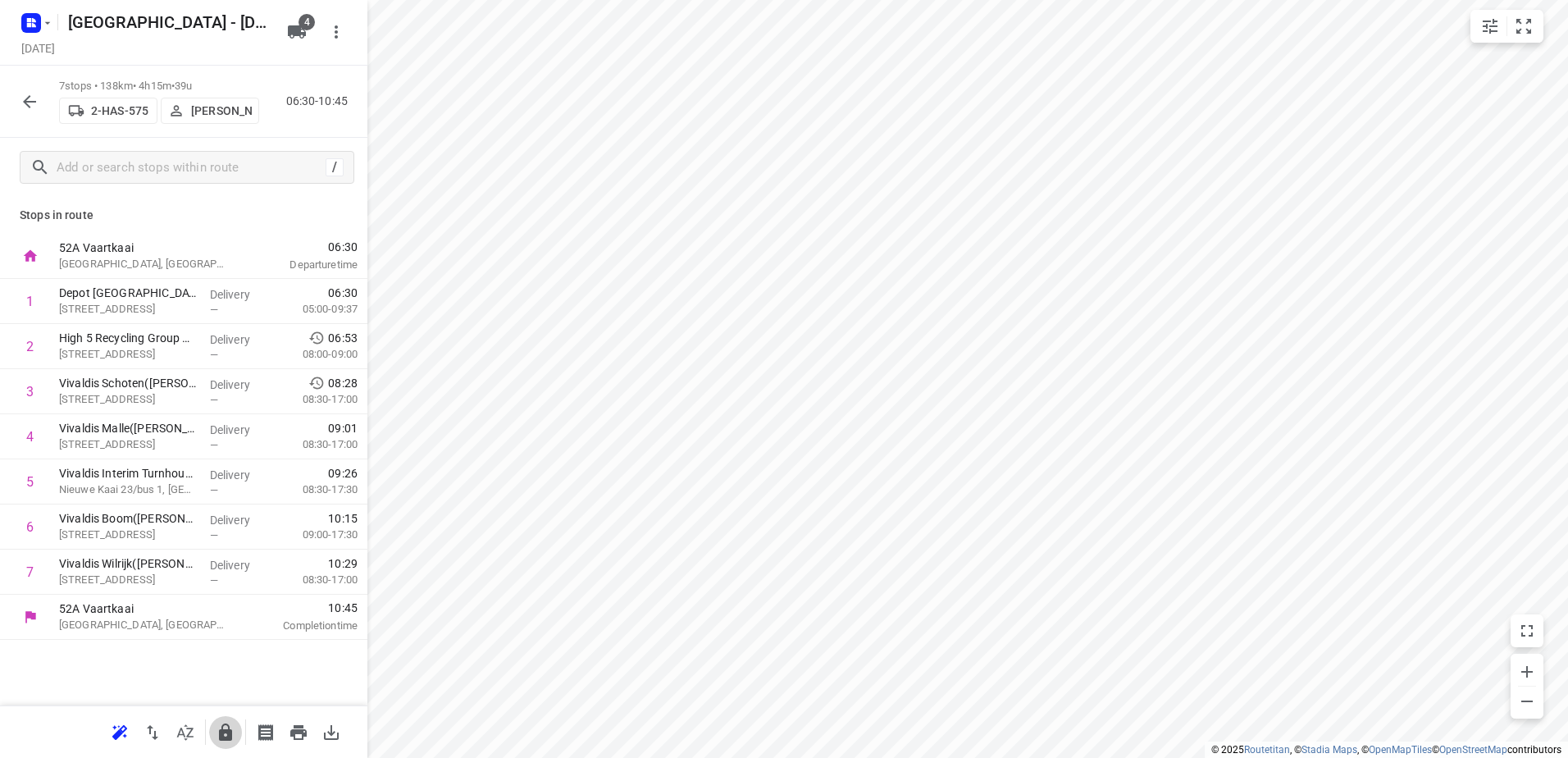
click at [225, 735] on icon "button" at bounding box center [225, 732] width 20 height 20
click at [32, 120] on div "7 stops • 138km • 4h15m • 39u 2-HAS-575 Warren Blust 06:30-10:45" at bounding box center [184, 101] width 368 height 72
click at [26, 102] on icon "button" at bounding box center [29, 101] width 13 height 13
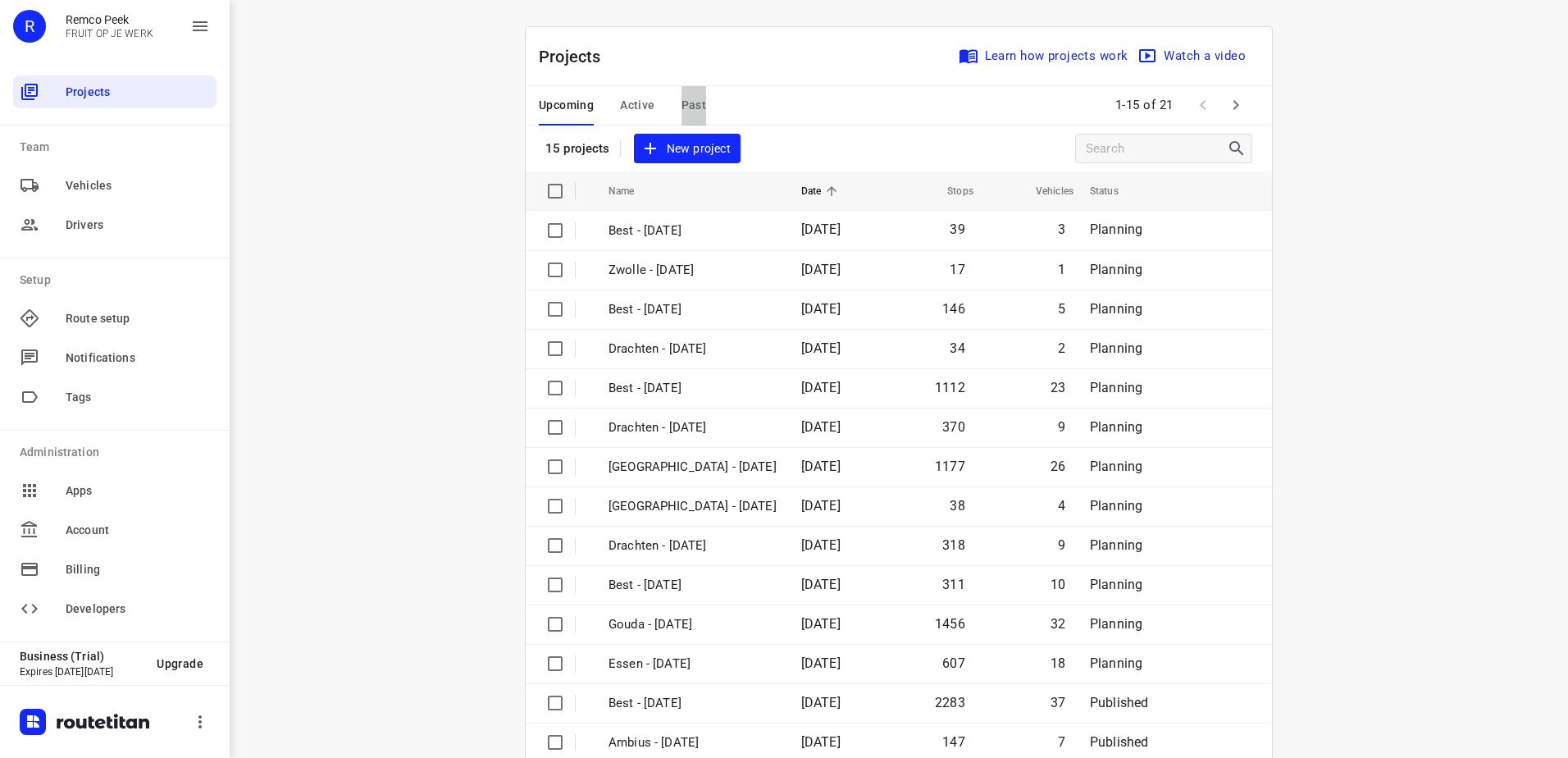
click at [684, 101] on span "Past" at bounding box center [694, 105] width 26 height 21
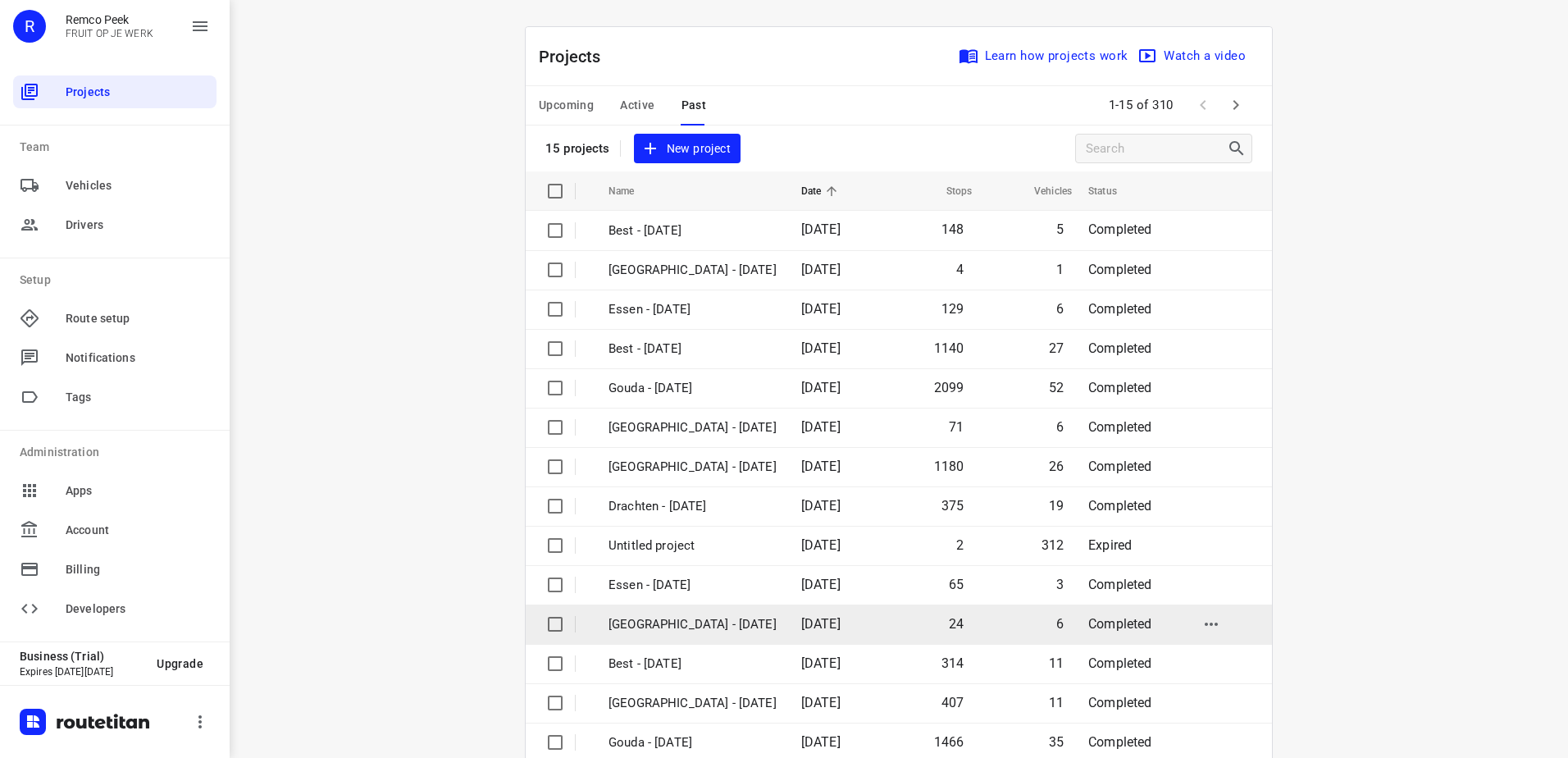
click at [692, 638] on td "[GEOGRAPHIC_DATA] - [DATE]" at bounding box center [690, 624] width 196 height 40
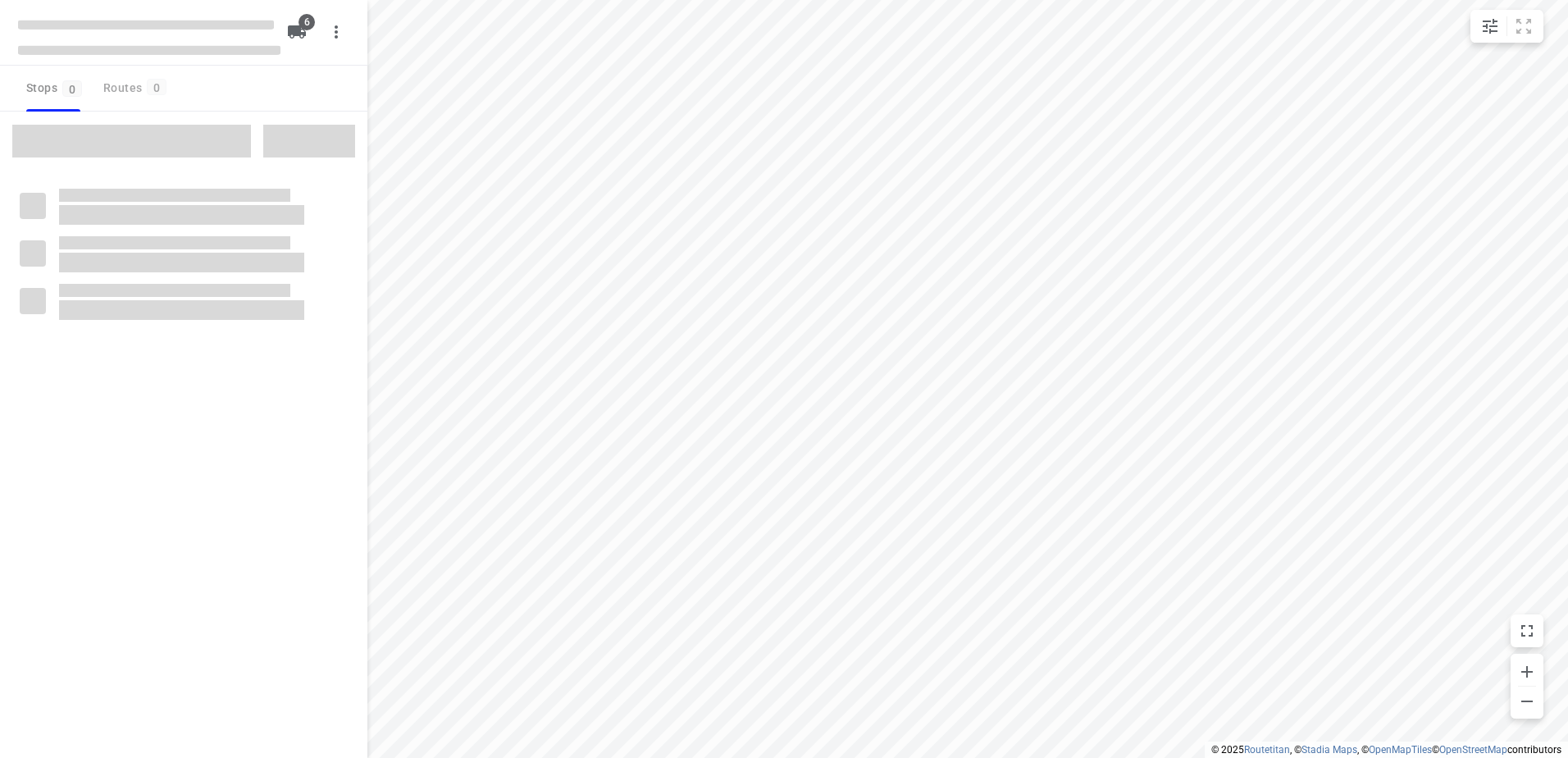
checkbox input "true"
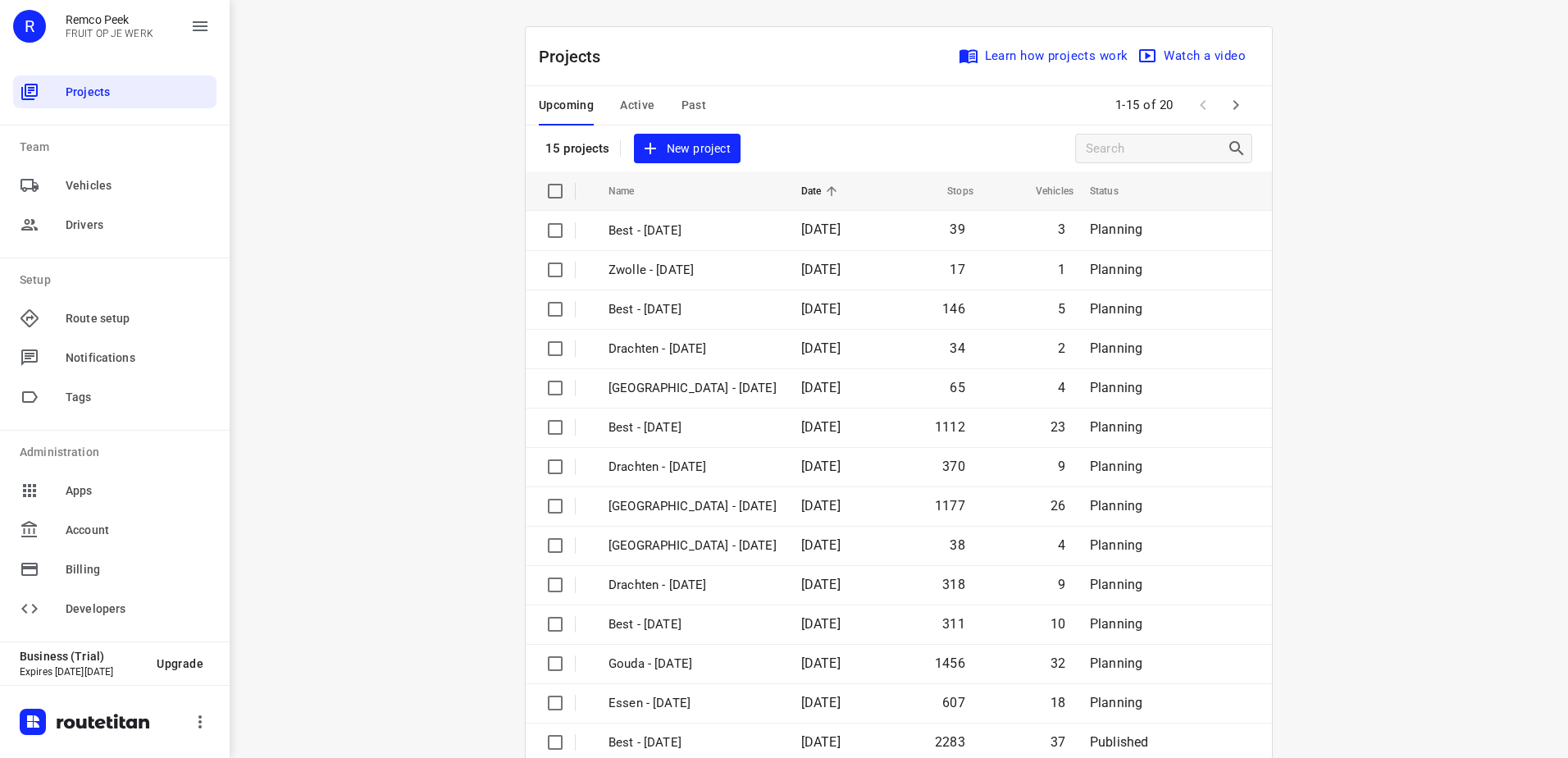
click at [623, 103] on span "Active" at bounding box center [637, 105] width 34 height 21
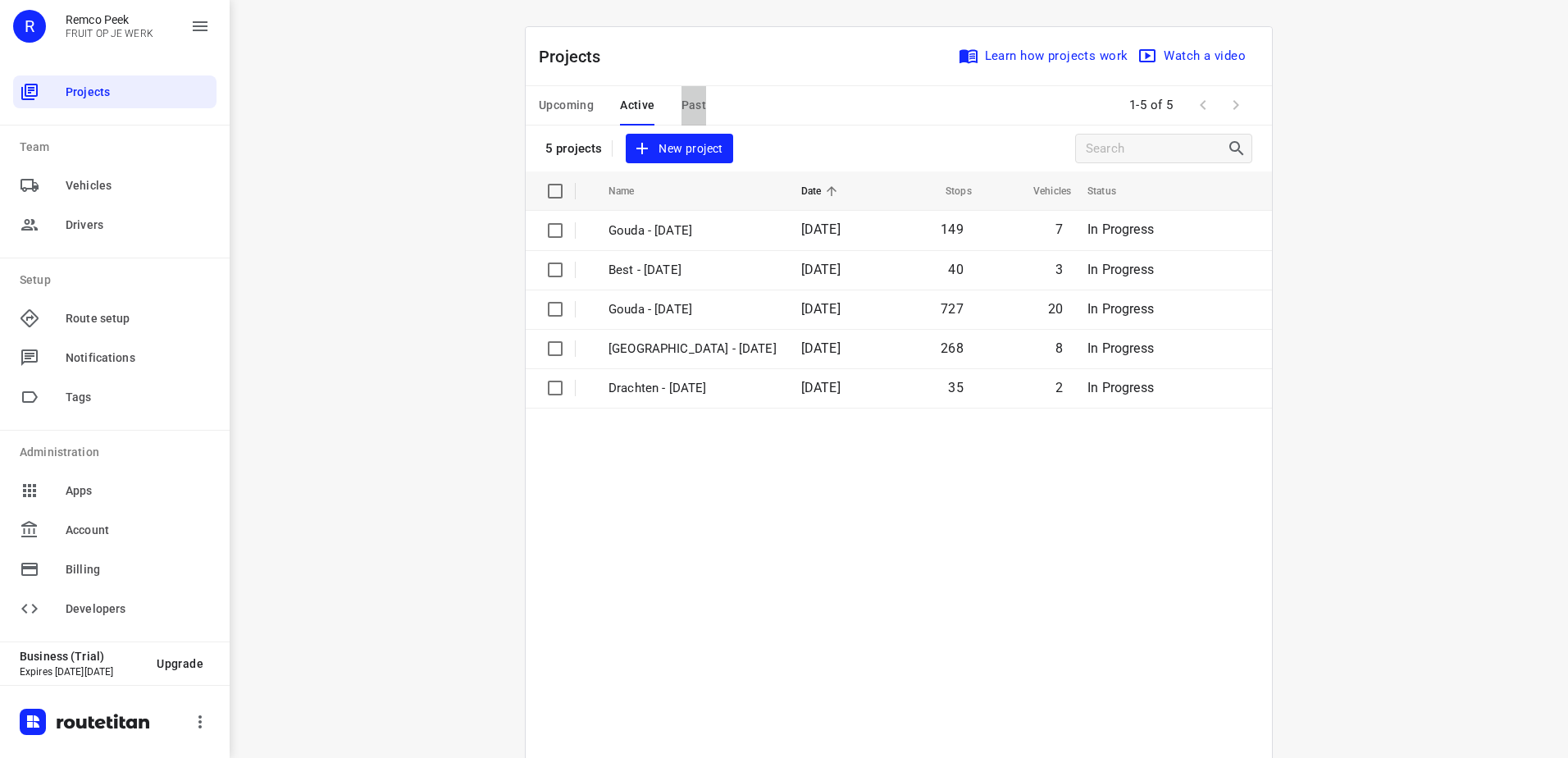
click at [698, 110] on span "Past" at bounding box center [694, 105] width 26 height 21
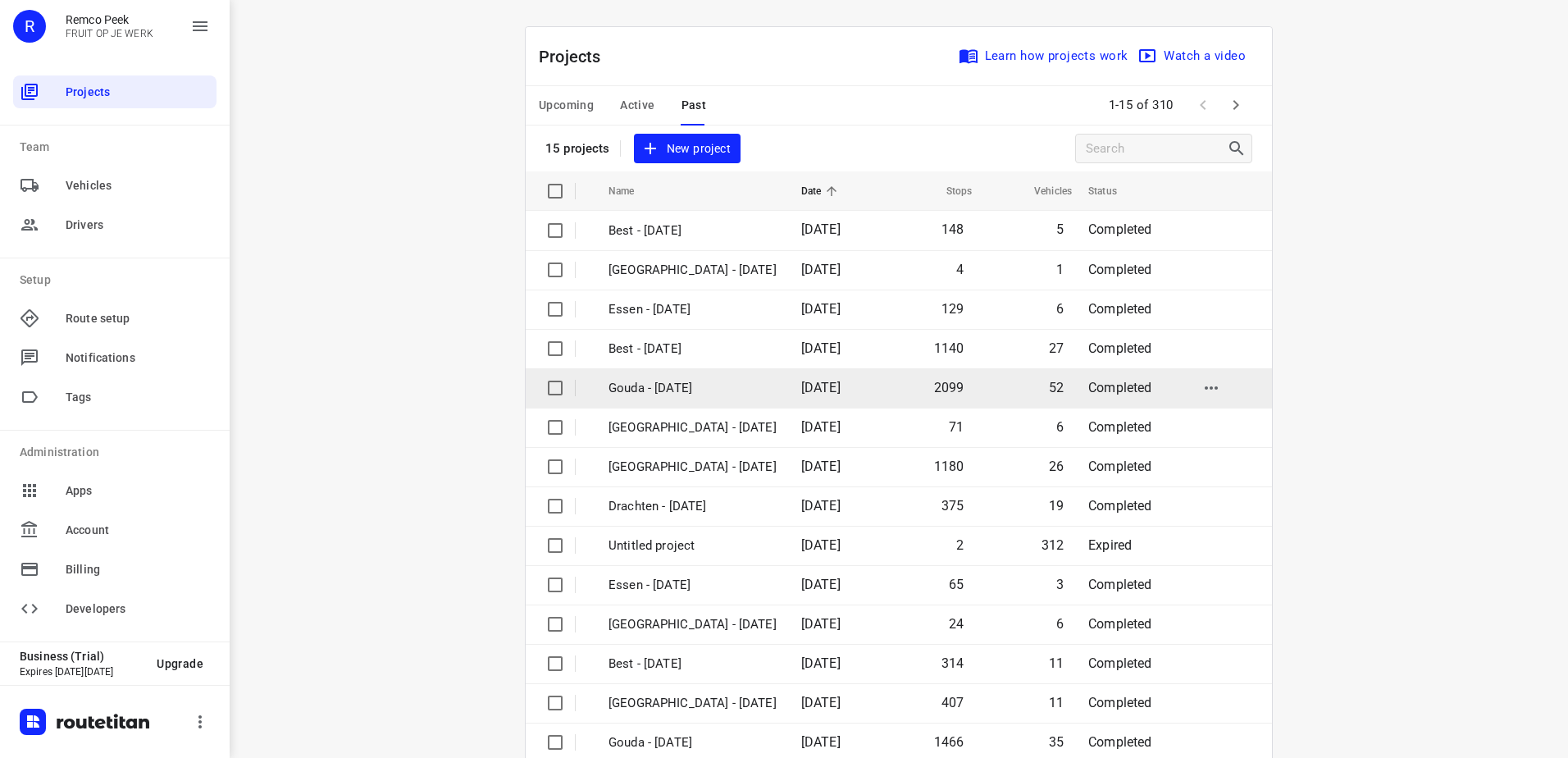
click at [765, 406] on td "Gouda - Wednesday" at bounding box center [690, 388] width 196 height 40
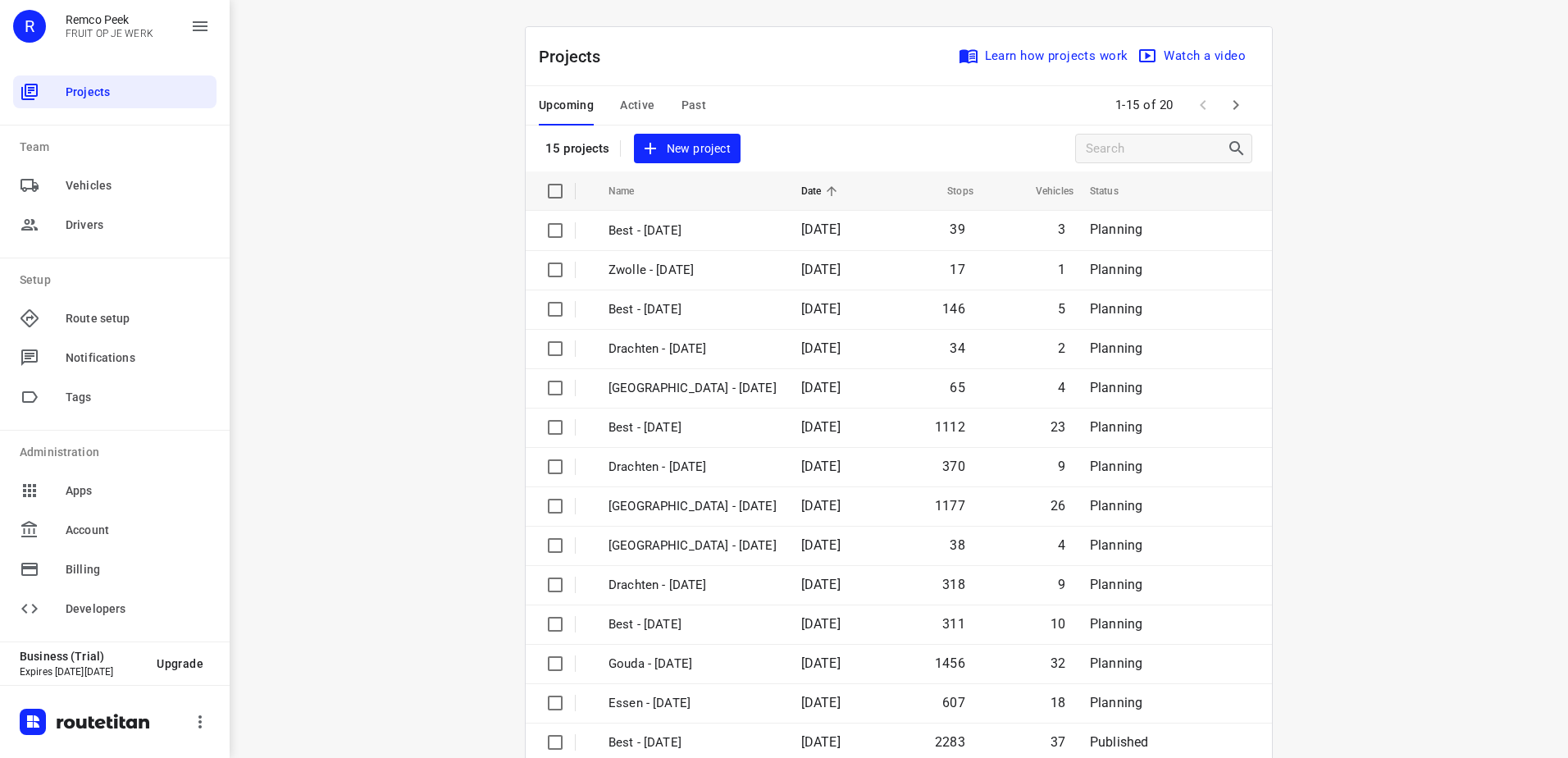
click at [684, 115] on span "Past" at bounding box center [694, 105] width 26 height 21
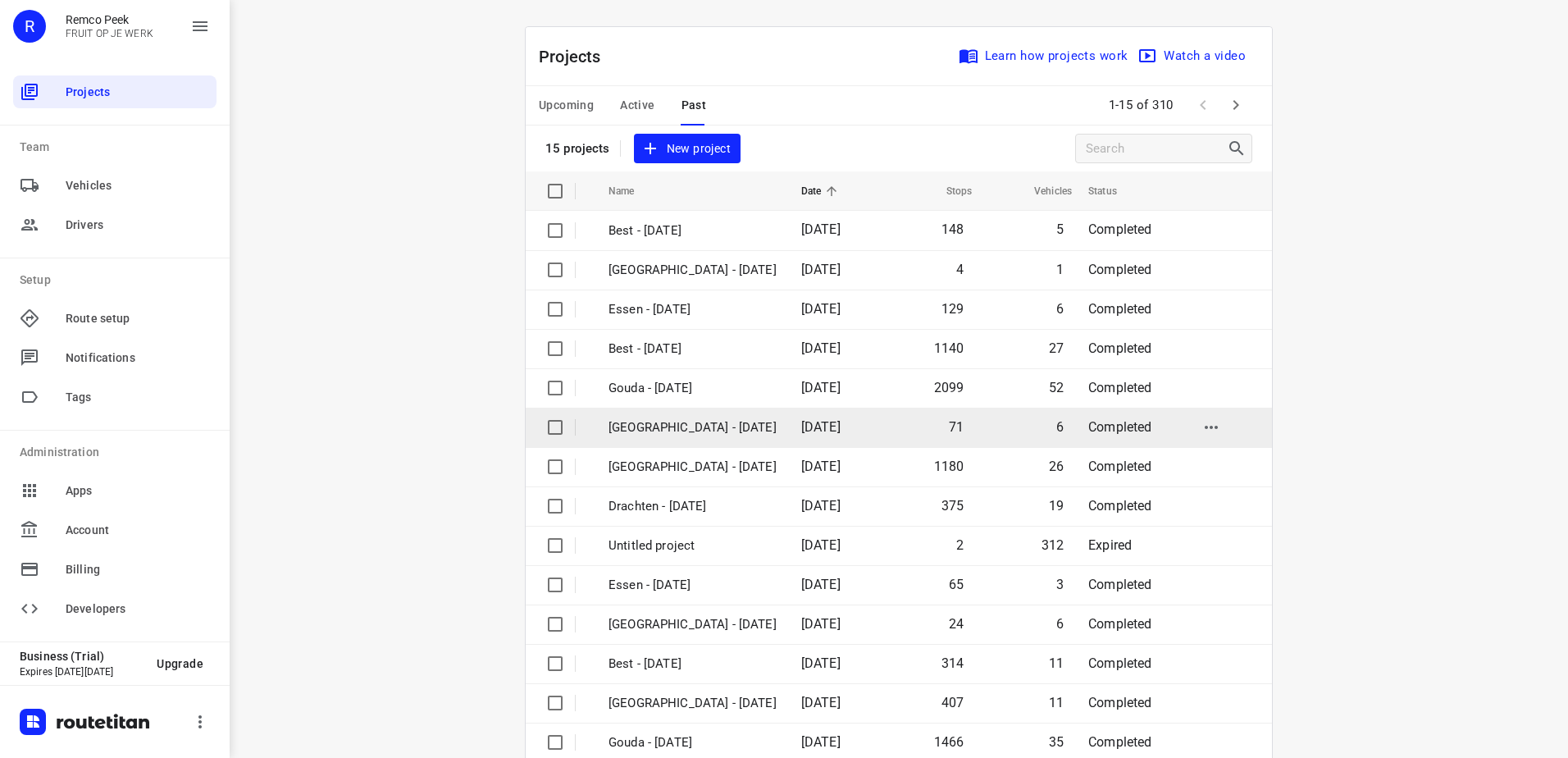
click at [689, 433] on p "[GEOGRAPHIC_DATA] - [DATE]" at bounding box center [692, 427] width 168 height 19
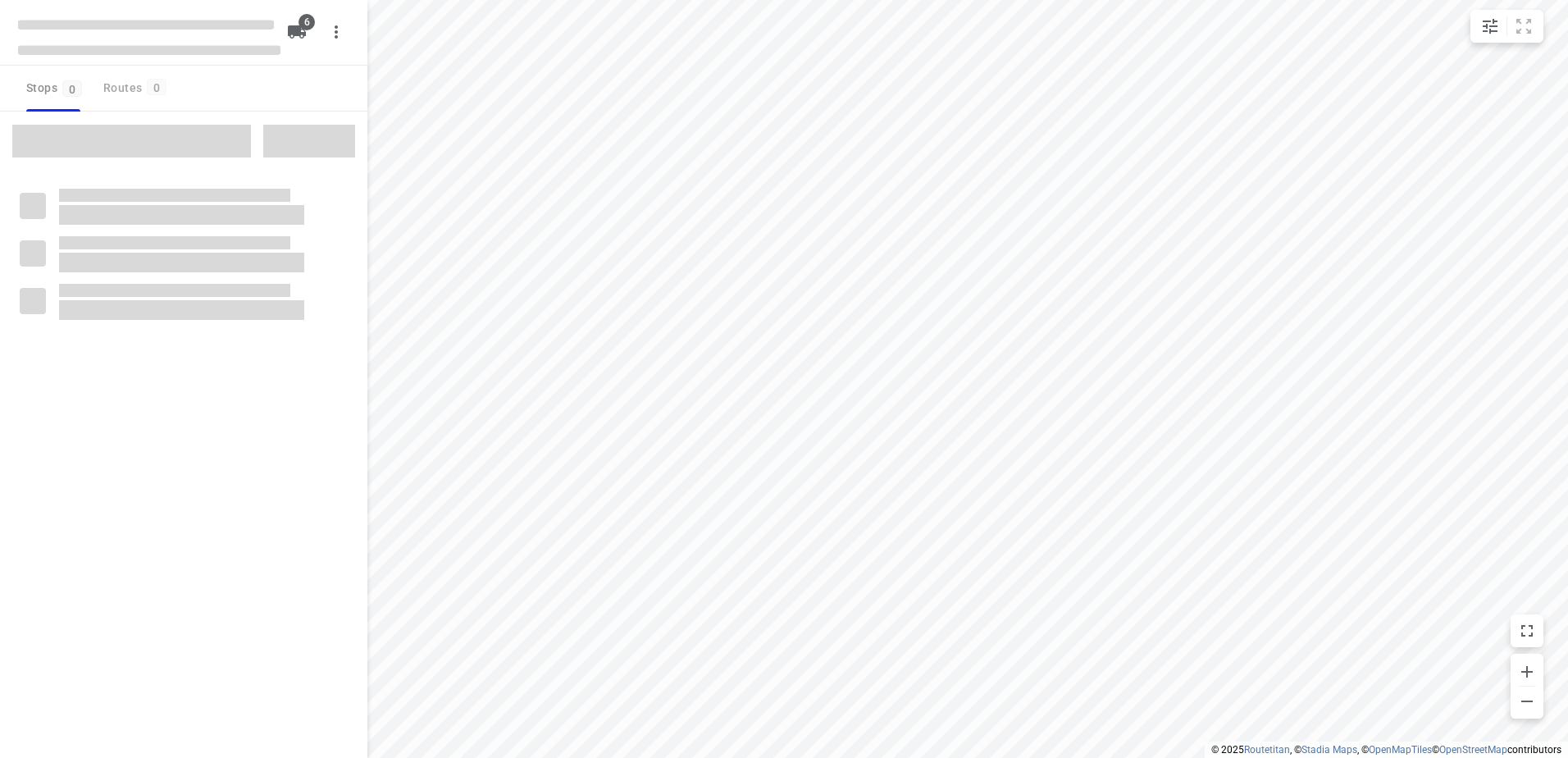
checkbox input "true"
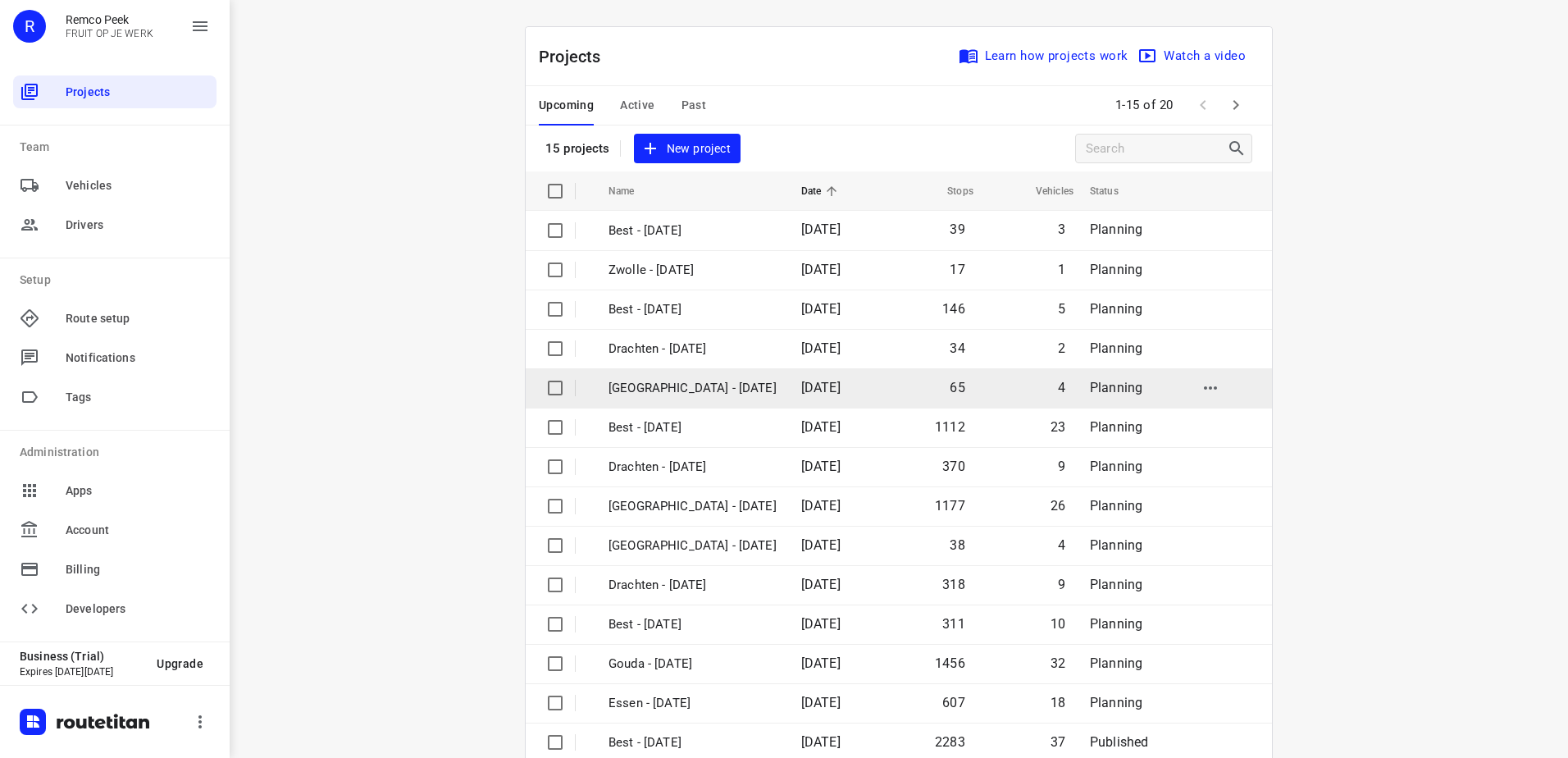
drag, startPoint x: 734, startPoint y: 409, endPoint x: 737, endPoint y: 393, distance: 16.3
click at [737, 393] on tbody "Best - Friday 10 Oct 2025 39 3 Planning Zwolle - Friday 10 Oct 2025 17 1 Planni…" at bounding box center [899, 505] width 747 height 590
click at [737, 393] on p "[GEOGRAPHIC_DATA] - [DATE]" at bounding box center [692, 388] width 168 height 19
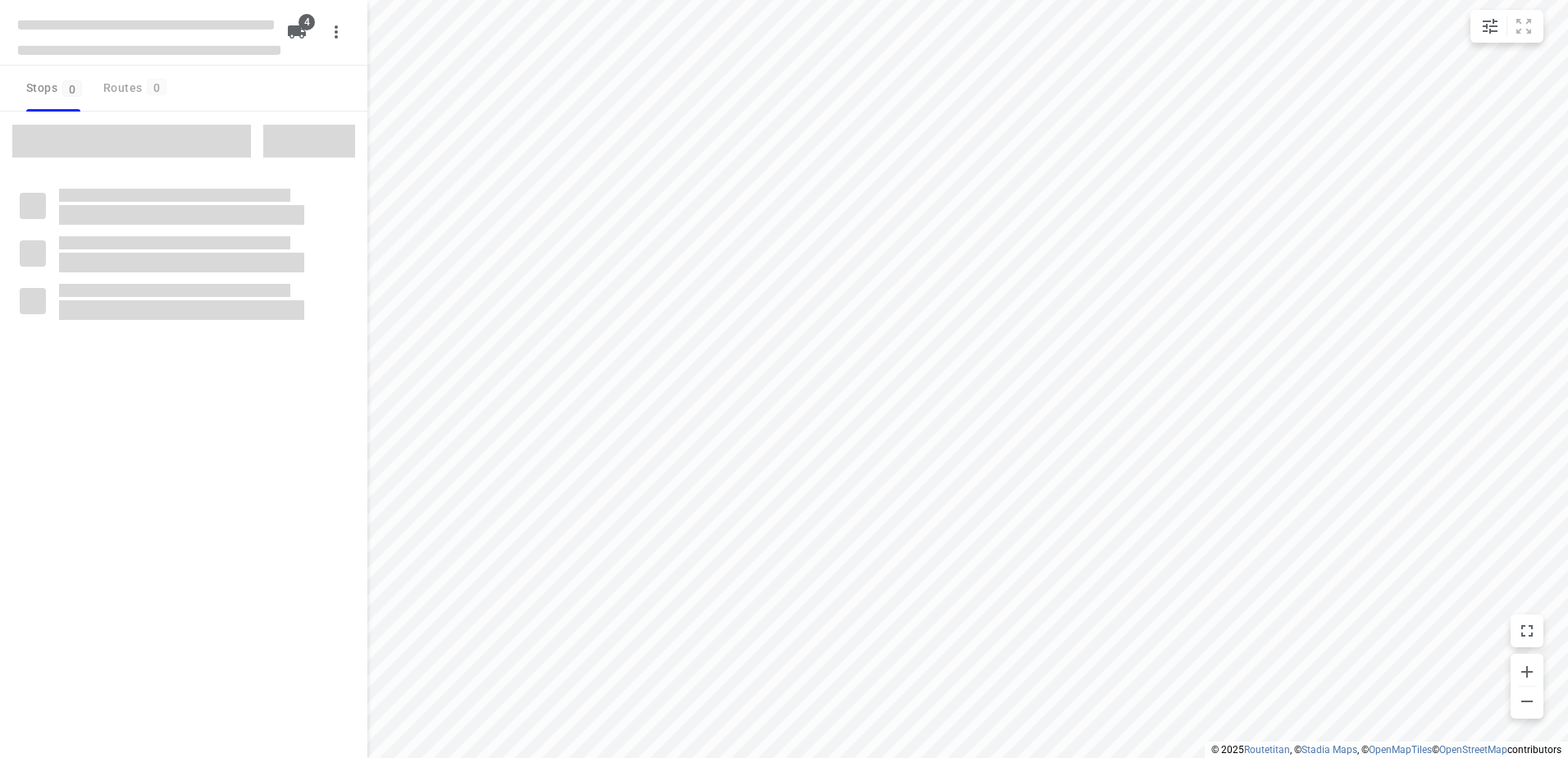
checkbox input "true"
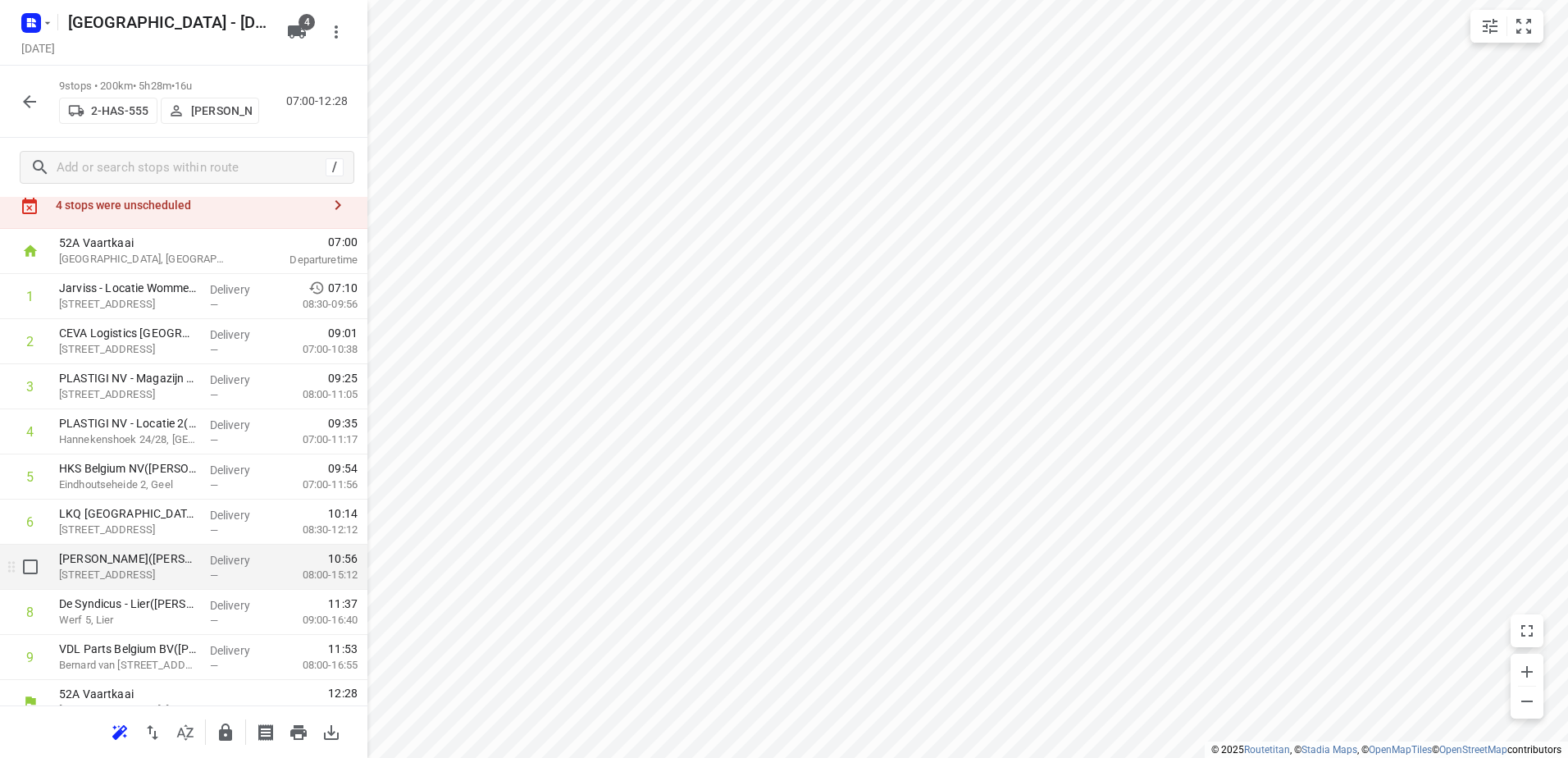
scroll to position [71, 0]
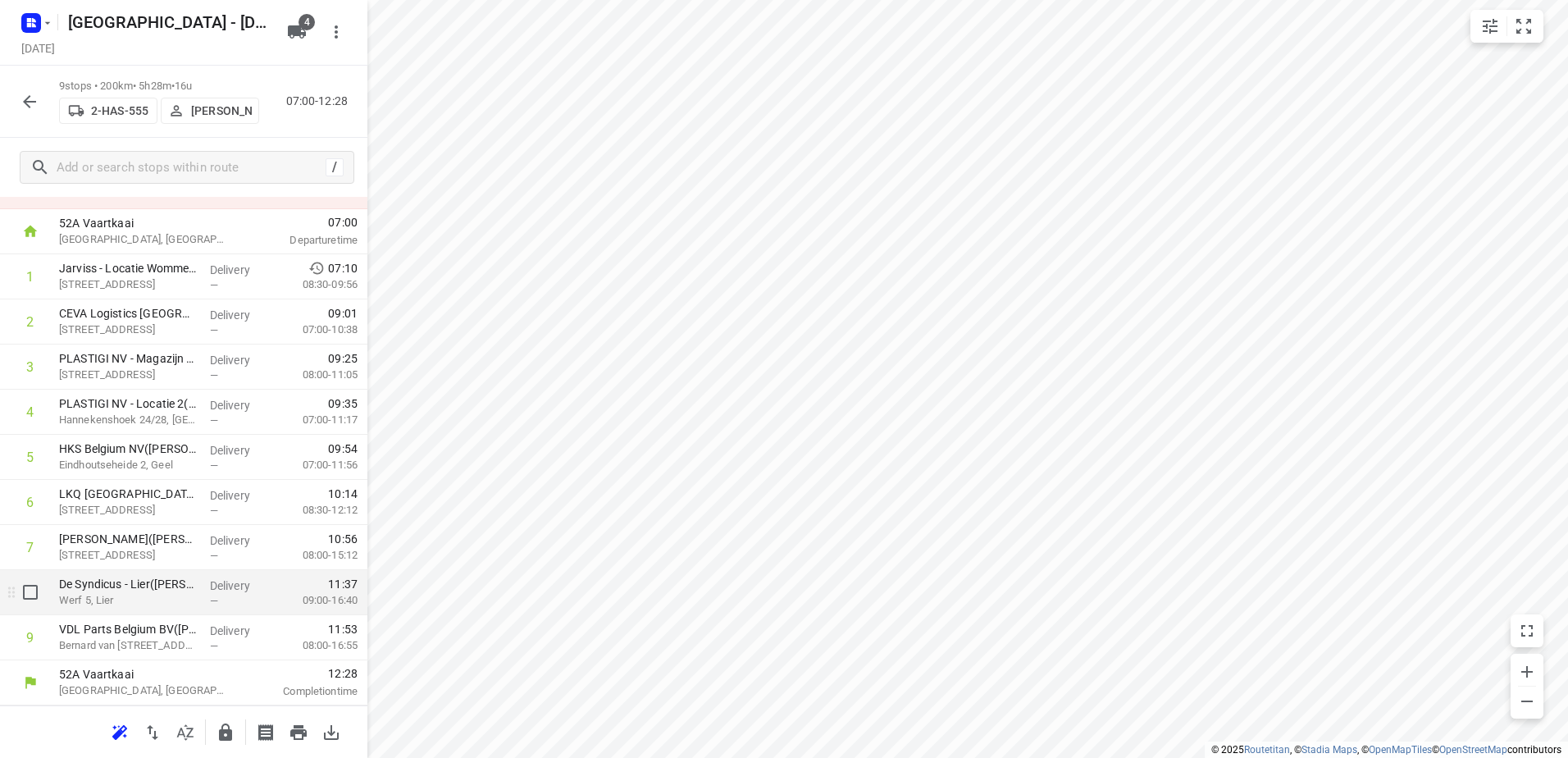
click at [25, 595] on input "checkbox" at bounding box center [30, 592] width 33 height 33
checkbox input "true"
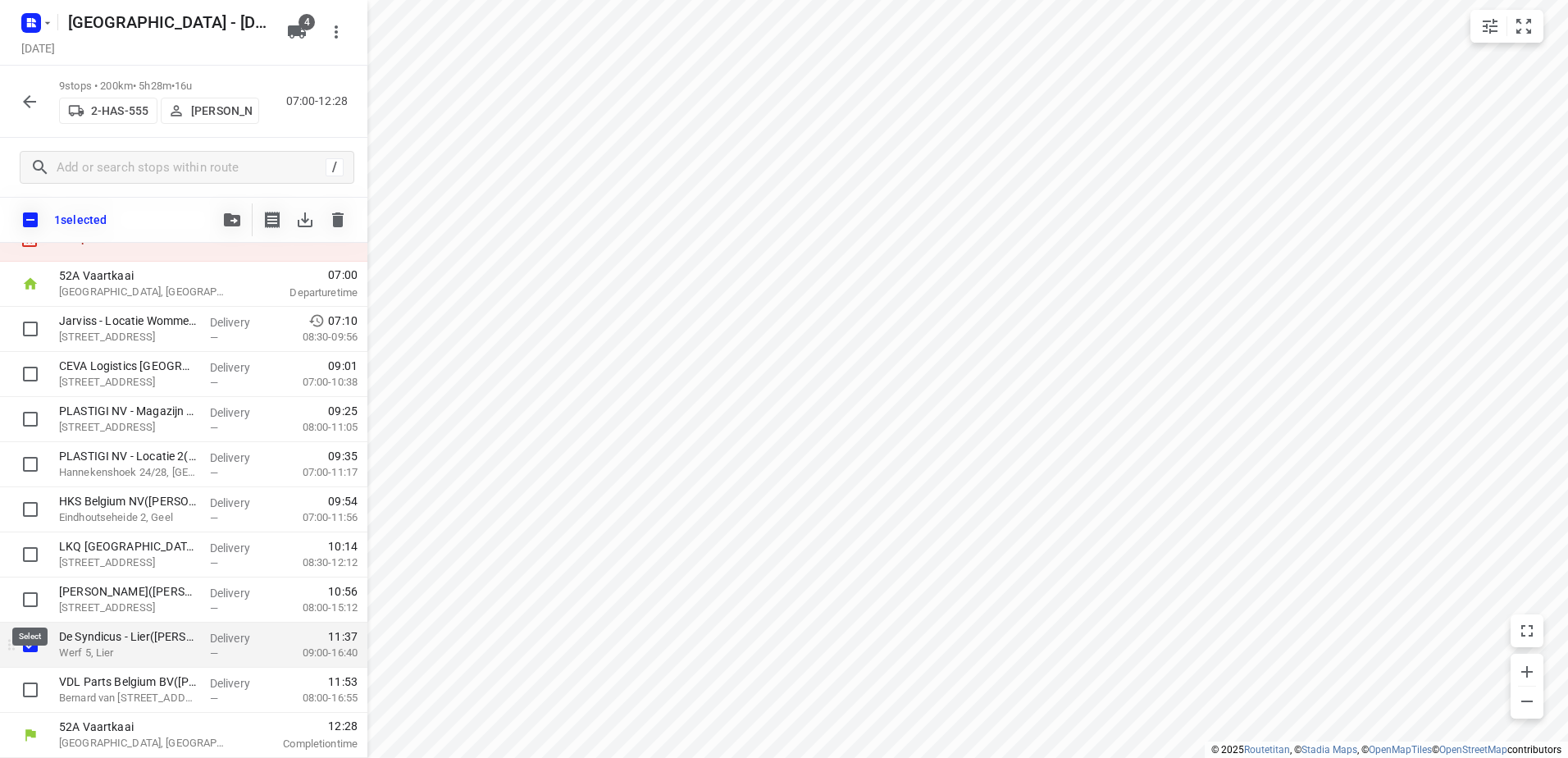
scroll to position [64, 0]
click at [33, 697] on input "checkbox" at bounding box center [30, 690] width 33 height 33
checkbox input "true"
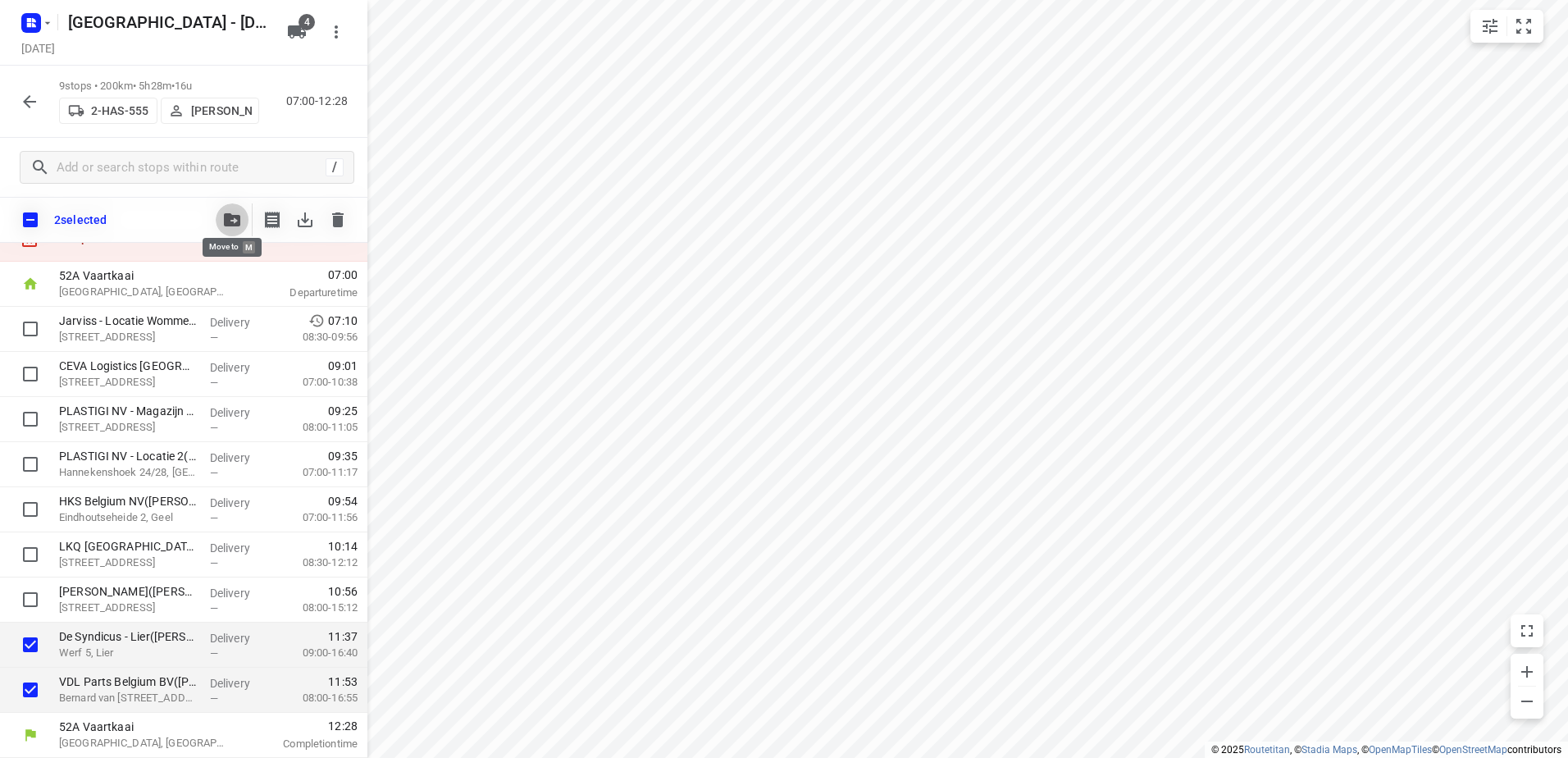
click at [225, 217] on icon "button" at bounding box center [231, 220] width 16 height 13
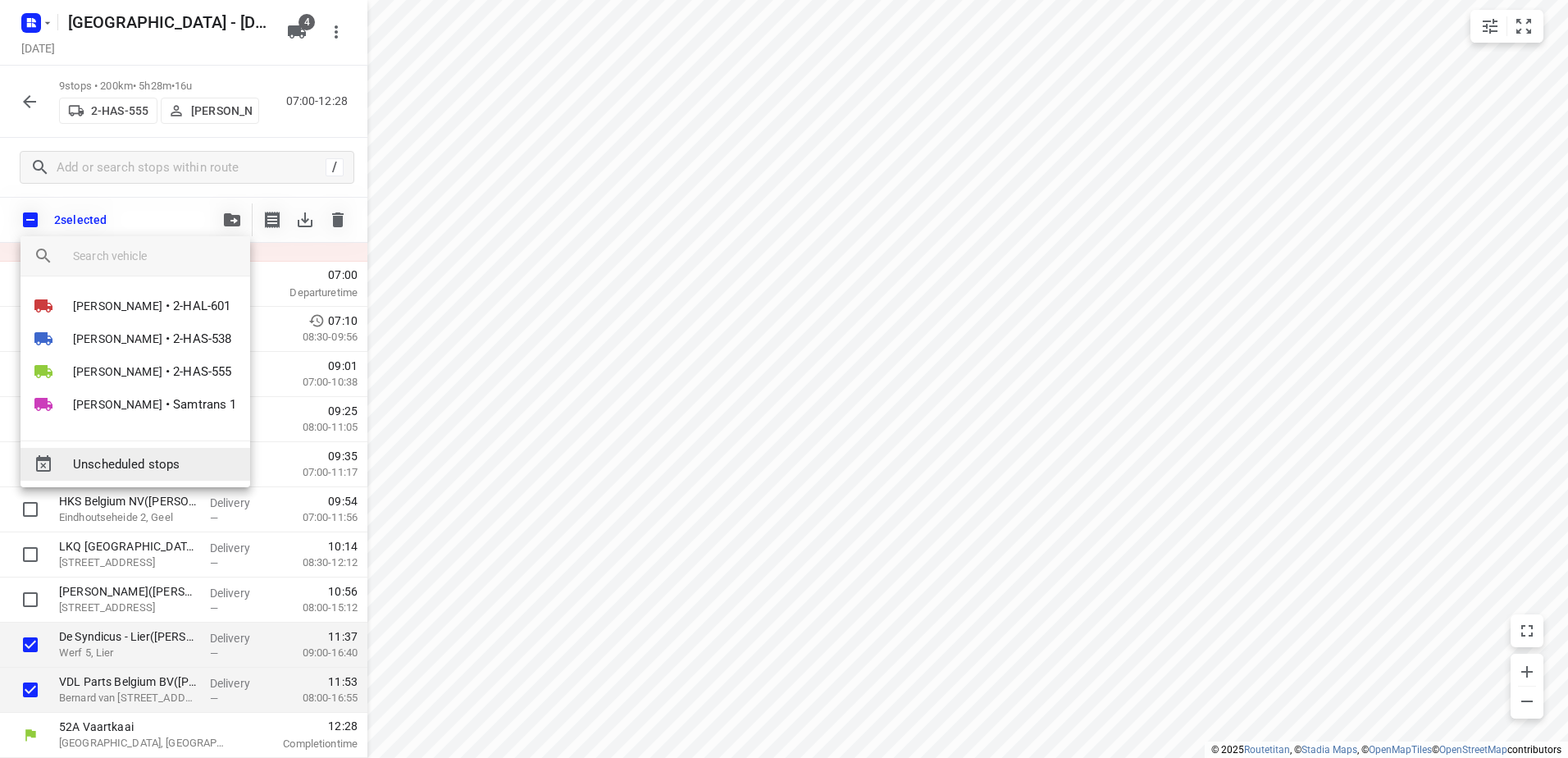
click at [141, 460] on span "Unscheduled stops" at bounding box center [154, 464] width 164 height 19
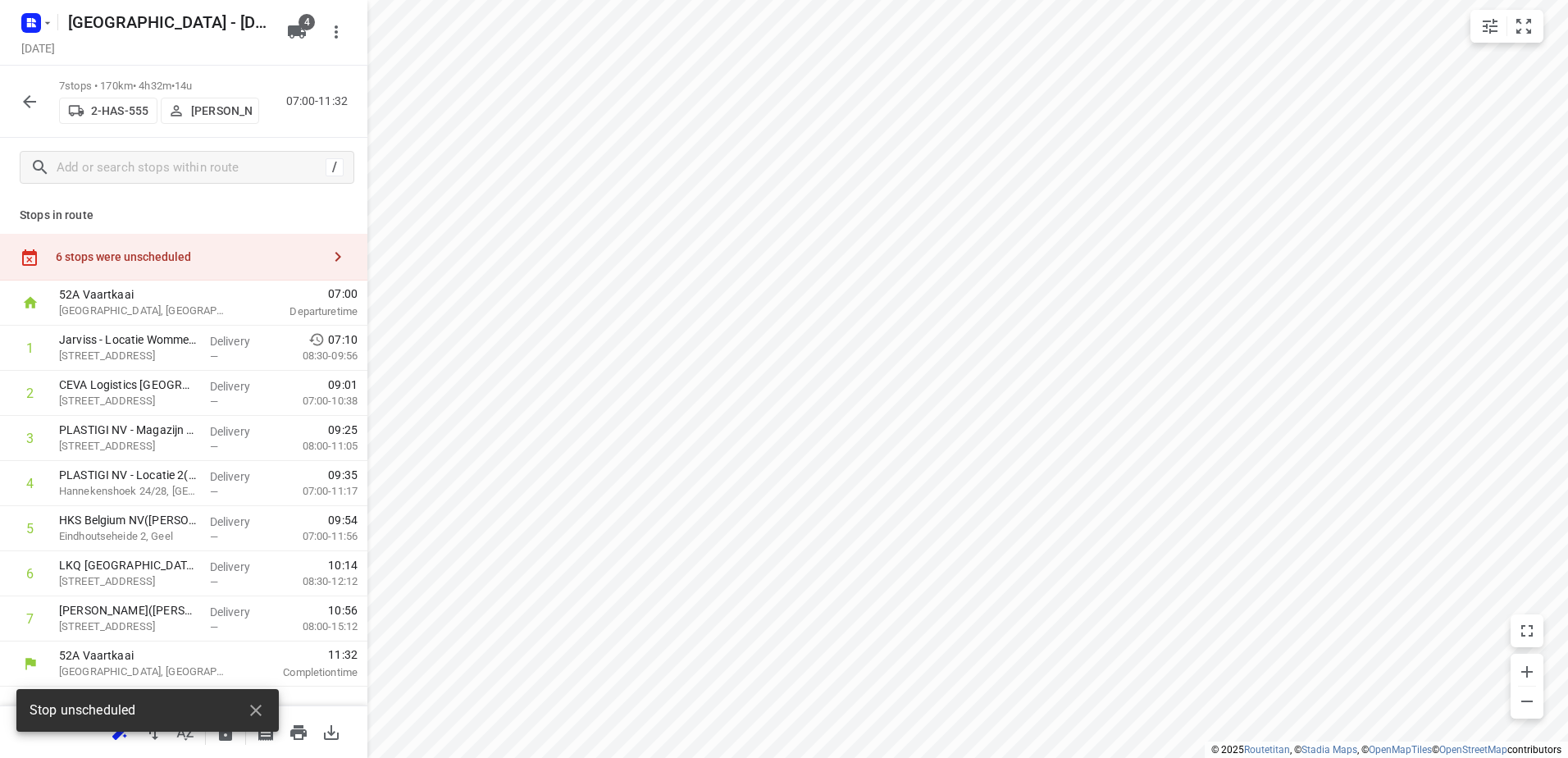
scroll to position [0, 0]
click at [228, 260] on div "6 stops were unscheduled" at bounding box center [189, 257] width 265 height 13
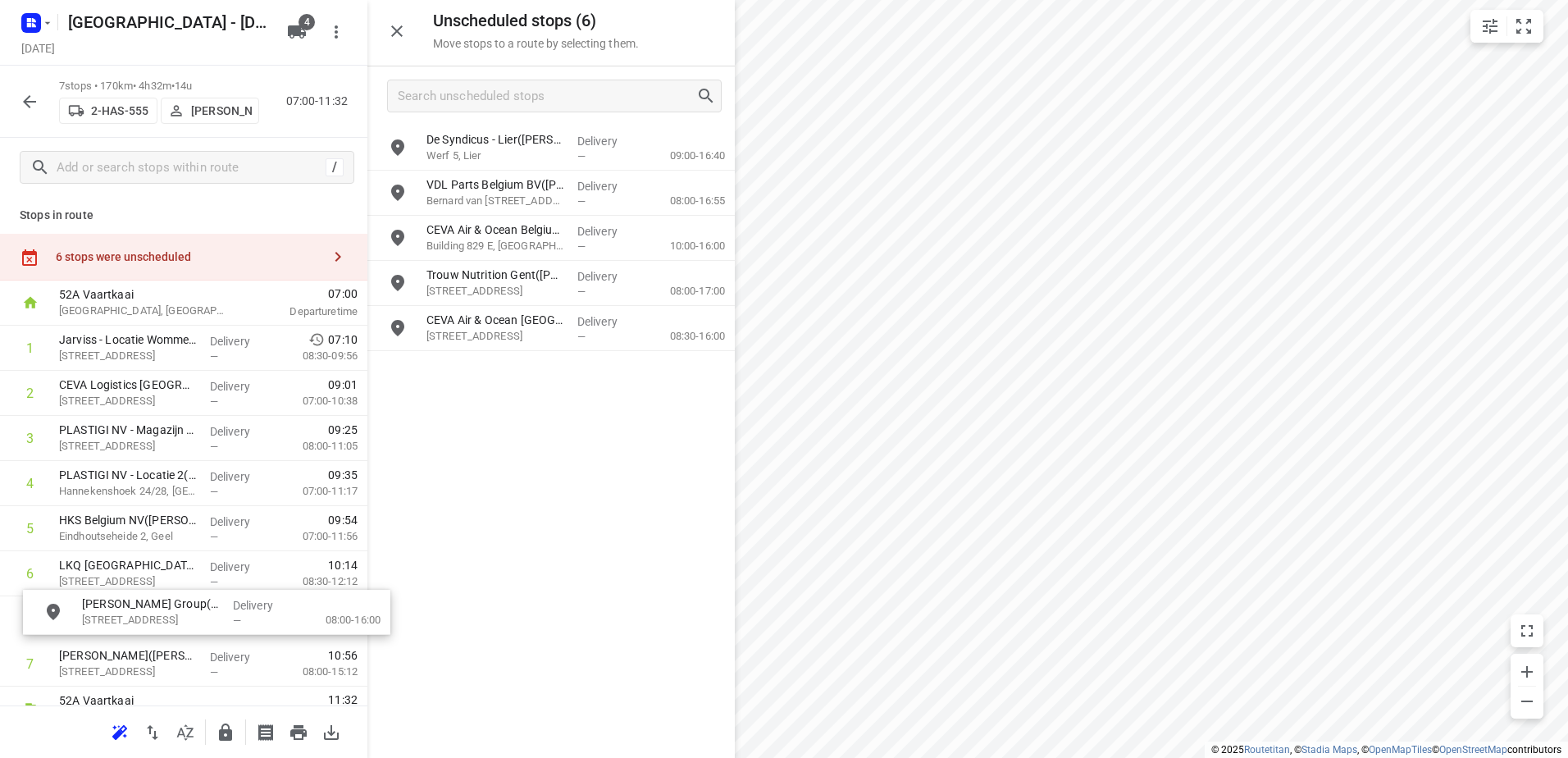
scroll to position [39, 0]
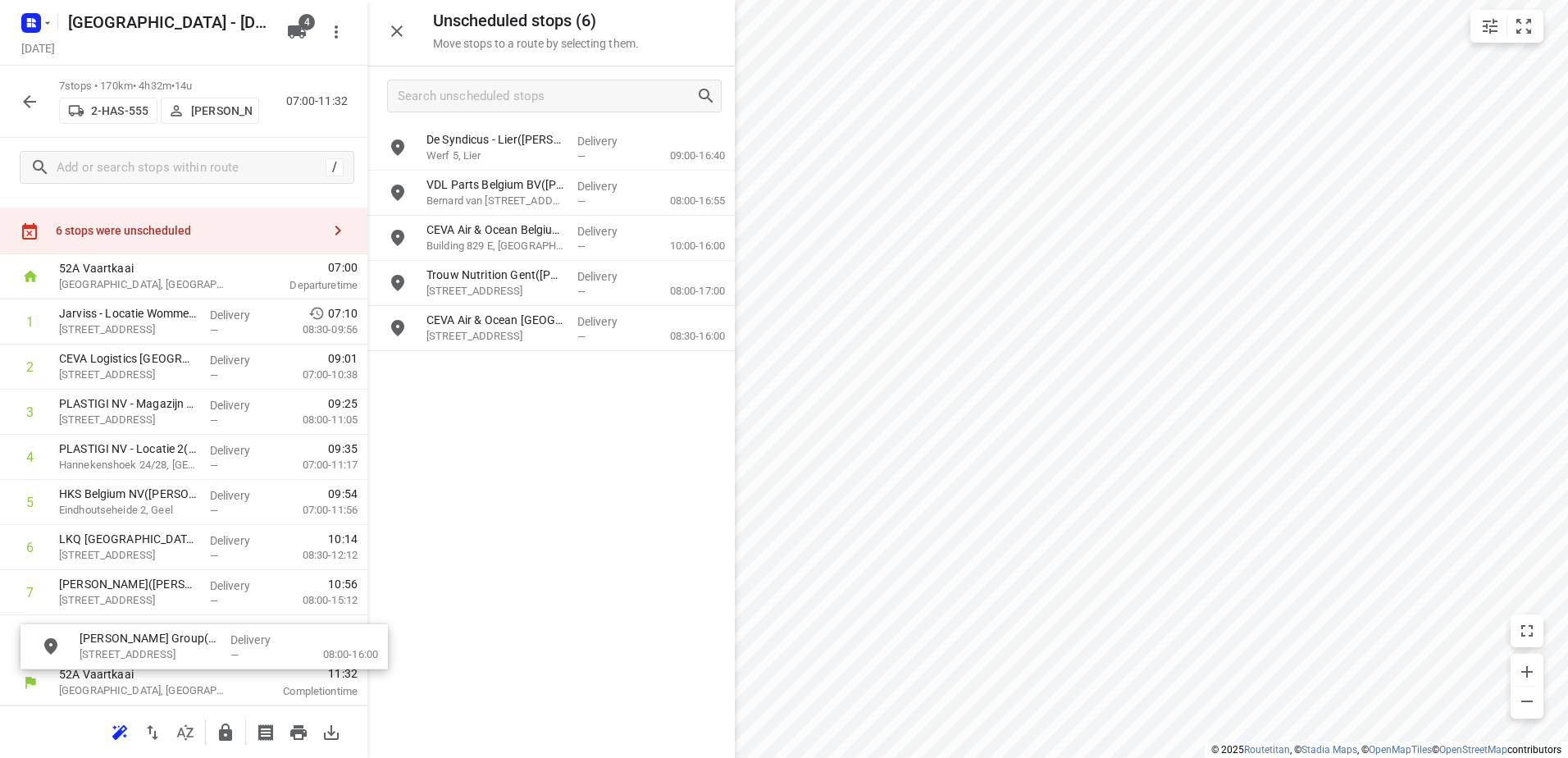
drag, startPoint x: 604, startPoint y: 377, endPoint x: 248, endPoint y: 656, distance: 452.3
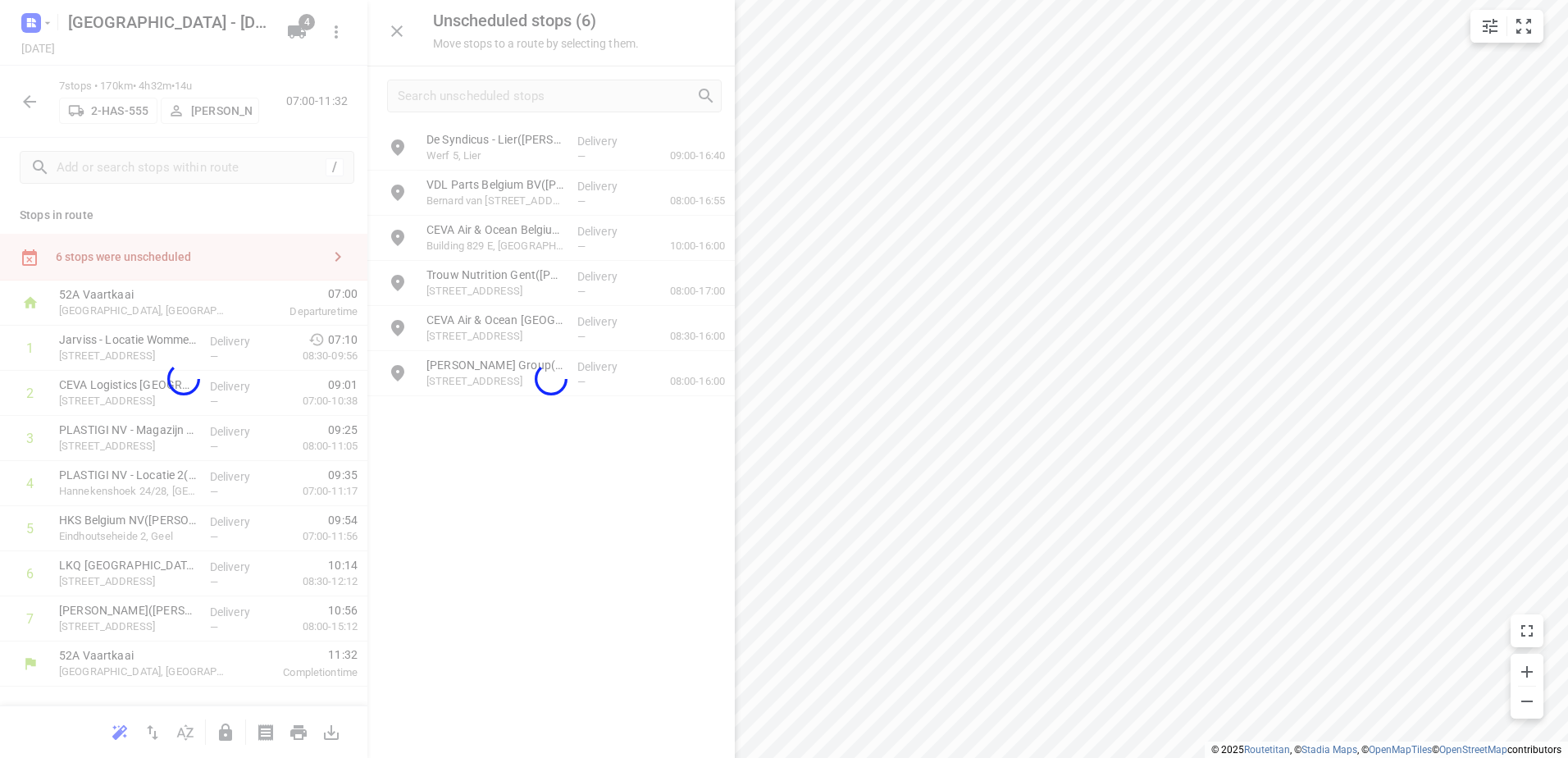
scroll to position [0, 0]
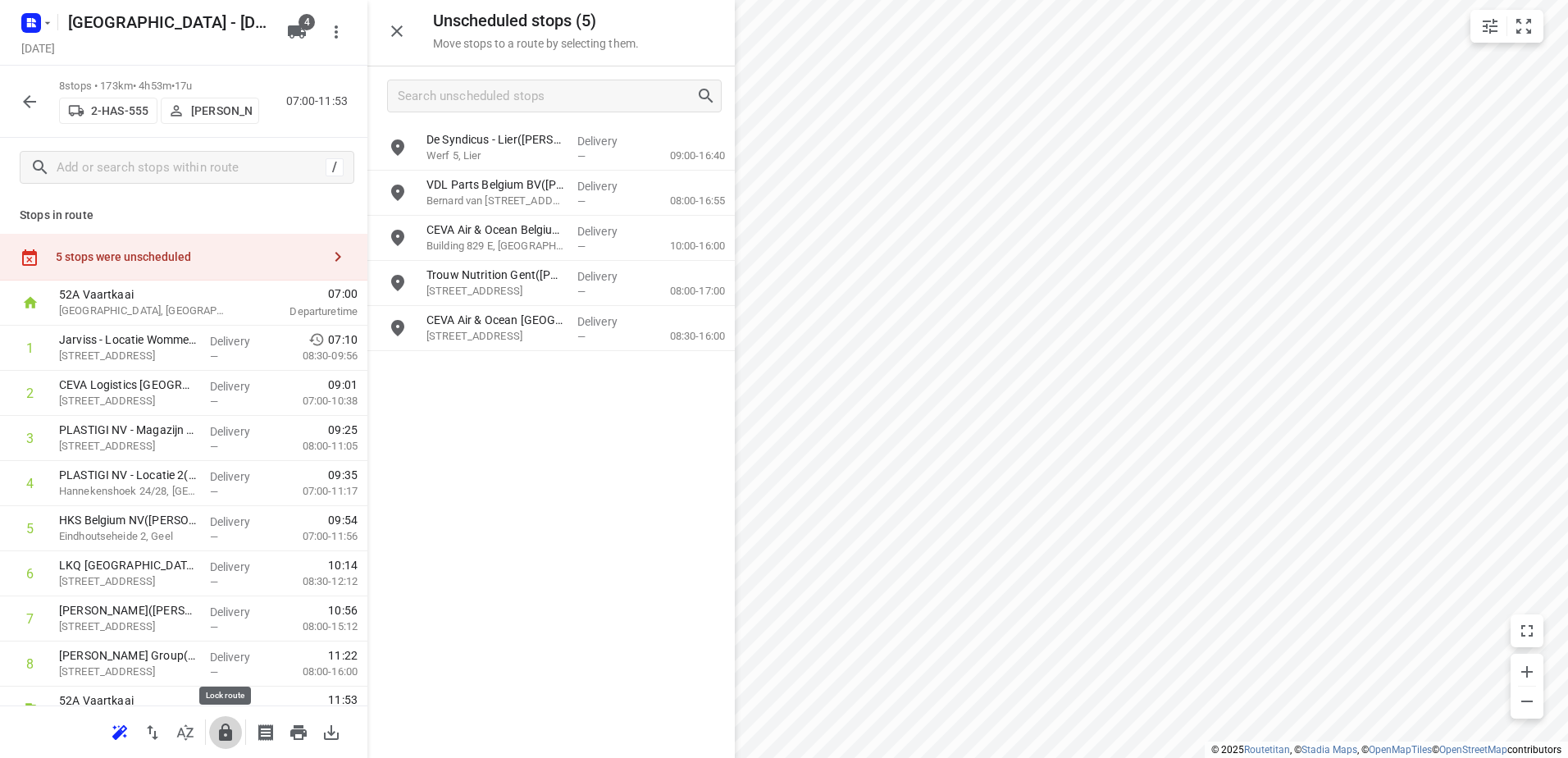
click at [225, 732] on icon "button" at bounding box center [225, 731] width 13 height 17
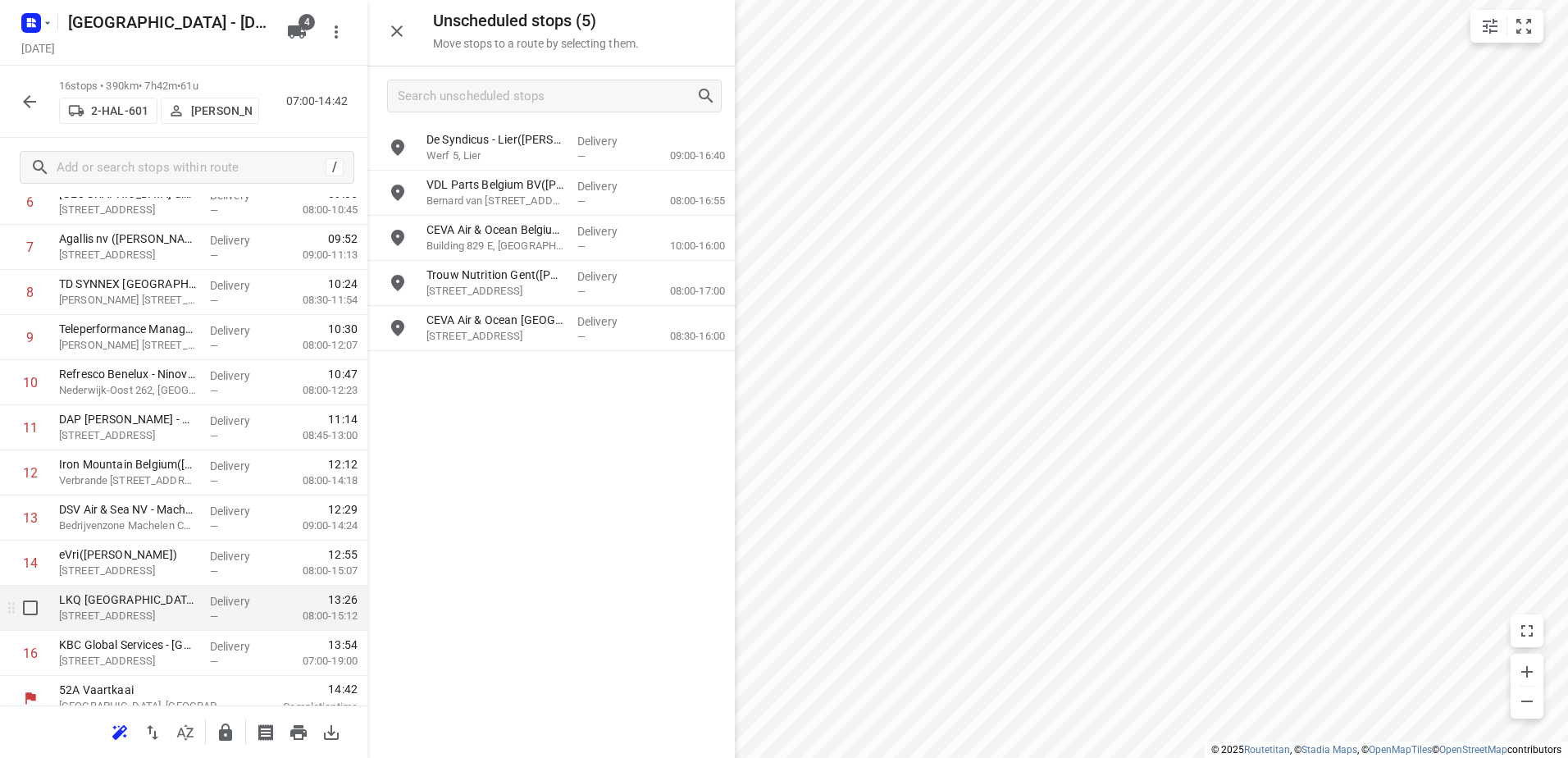
scroll to position [388, 0]
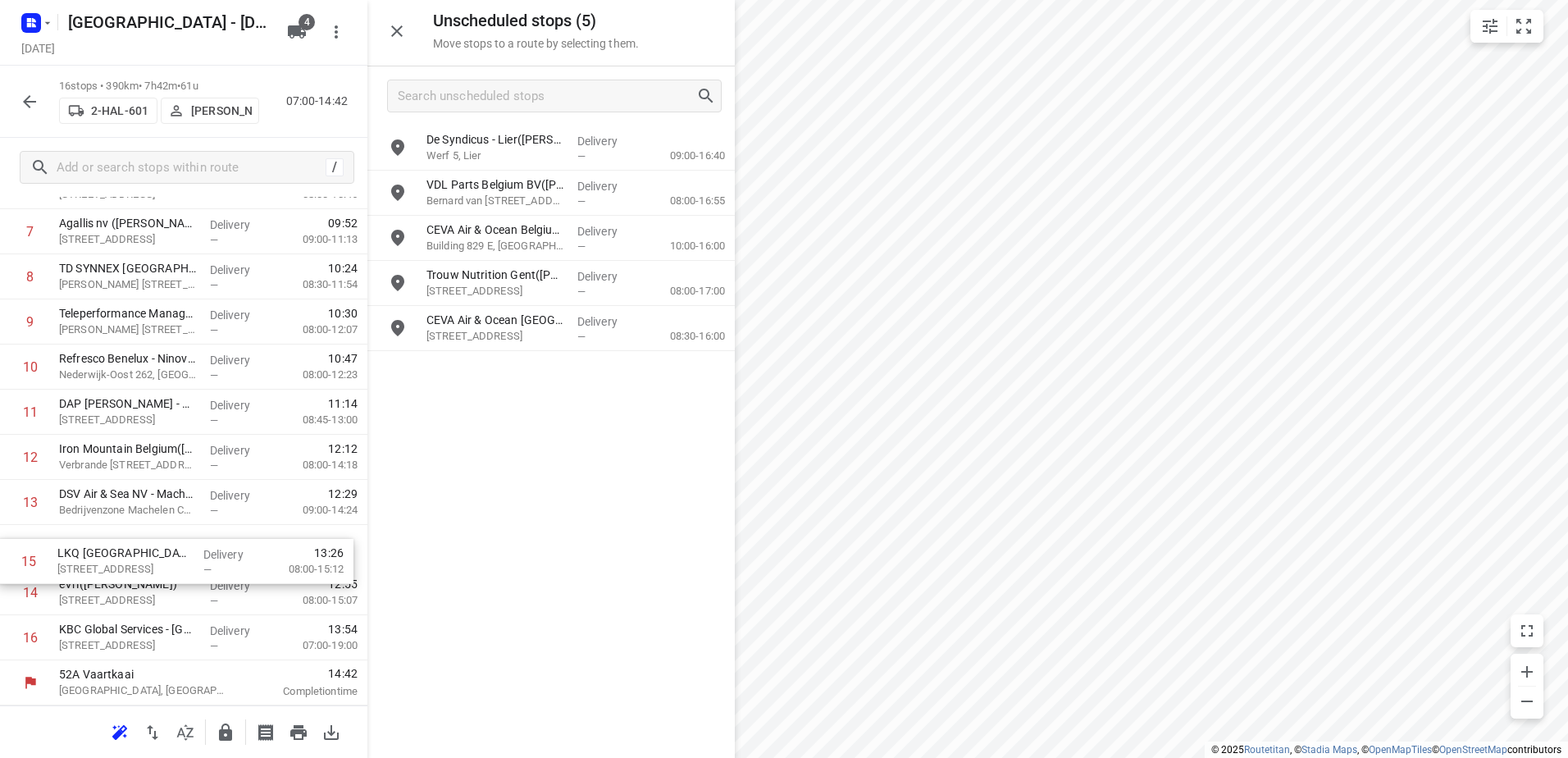
drag, startPoint x: 248, startPoint y: 613, endPoint x: 246, endPoint y: 567, distance: 46.0
click at [246, 567] on div "1 Depot België(Depot België) Vaartkaai 52A, Antwerpen Delivery — 07:00 05:00-07…" at bounding box center [184, 299] width 368 height 722
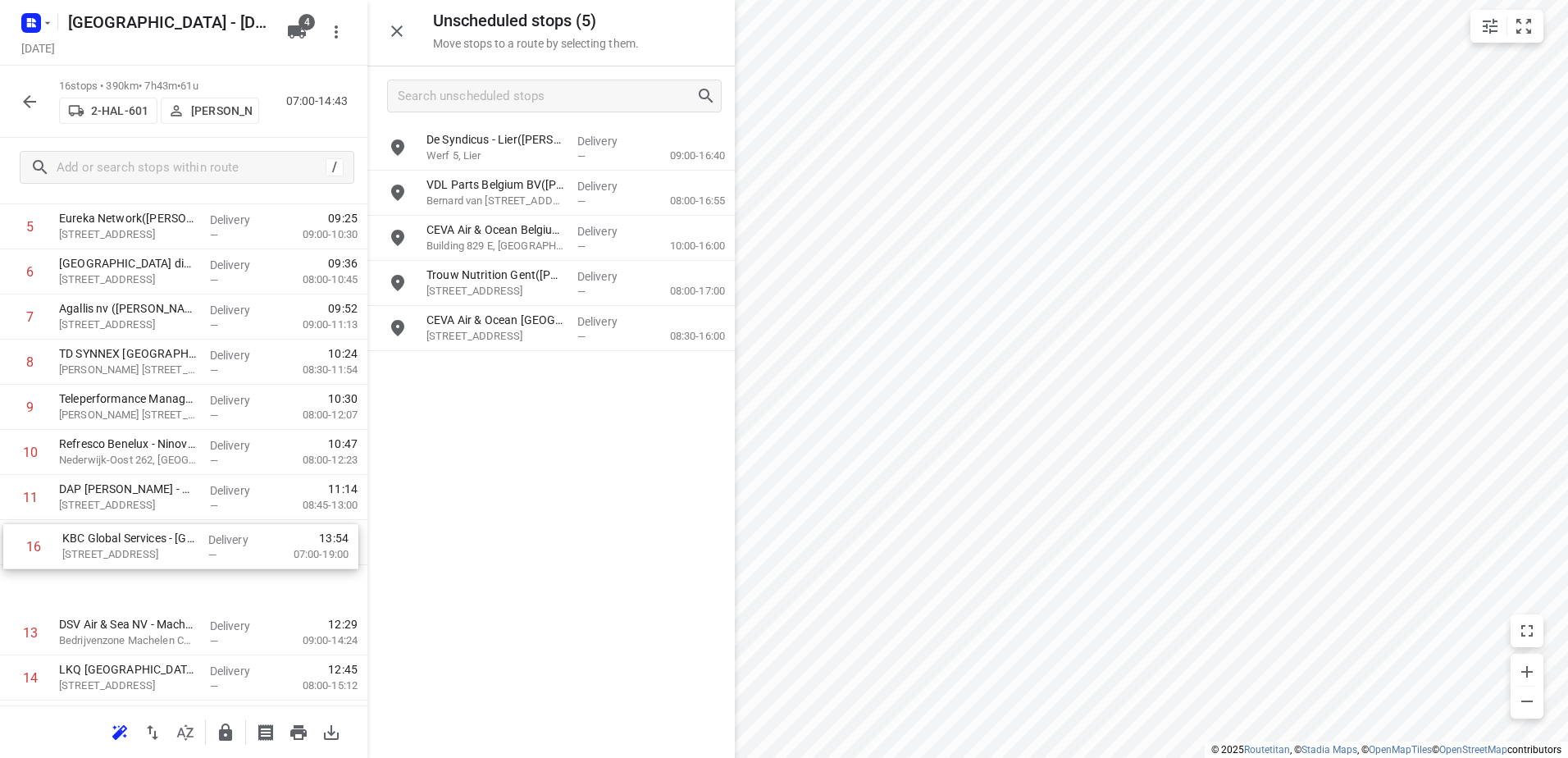
scroll to position [223, 0]
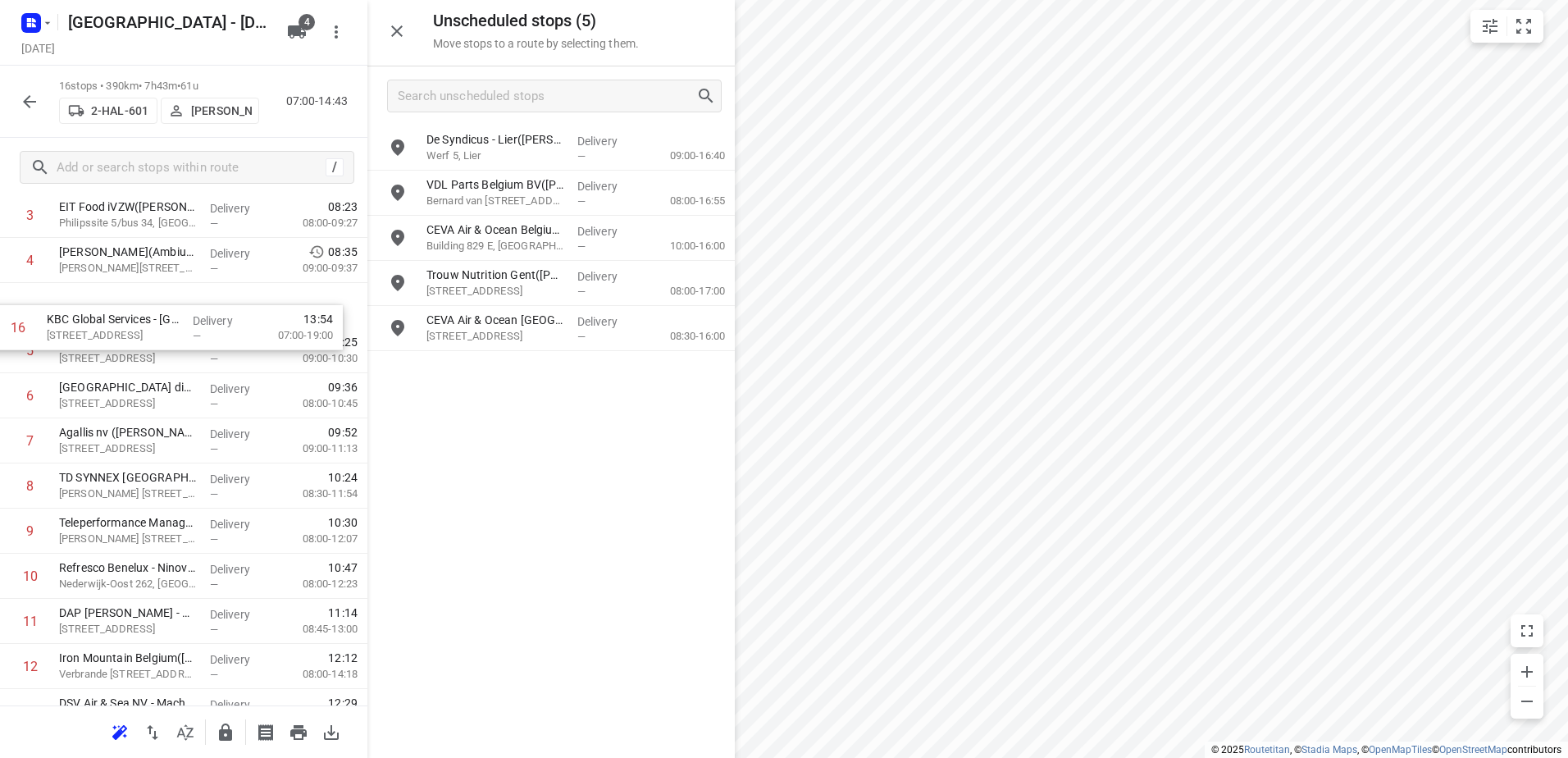
drag, startPoint x: 279, startPoint y: 593, endPoint x: 272, endPoint y: 327, distance: 266.1
click at [272, 327] on div "1 Depot België(Depot België) Vaartkaai 52A, Antwerpen Delivery — 07:00 05:00-07…" at bounding box center [184, 463] width 368 height 722
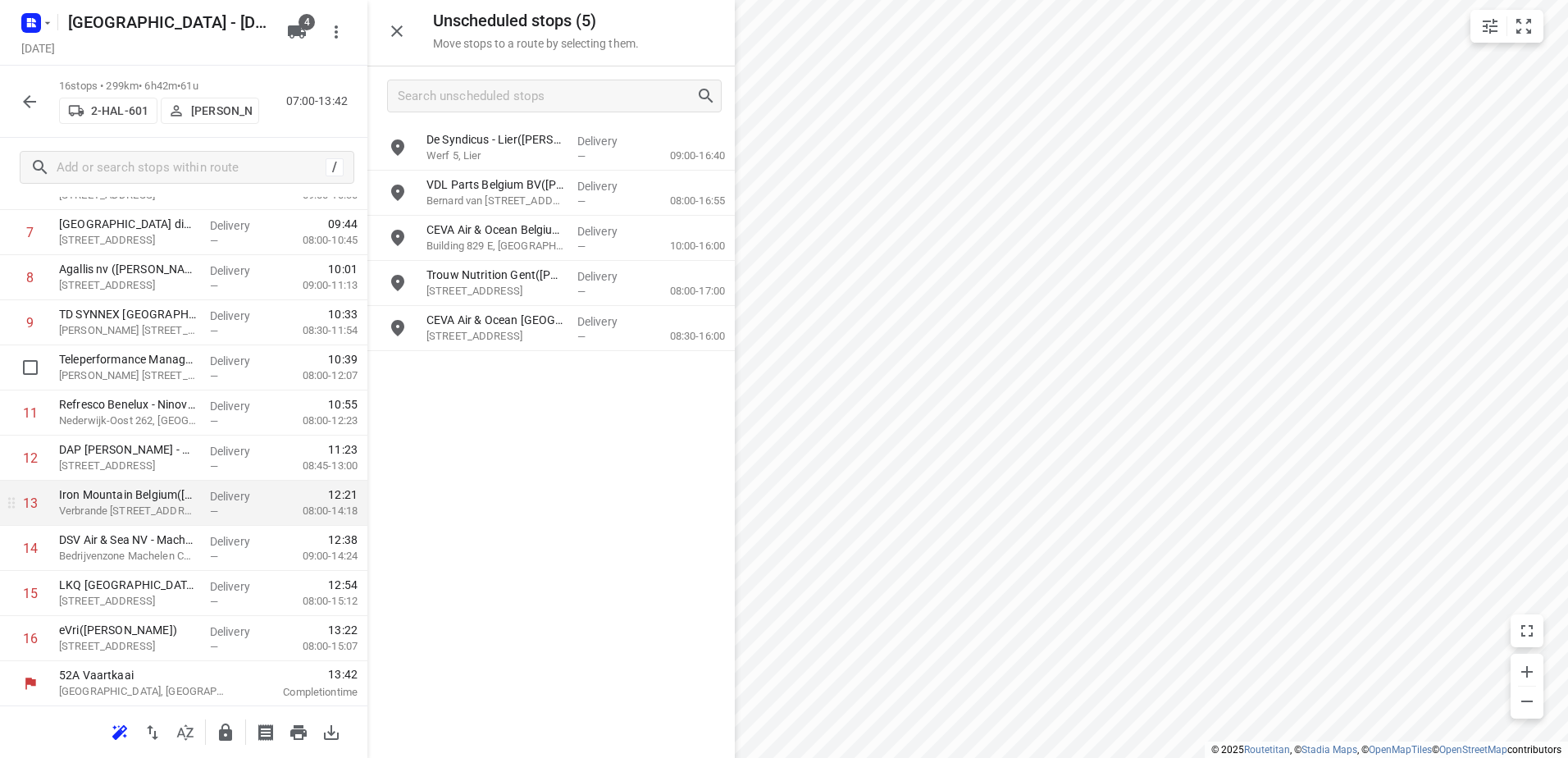
scroll to position [388, 0]
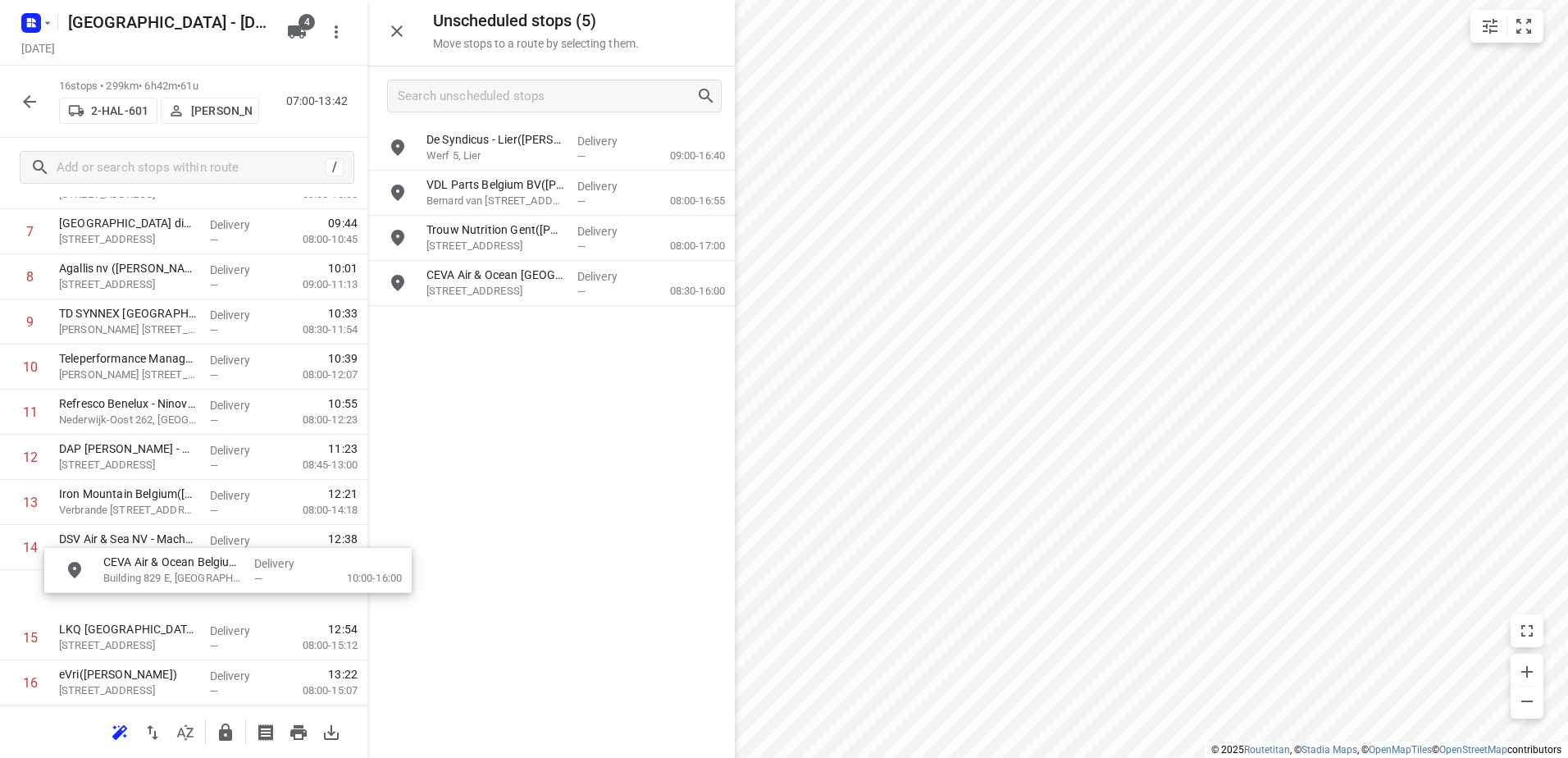
drag, startPoint x: 613, startPoint y: 226, endPoint x: 285, endPoint y: 559, distance: 467.4
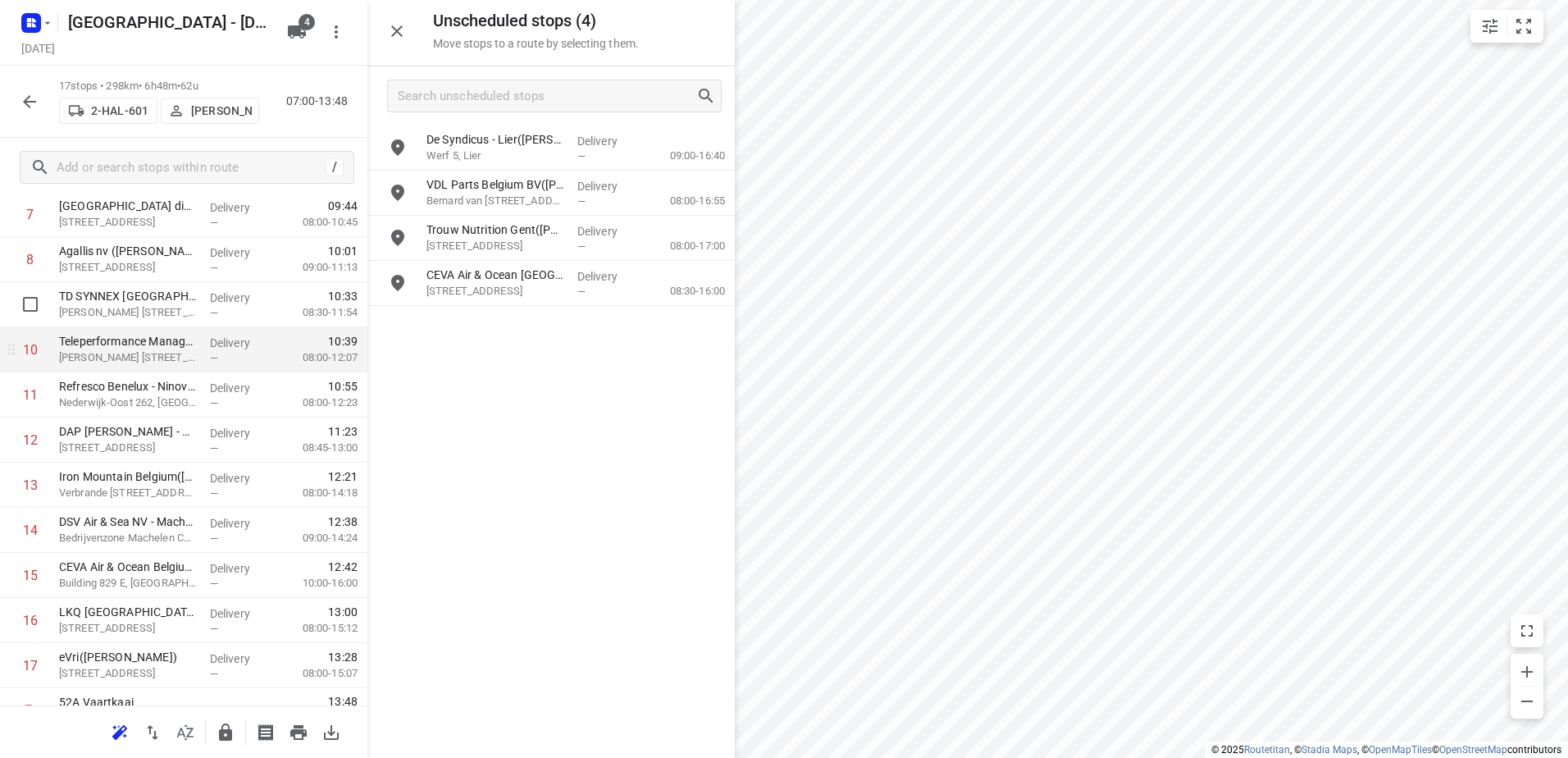
scroll to position [432, 0]
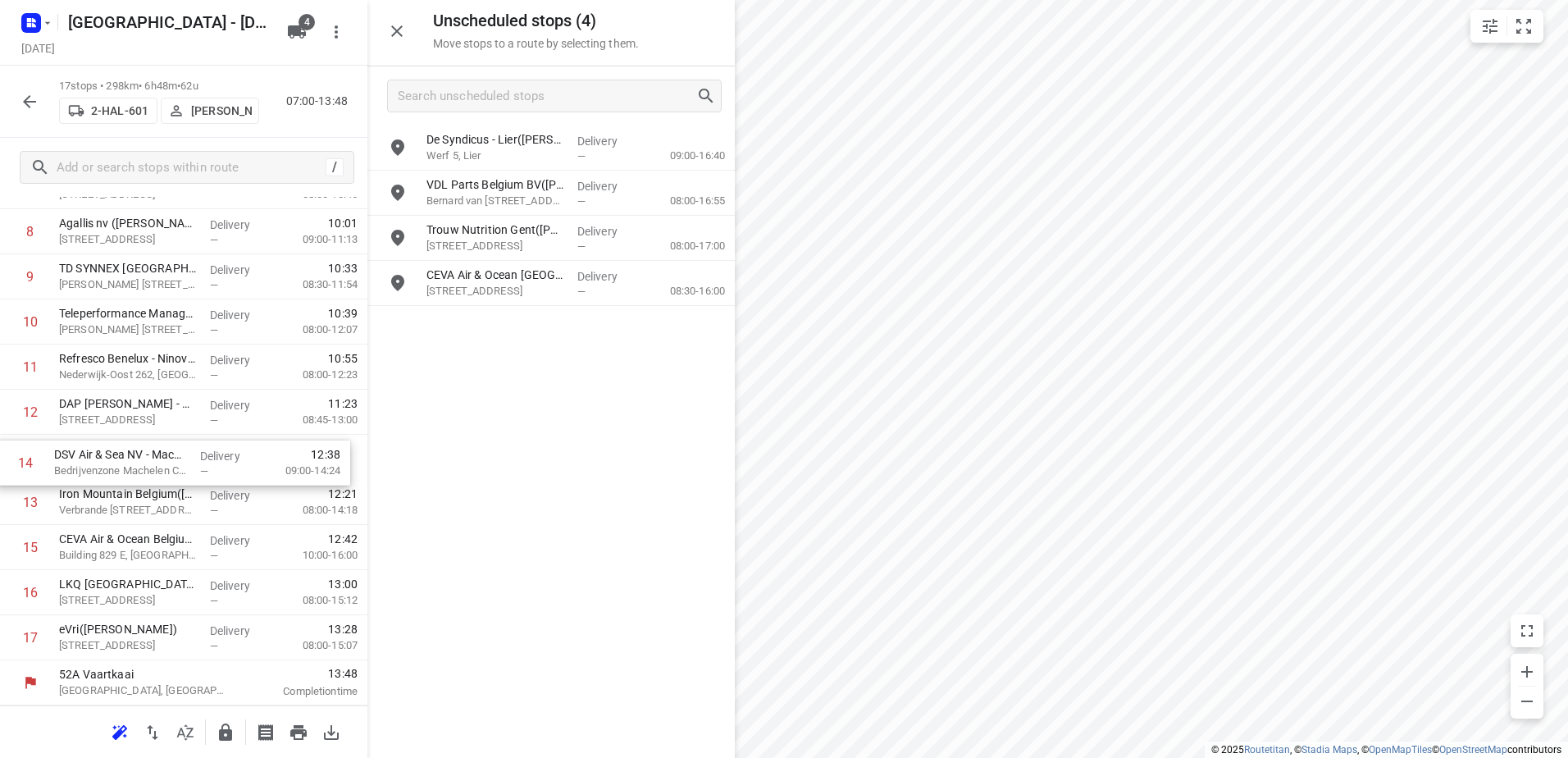
drag, startPoint x: 295, startPoint y: 510, endPoint x: 287, endPoint y: 466, distance: 44.7
click at [287, 466] on div "1 Depot België(Depot België) Vaartkaai 52A, Antwerpen Delivery — 07:00 05:00-07…" at bounding box center [184, 276] width 368 height 767
drag, startPoint x: 255, startPoint y: 553, endPoint x: 255, endPoint y: 508, distance: 45.0
click at [255, 508] on div "1 Depot België(Depot België) Vaartkaai 52A, Antwerpen Delivery — 07:00 05:00-07…" at bounding box center [184, 276] width 368 height 767
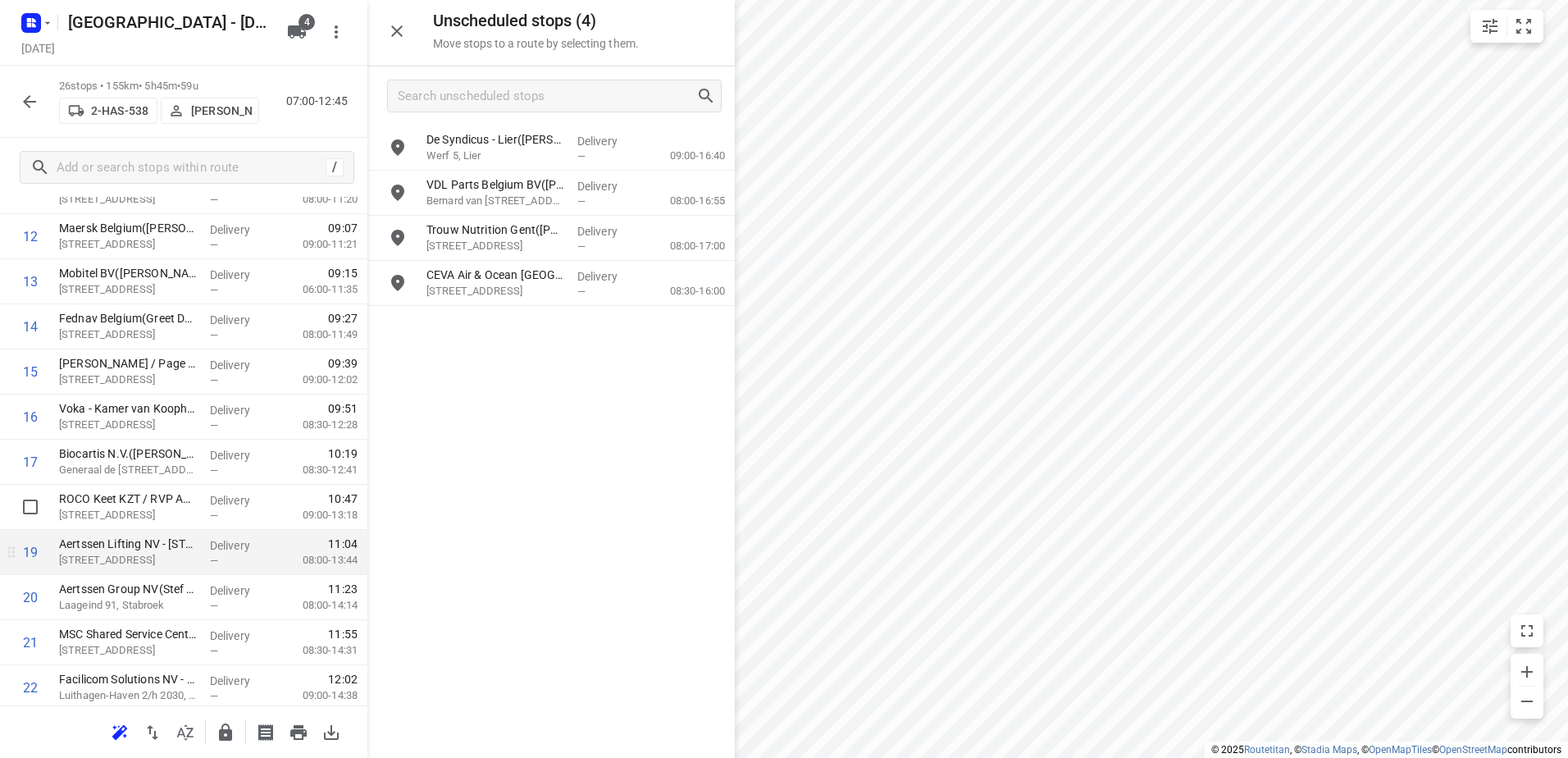
scroll to position [657, 0]
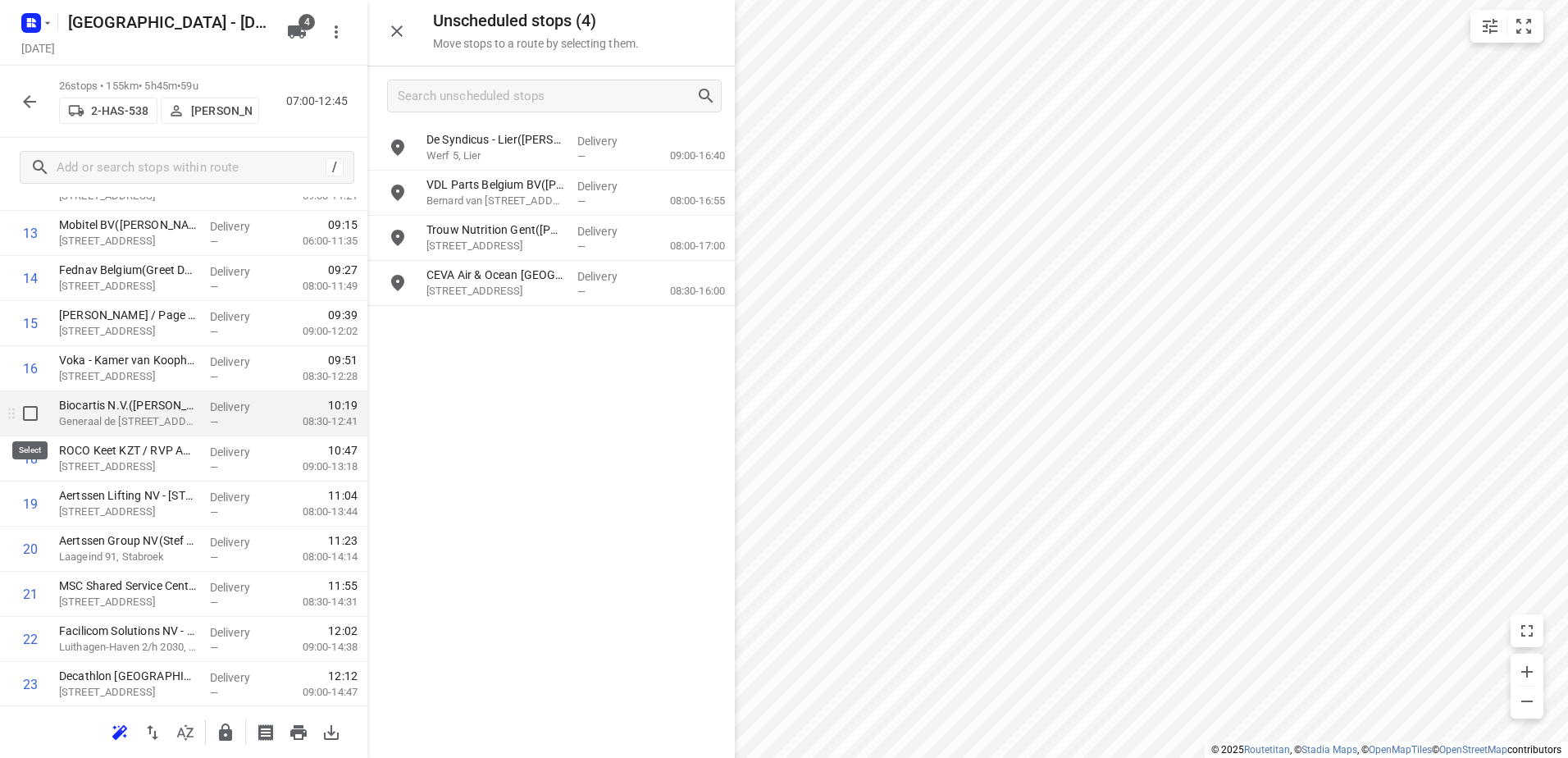
click at [27, 404] on input "checkbox" at bounding box center [30, 413] width 33 height 33
checkbox input "true"
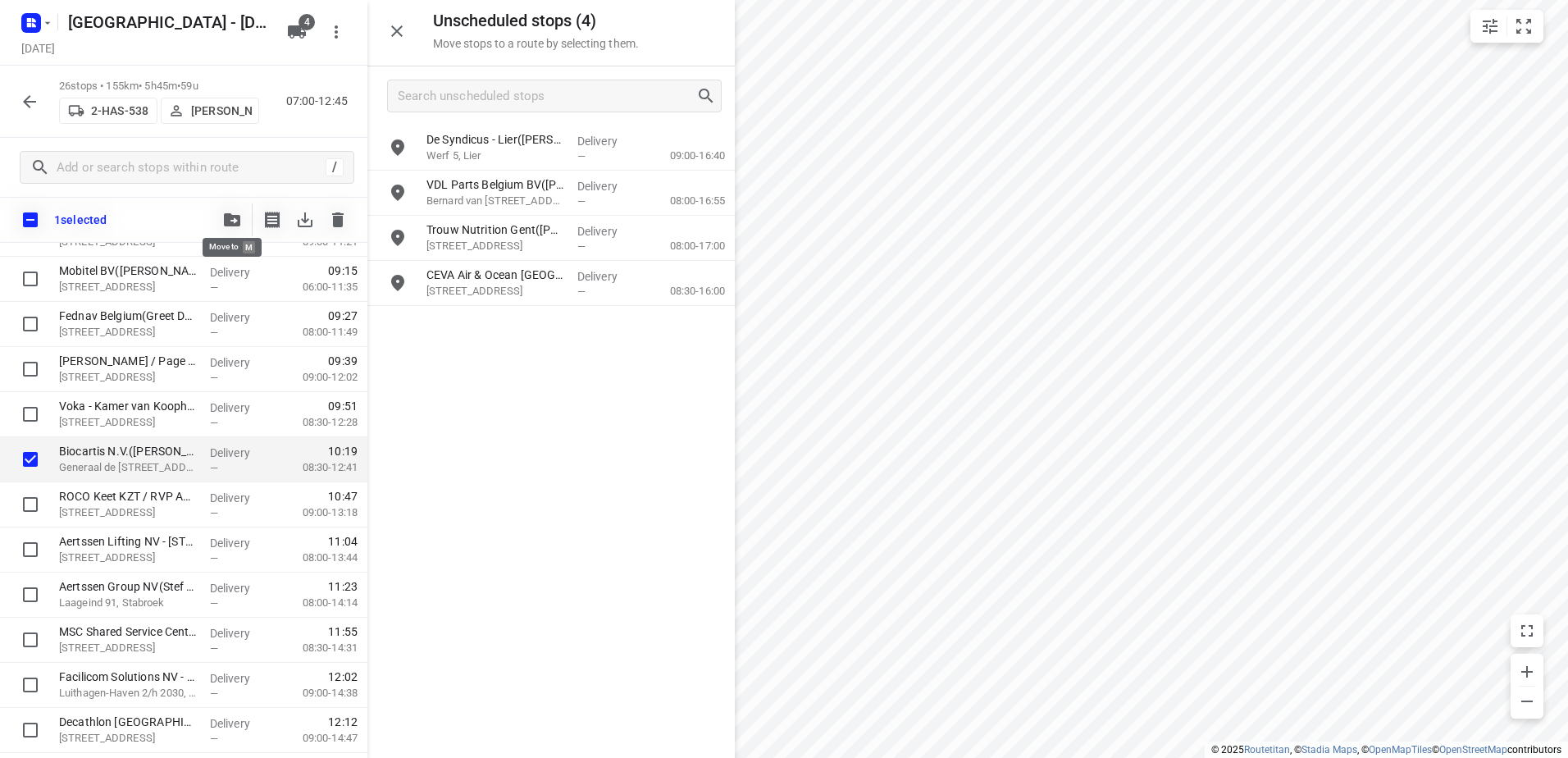
click at [237, 216] on icon "button" at bounding box center [231, 220] width 16 height 13
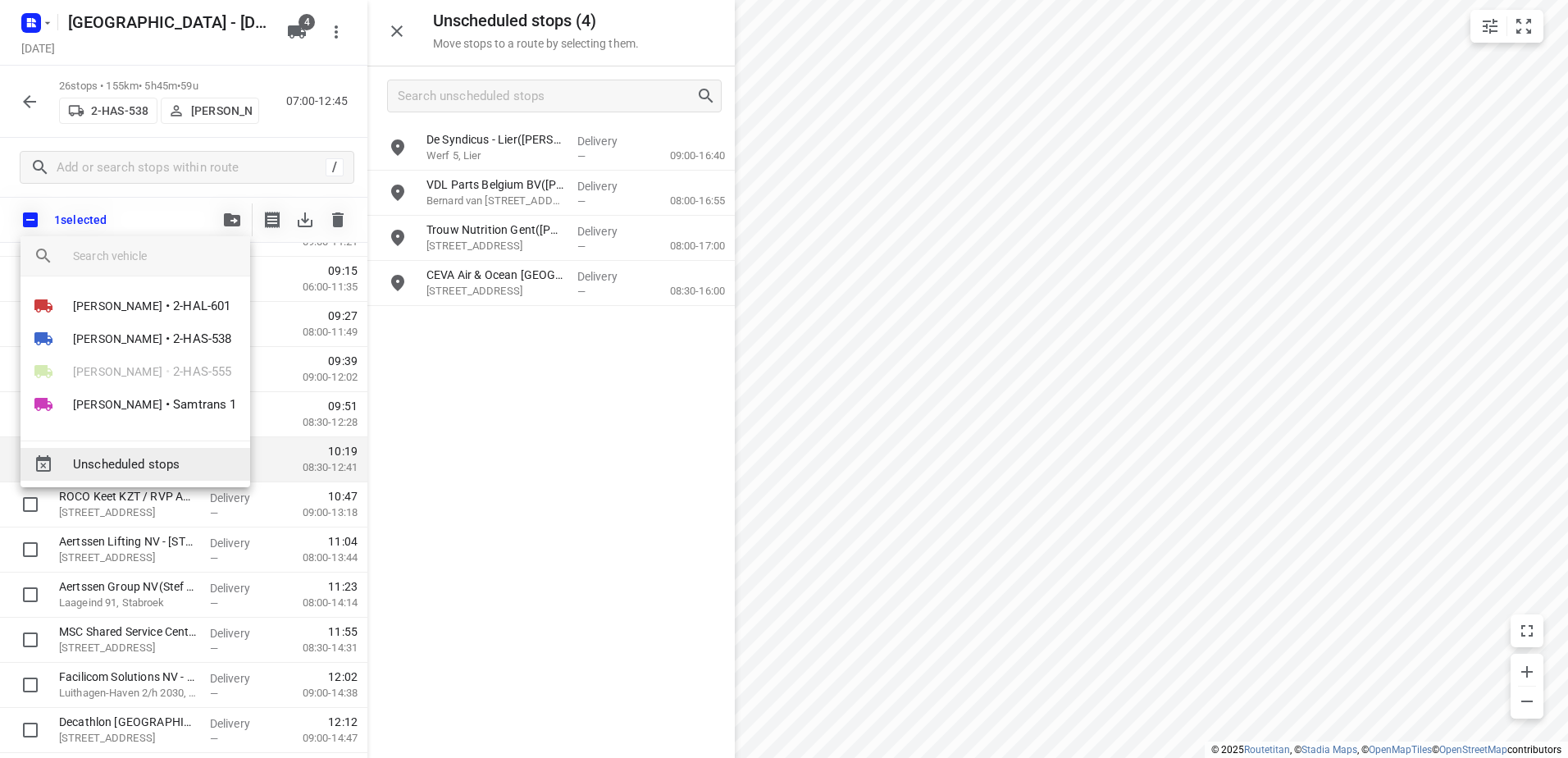
click at [169, 464] on span "Unscheduled stops" at bounding box center [154, 464] width 164 height 19
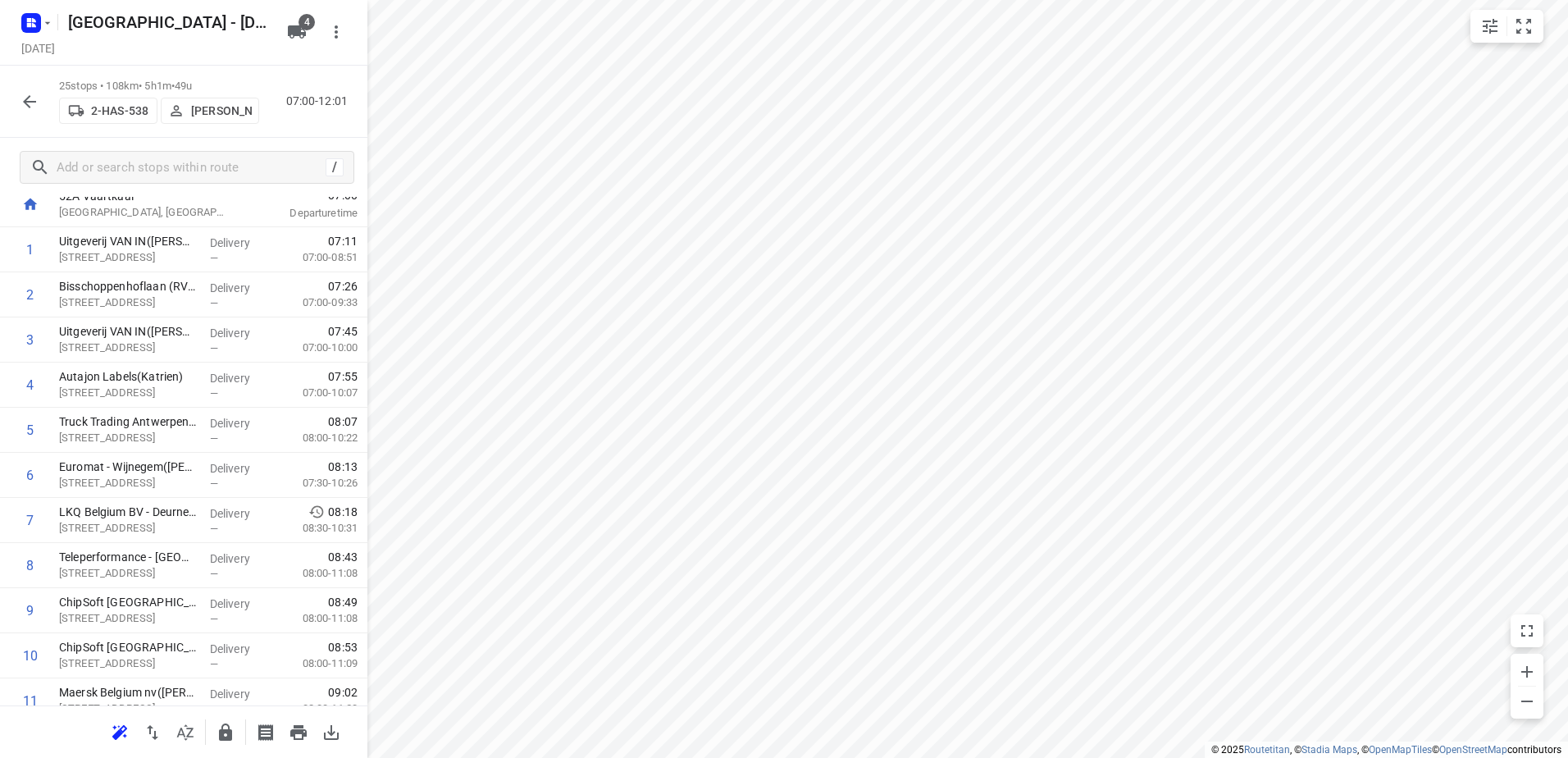
scroll to position [0, 0]
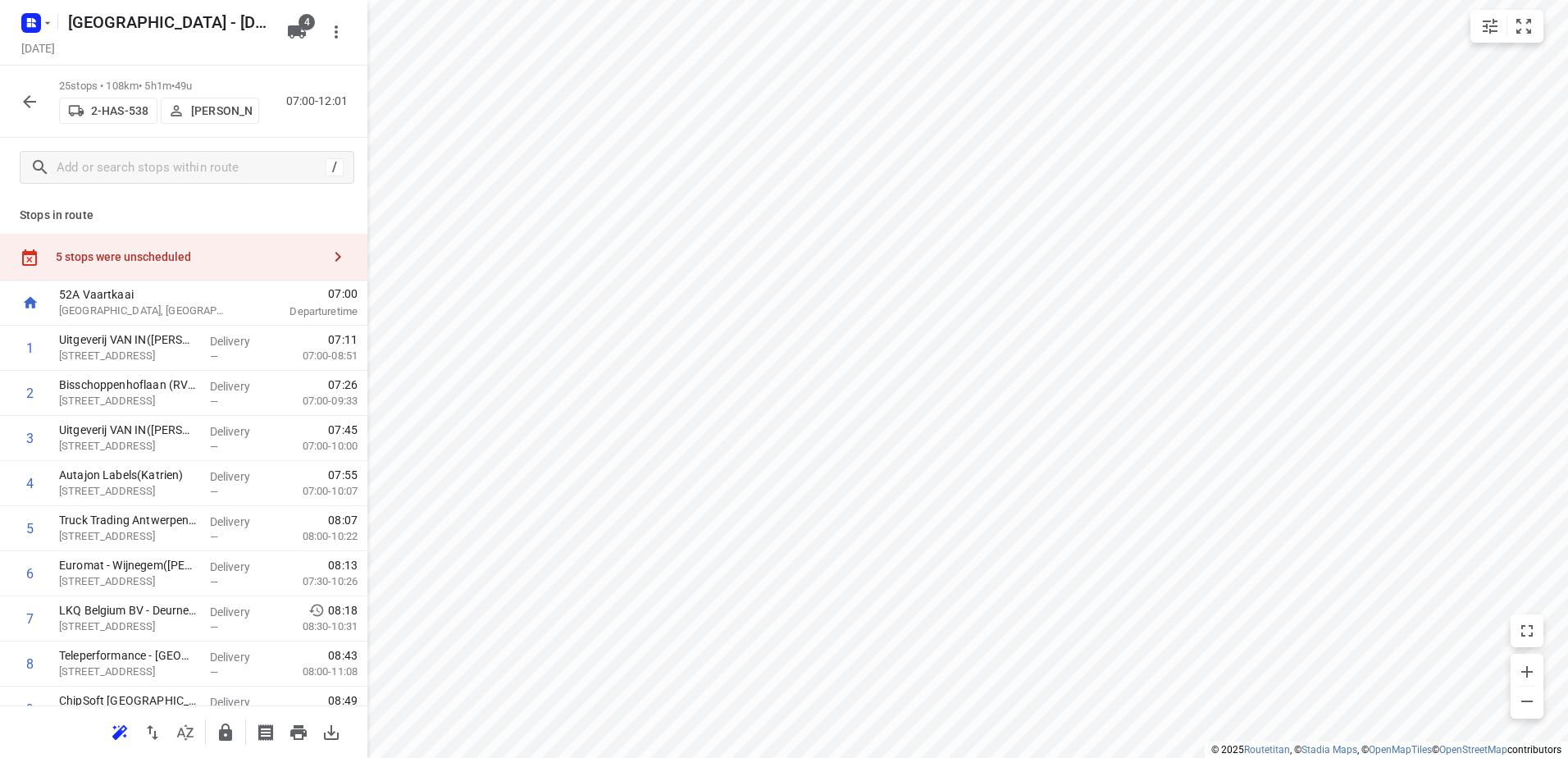
click at [153, 262] on div "5 stops were unscheduled" at bounding box center [189, 257] width 265 height 13
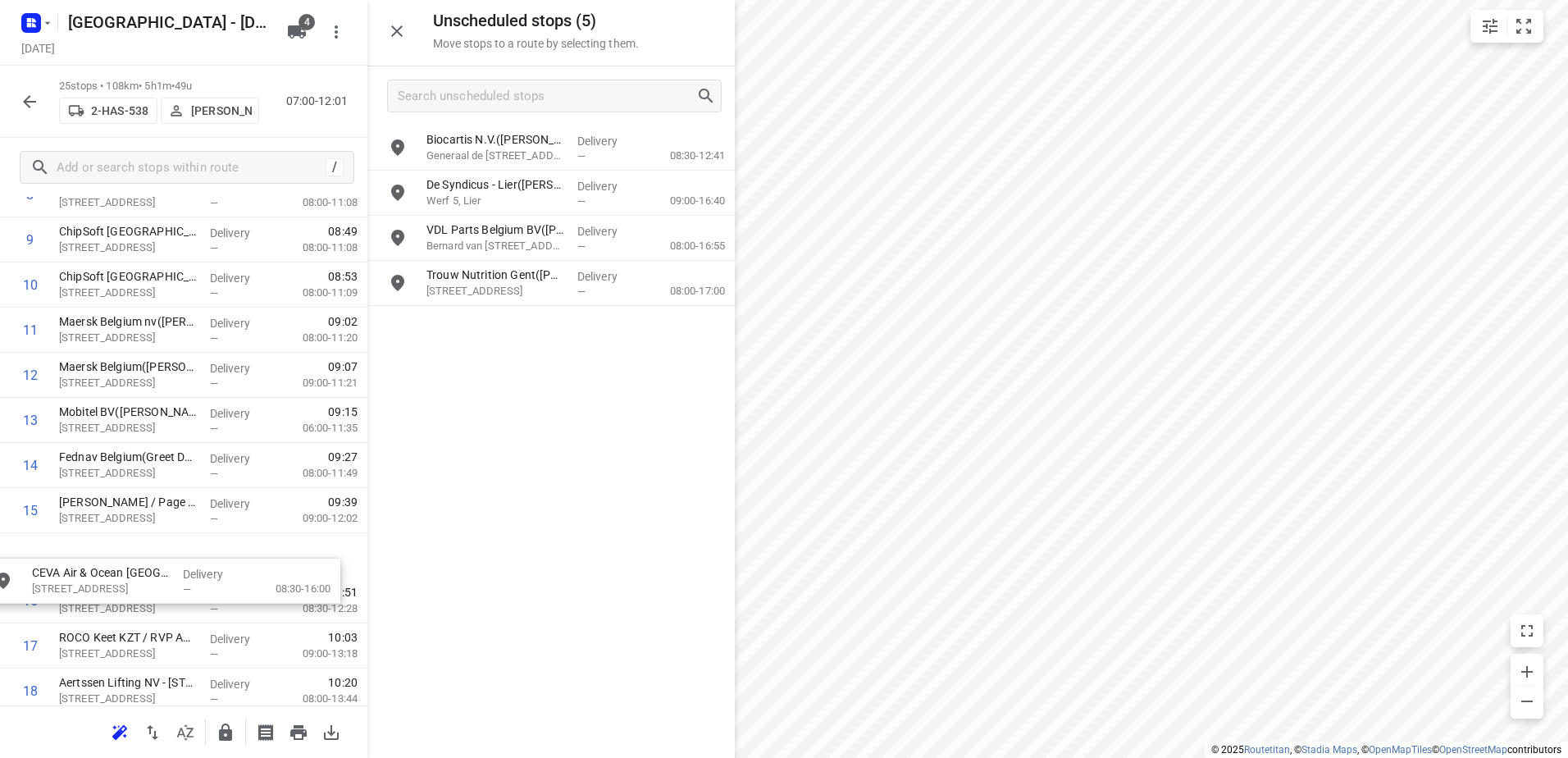
drag, startPoint x: 591, startPoint y: 344, endPoint x: 194, endPoint y: 602, distance: 473.5
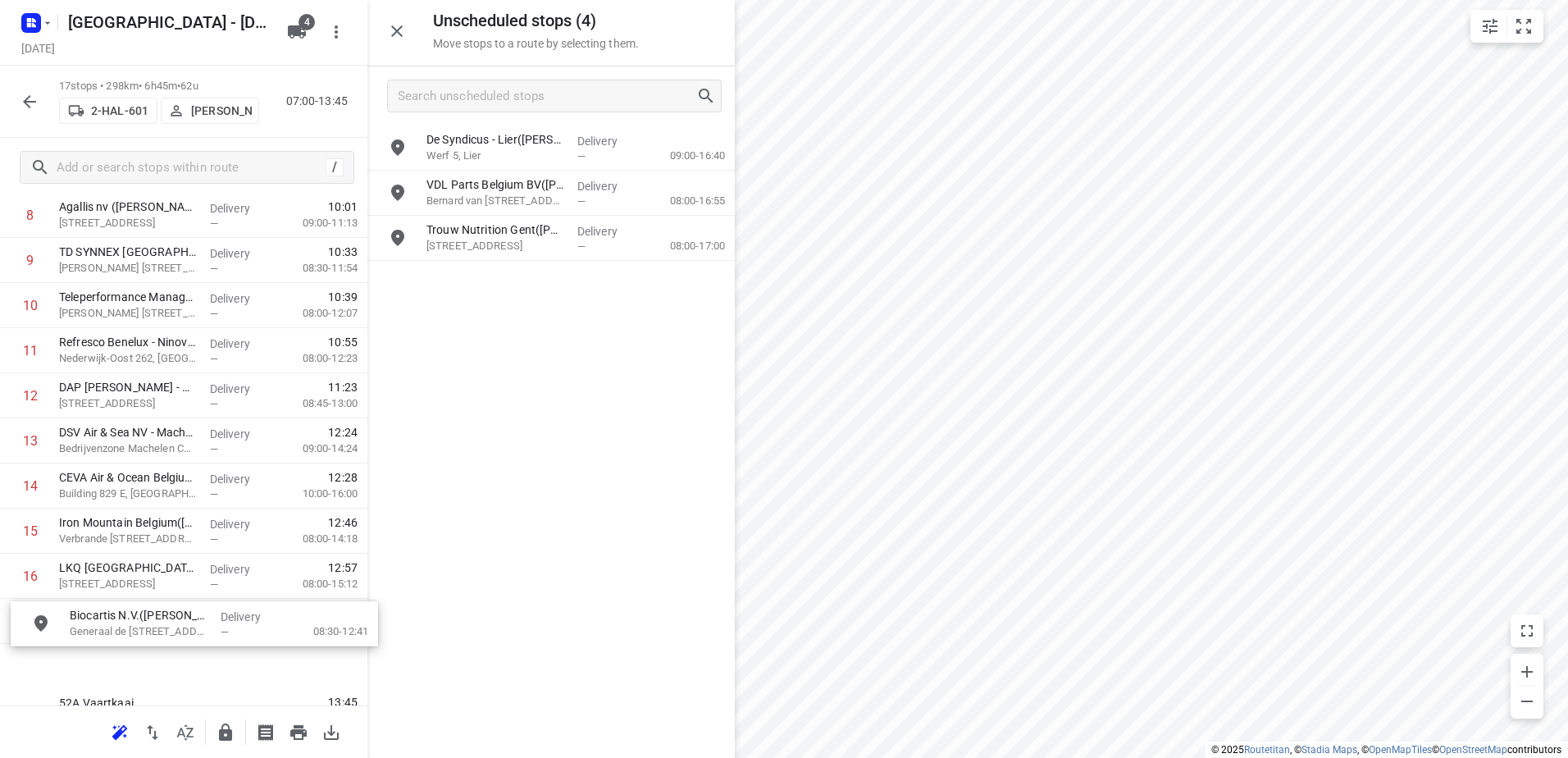
scroll to position [478, 0]
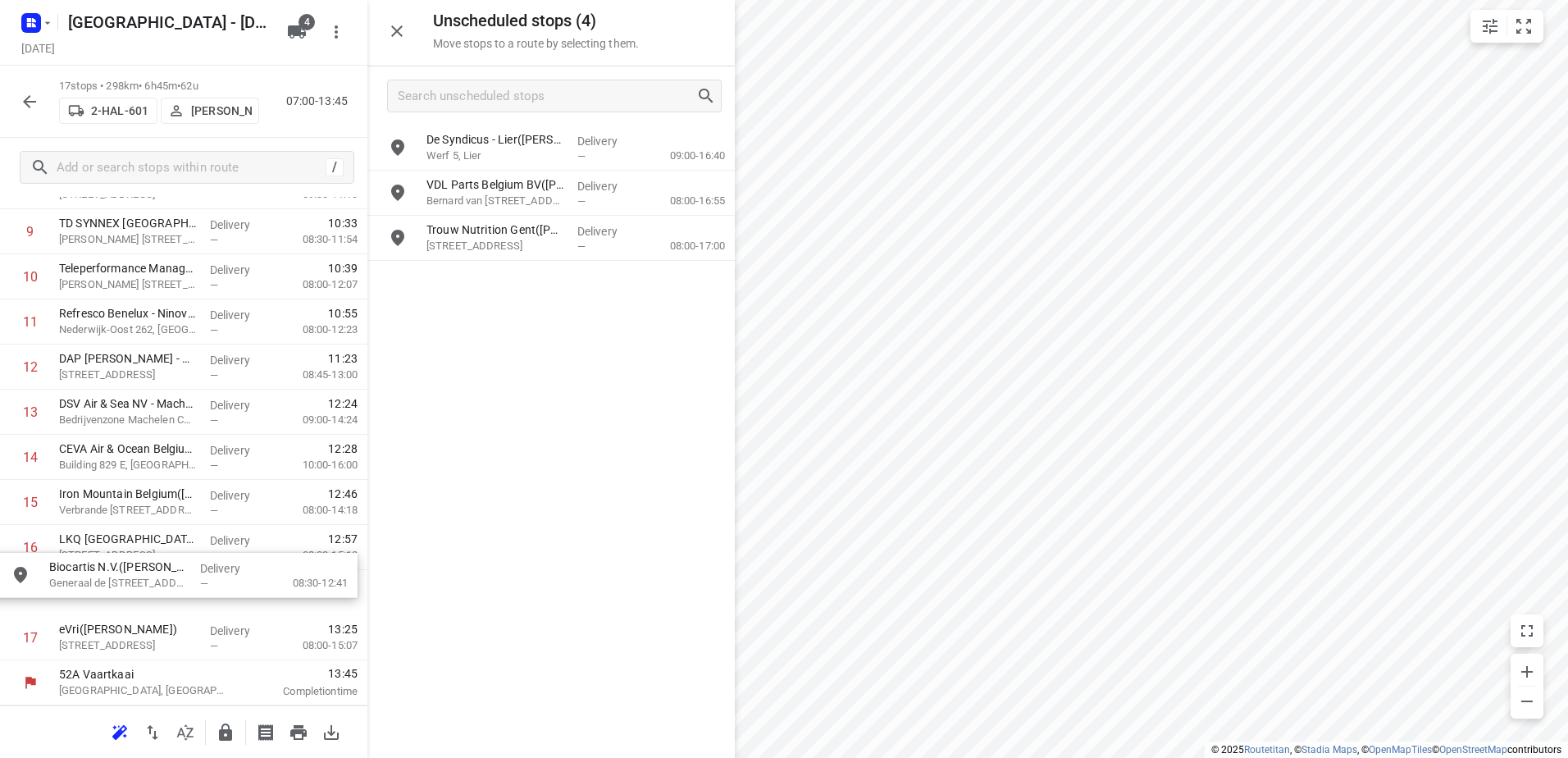
drag, startPoint x: 528, startPoint y: 149, endPoint x: 150, endPoint y: 580, distance: 573.3
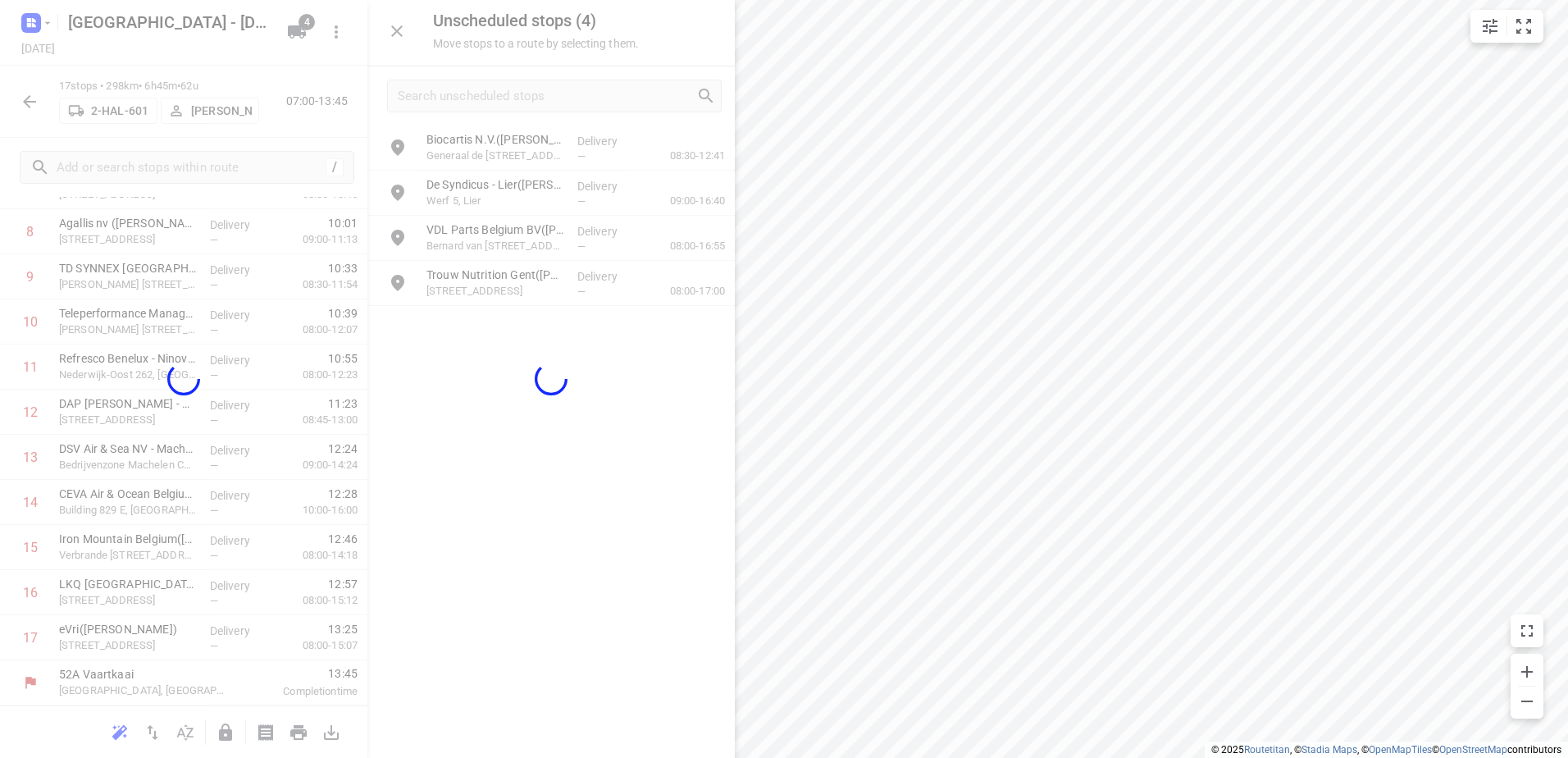
scroll to position [432, 0]
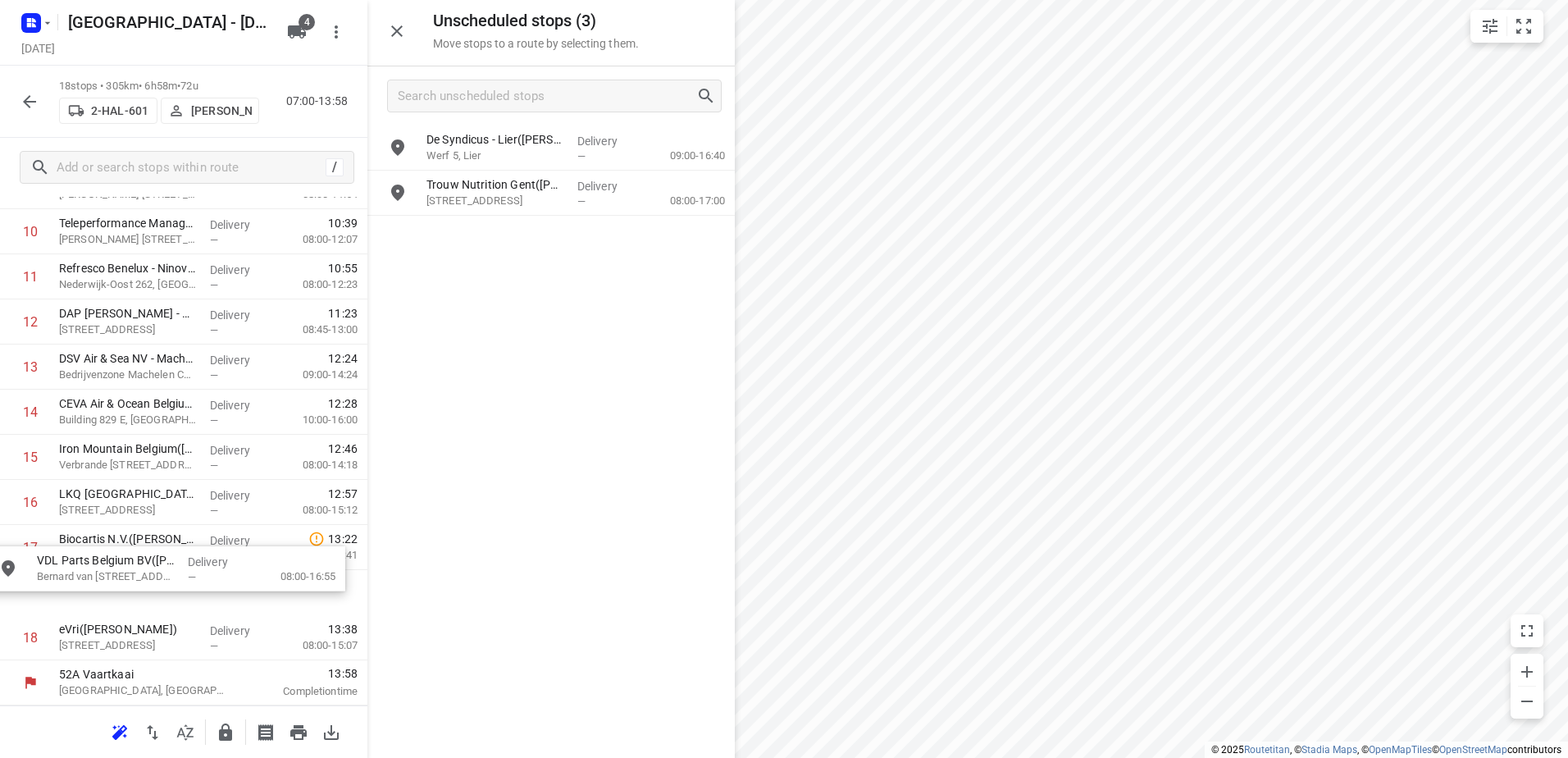
drag, startPoint x: 538, startPoint y: 185, endPoint x: 138, endPoint y: 565, distance: 551.7
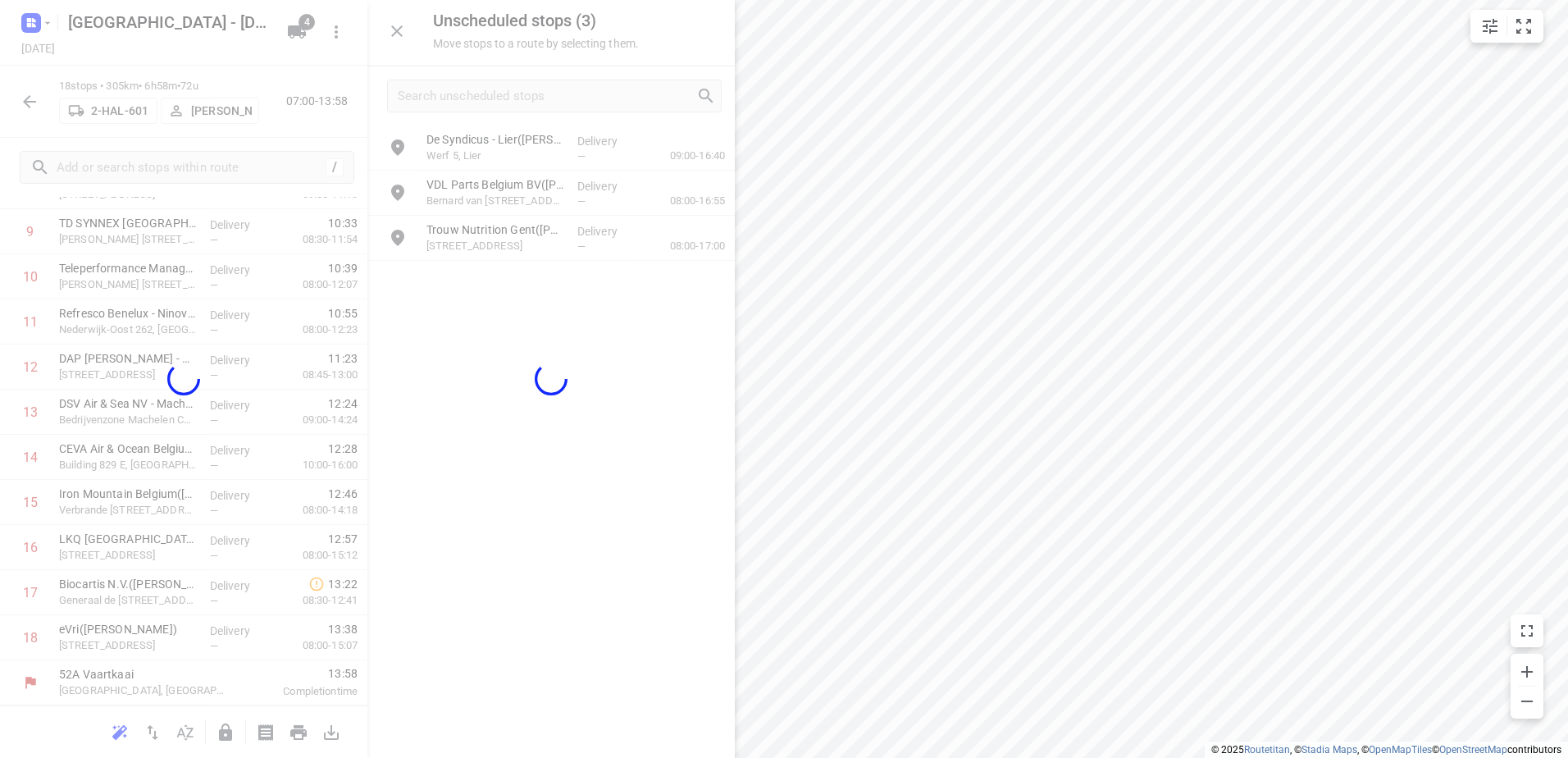
scroll to position [478, 0]
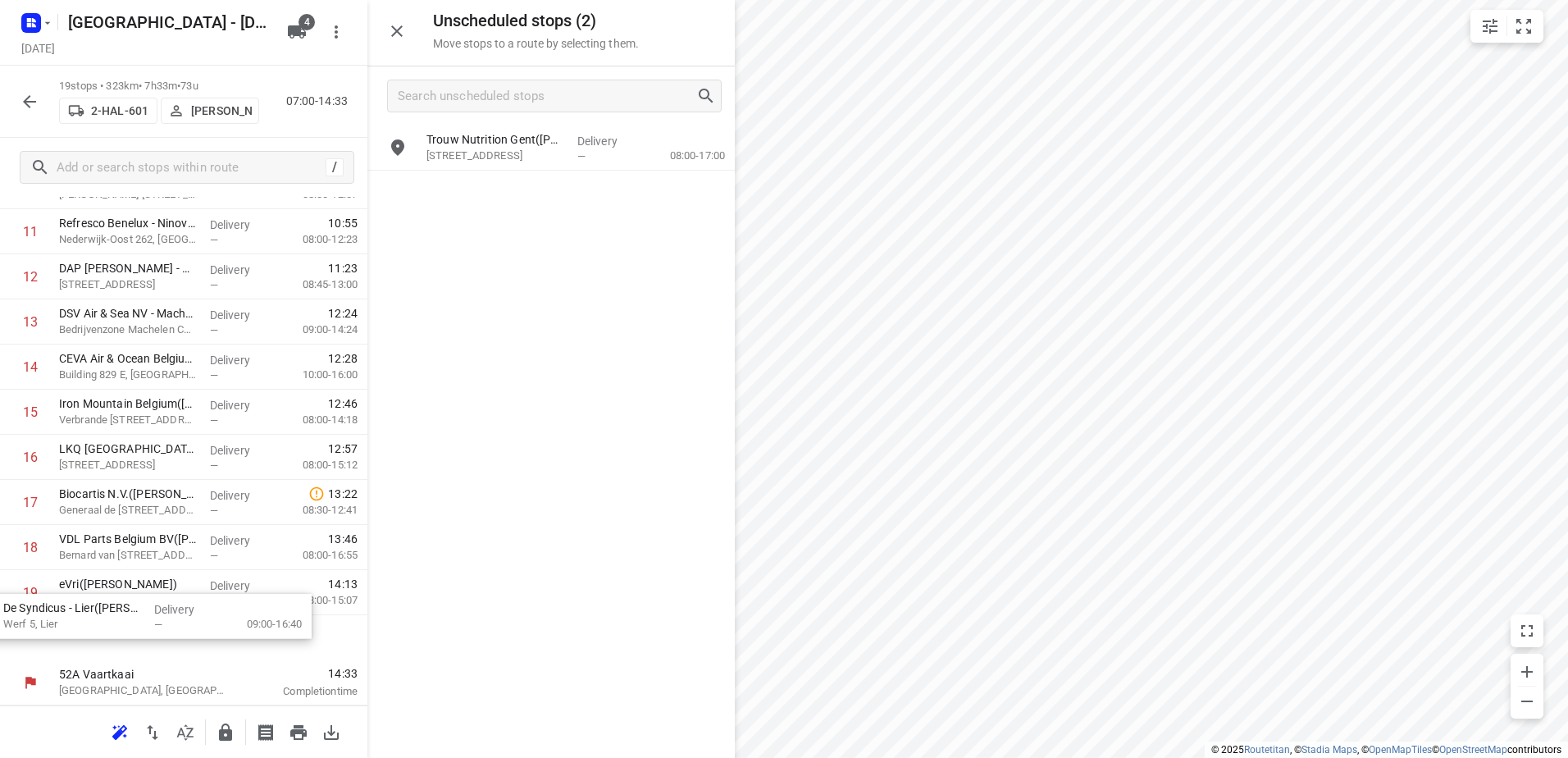
drag, startPoint x: 556, startPoint y: 157, endPoint x: 139, endPoint y: 596, distance: 605.5
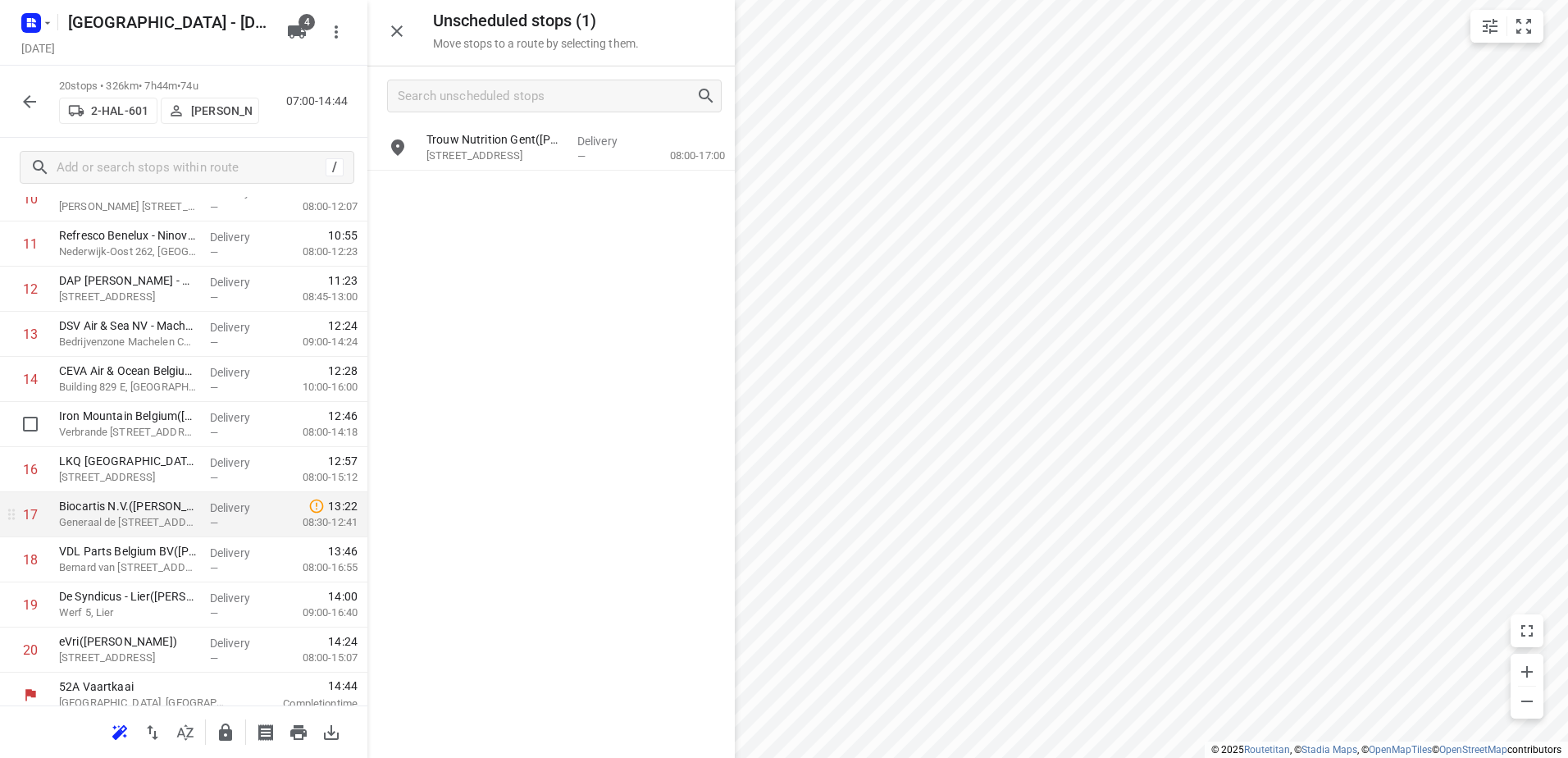
scroll to position [568, 0]
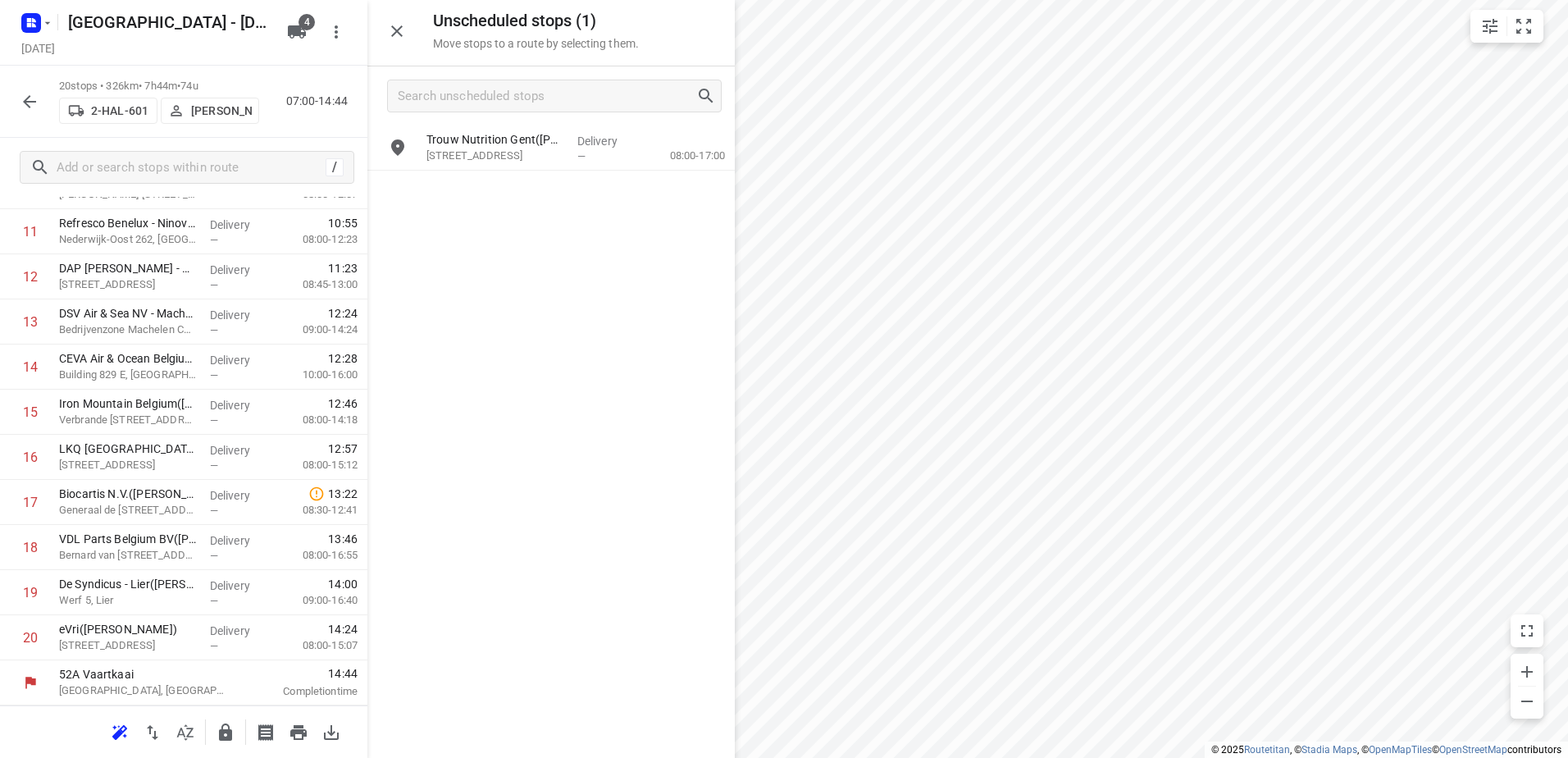
click at [228, 734] on icon "button" at bounding box center [225, 731] width 13 height 17
click at [31, 98] on icon "button" at bounding box center [29, 101] width 20 height 20
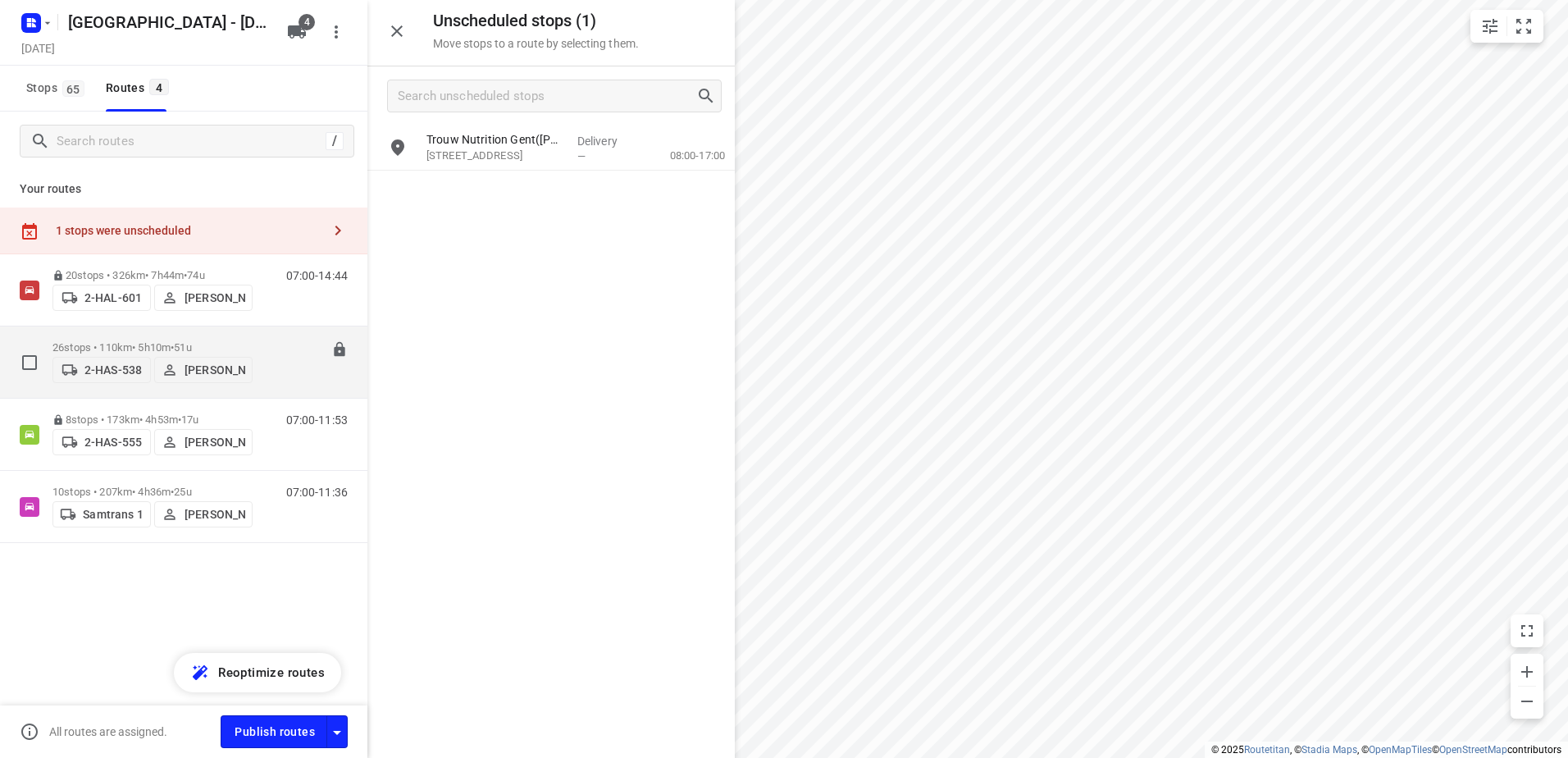
click at [150, 335] on div "26 stops • 110km • 5h10m • 51u 2-HAS-538 Kris Van Santvliet" at bounding box center [152, 361] width 200 height 58
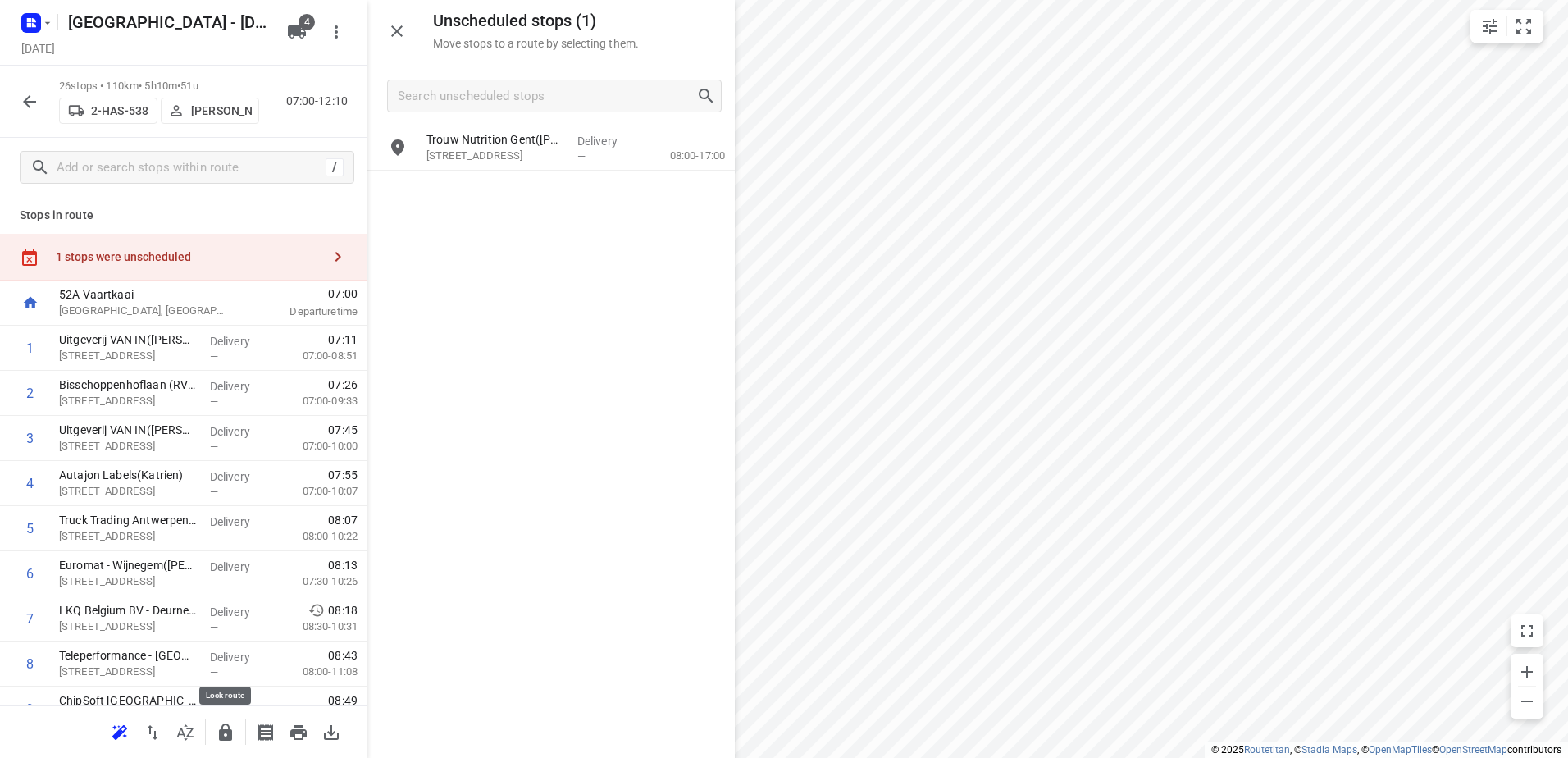
click at [223, 743] on button "button" at bounding box center [225, 732] width 33 height 33
click at [22, 95] on icon "button" at bounding box center [29, 101] width 20 height 20
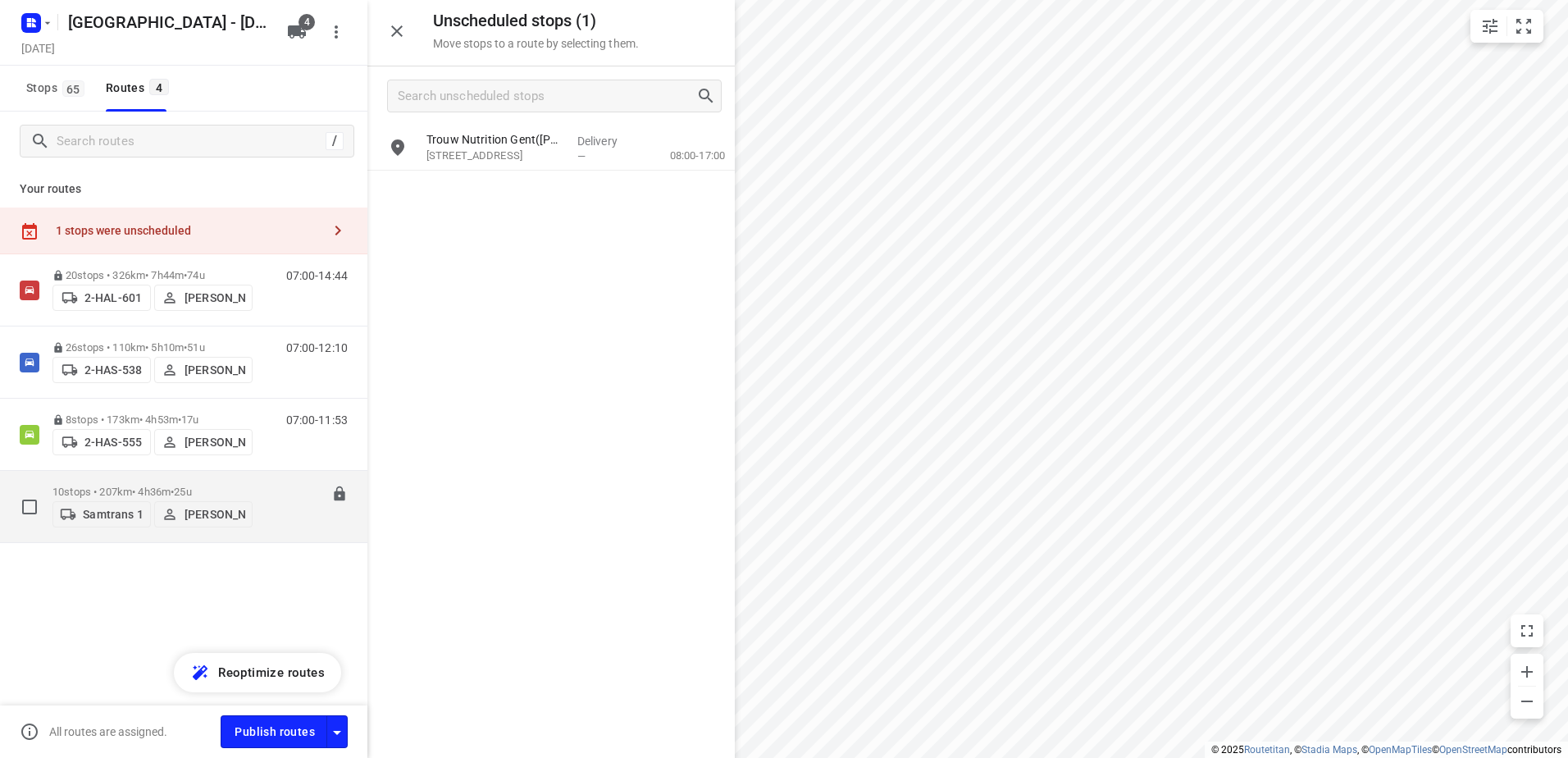
click at [149, 487] on p "10 stops • 207km • 4h36m • 25u" at bounding box center [152, 491] width 200 height 12
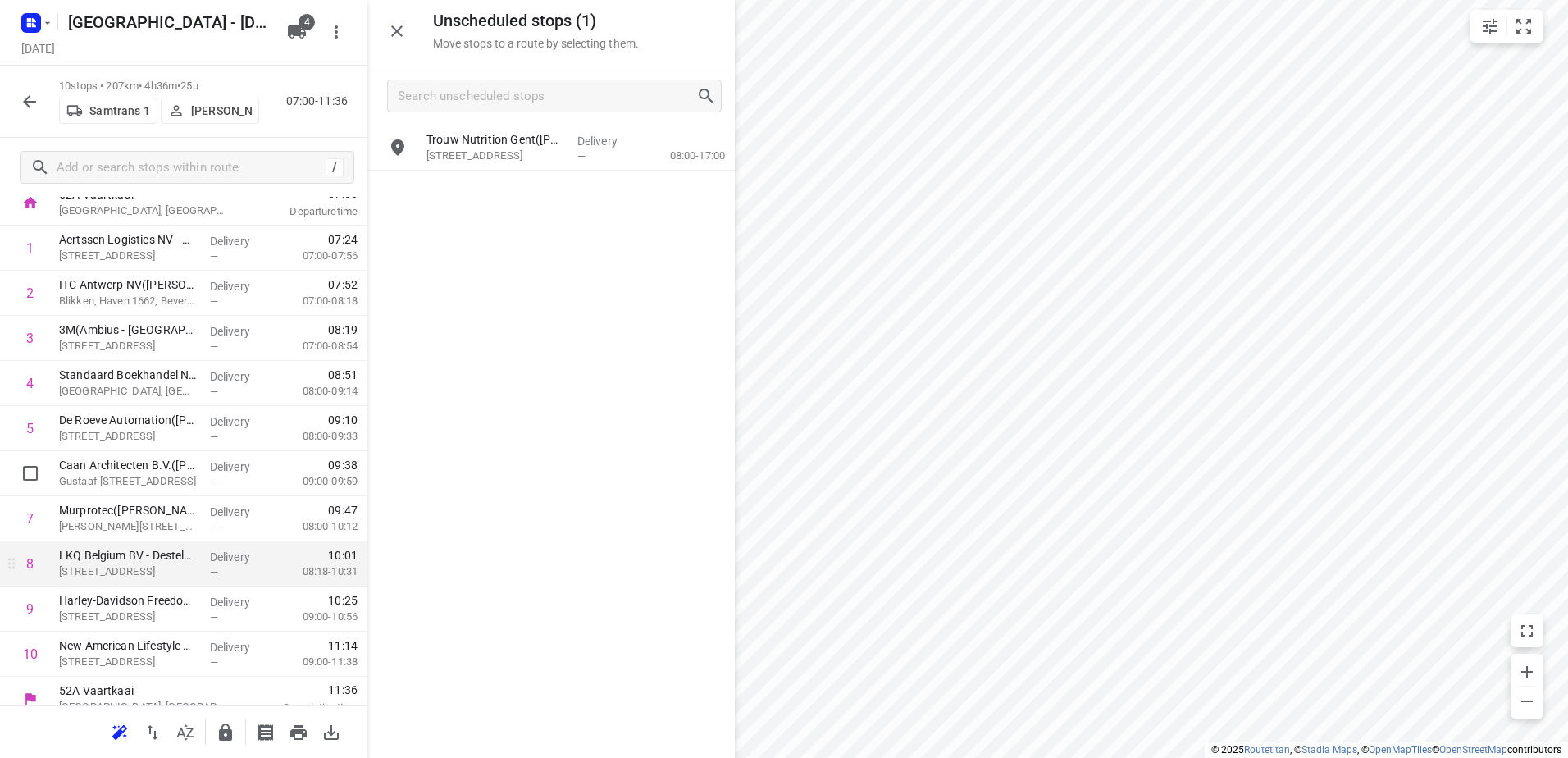
scroll to position [117, 0]
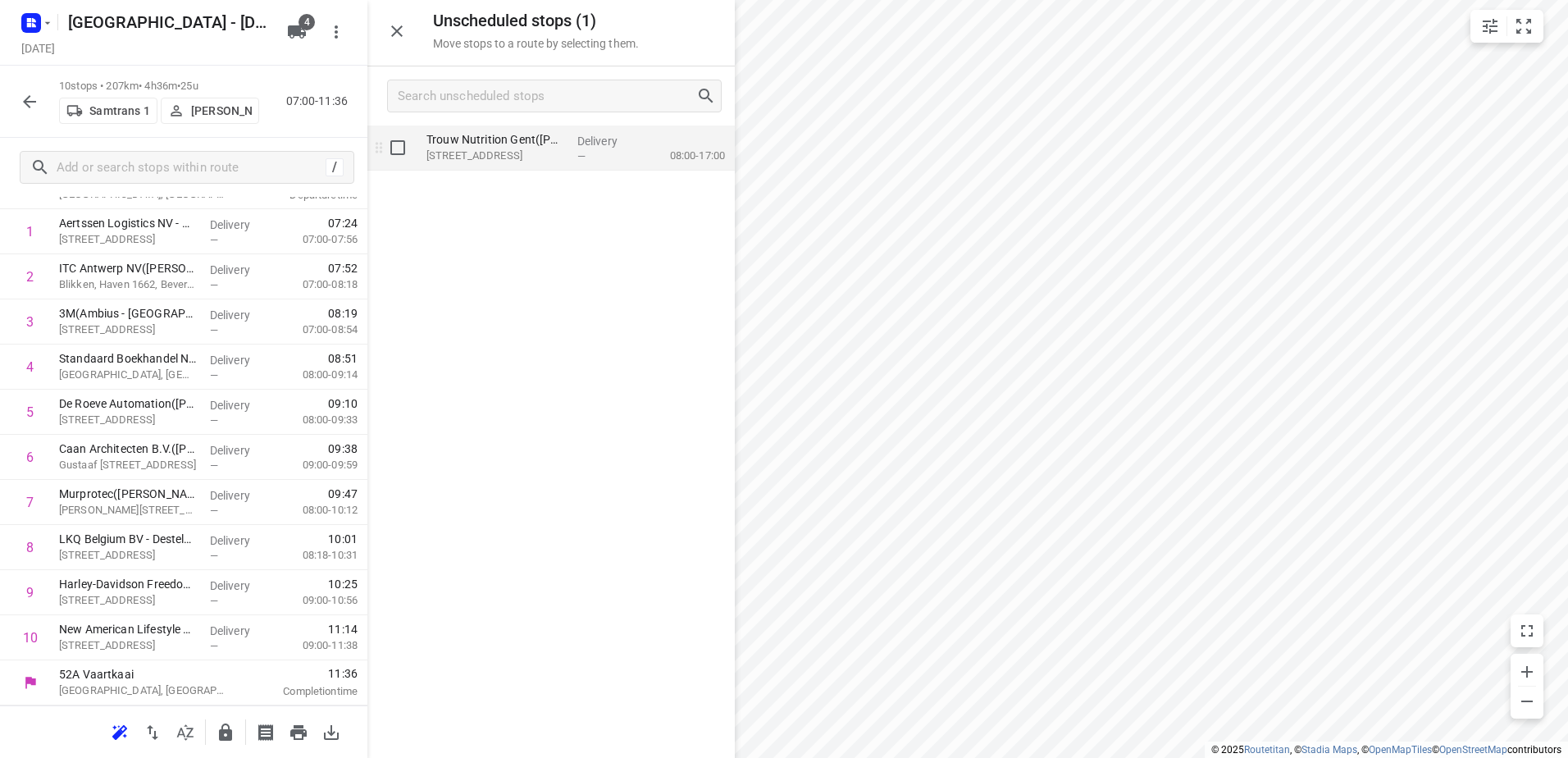
click at [595, 152] on div "—" at bounding box center [607, 155] width 61 height 12
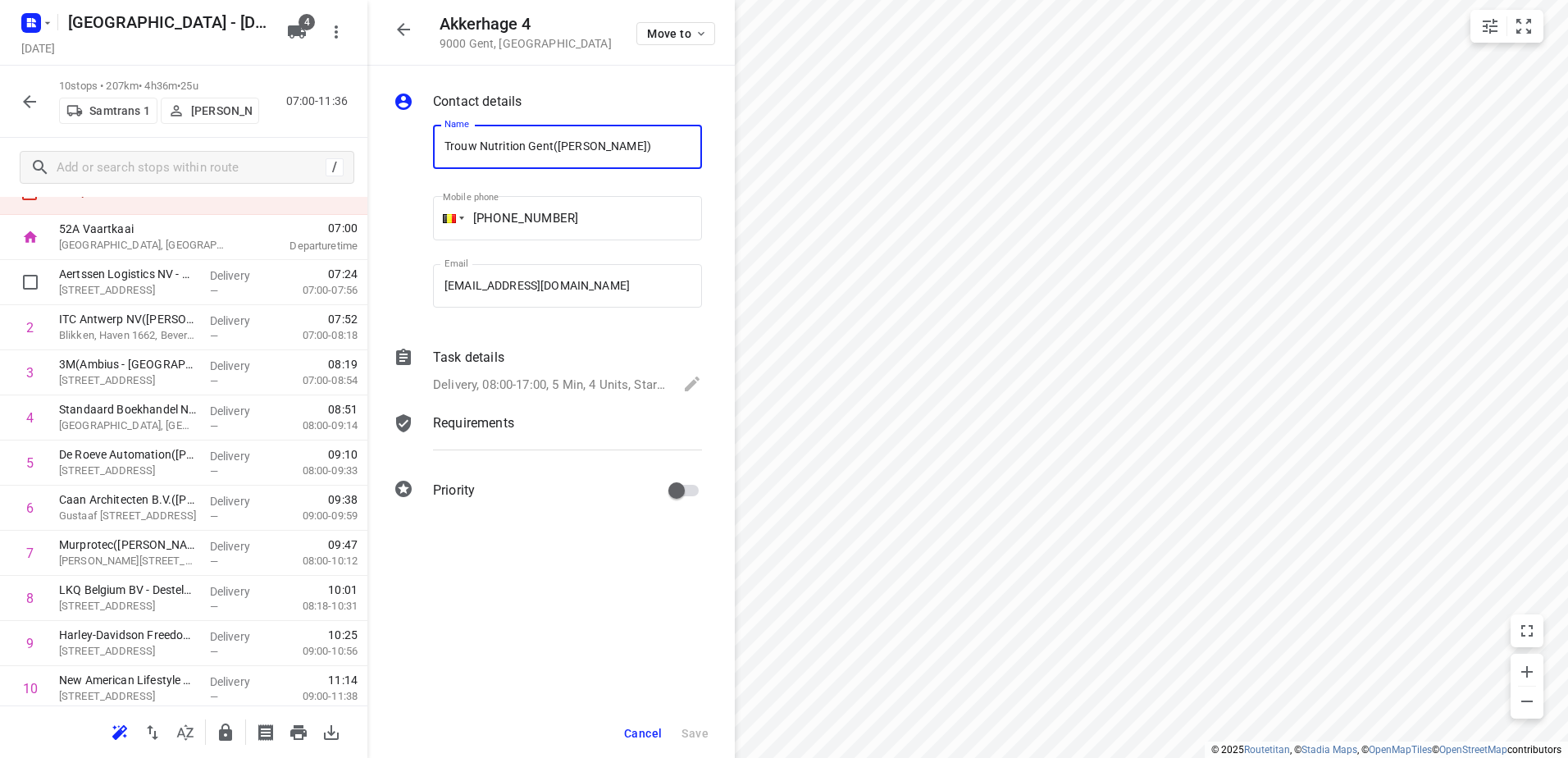
scroll to position [0, 0]
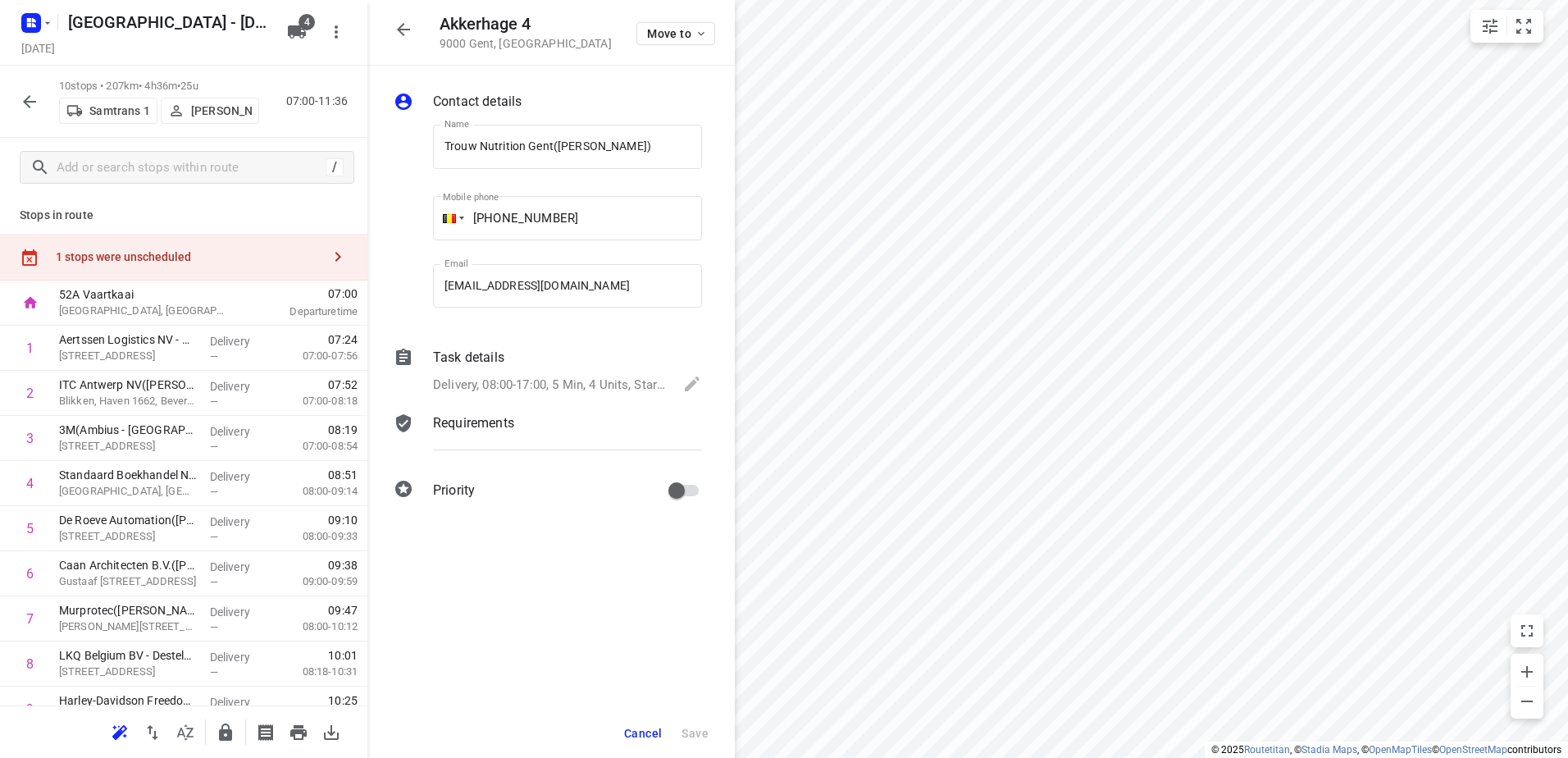
click at [242, 278] on div "1 stops were unscheduled" at bounding box center [184, 257] width 368 height 46
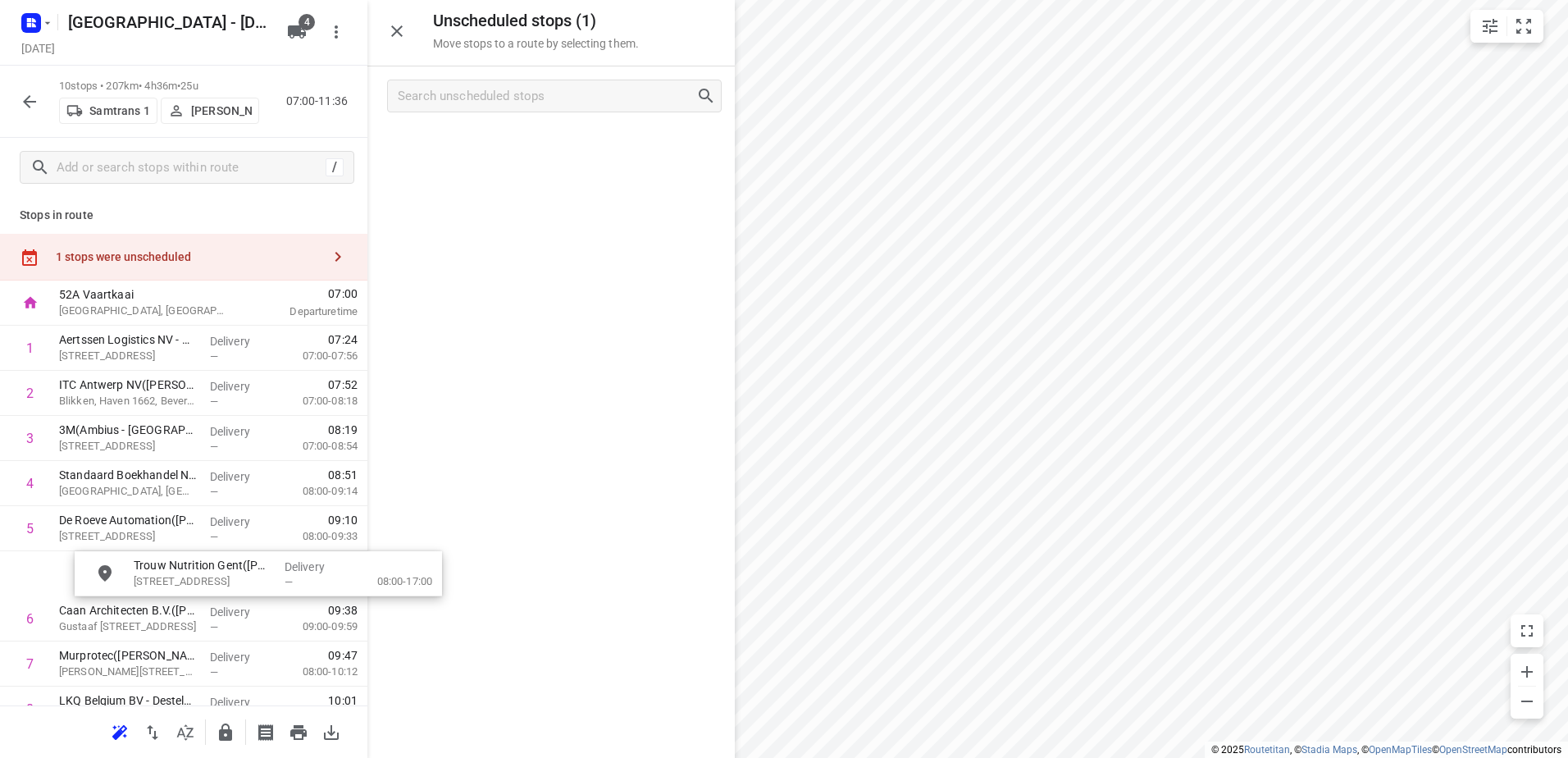
drag, startPoint x: 487, startPoint y: 128, endPoint x: 175, endPoint y: 560, distance: 532.9
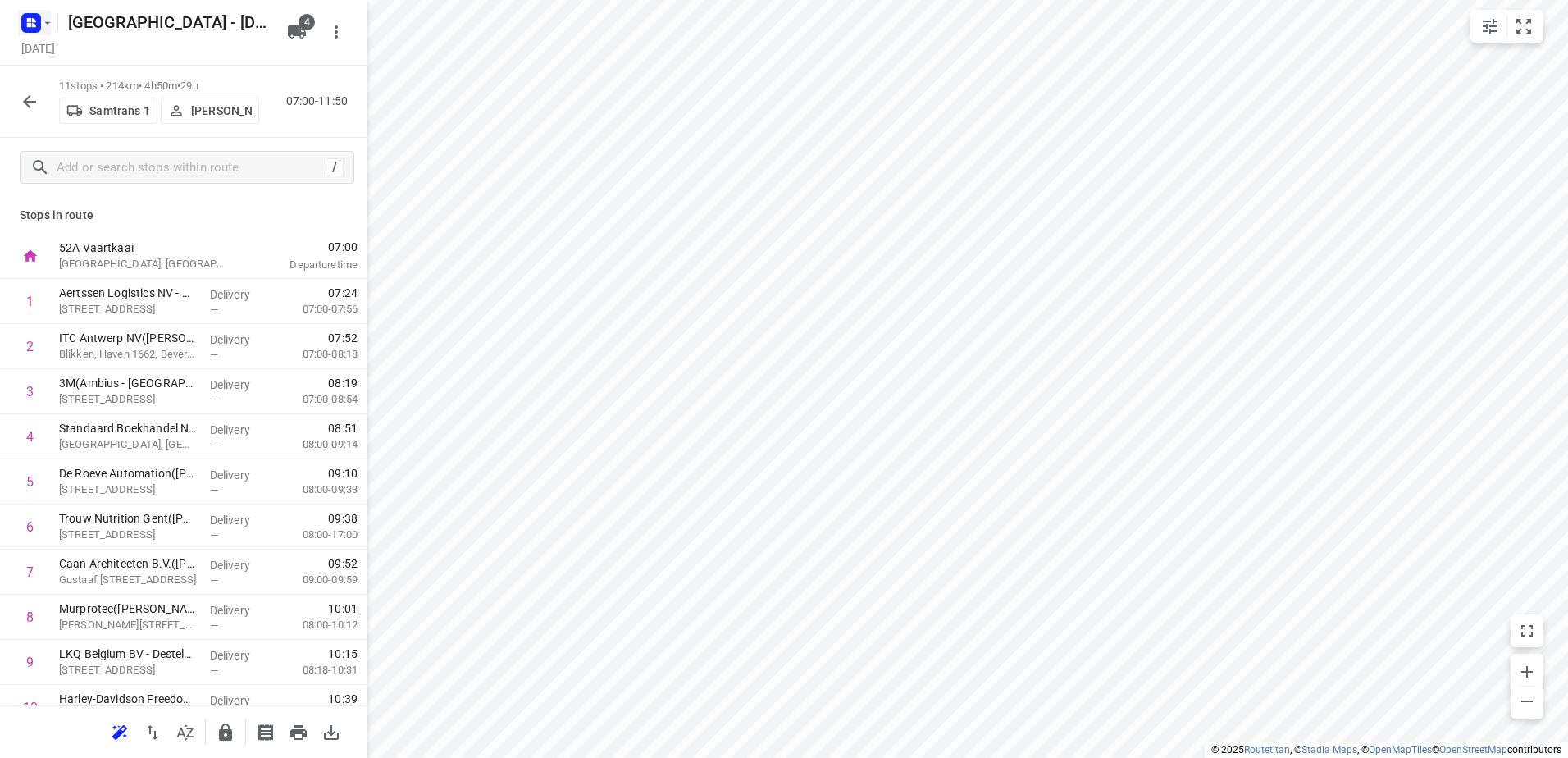
click at [25, 22] on rect "button" at bounding box center [31, 23] width 20 height 20
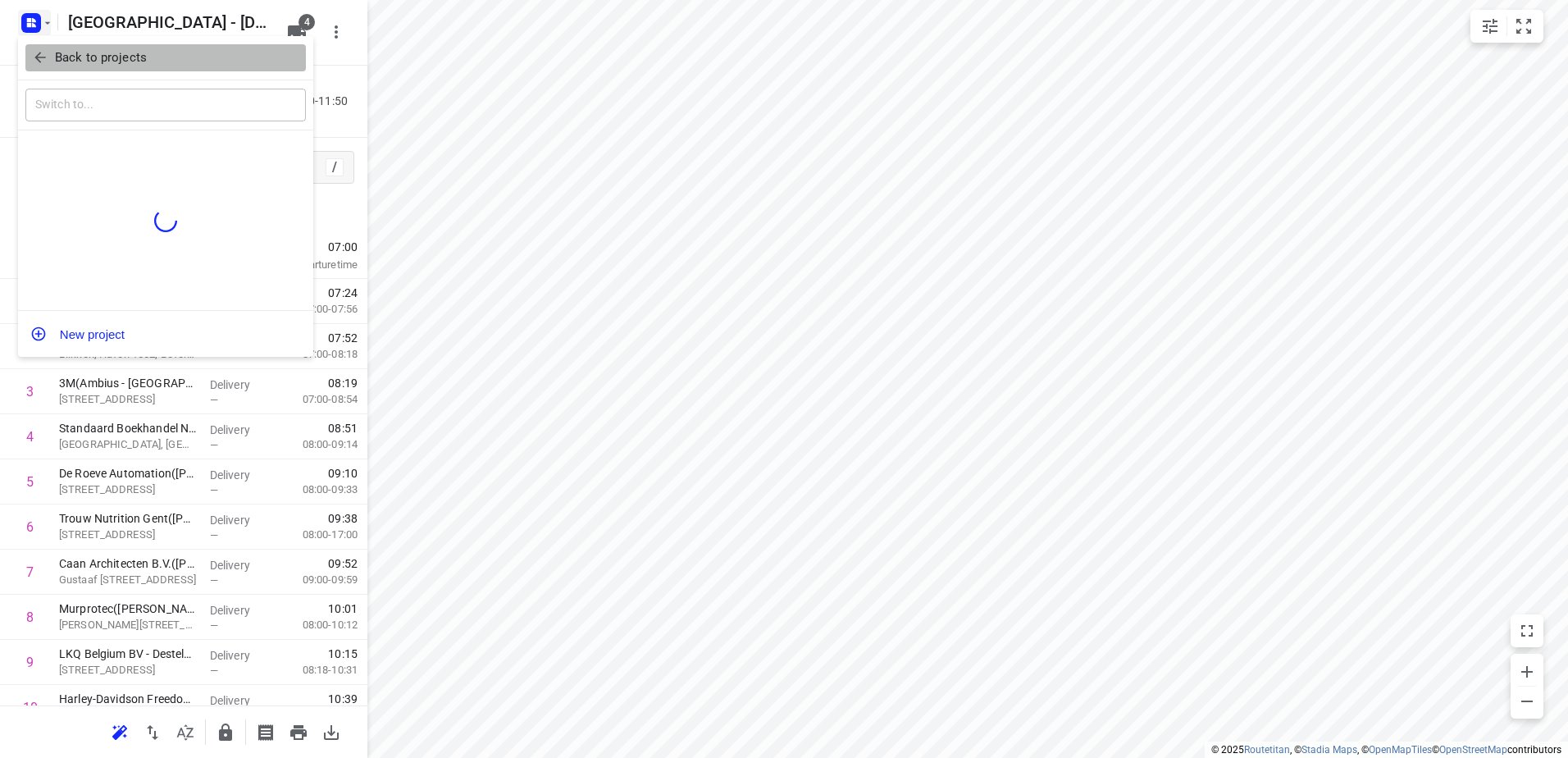
click at [34, 58] on icon "button" at bounding box center [40, 57] width 16 height 16
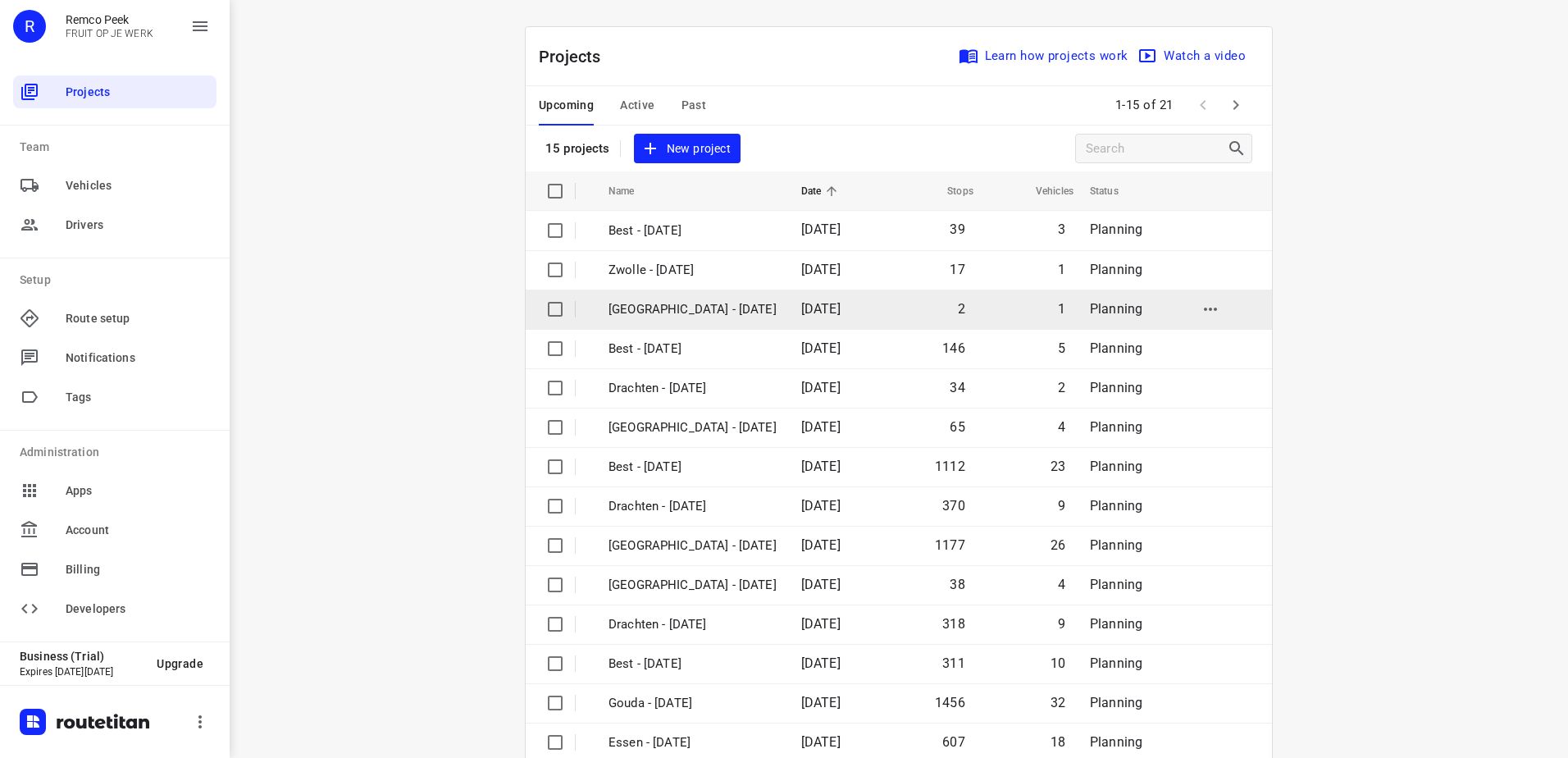
click at [719, 316] on p "[GEOGRAPHIC_DATA] - [DATE]" at bounding box center [692, 310] width 168 height 19
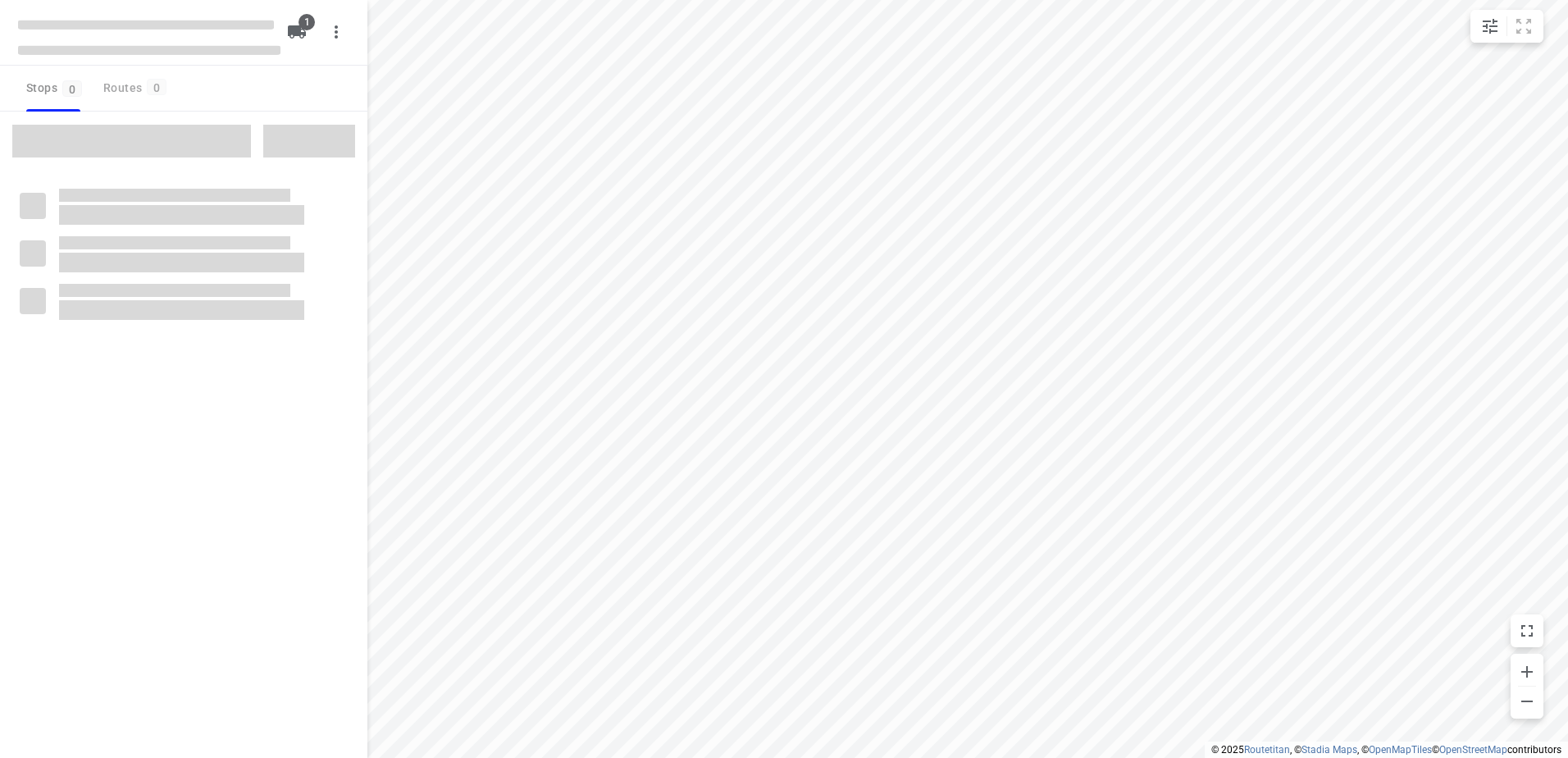
checkbox input "true"
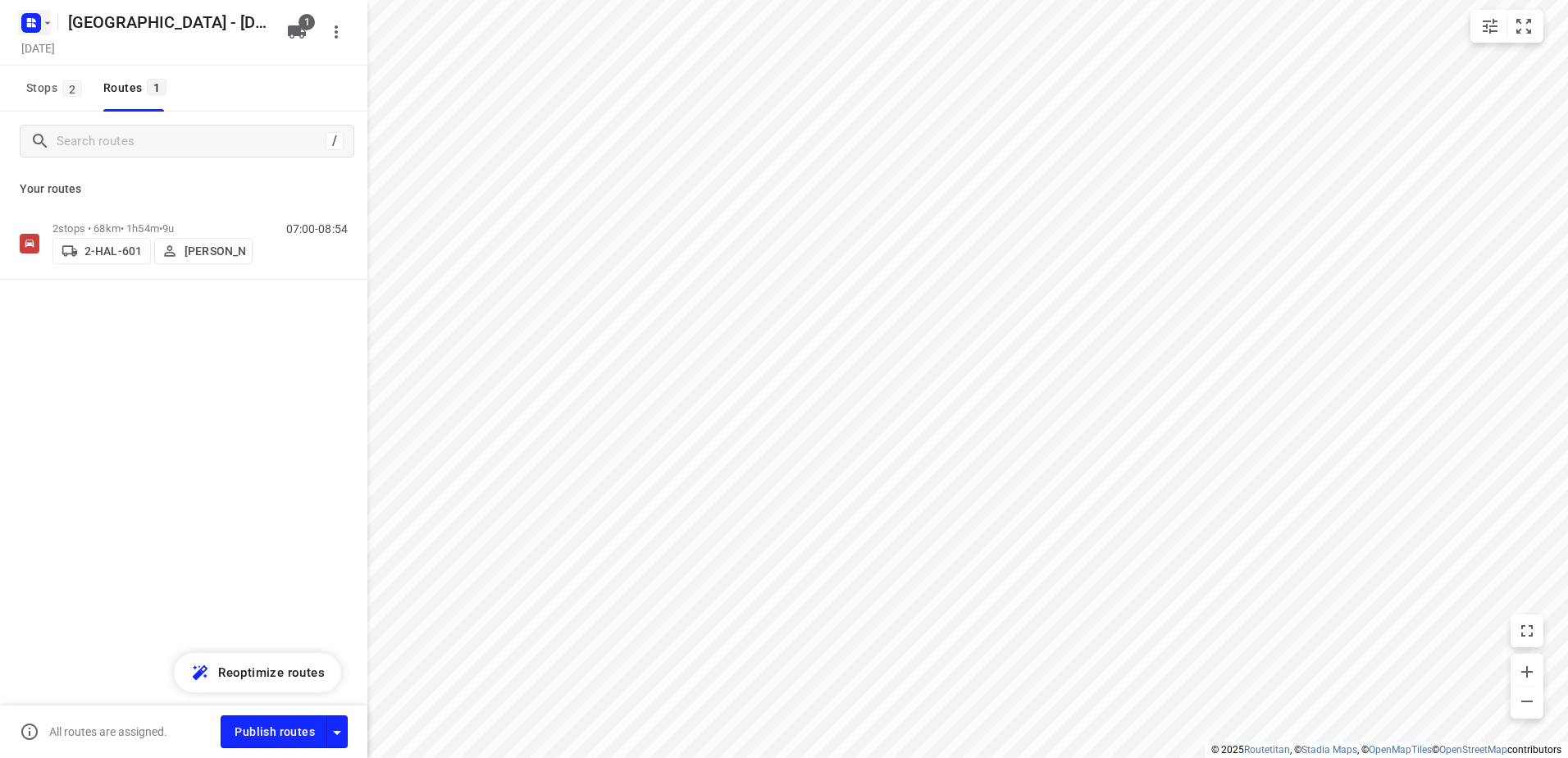
click at [38, 20] on rect "button" at bounding box center [31, 23] width 20 height 20
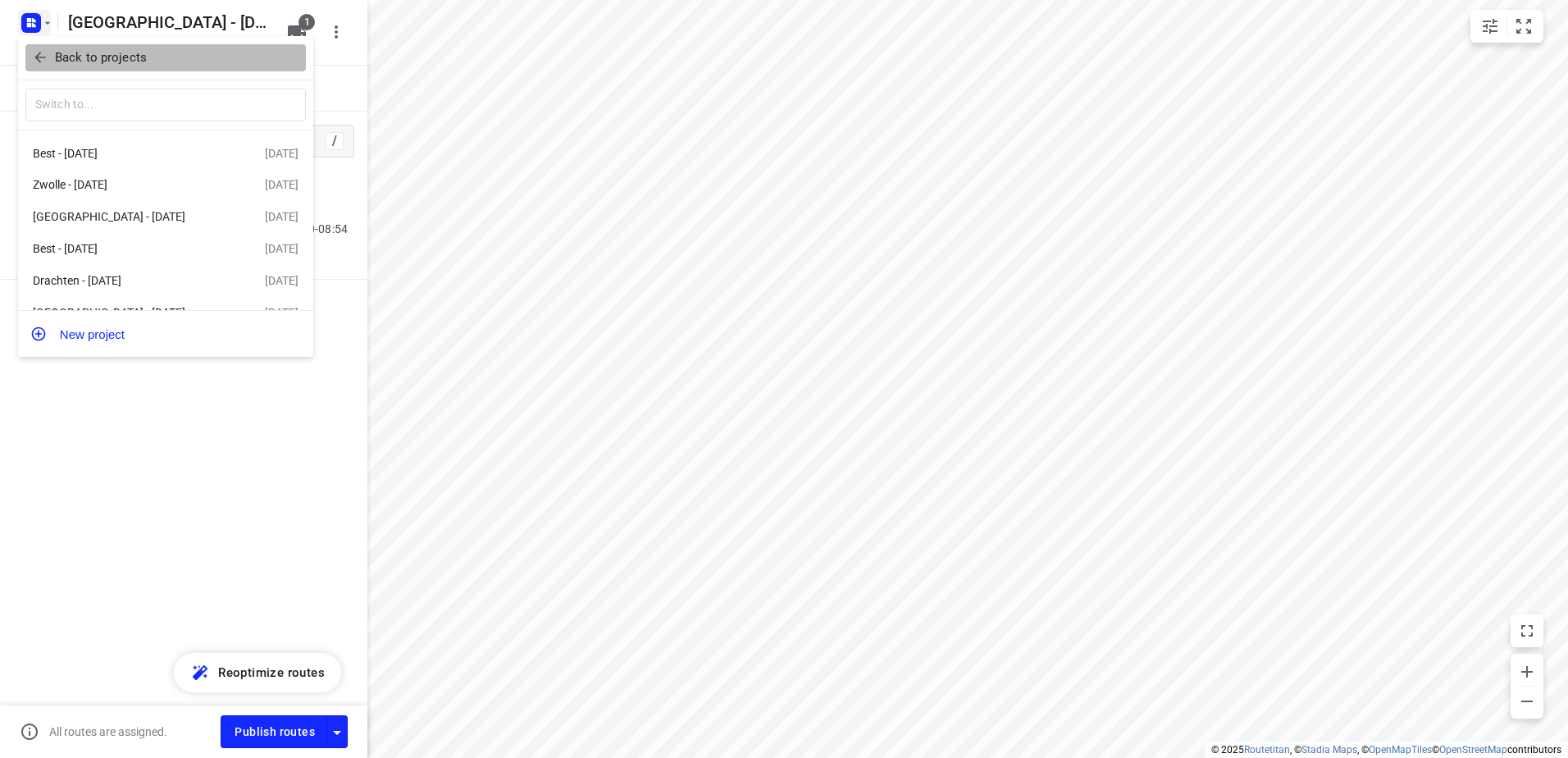
click at [47, 56] on icon "button" at bounding box center [40, 57] width 16 height 16
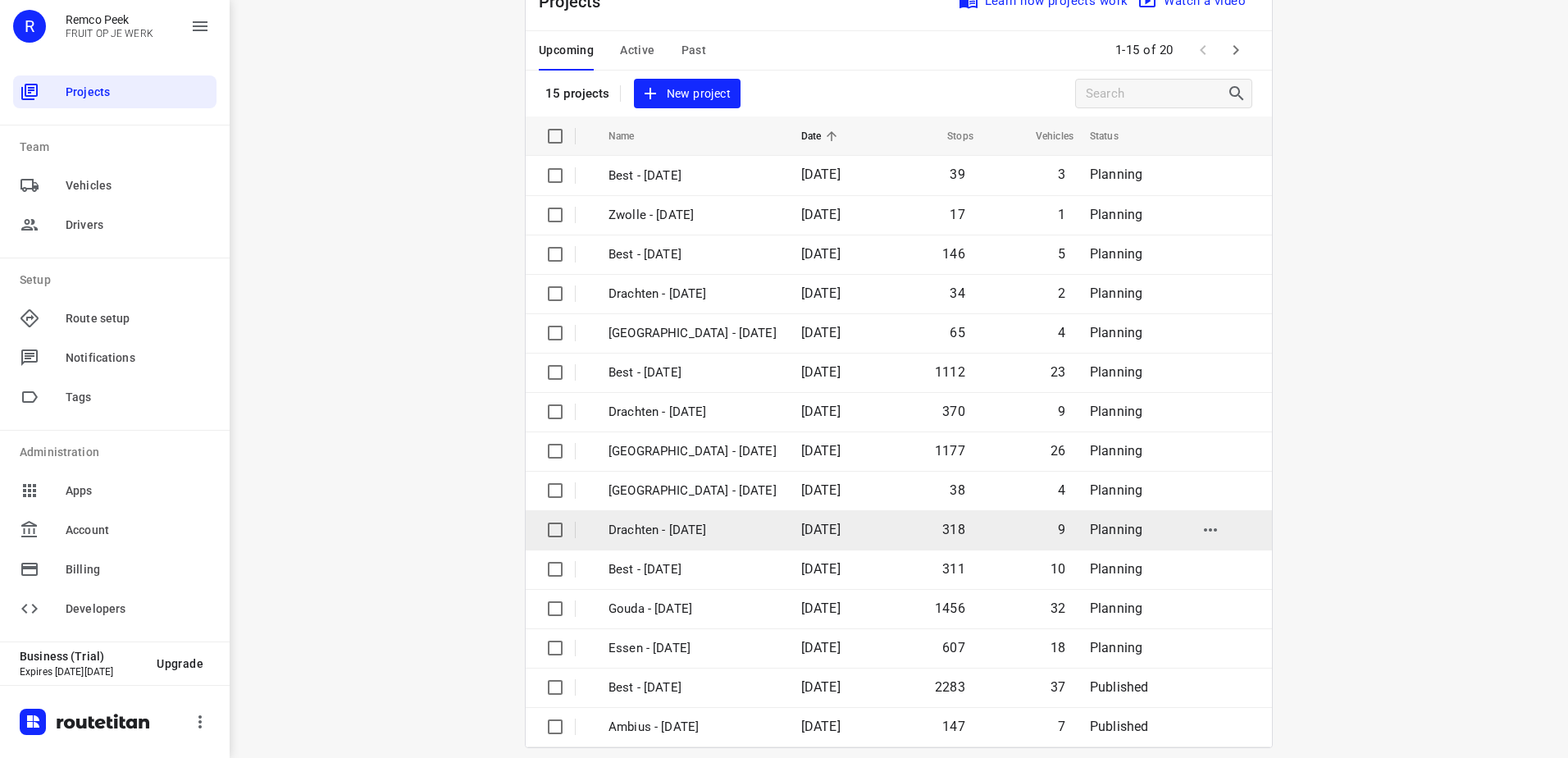
scroll to position [71, 0]
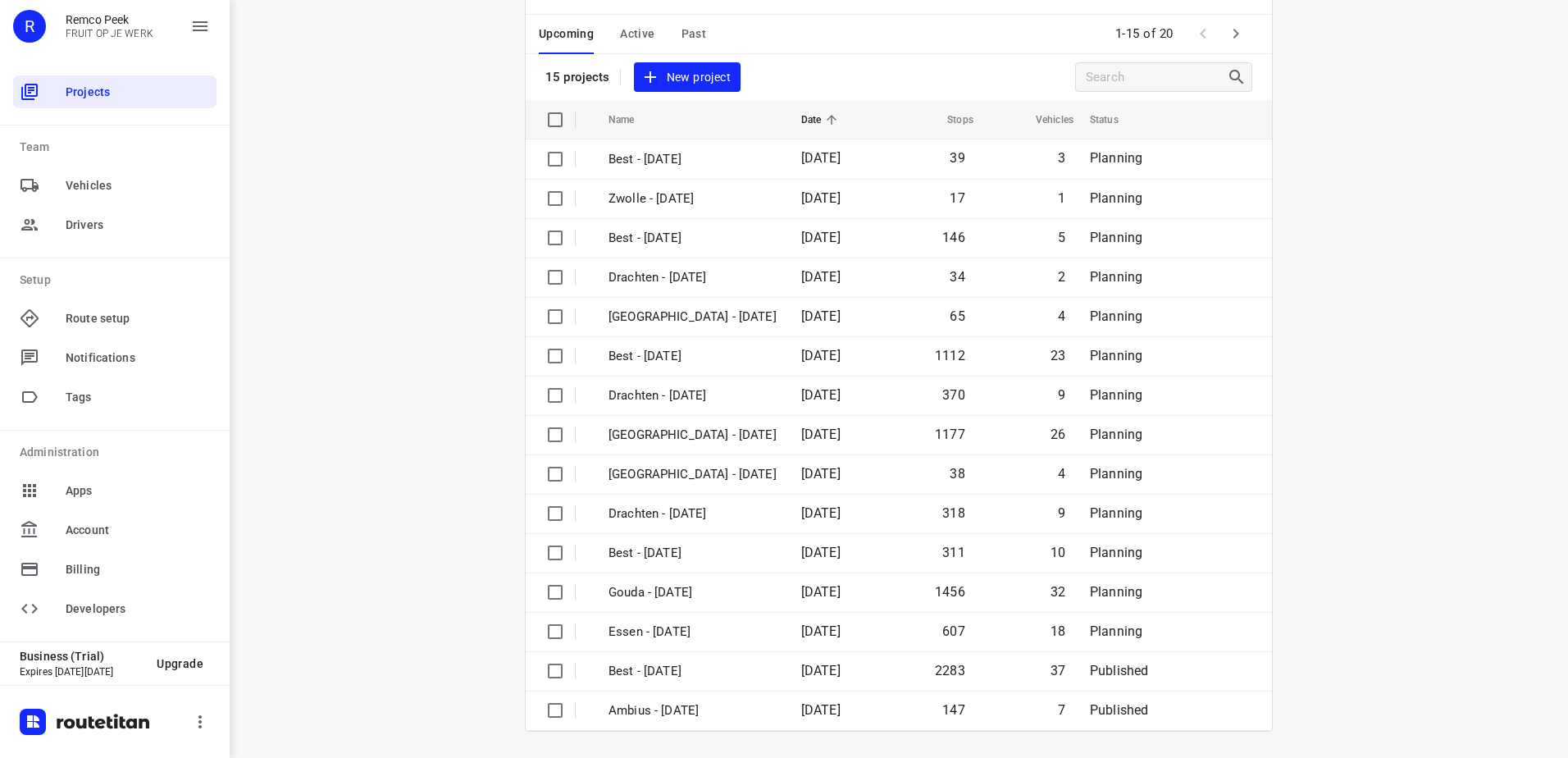
click at [1233, 33] on icon "button" at bounding box center [1235, 33] width 20 height 20
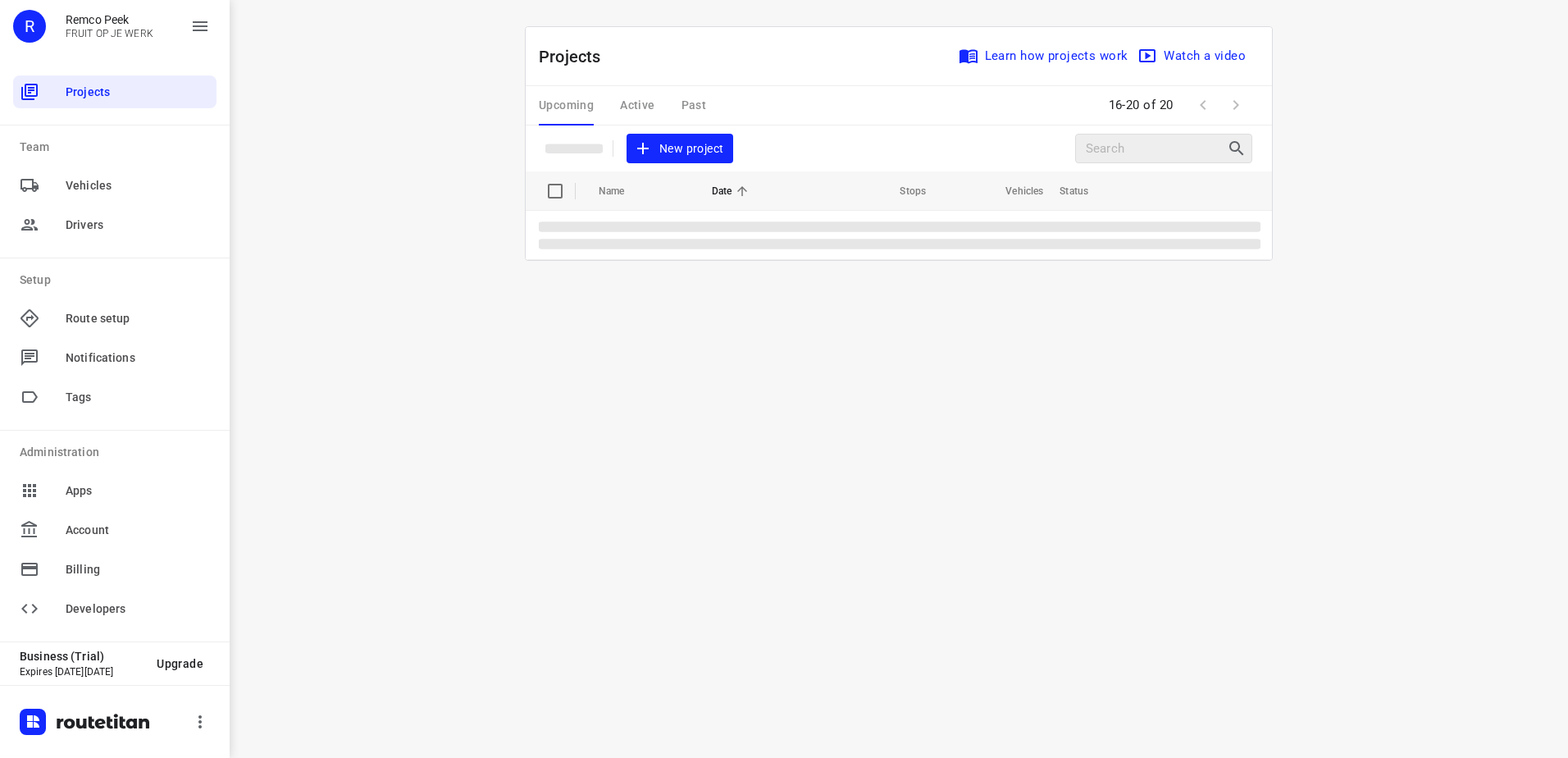
scroll to position [0, 0]
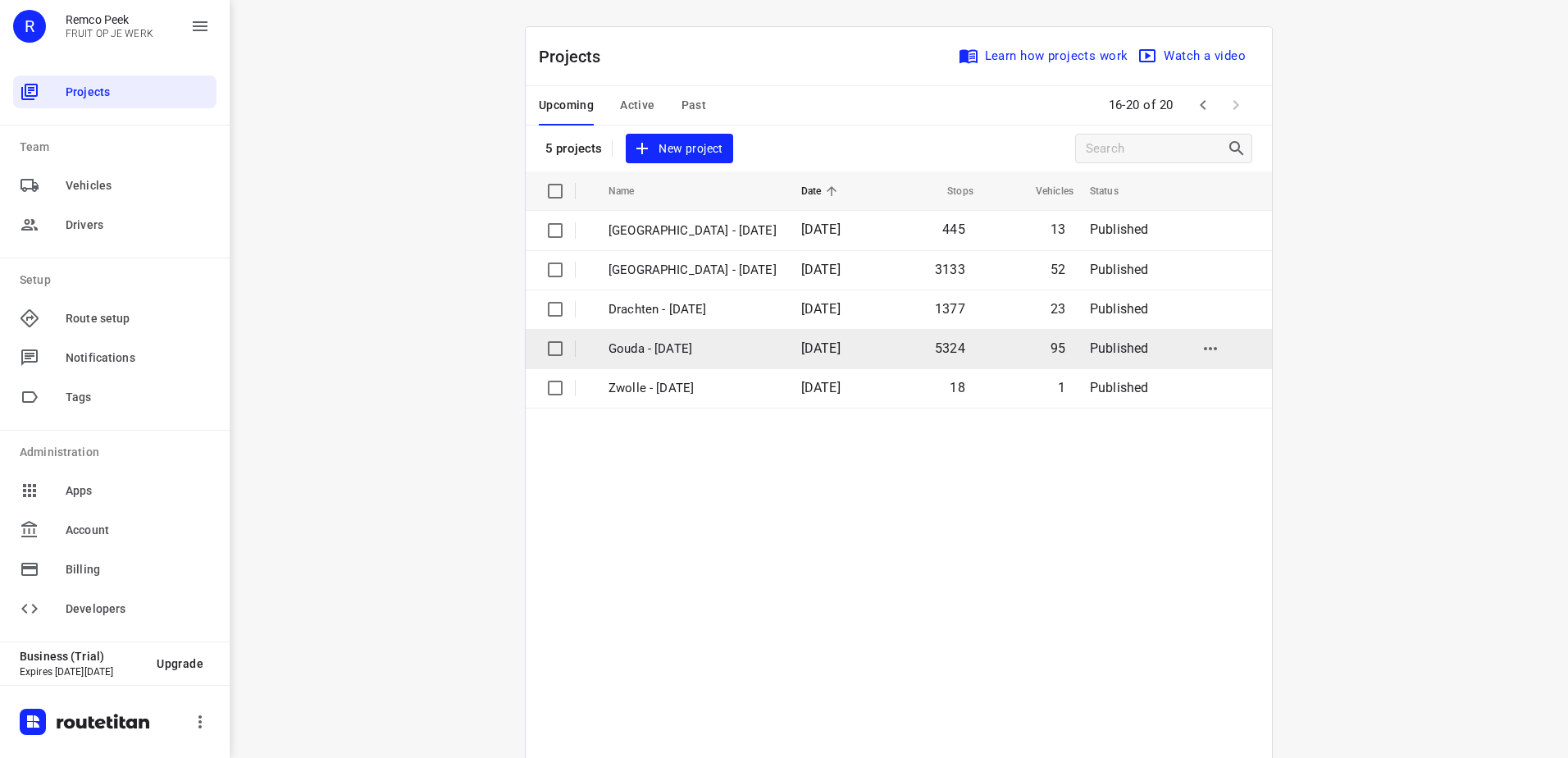
click at [788, 346] on td "[DATE]" at bounding box center [836, 349] width 95 height 40
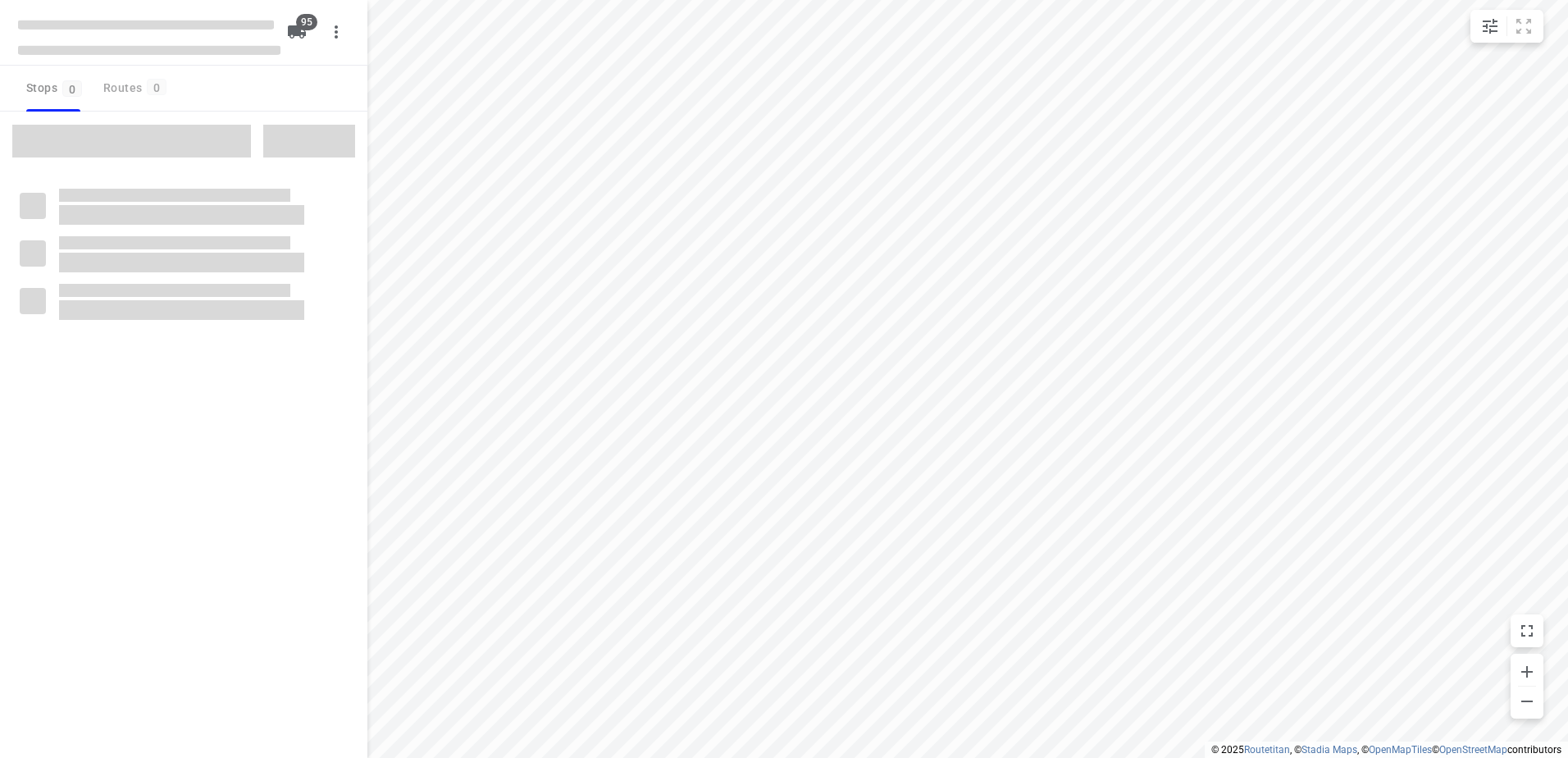
checkbox input "true"
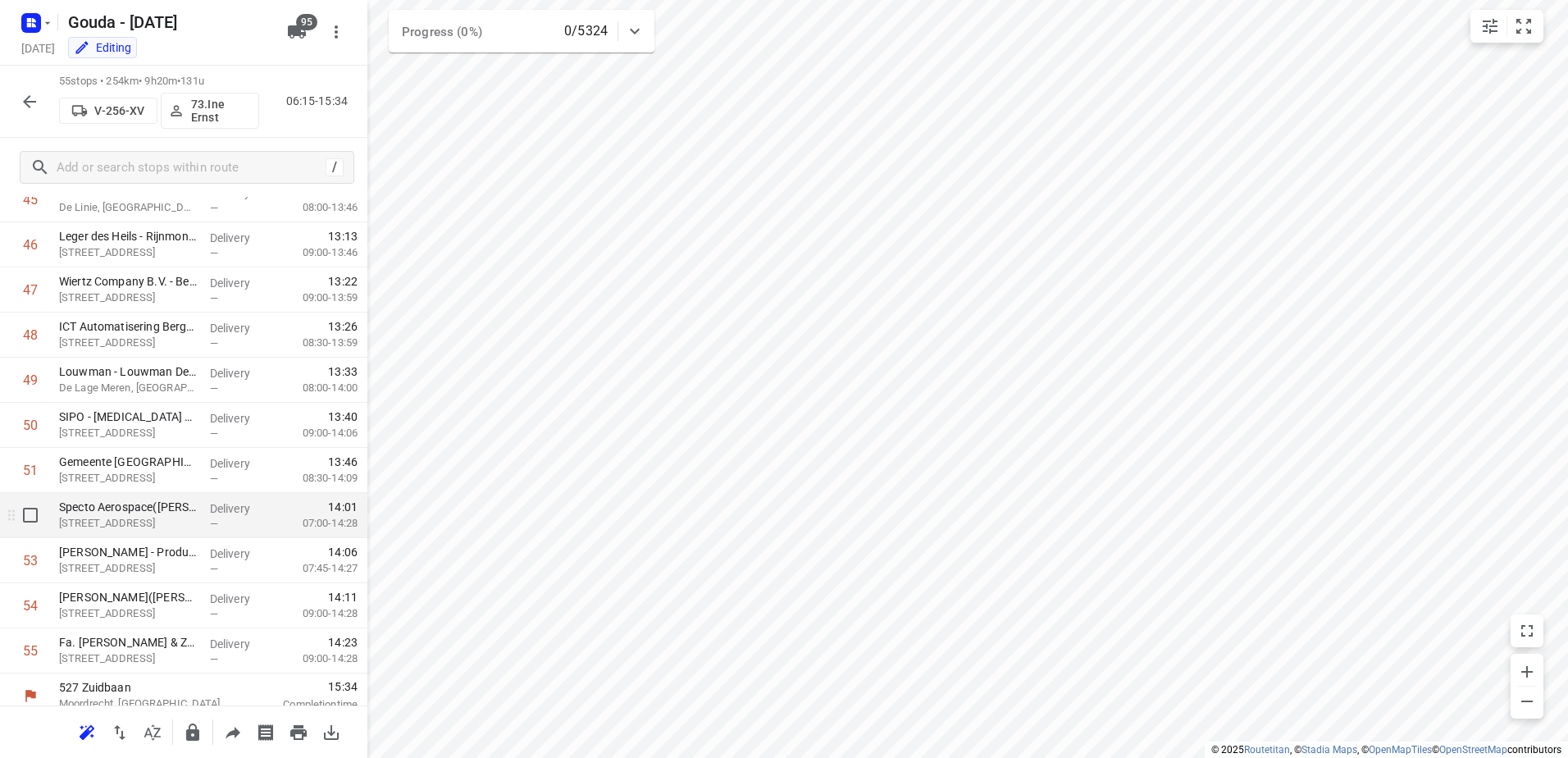
scroll to position [2100, 0]
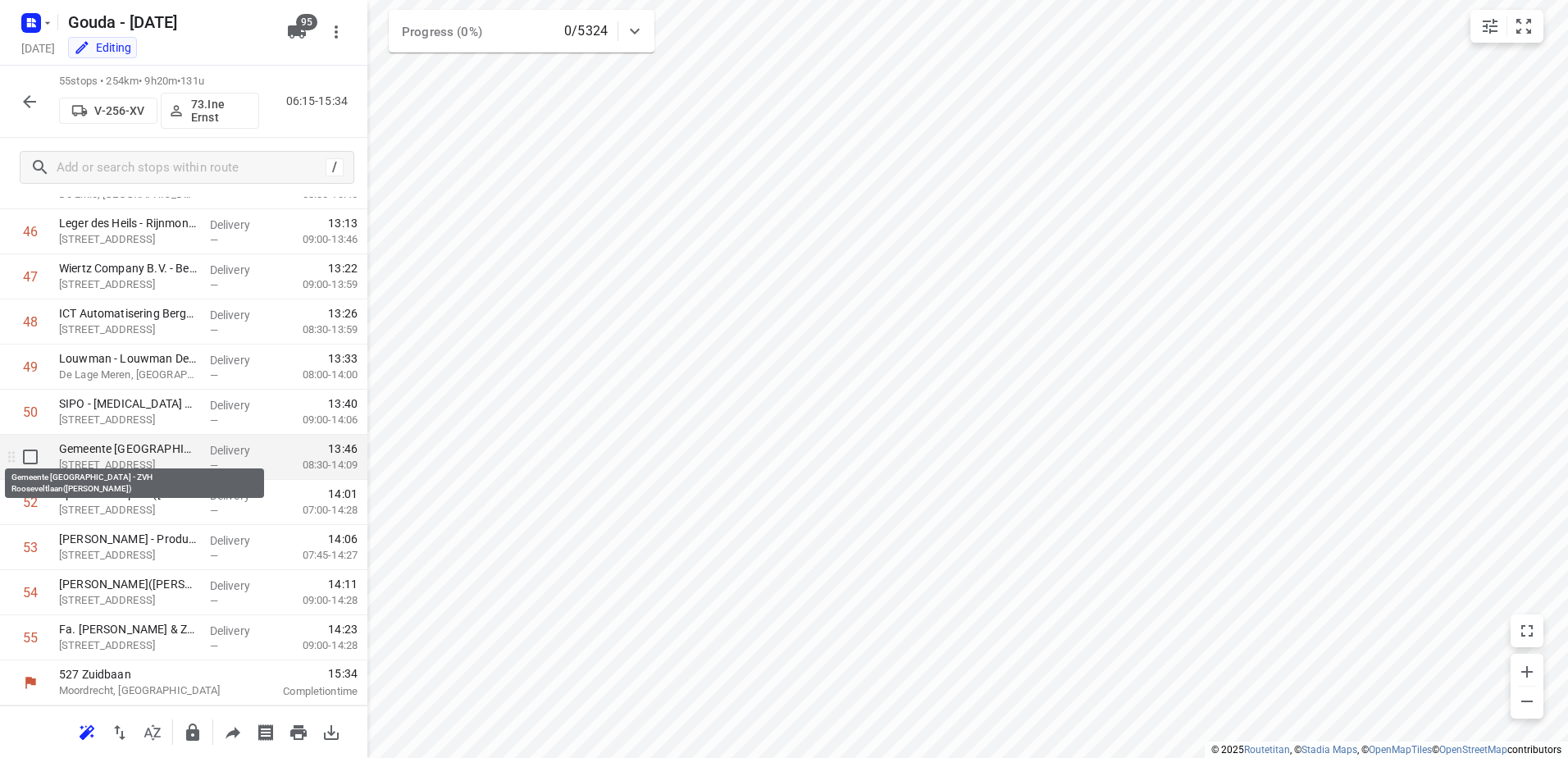
click at [144, 447] on p "Gemeente [GEOGRAPHIC_DATA] - ZVH Rooseveltlaan([PERSON_NAME])" at bounding box center [127, 448] width 137 height 16
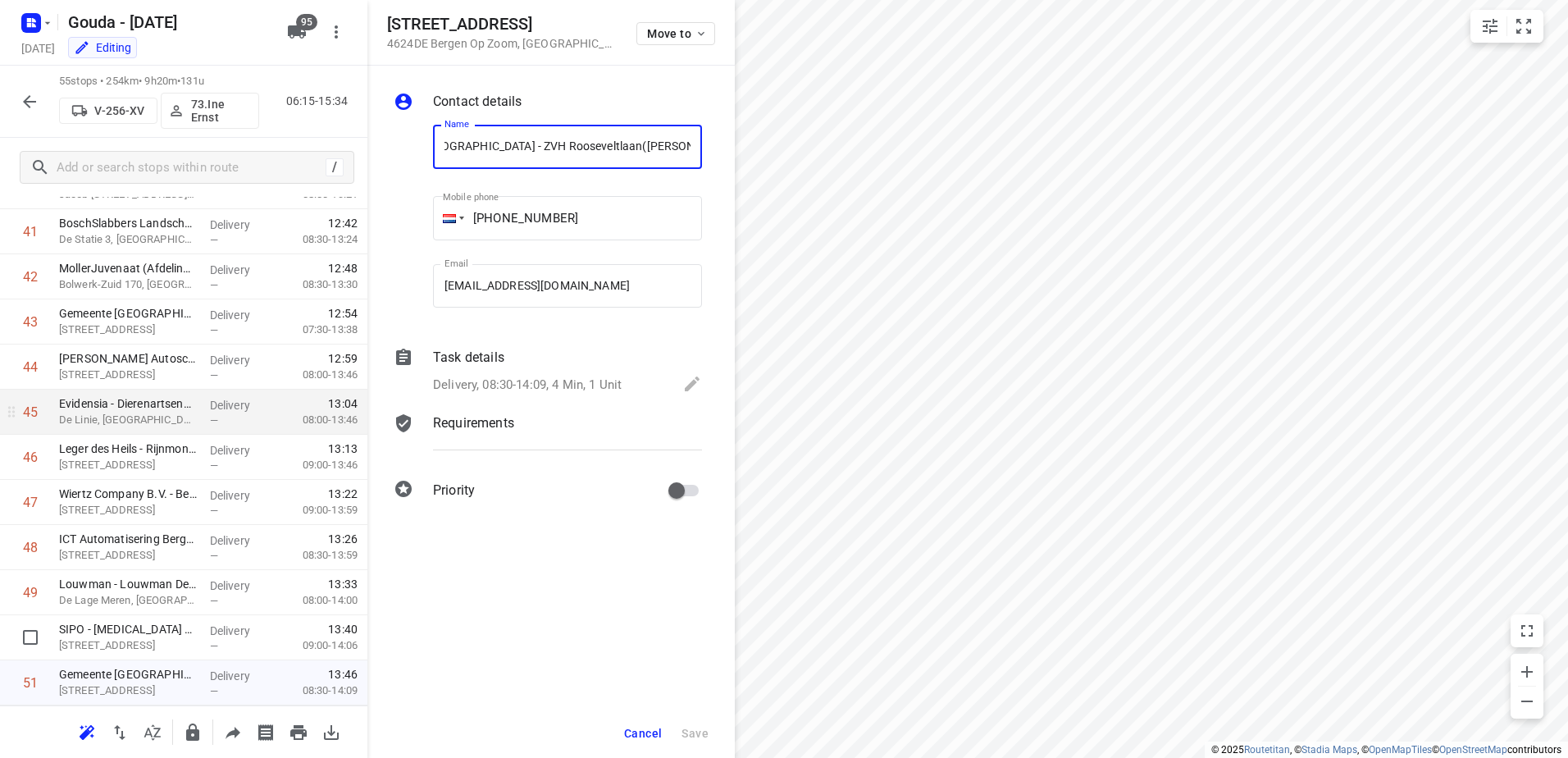
scroll to position [1853, 0]
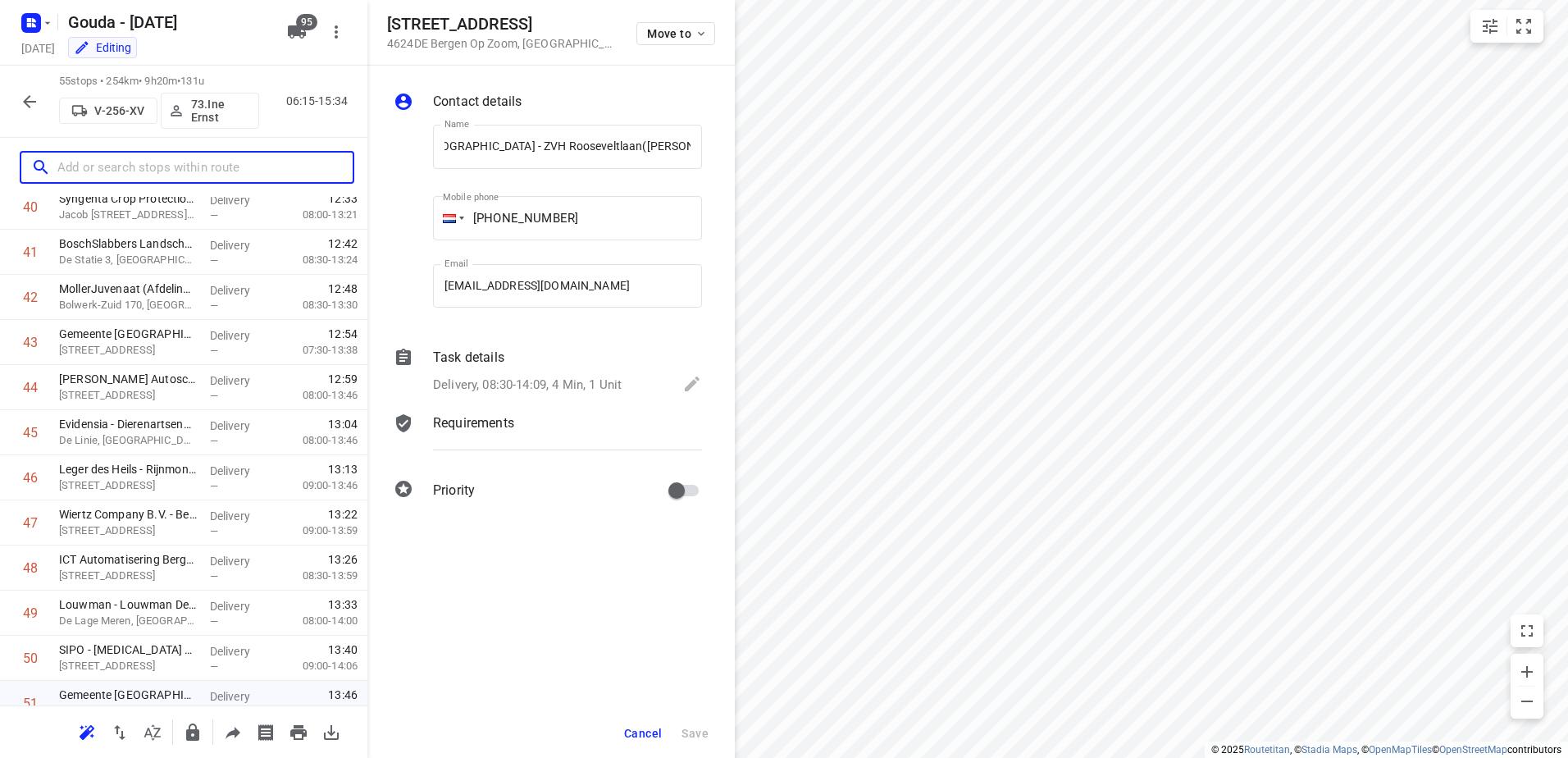
click at [150, 174] on input "text" at bounding box center [206, 168] width 296 height 26
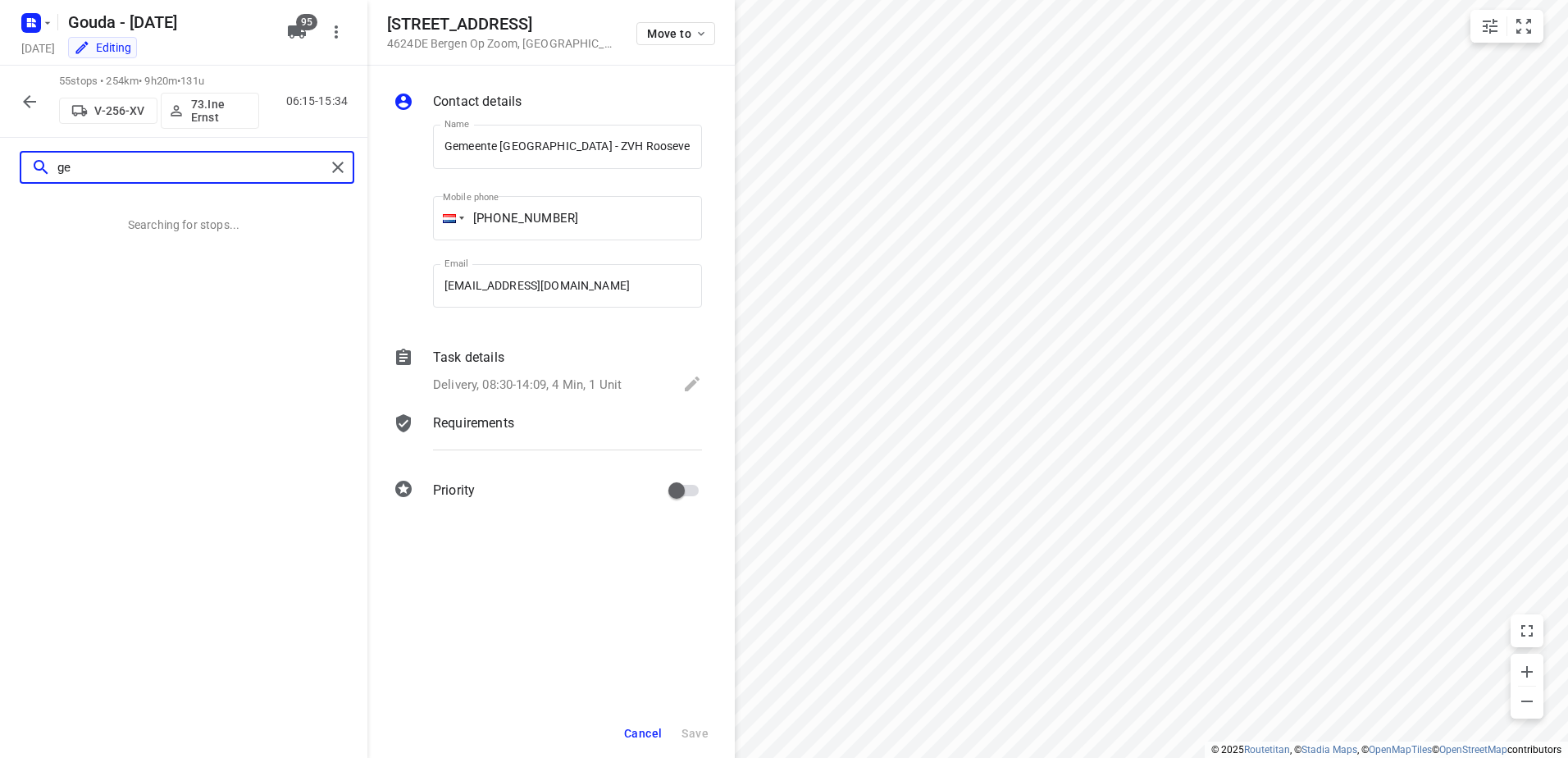
scroll to position [0, 0]
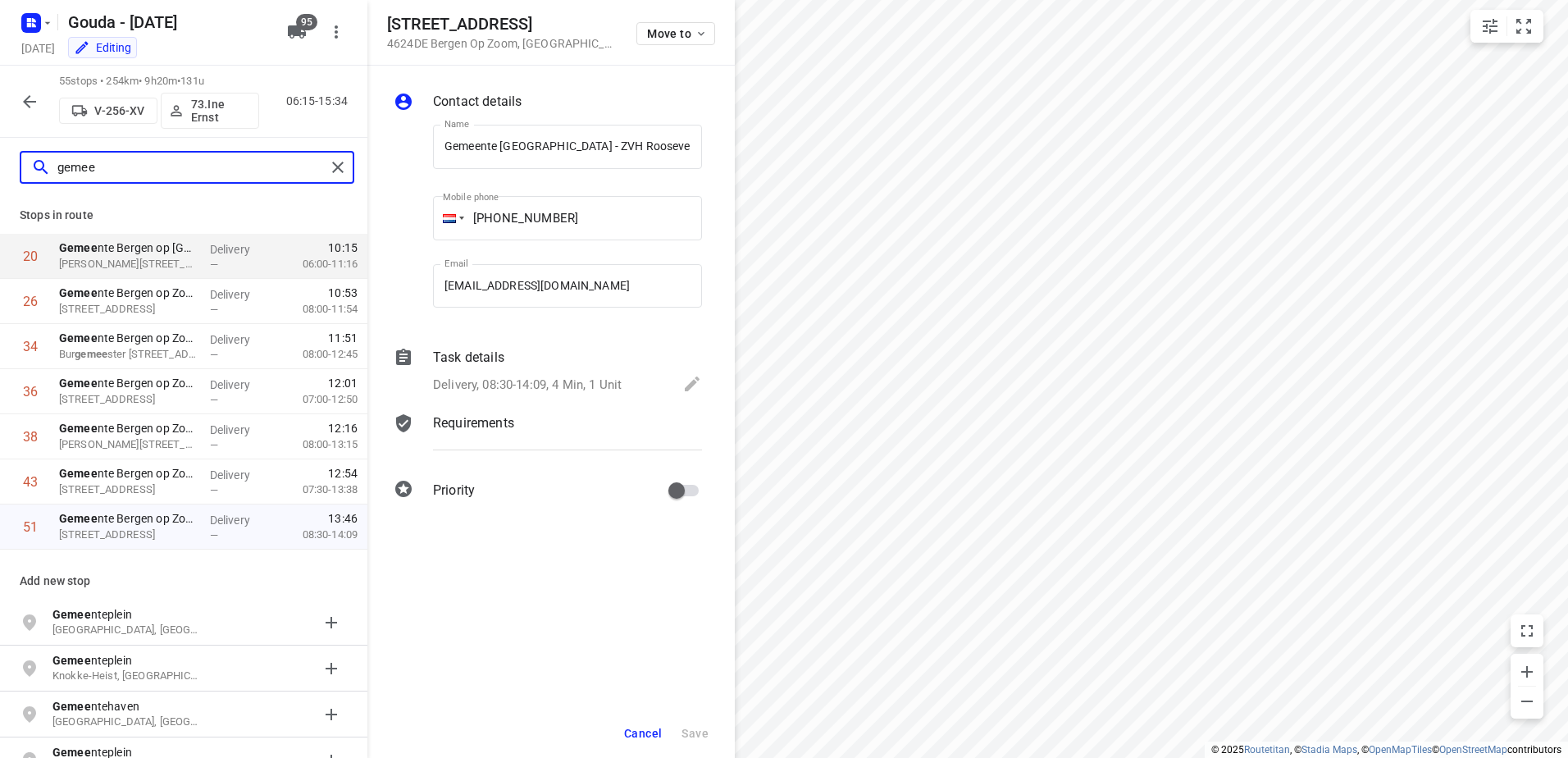
type input "gemee"
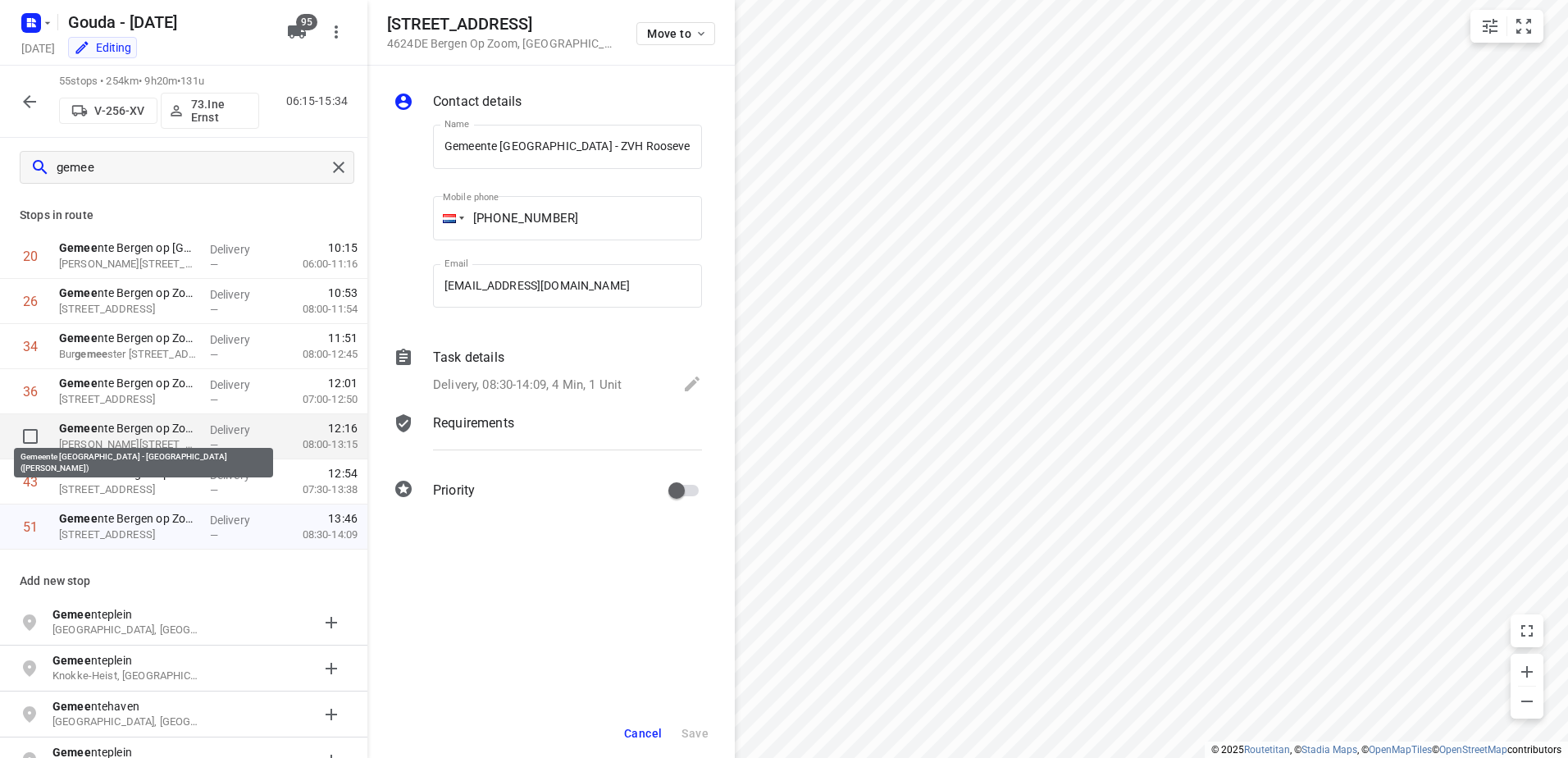
click at [189, 435] on p "Gemee nte Bergen op Zoom - BG Oost - West(Dilara Balci)" at bounding box center [127, 427] width 137 height 16
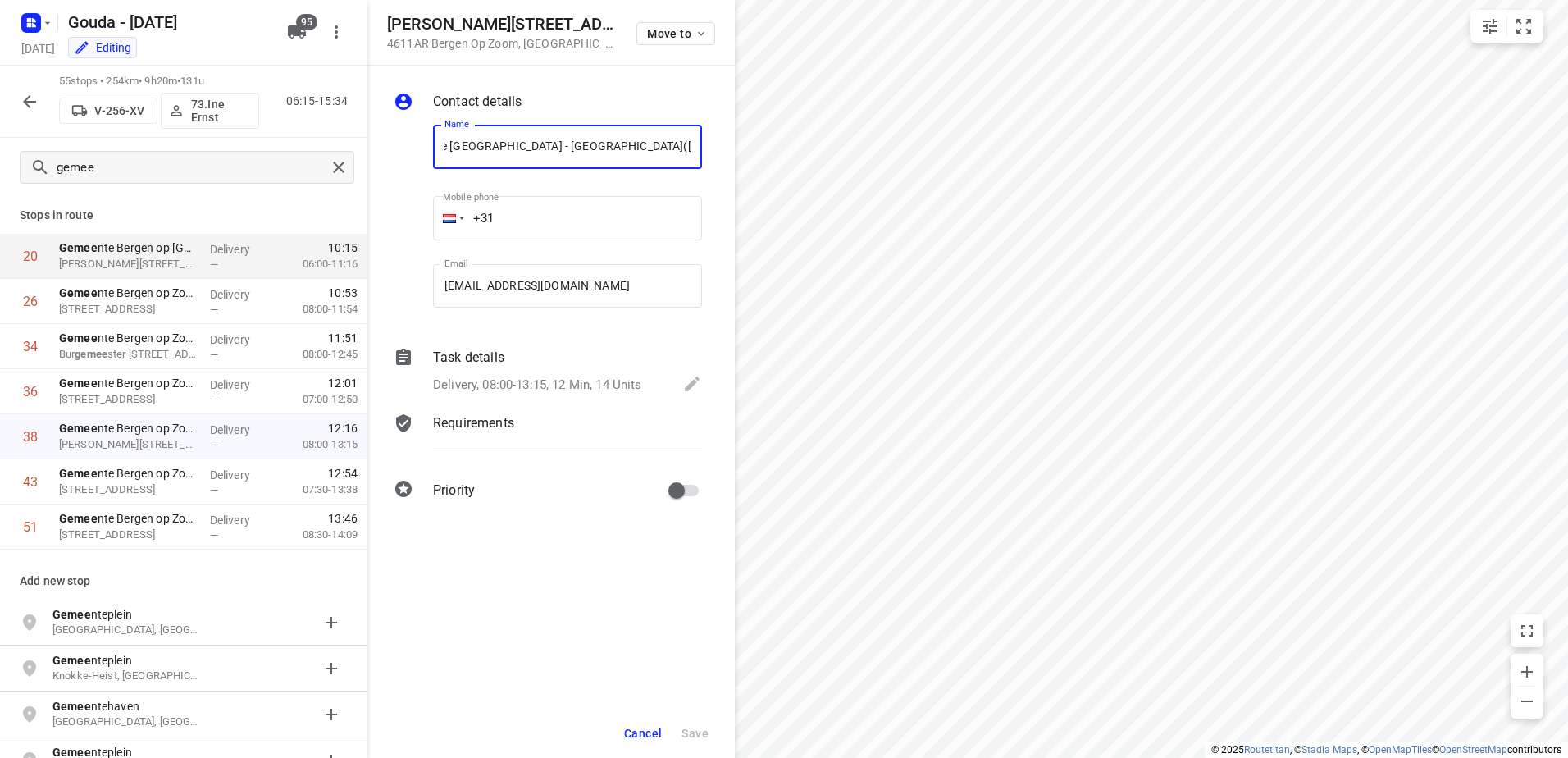
click at [570, 384] on p "Delivery, 08:00-13:15, 12 Min, 14 Units" at bounding box center [537, 385] width 209 height 19
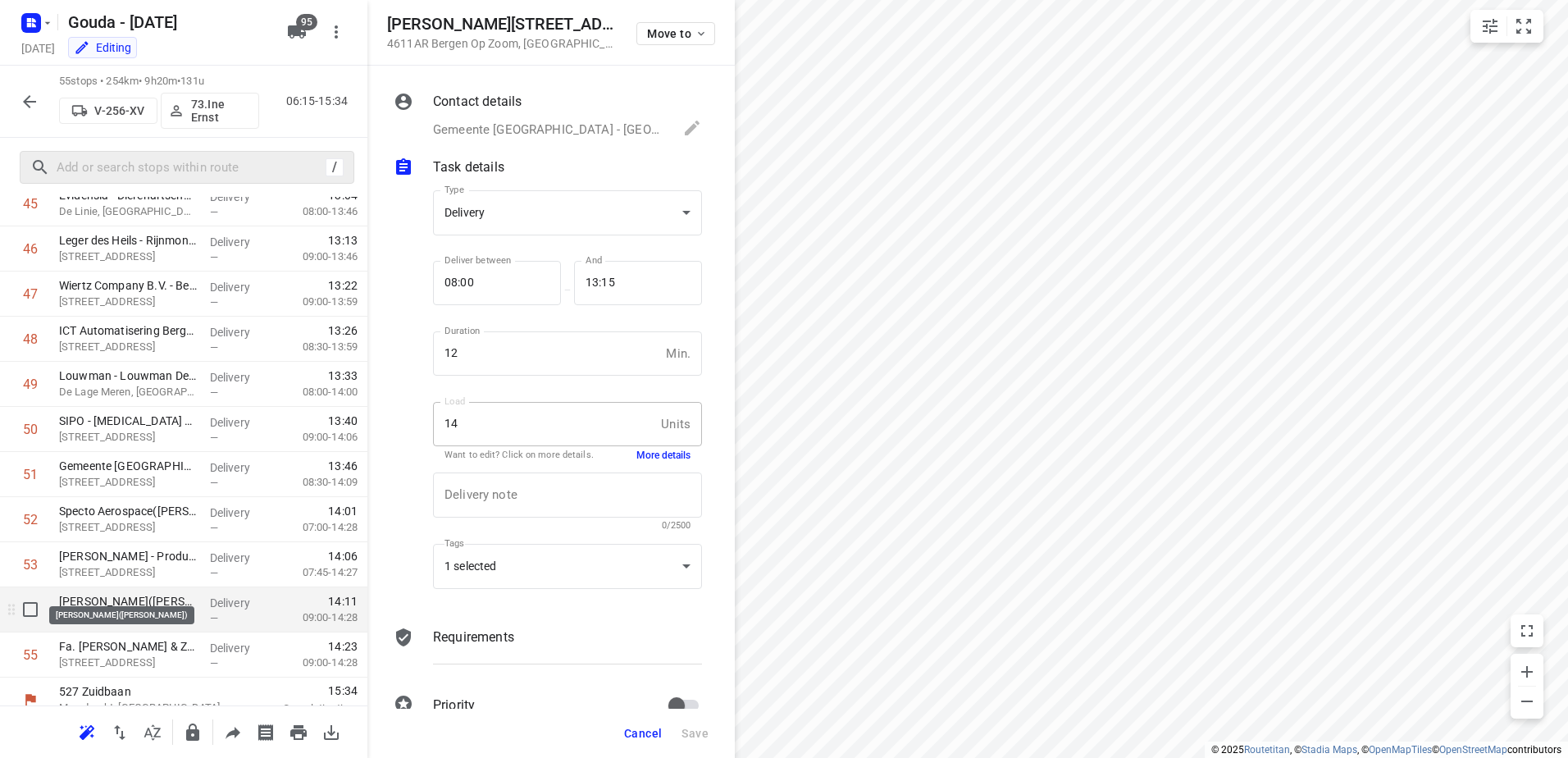
scroll to position [2100, 0]
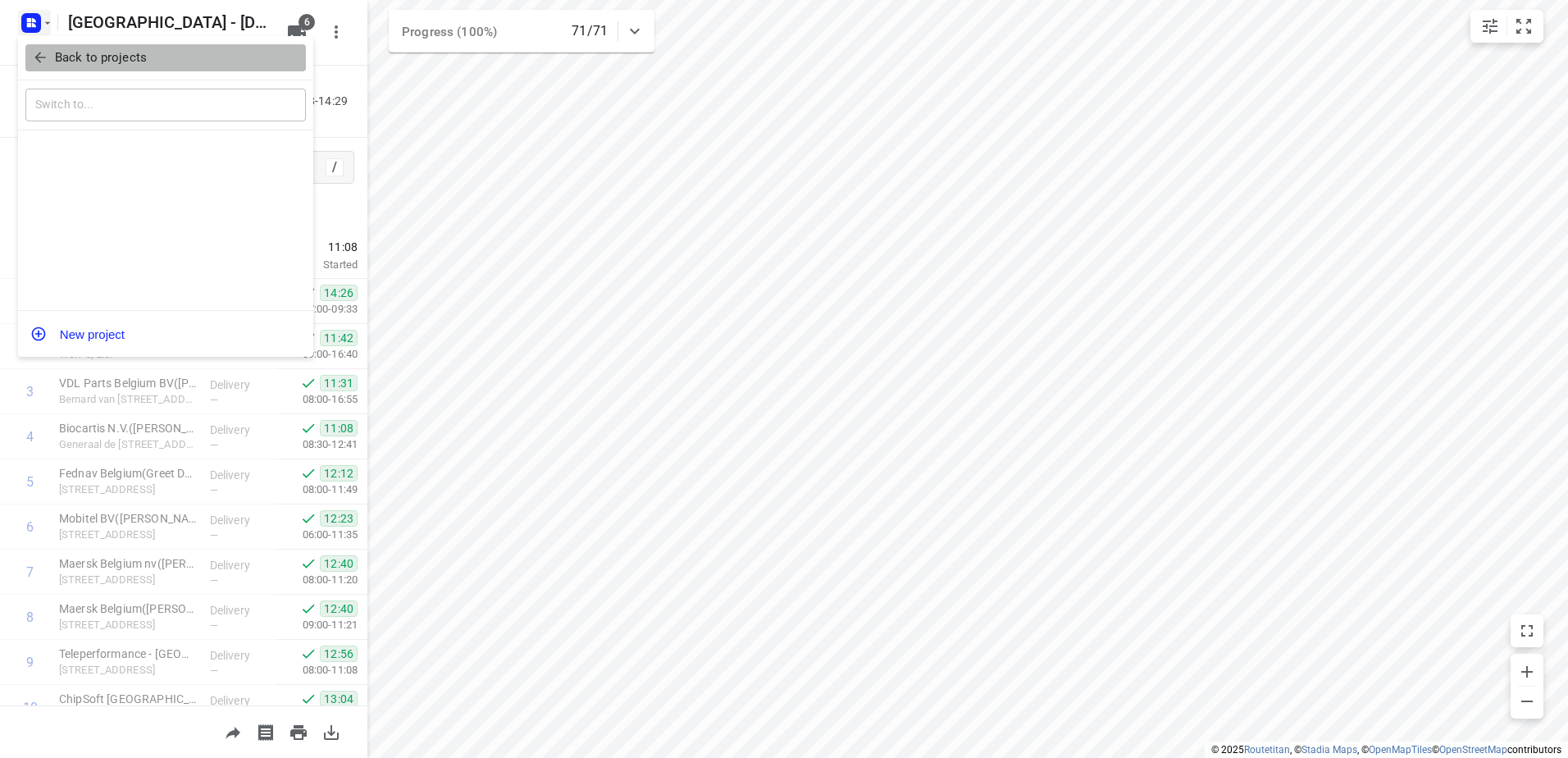
click at [64, 52] on p "Back to projects" at bounding box center [100, 58] width 92 height 19
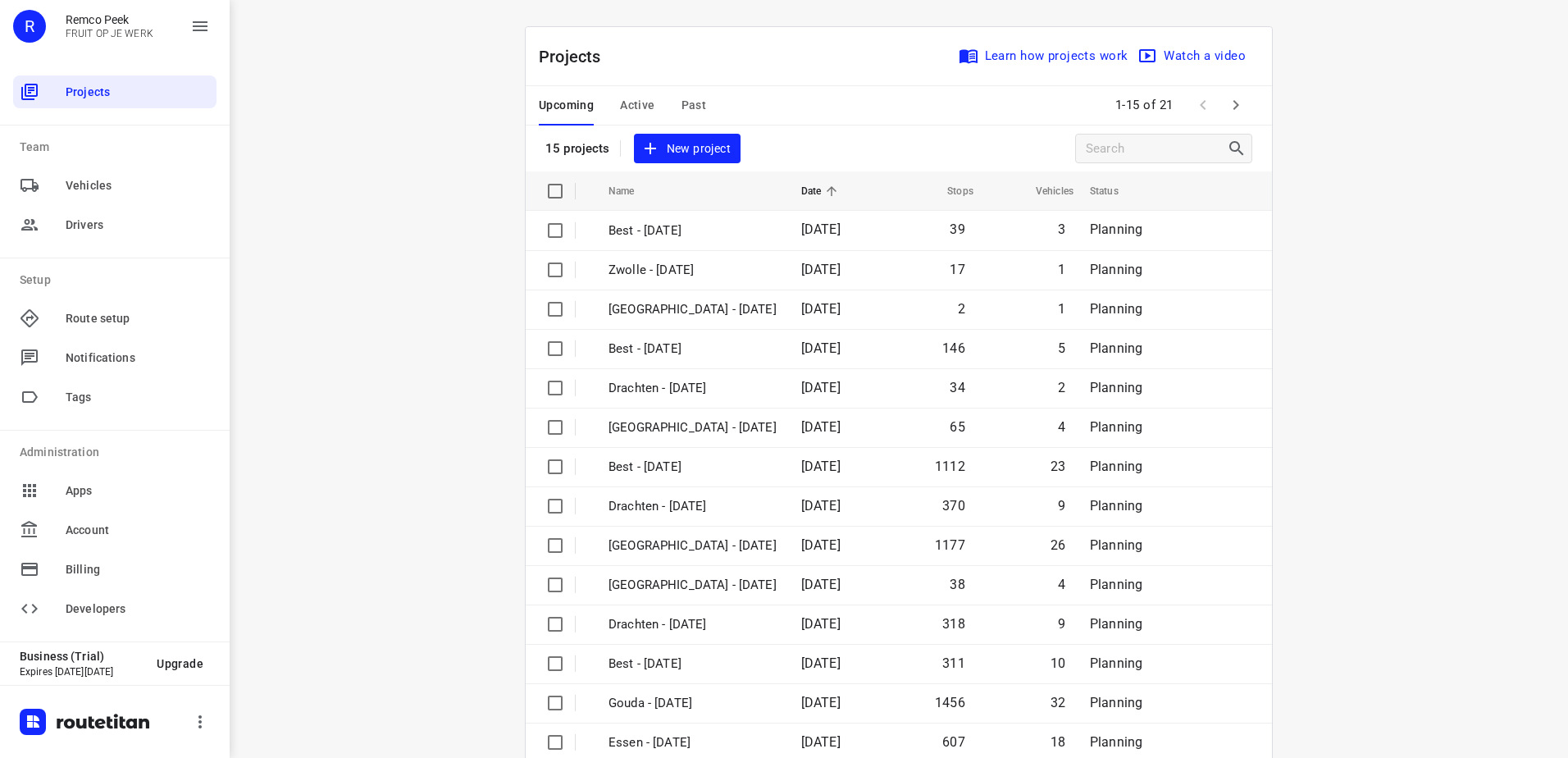
drag, startPoint x: 665, startPoint y: 102, endPoint x: 667, endPoint y: 113, distance: 11.2
click at [665, 106] on div "Upcoming Active Past" at bounding box center [636, 106] width 193 height 40
click at [681, 115] on span "Past" at bounding box center [694, 105] width 26 height 21
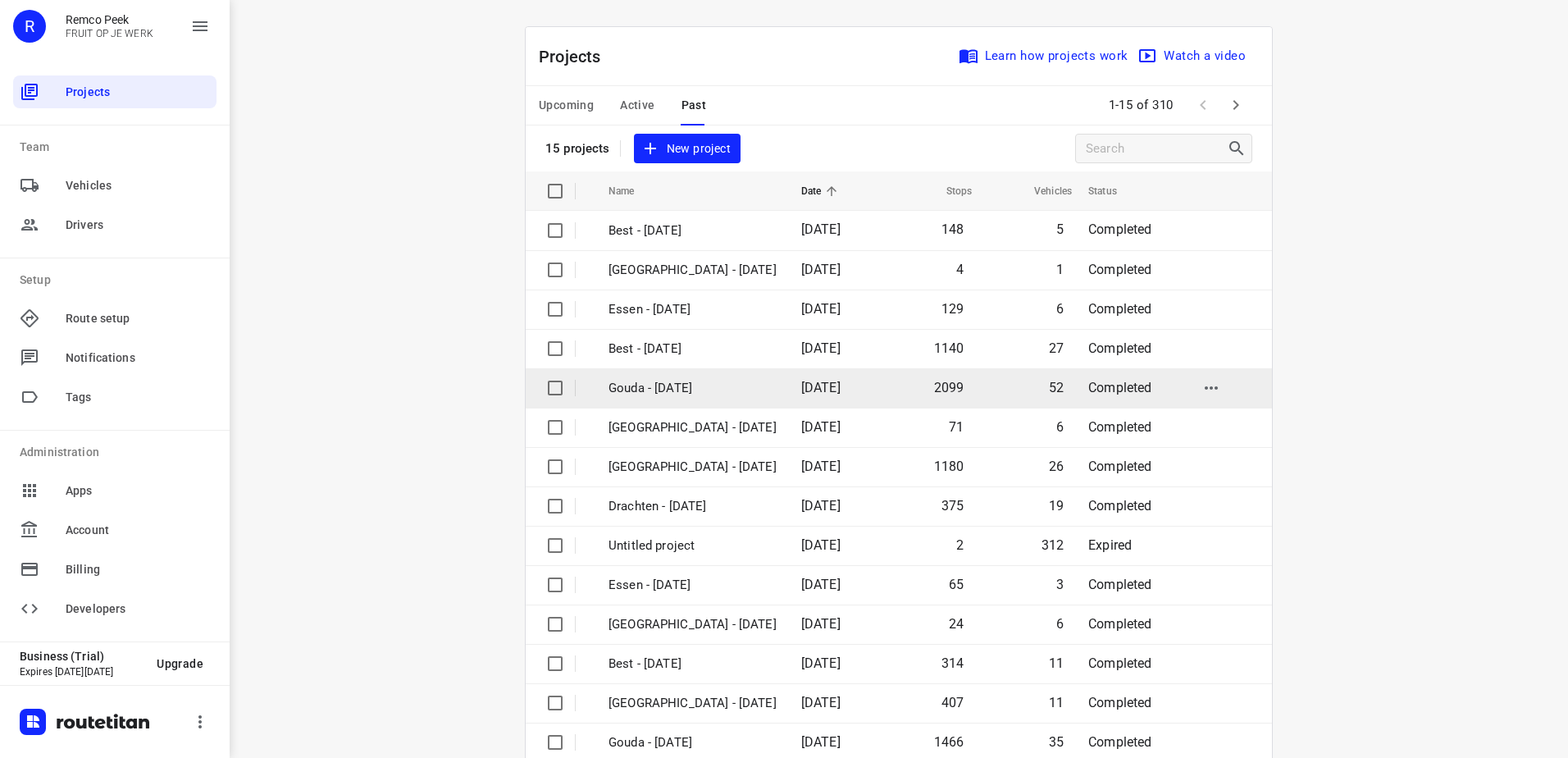
click at [742, 371] on td "Gouda - [DATE]" at bounding box center [690, 388] width 196 height 40
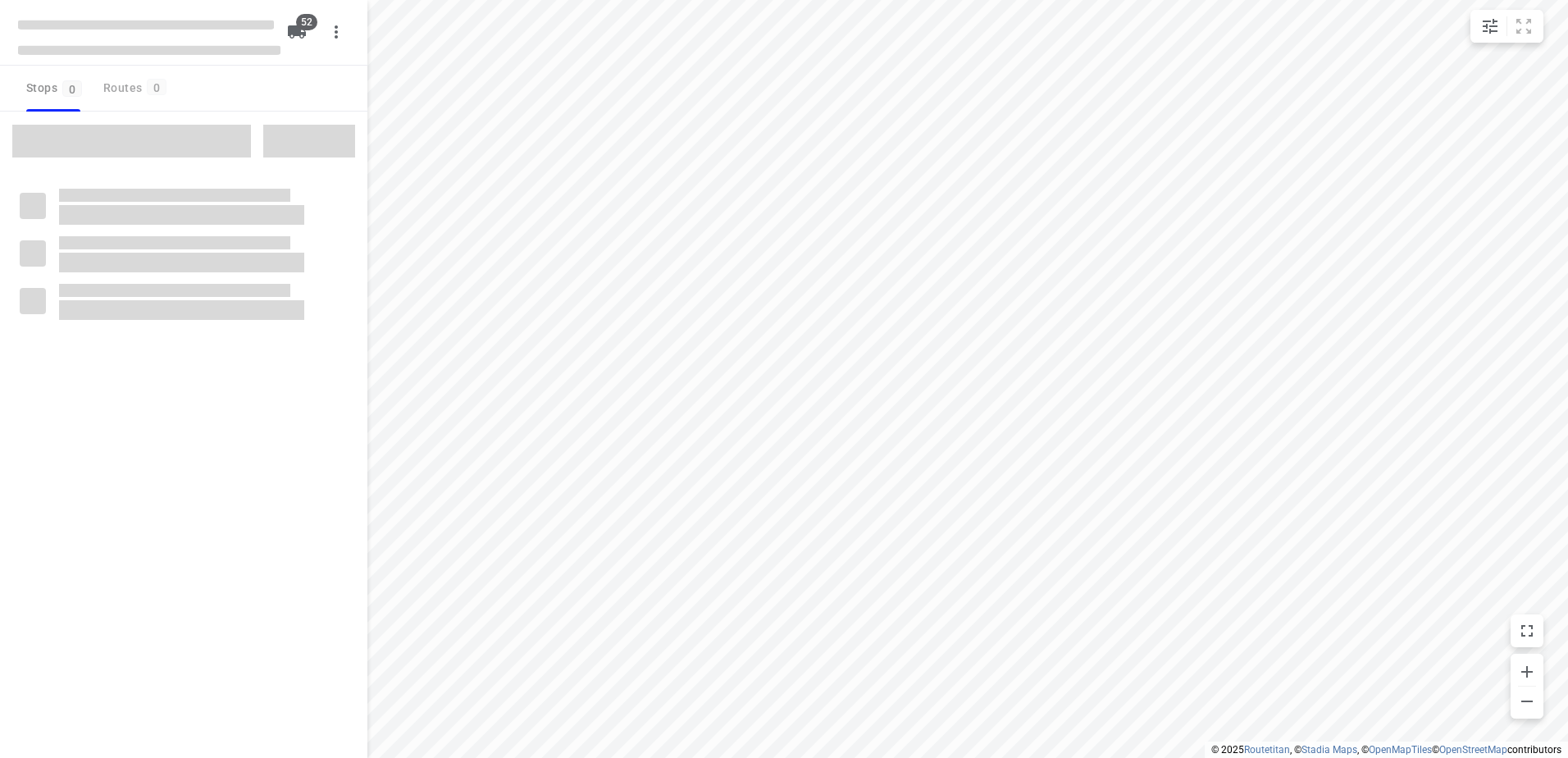
checkbox input "true"
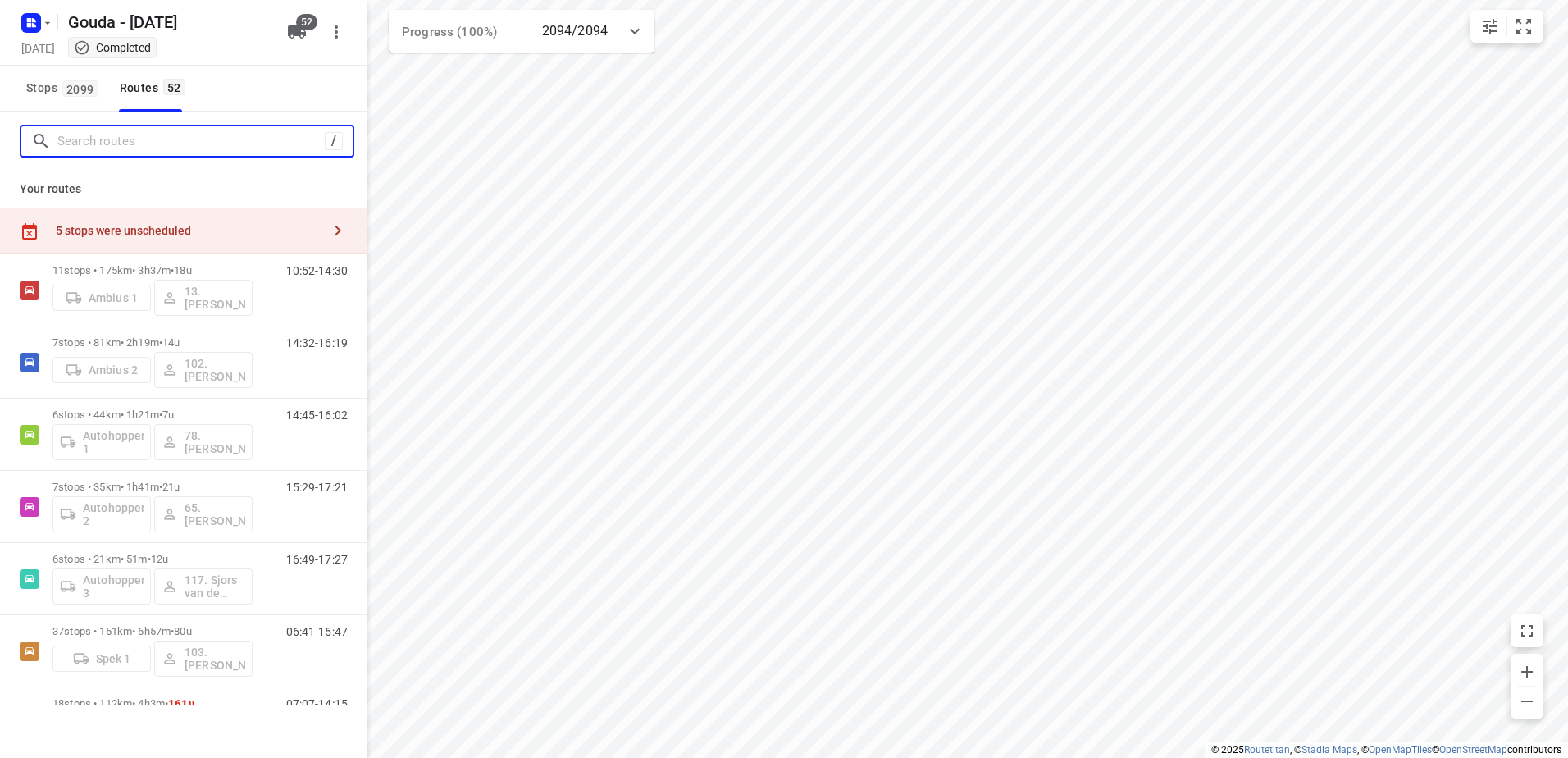
click at [134, 143] on input "Search routes" at bounding box center [191, 141] width 267 height 26
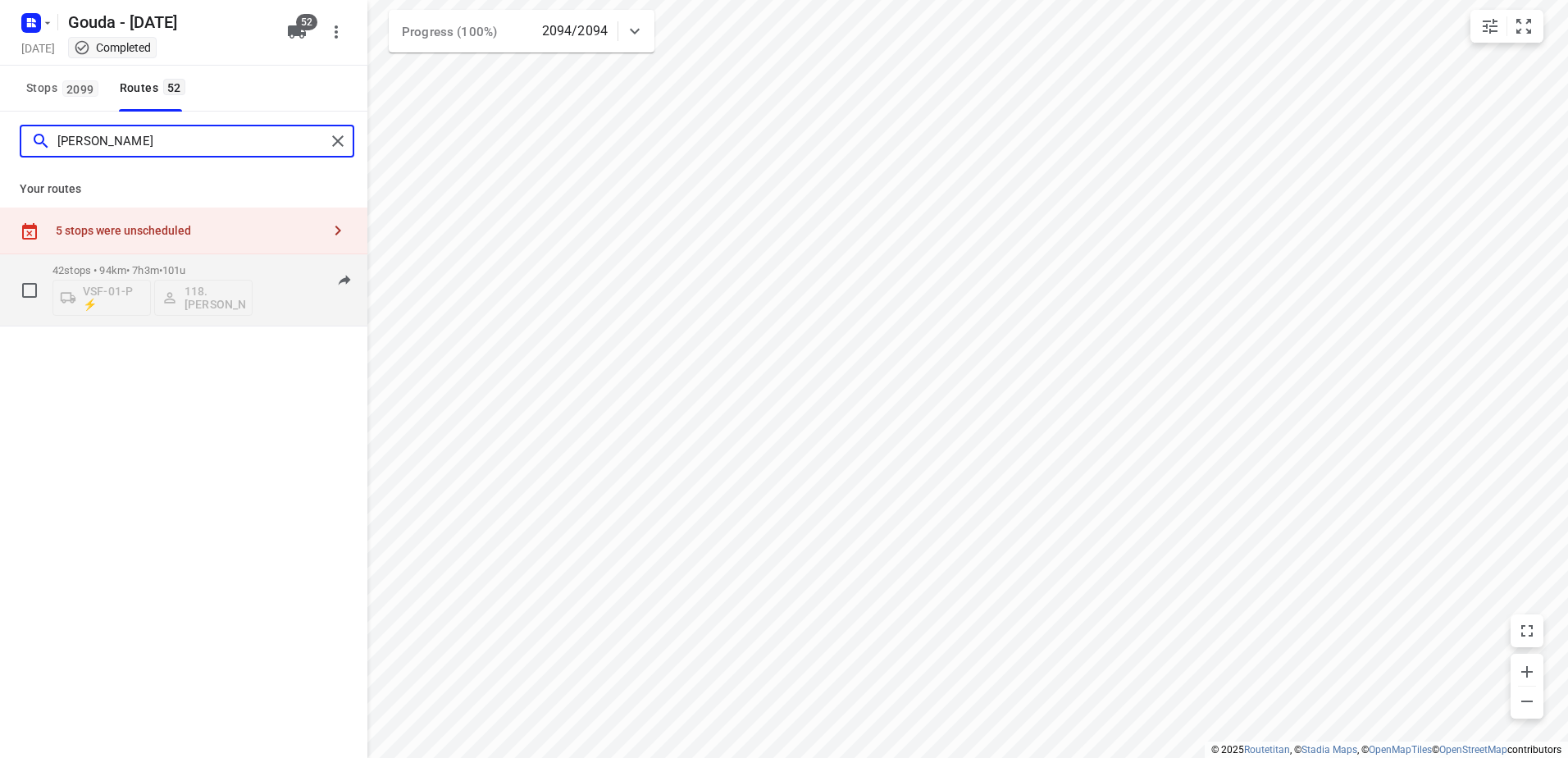
type input "[PERSON_NAME]"
click at [187, 272] on span "101u" at bounding box center [173, 270] width 24 height 12
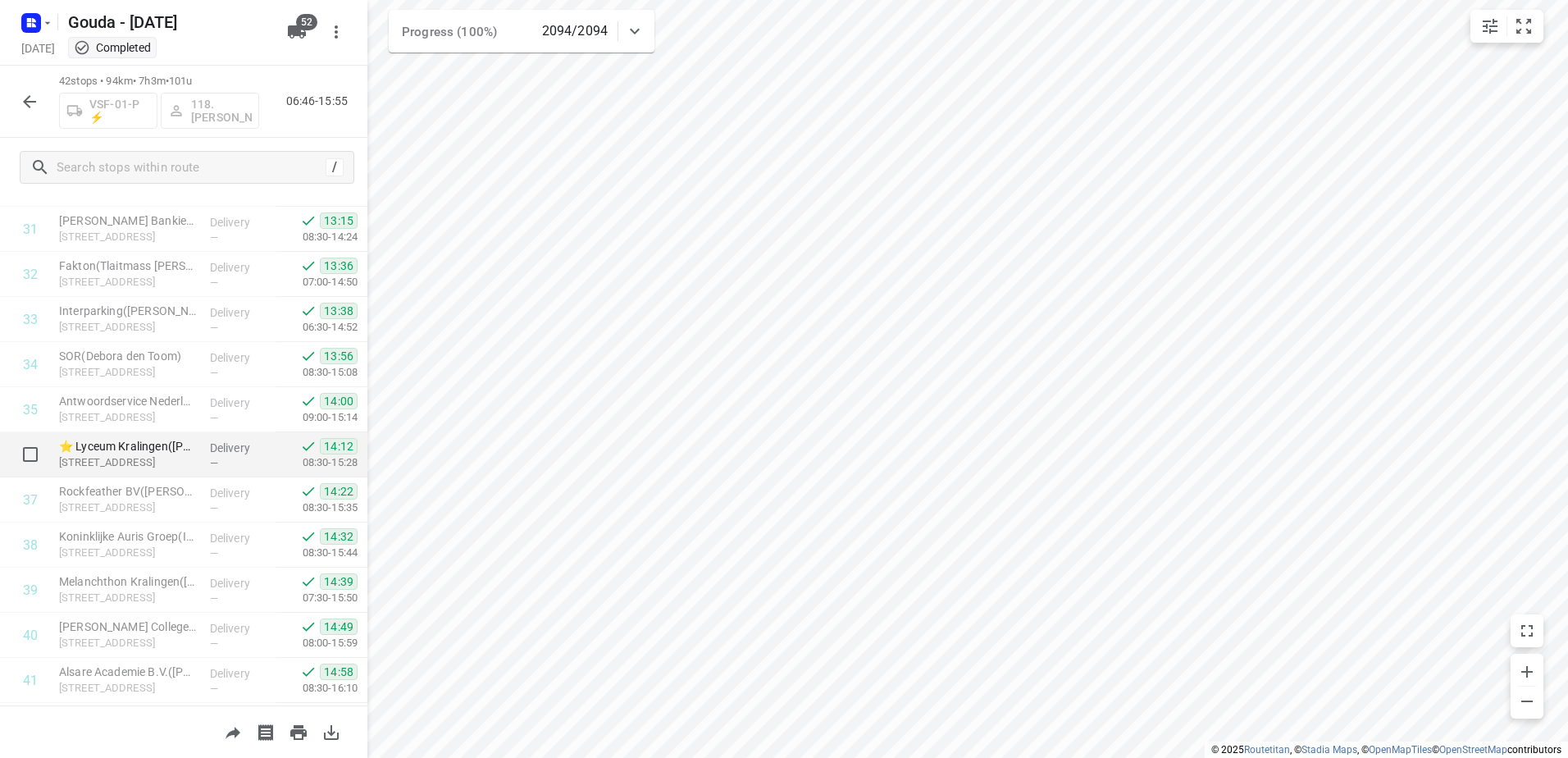
scroll to position [1560, 0]
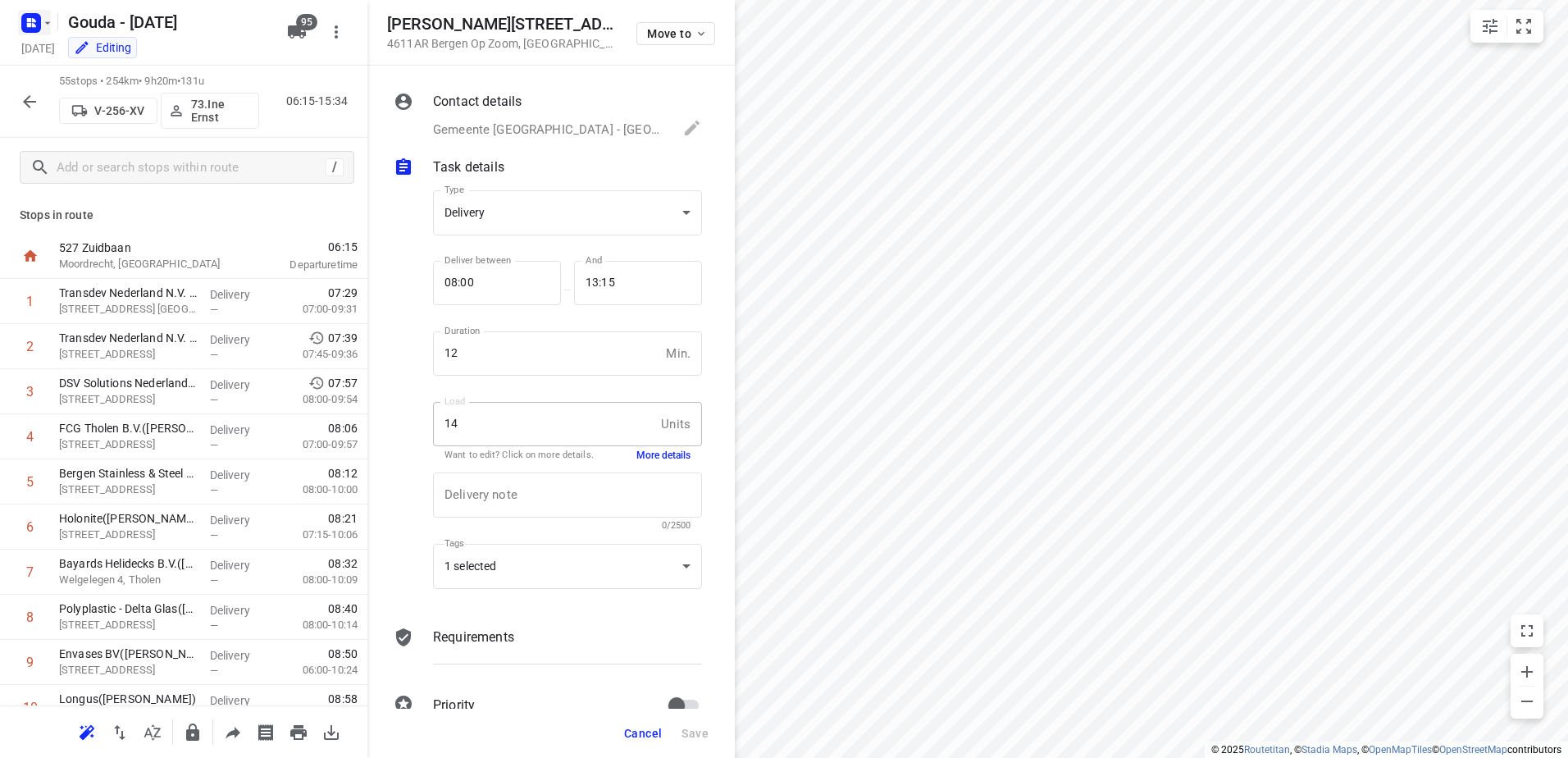
scroll to position [2100, 0]
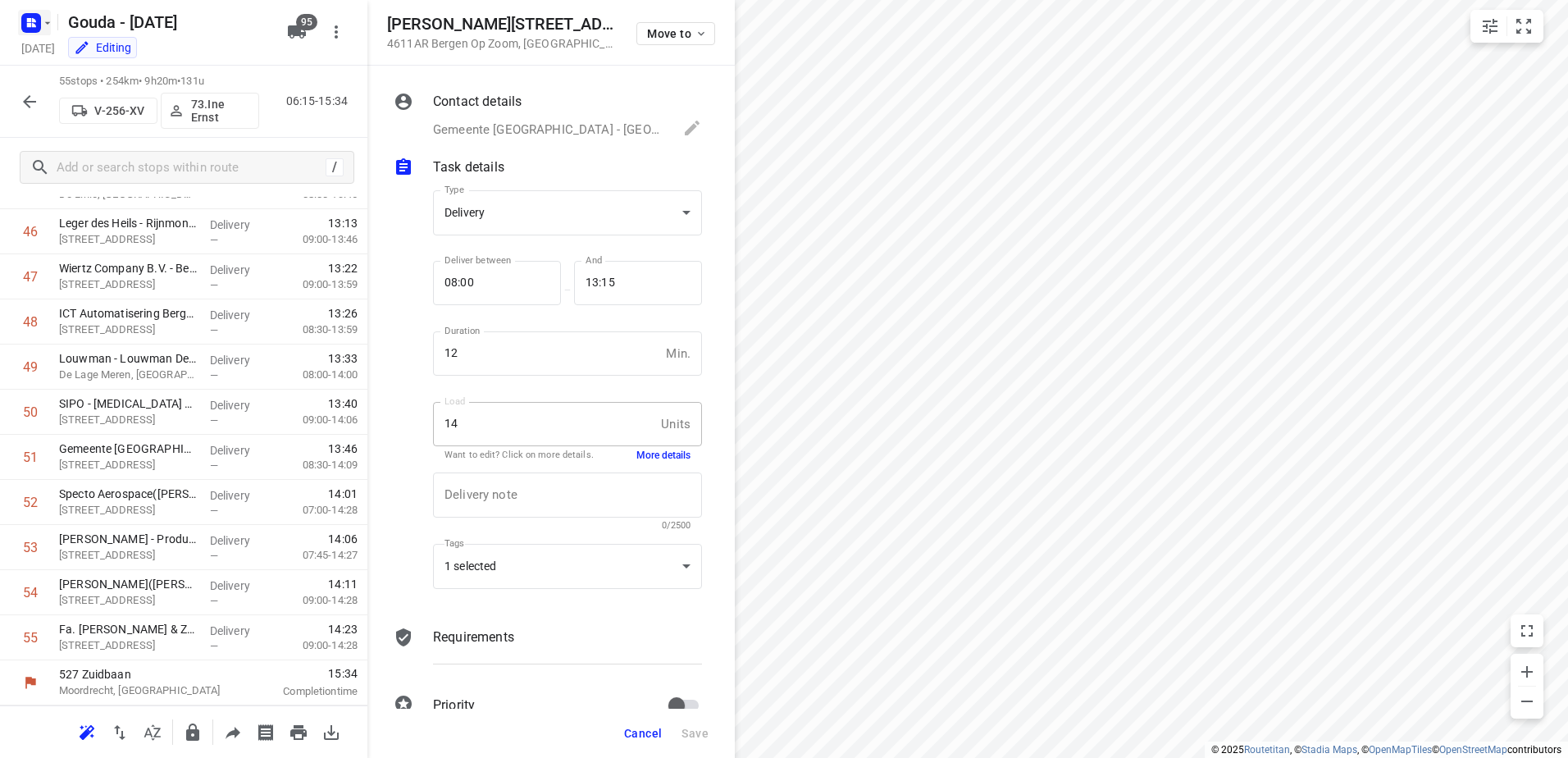
click at [45, 30] on button "button" at bounding box center [34, 23] width 33 height 27
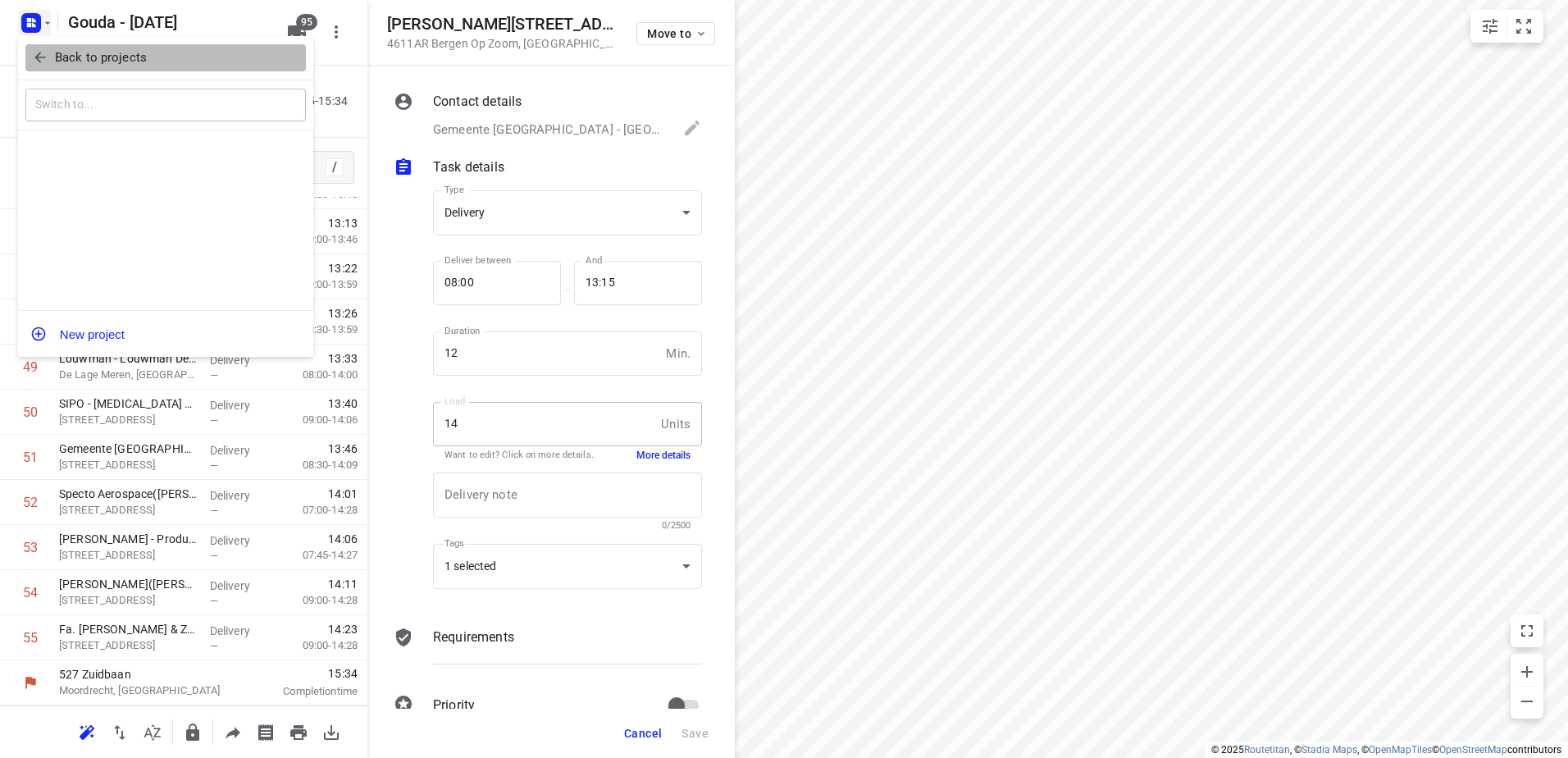
click at [52, 55] on span "Back to projects" at bounding box center [166, 58] width 267 height 19
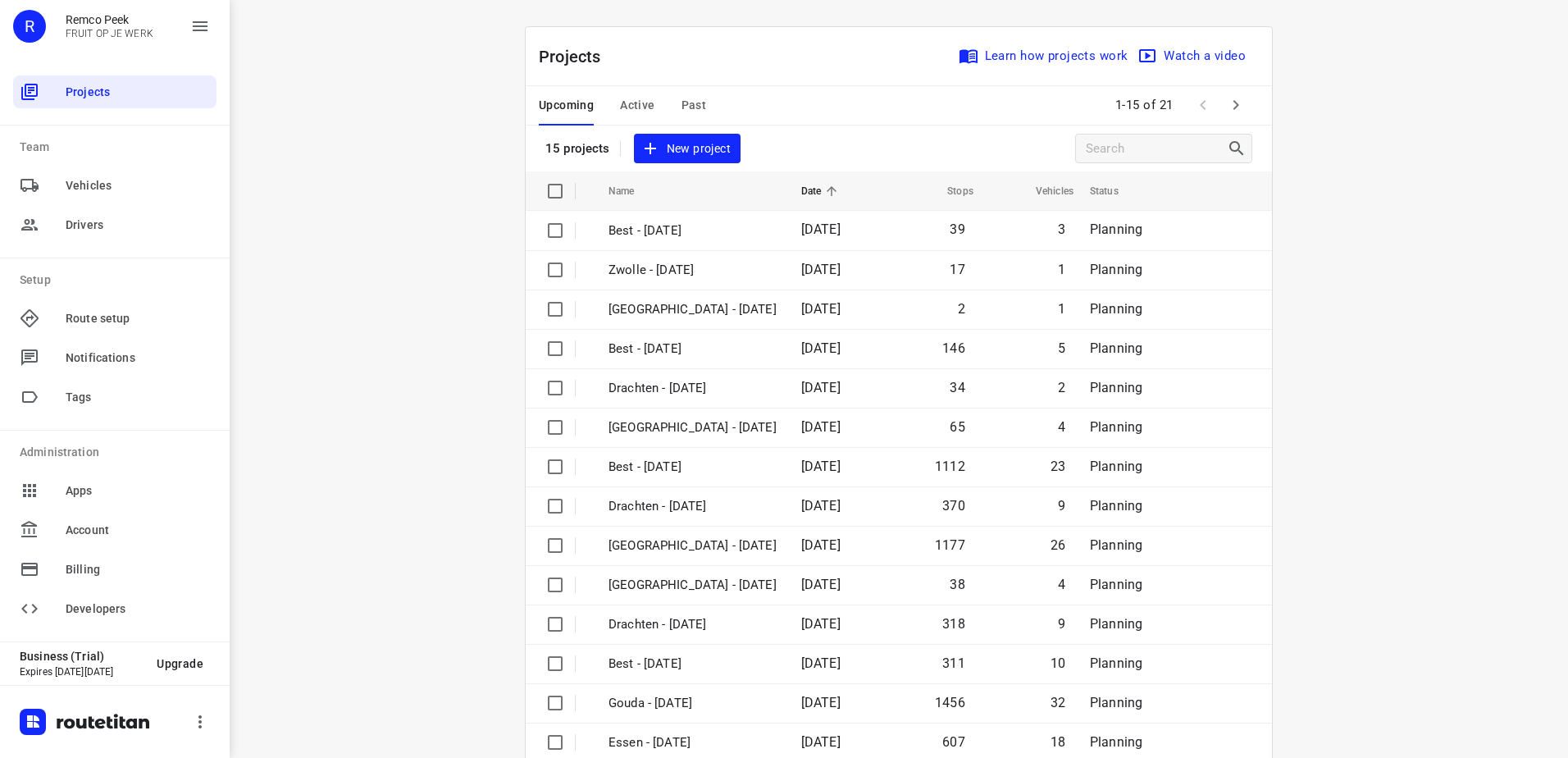
click at [681, 107] on span "Past" at bounding box center [694, 105] width 26 height 21
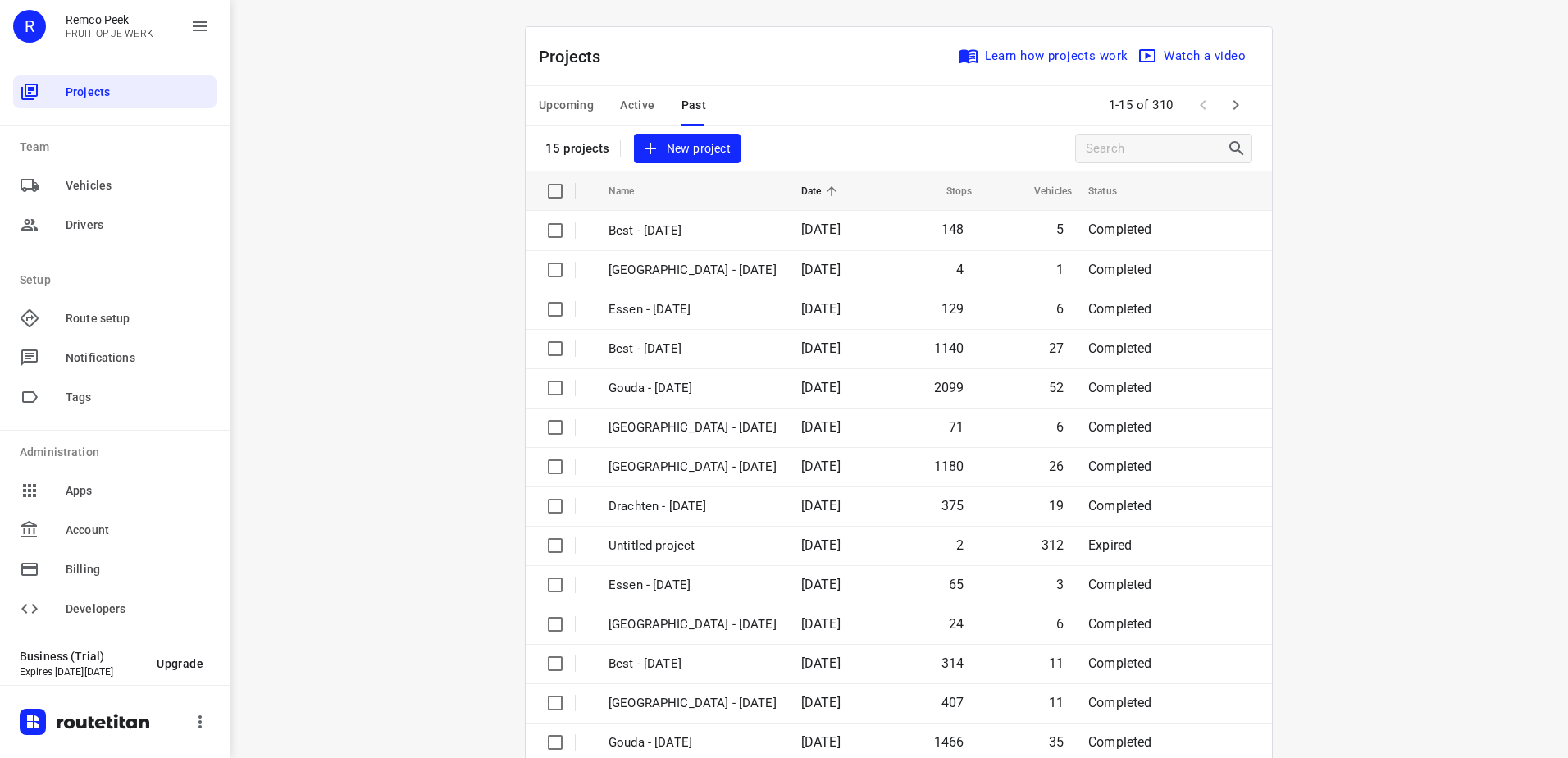
click at [1229, 104] on icon "button" at bounding box center [1235, 104] width 20 height 20
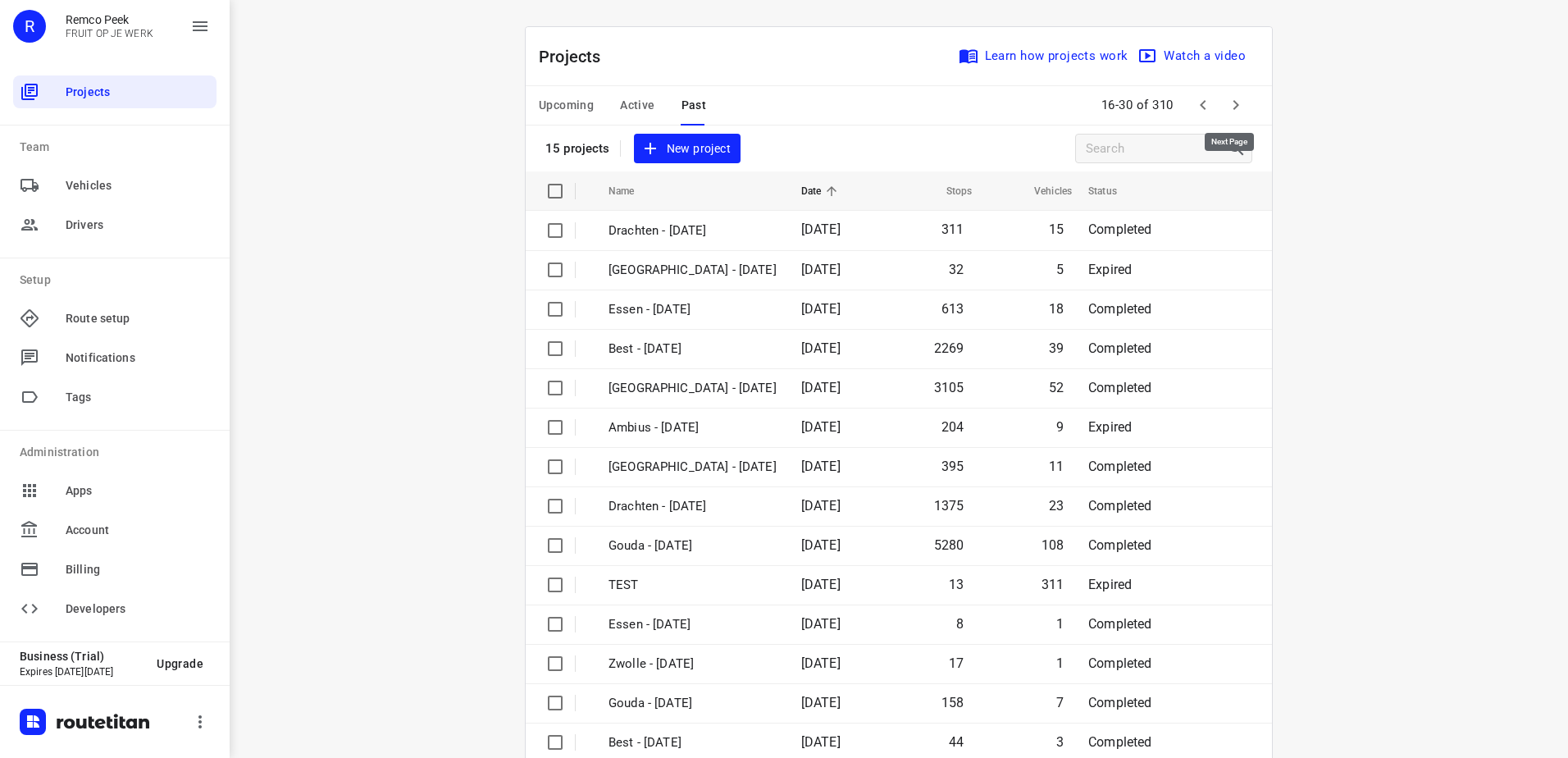
click at [1230, 105] on icon "button" at bounding box center [1235, 104] width 20 height 20
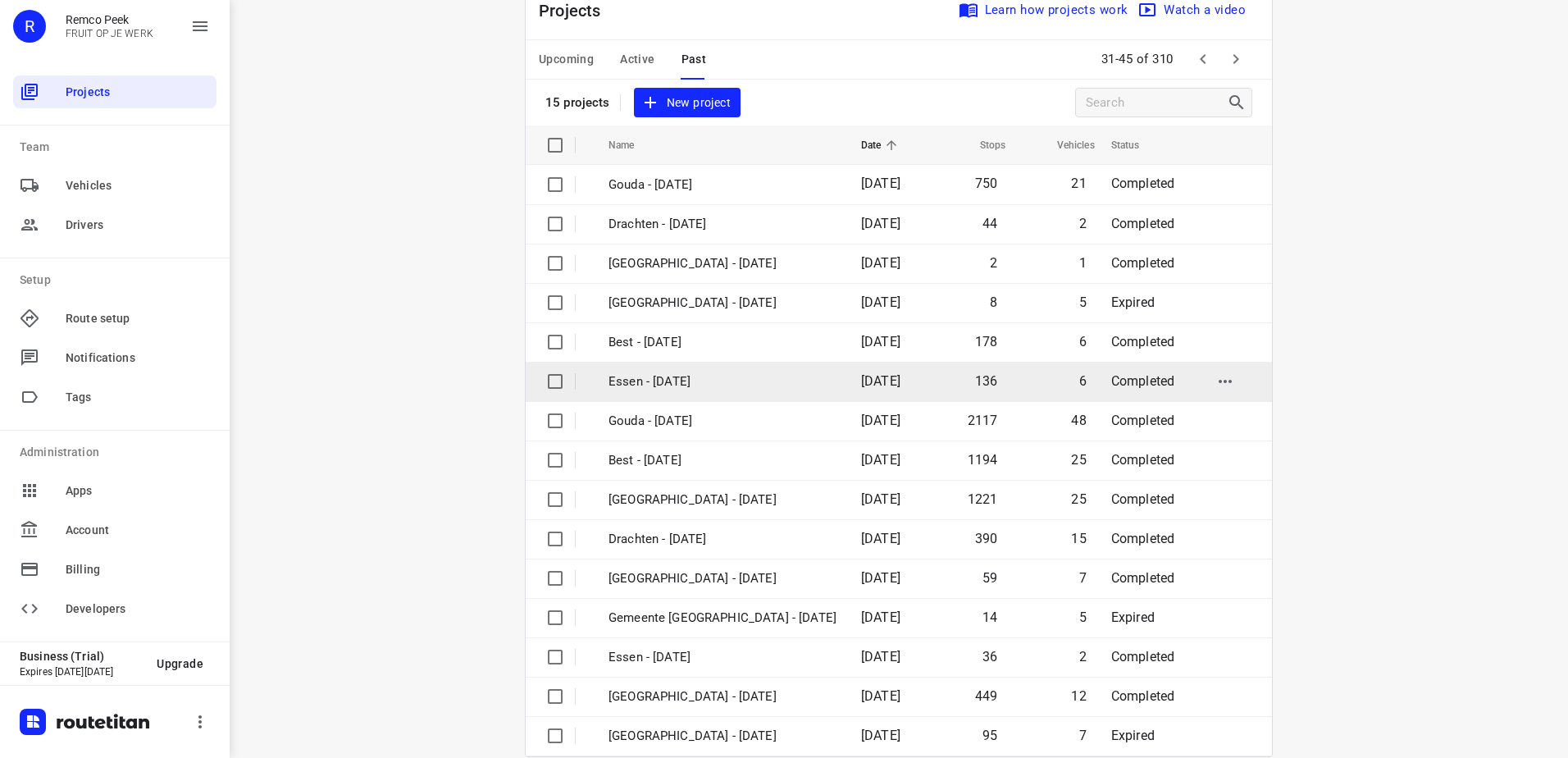
scroll to position [71, 0]
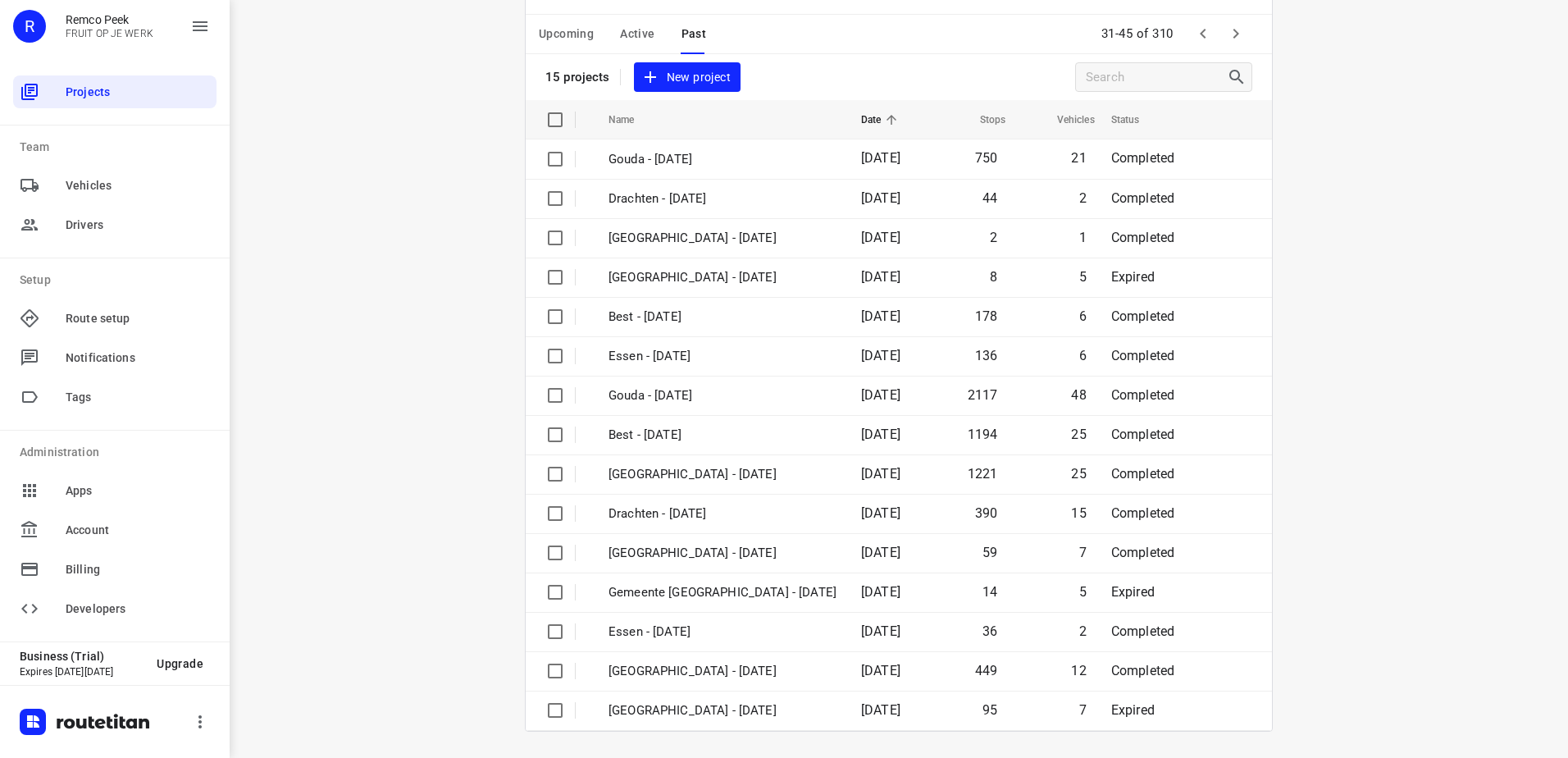
click at [1230, 29] on icon "button" at bounding box center [1235, 33] width 20 height 20
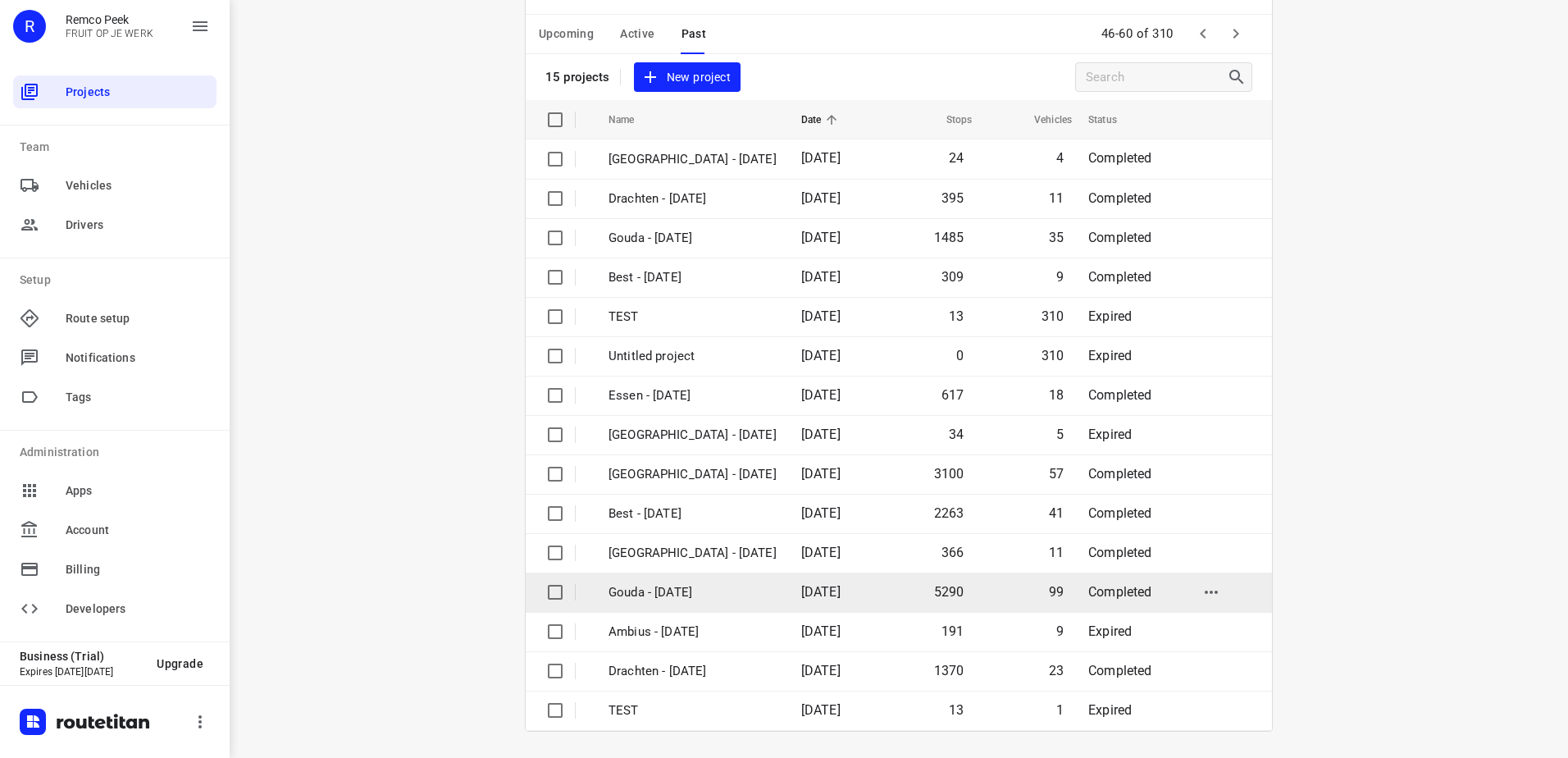
click at [763, 598] on p "Gouda - [DATE]" at bounding box center [692, 592] width 168 height 19
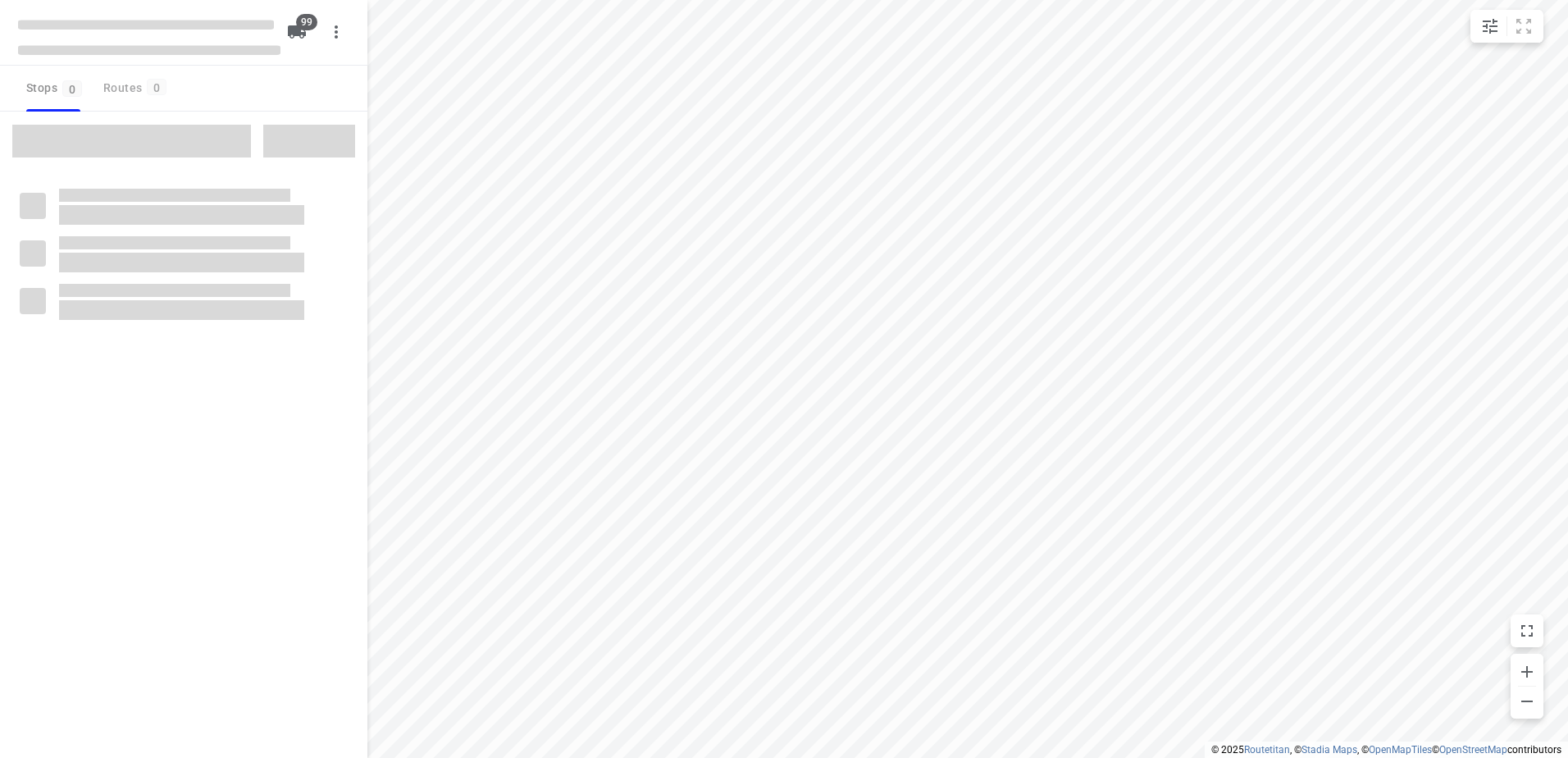
checkbox input "true"
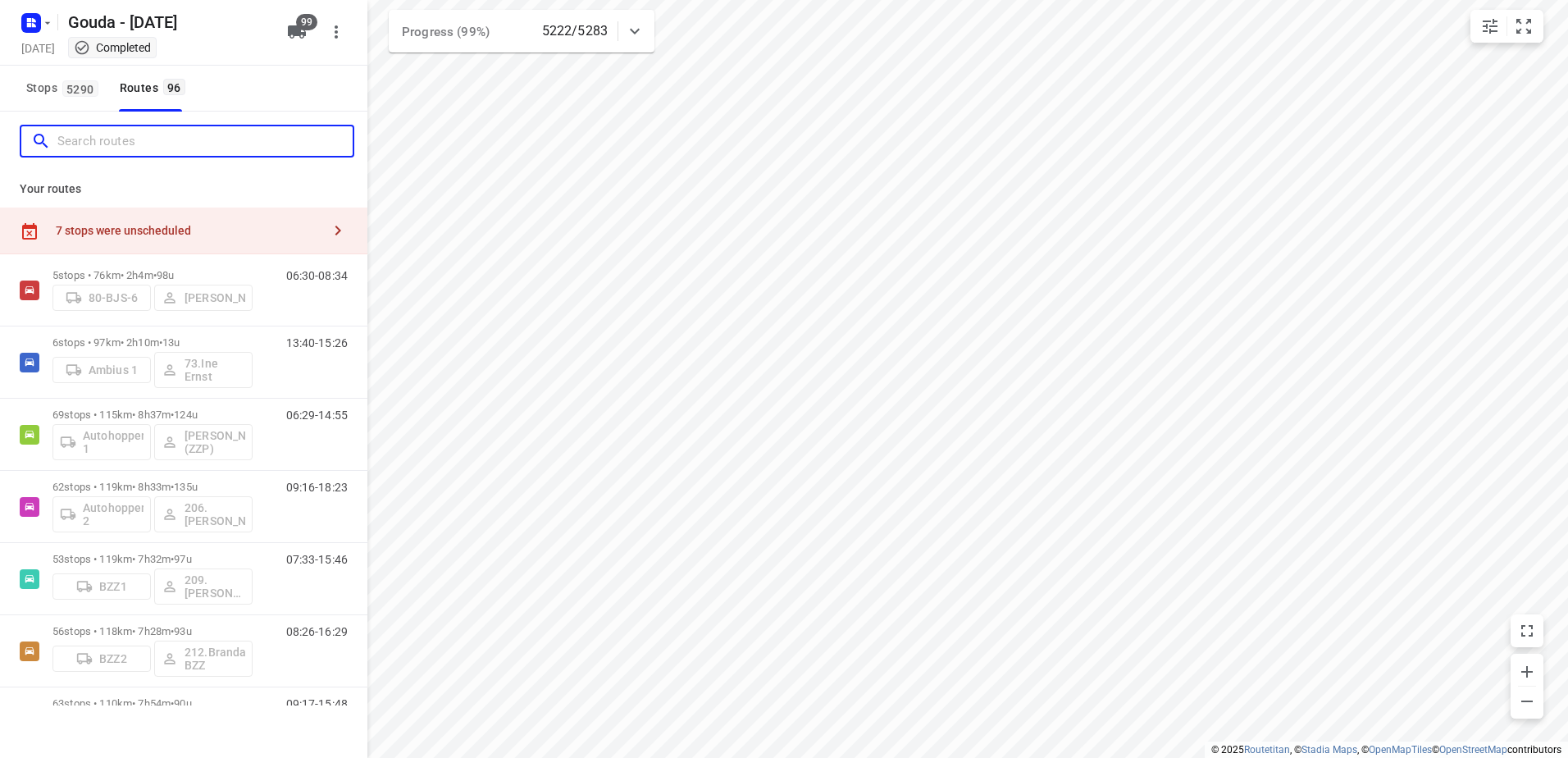
click at [139, 148] on input "Search routes" at bounding box center [206, 141] width 296 height 26
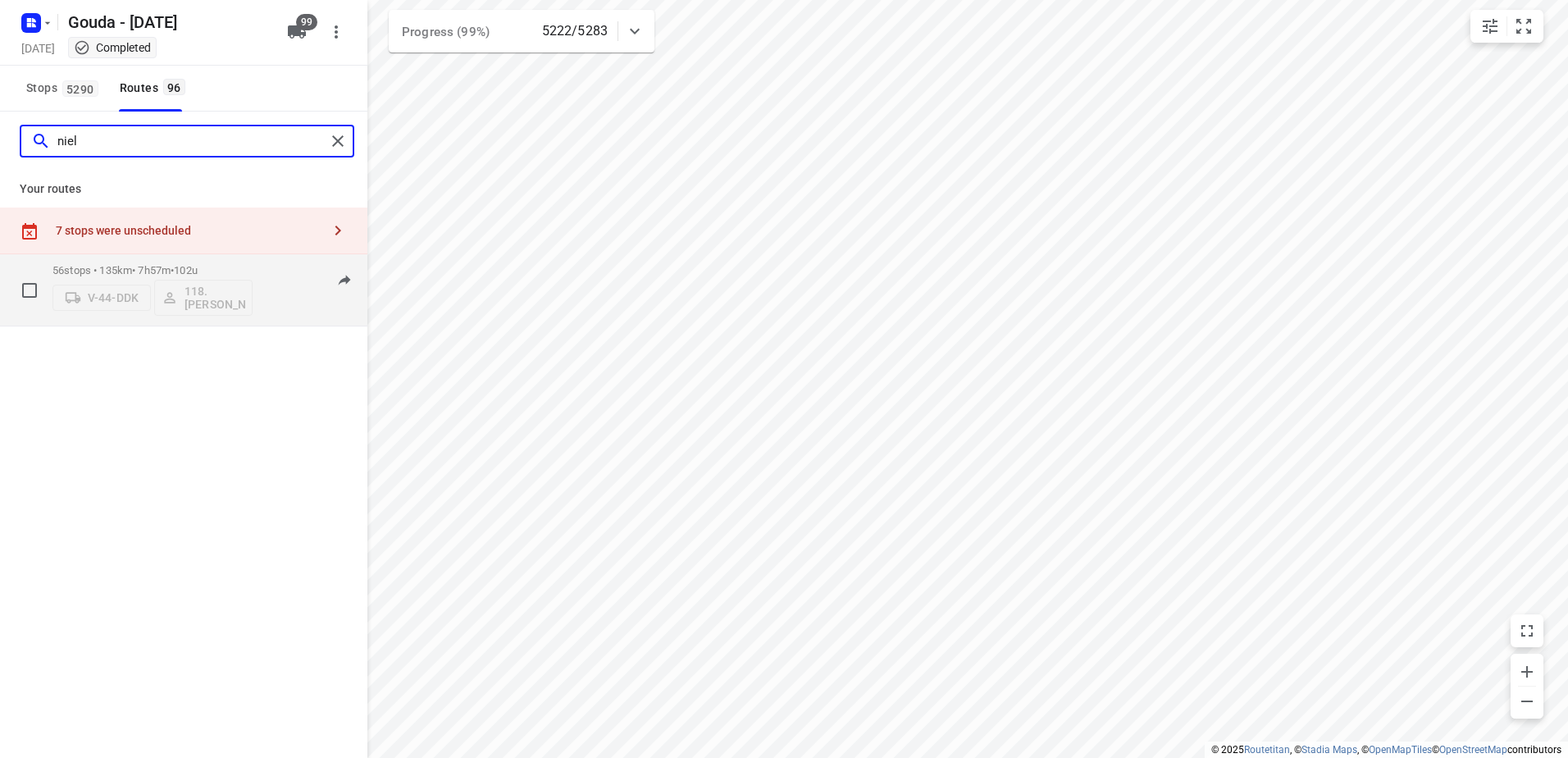
type input "niel"
click at [187, 262] on div "56 stops • 135km • 7h57m • 102u V-44-DDK 118.[PERSON_NAME]" at bounding box center [152, 290] width 200 height 68
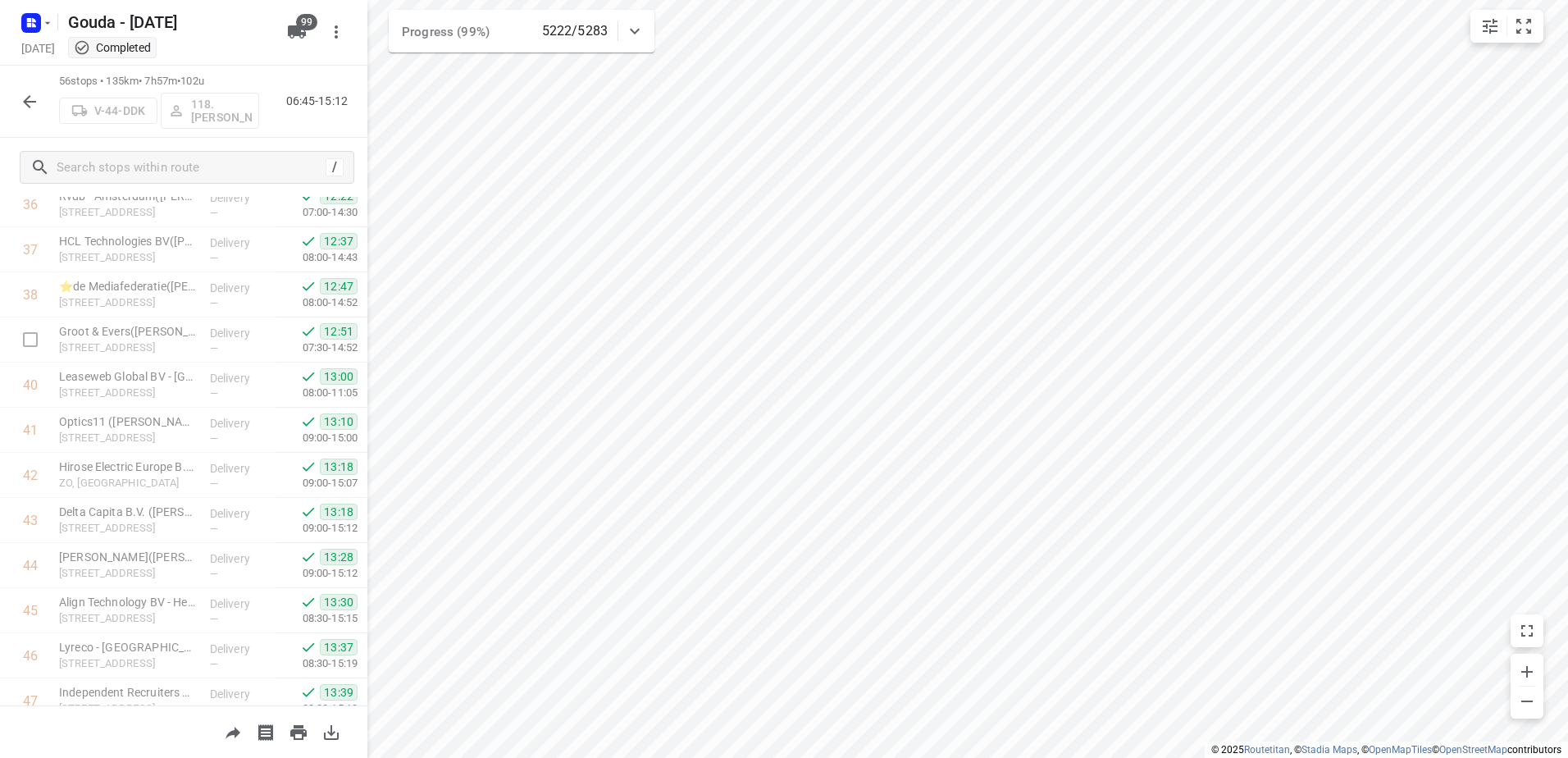
scroll to position [2192, 0]
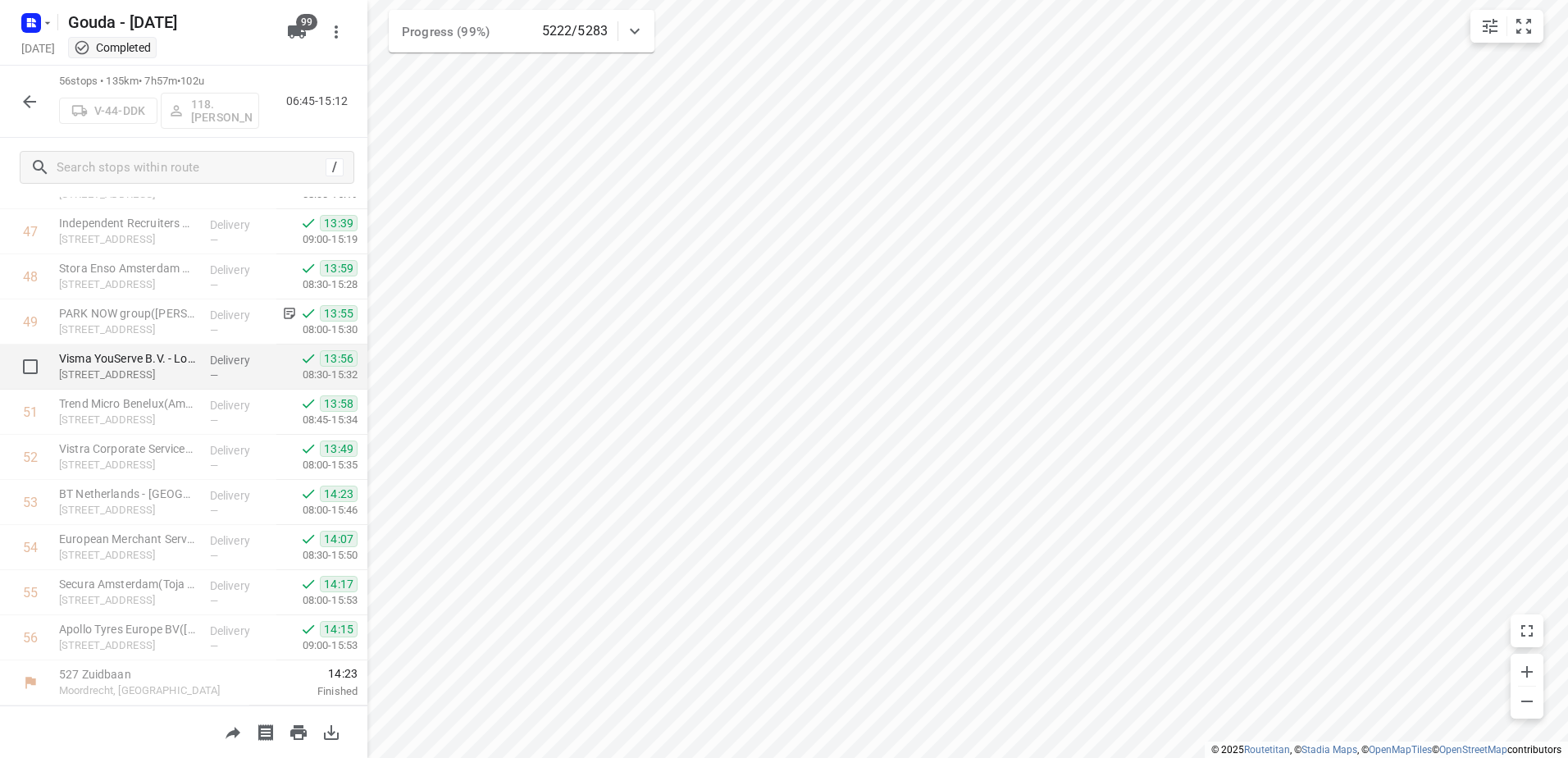
click at [130, 370] on p "[STREET_ADDRESS]" at bounding box center [127, 374] width 137 height 16
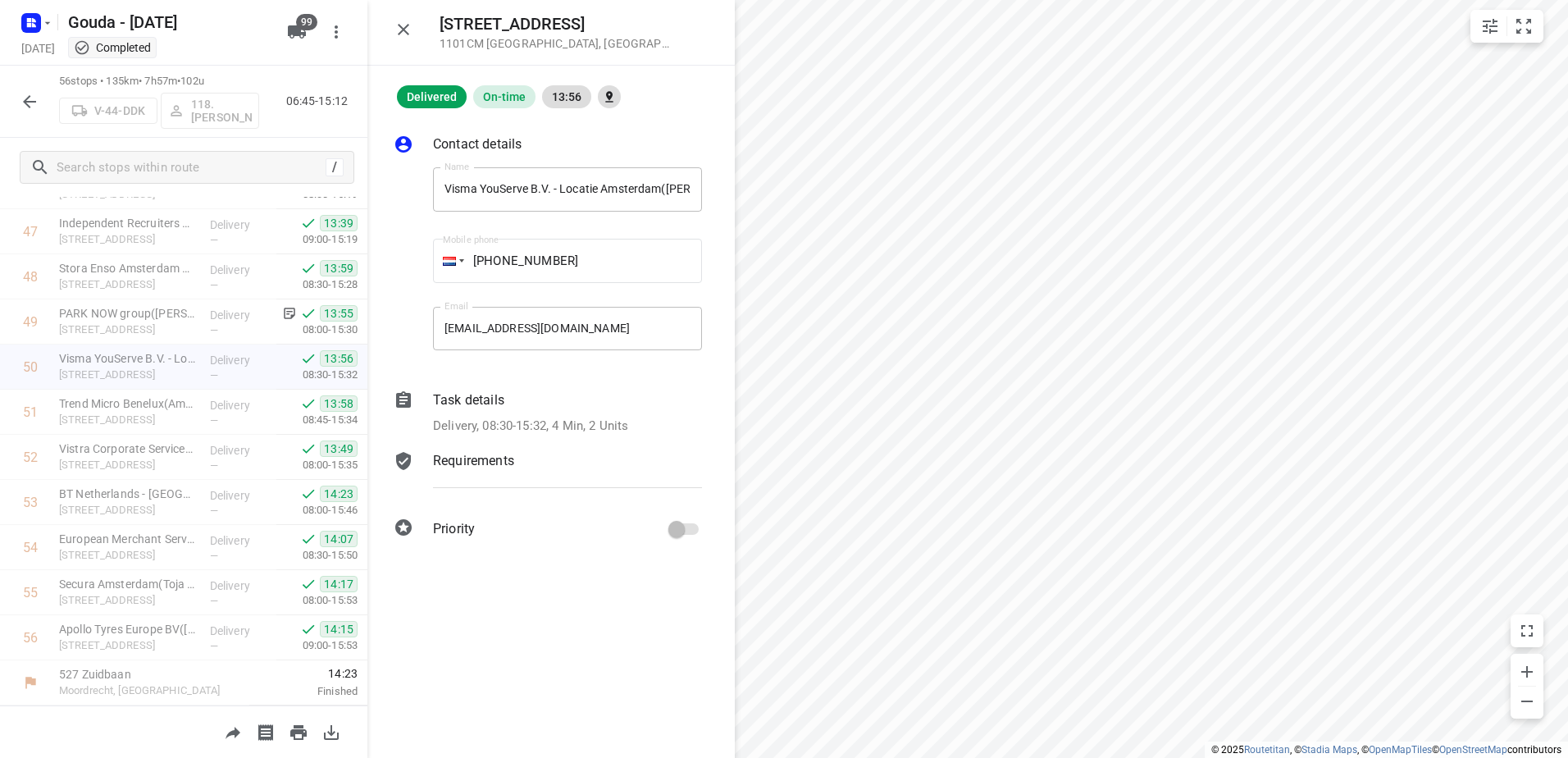
click at [544, 418] on p "Delivery, 08:30-15:32, 4 Min, 2 Units" at bounding box center [531, 426] width 195 height 19
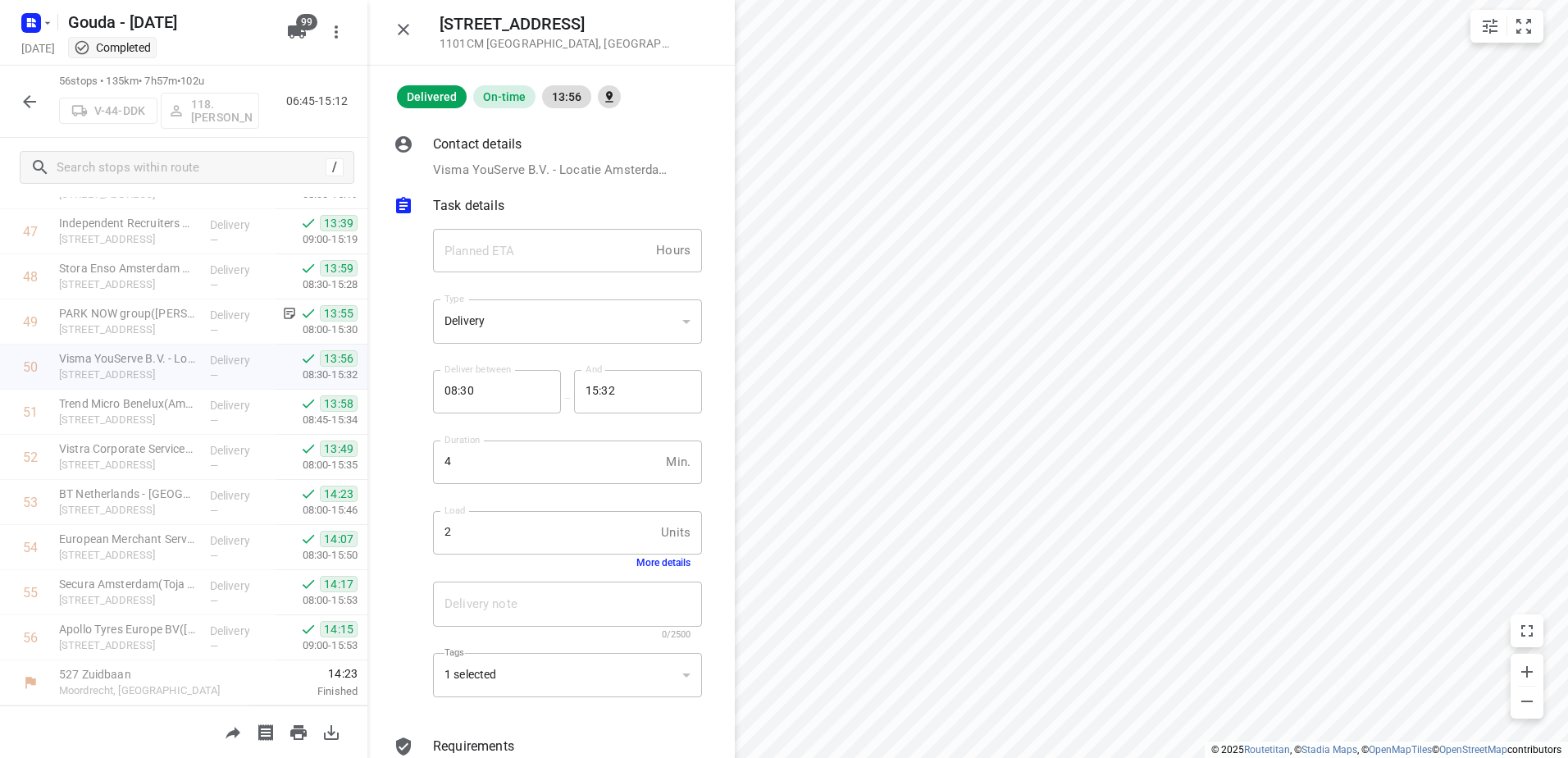
click at [632, 687] on div "1 selected" at bounding box center [568, 676] width 269 height 45
click at [30, 22] on icon "button" at bounding box center [29, 20] width 4 height 4
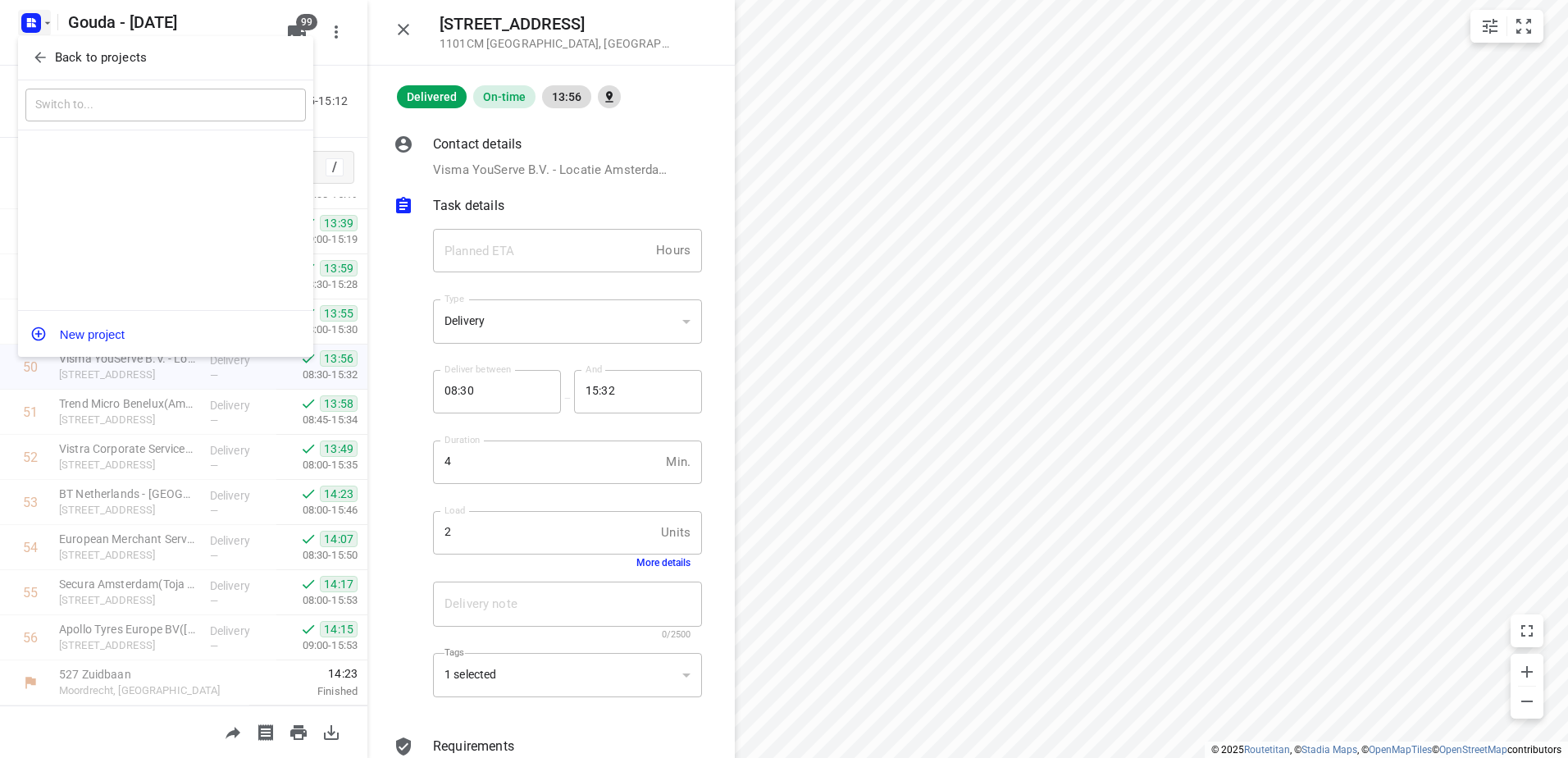
click at [68, 52] on p "Back to projects" at bounding box center [100, 58] width 92 height 19
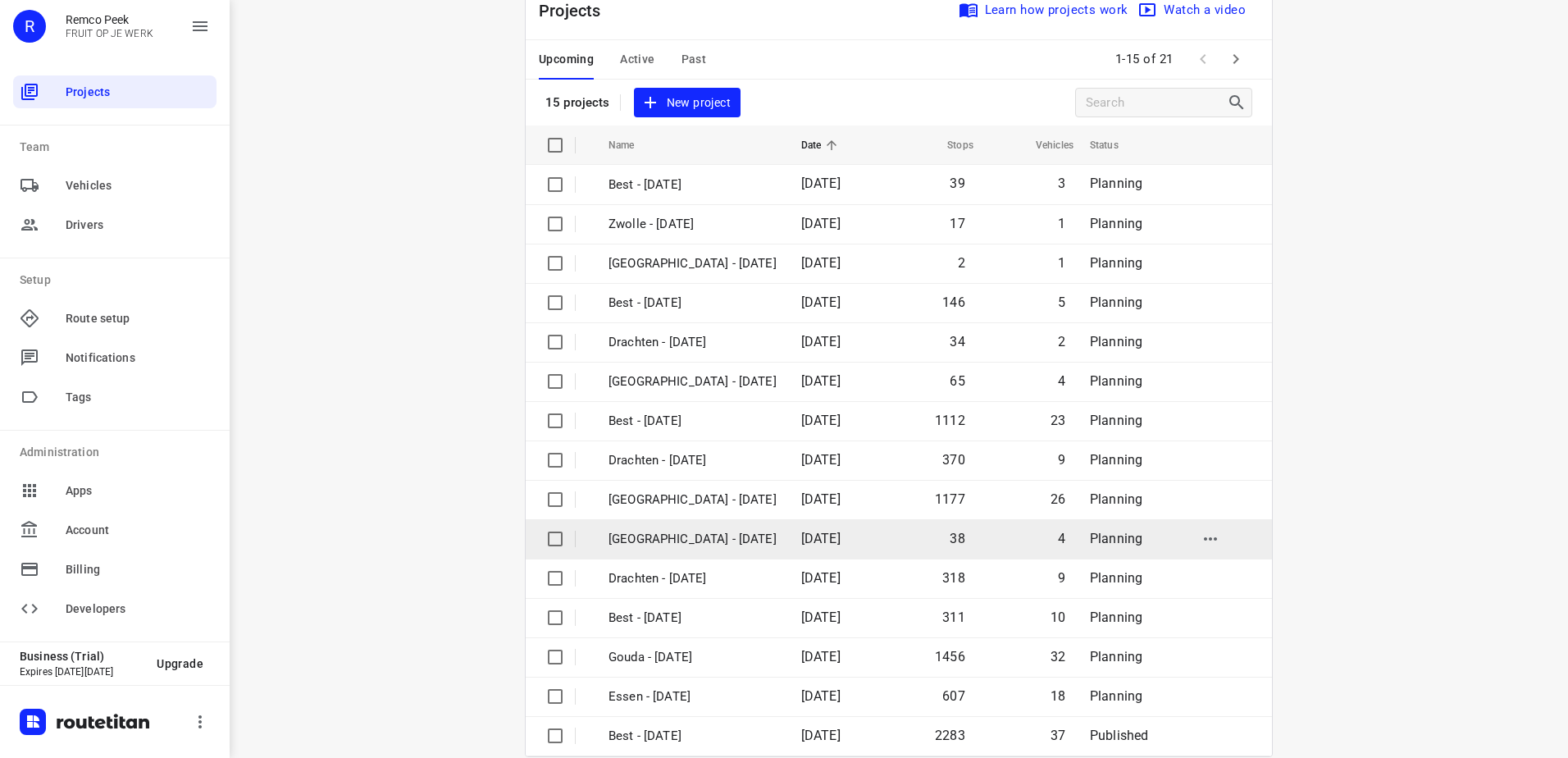
scroll to position [71, 0]
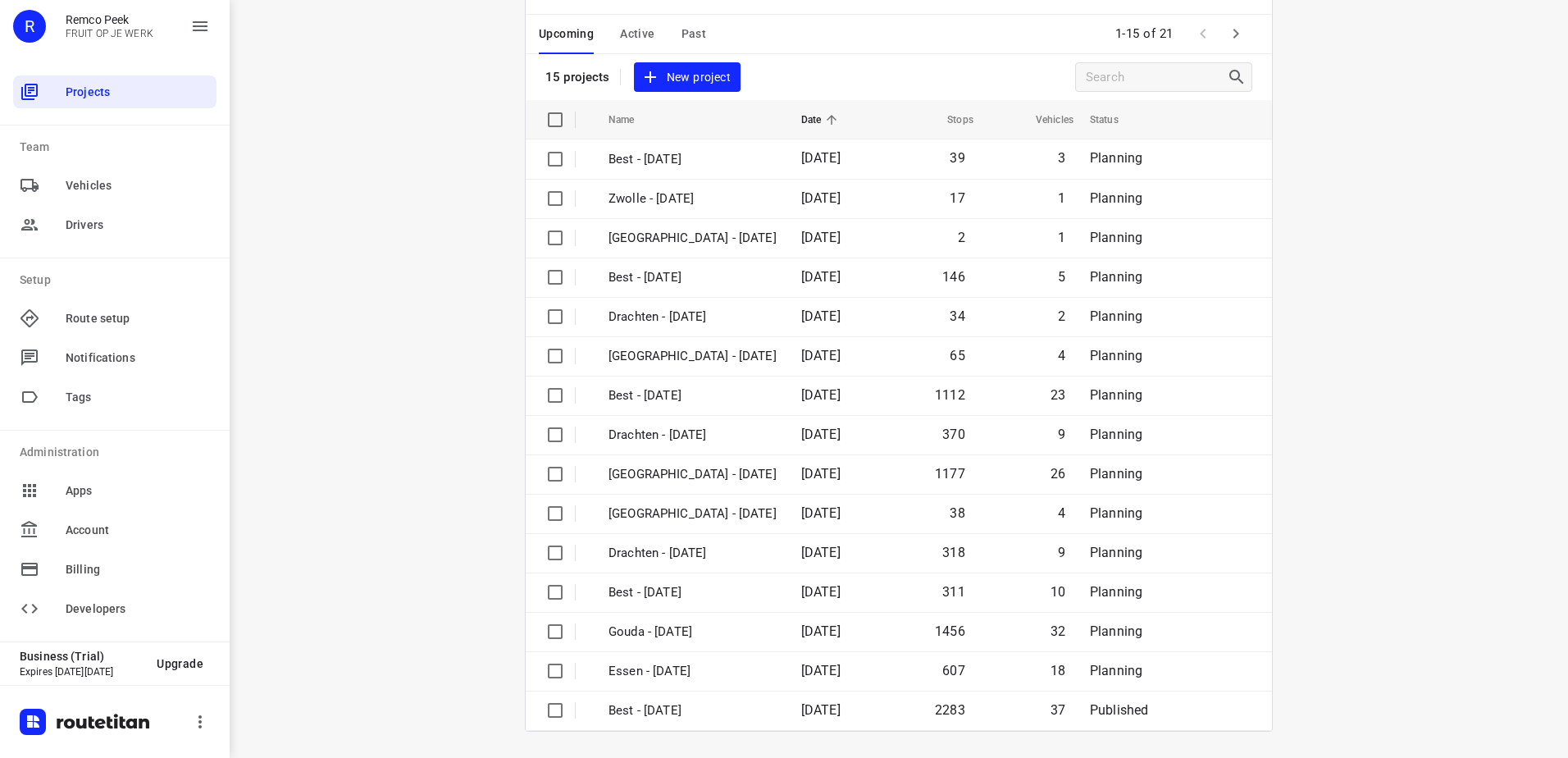
click at [1226, 33] on icon "button" at bounding box center [1235, 33] width 20 height 20
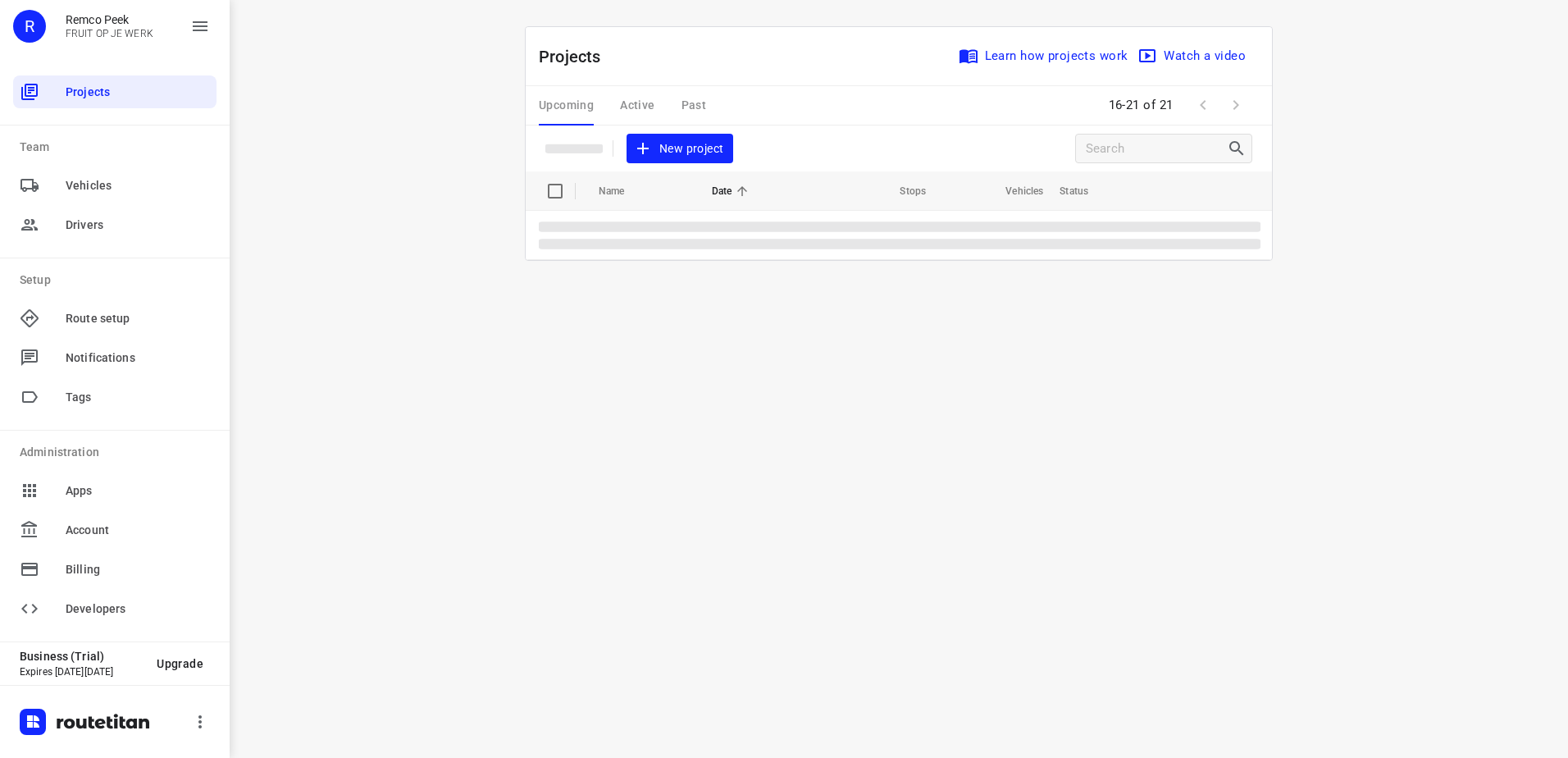
scroll to position [0, 0]
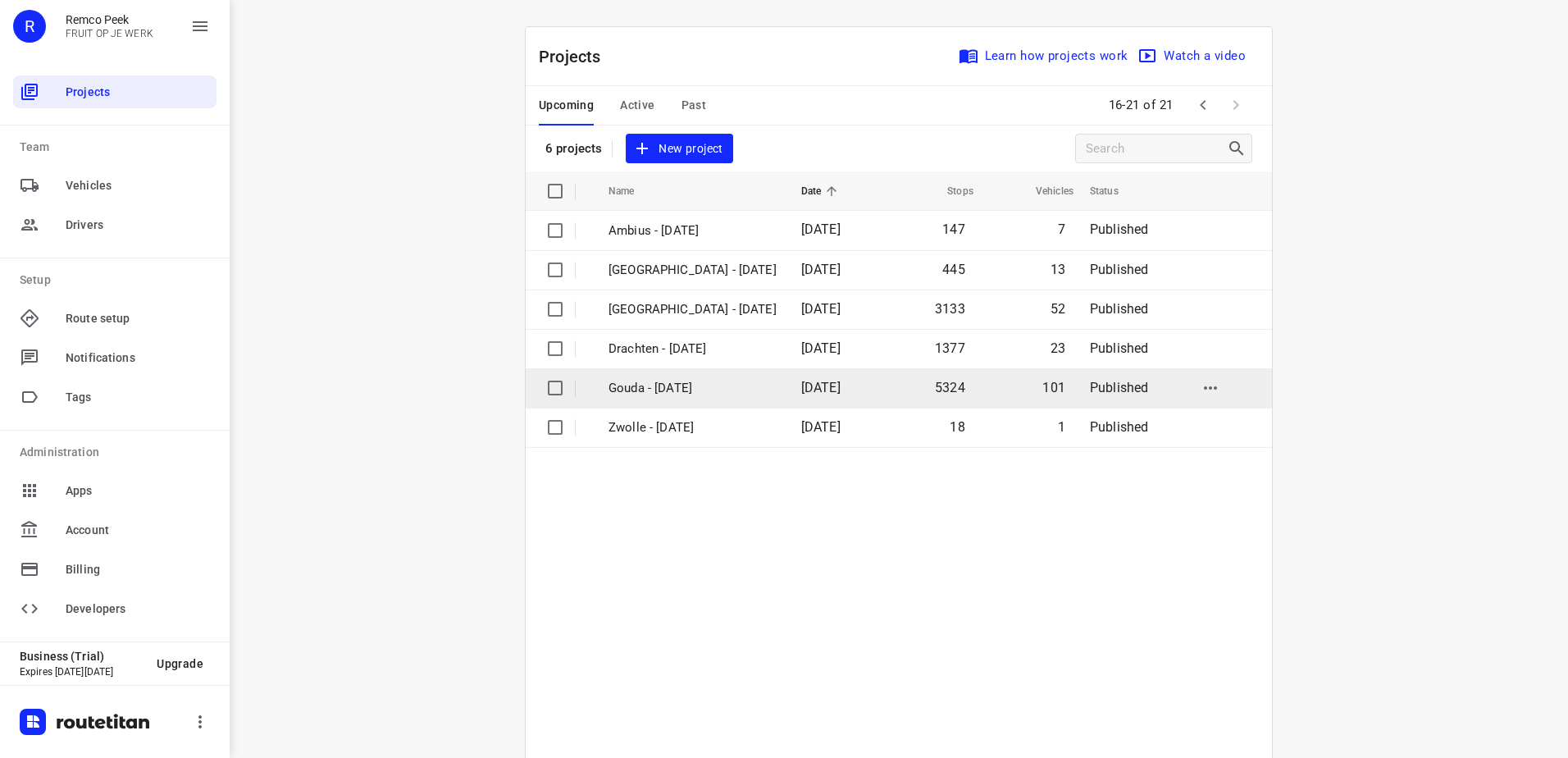
click at [807, 388] on span "[DATE]" at bounding box center [821, 388] width 40 height 15
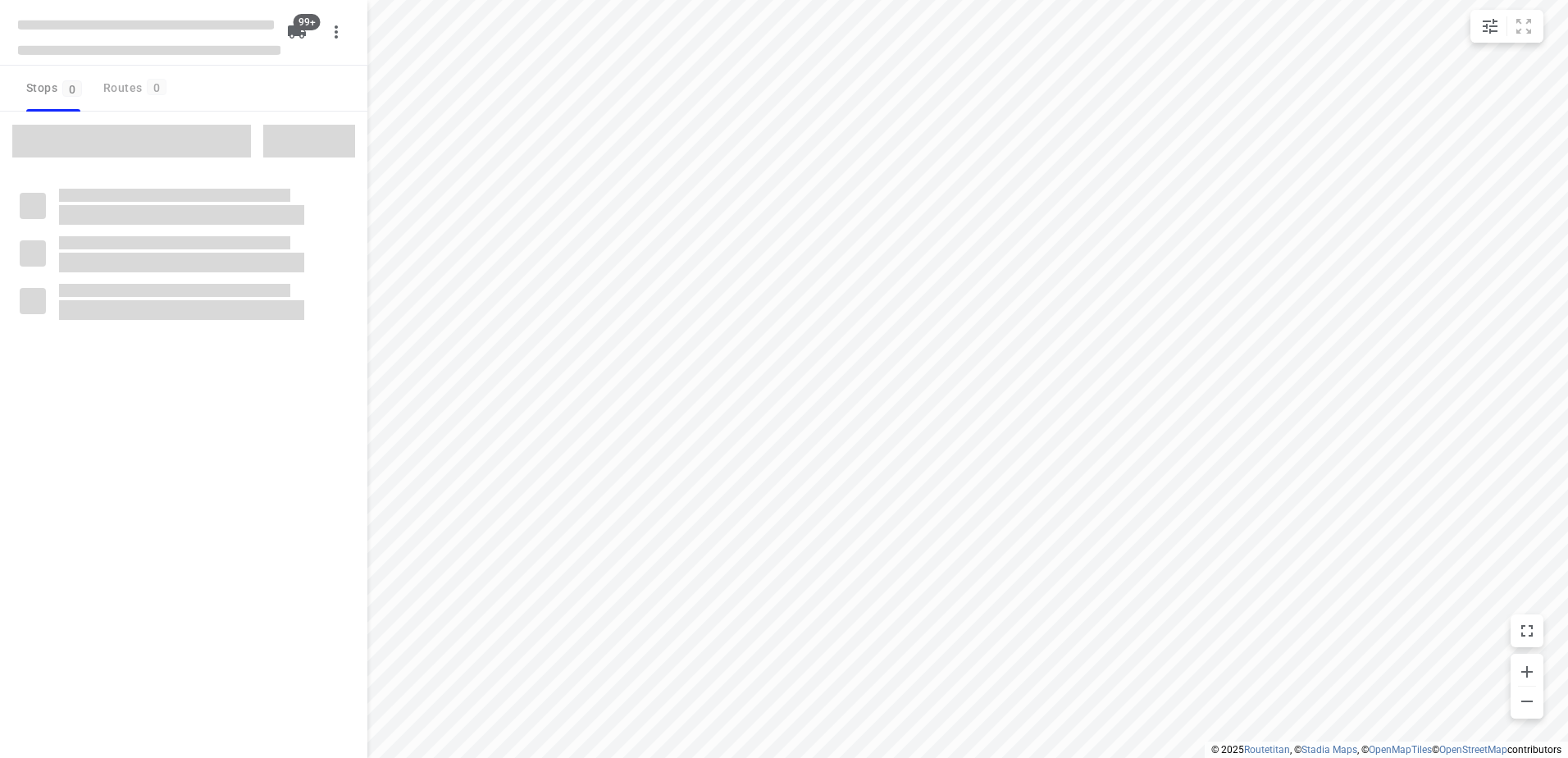
checkbox input "true"
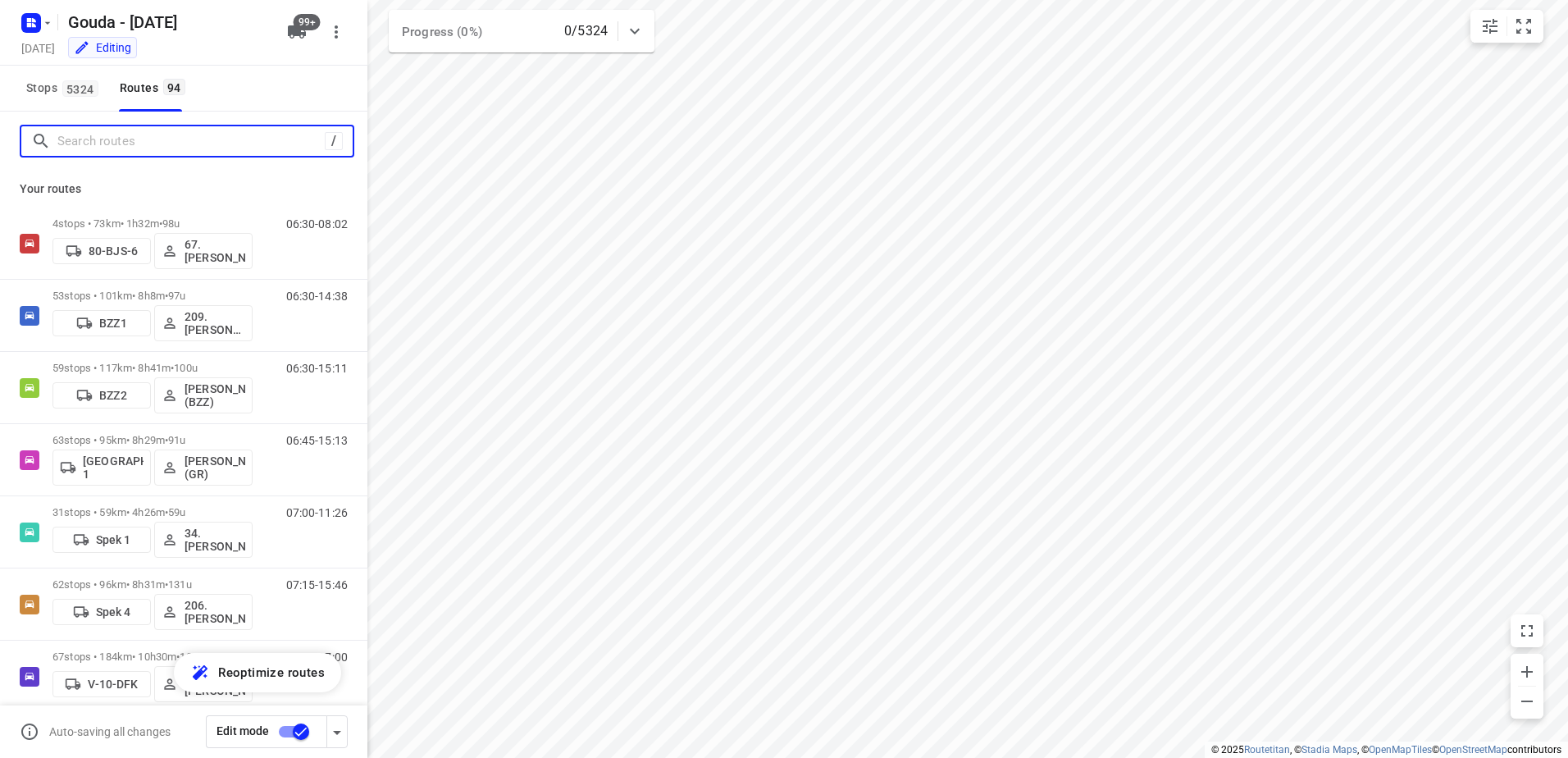
click at [182, 129] on input "Search routes" at bounding box center [191, 141] width 267 height 26
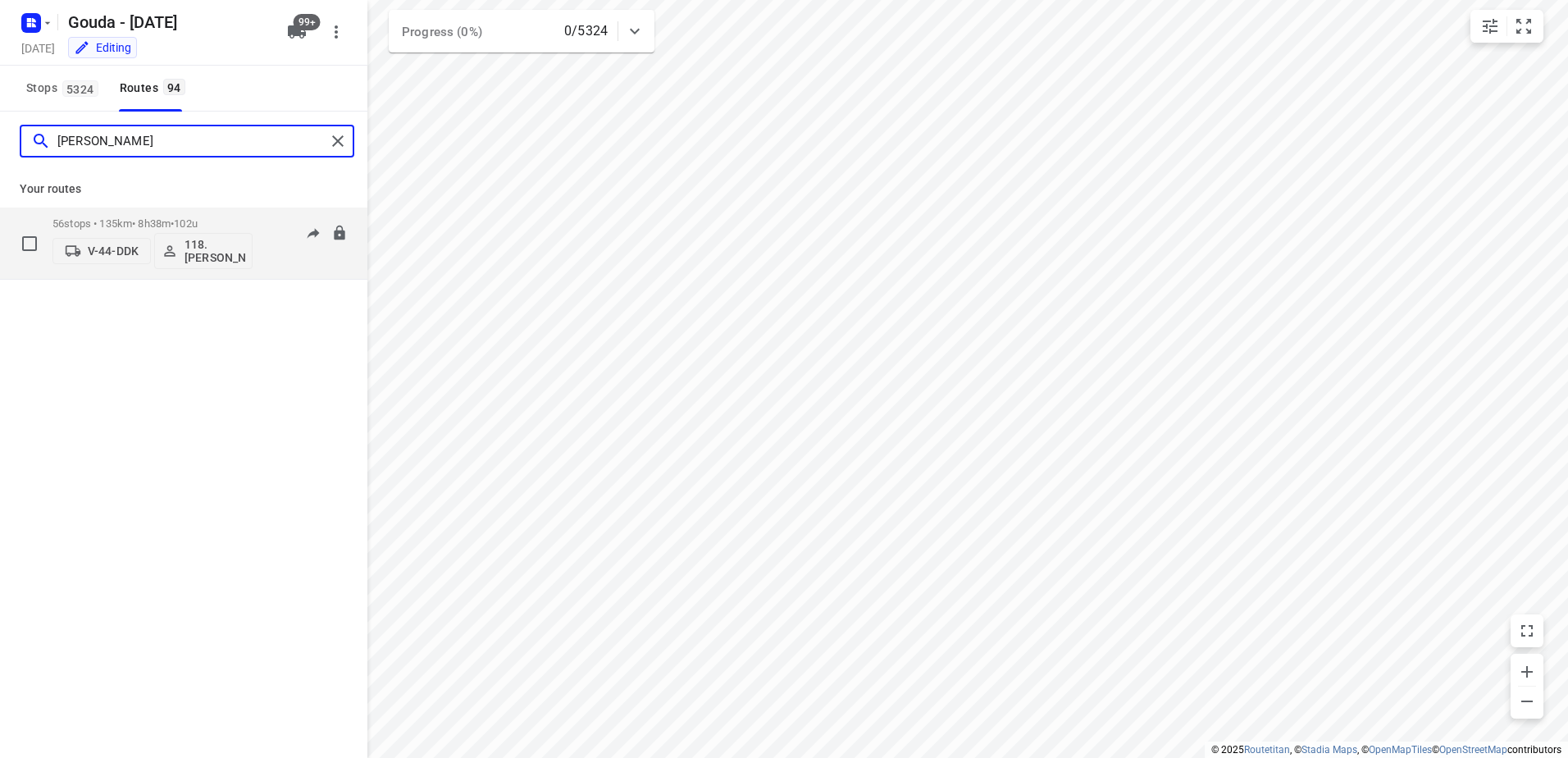
type input "[PERSON_NAME]"
click at [216, 220] on p "56 stops • 135km • 8h38m • 102u" at bounding box center [152, 223] width 200 height 12
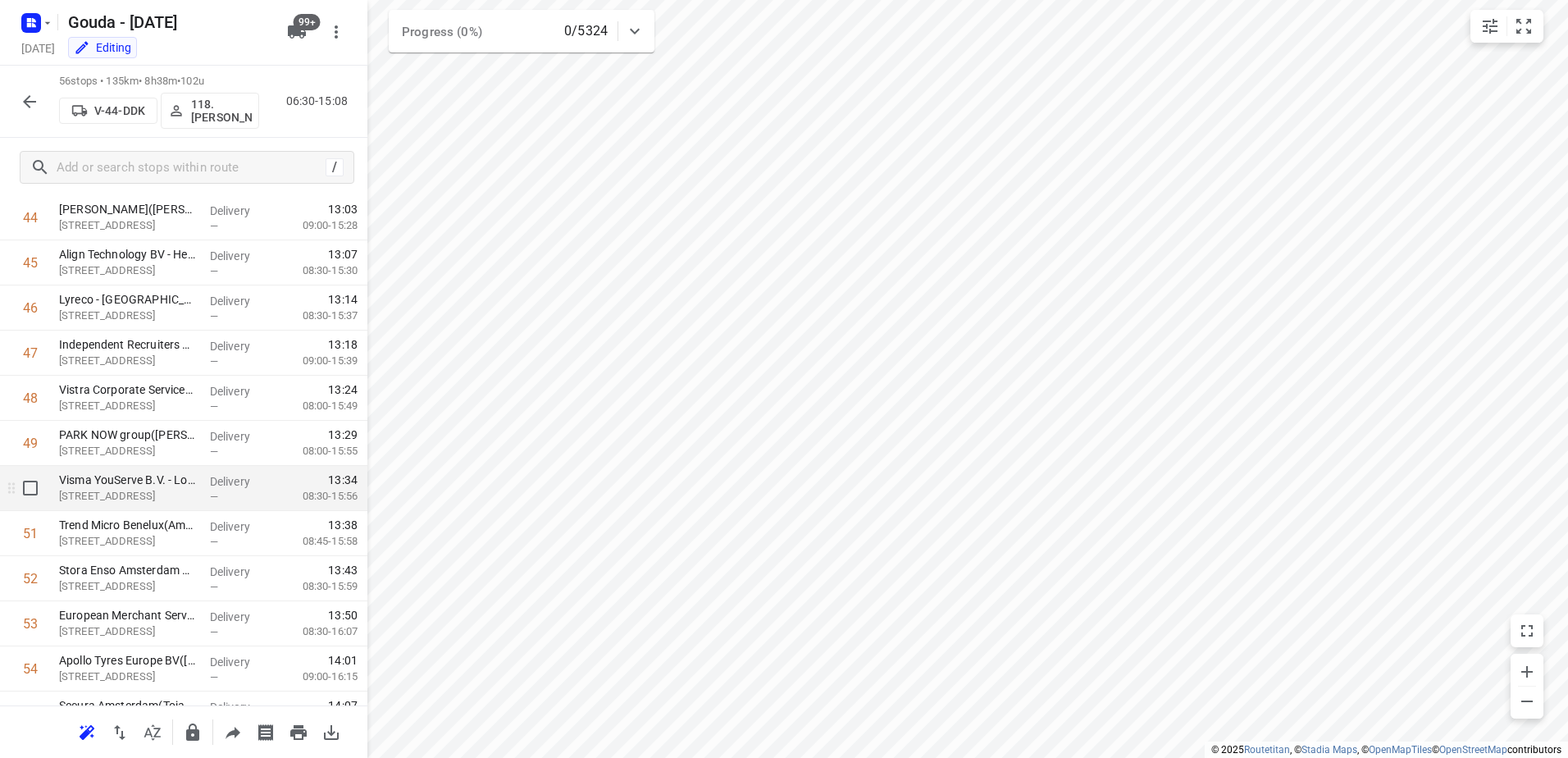
scroll to position [2050, 0]
